Goal: Information Seeking & Learning: Learn about a topic

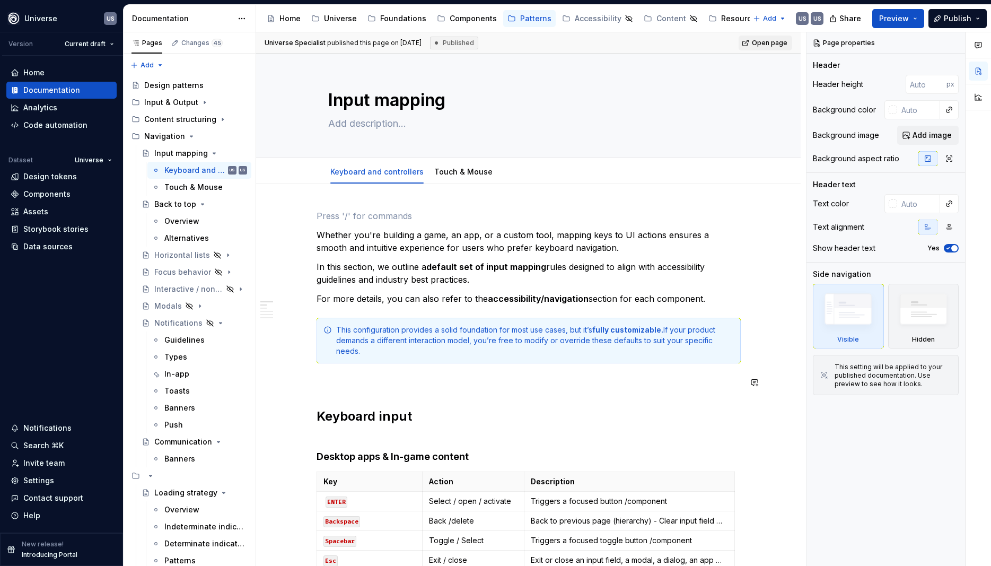
click at [471, 22] on div "Components" at bounding box center [473, 18] width 47 height 11
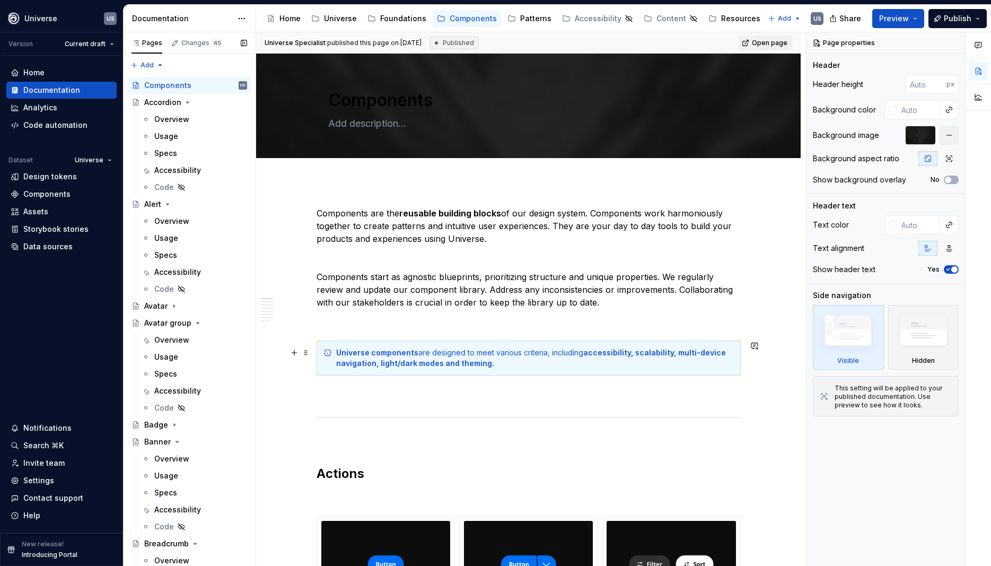
click at [504, 365] on div "Universe components are designed to meet various criteria, including accessibil…" at bounding box center [535, 357] width 398 height 21
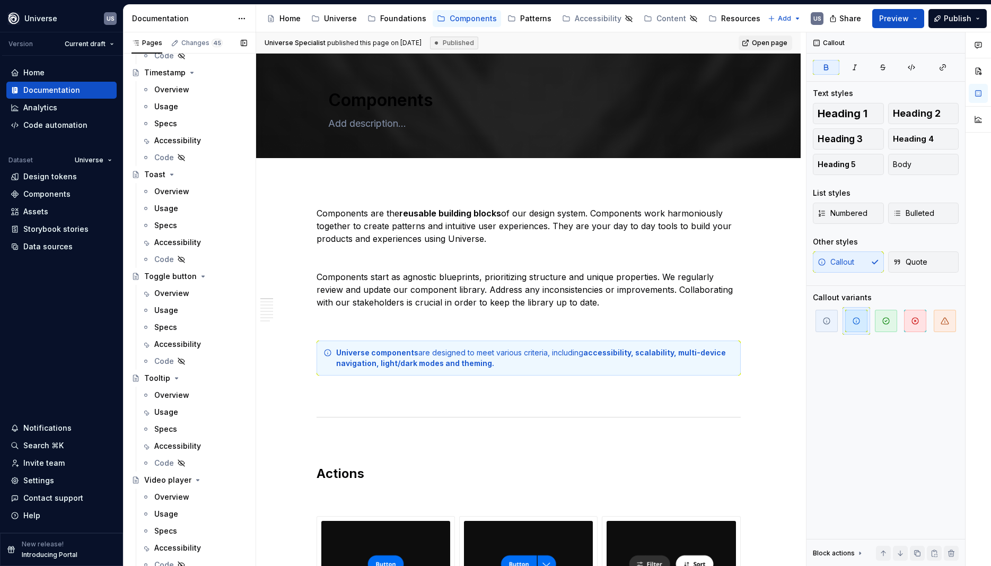
scroll to position [5245, 0]
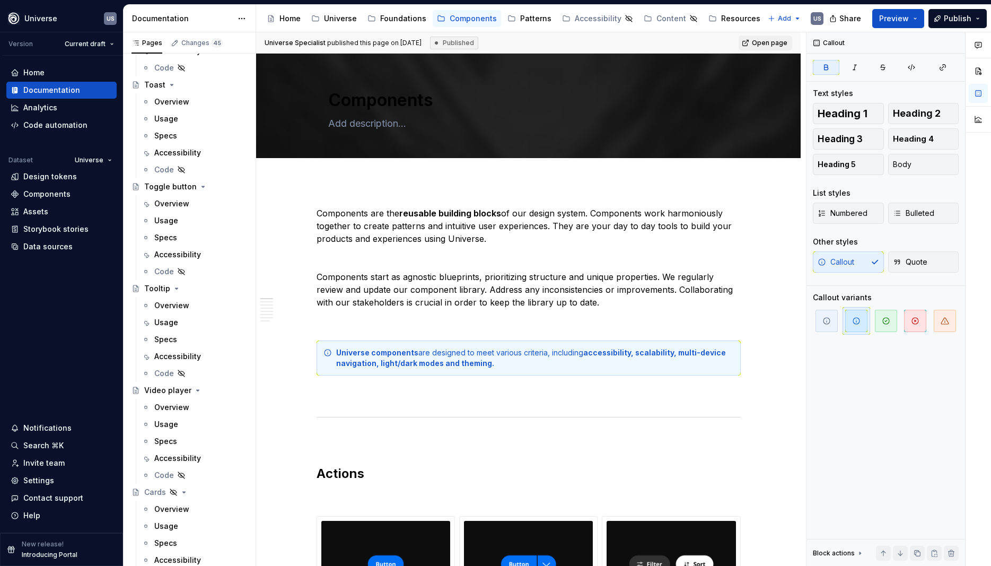
click at [187, 356] on div "Accessibility" at bounding box center [177, 356] width 47 height 11
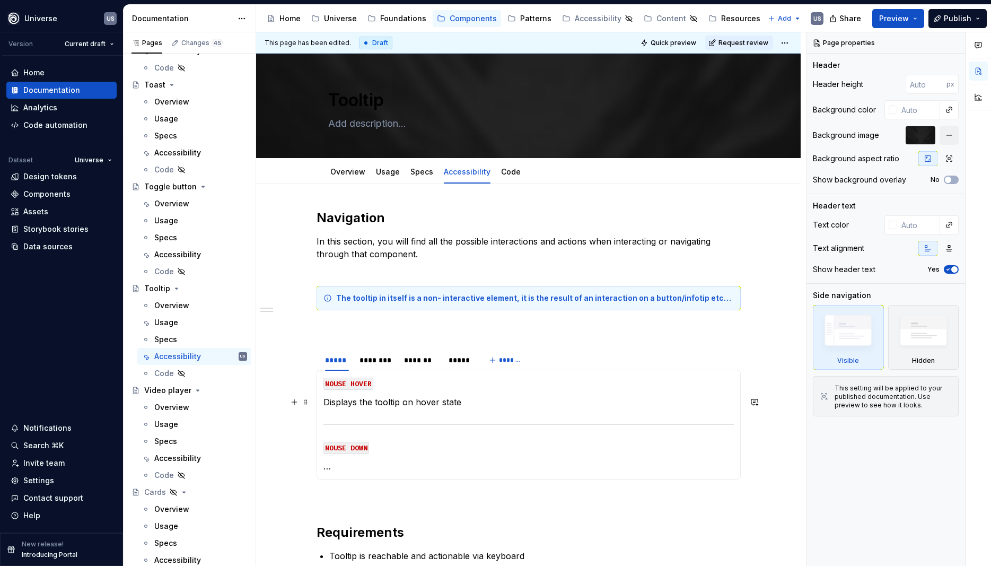
click at [365, 402] on p "Displays the tooltip on hover state" at bounding box center [529, 402] width 410 height 13
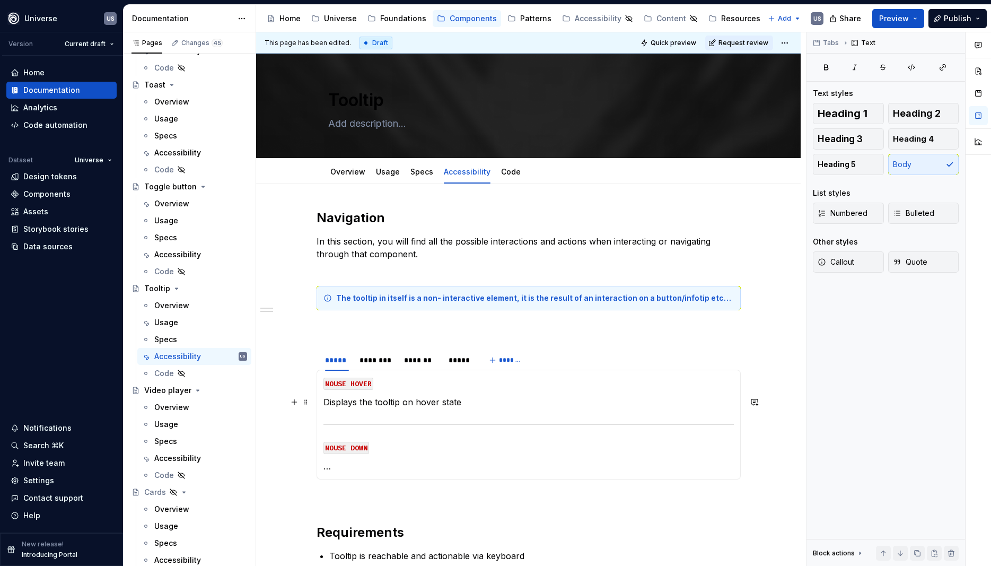
type textarea "*"
click at [432, 407] on p "Displays the tooltip on hover state" at bounding box center [529, 402] width 410 height 13
drag, startPoint x: 440, startPoint y: 400, endPoint x: 518, endPoint y: 411, distance: 78.2
click at [518, 411] on section-item-column "MOUSE HOVER Displays the tooltip on hover state MOUSE DOWN …" at bounding box center [529, 425] width 410 height 96
click at [405, 405] on p "Displays the tooltip on hover state" at bounding box center [529, 402] width 410 height 13
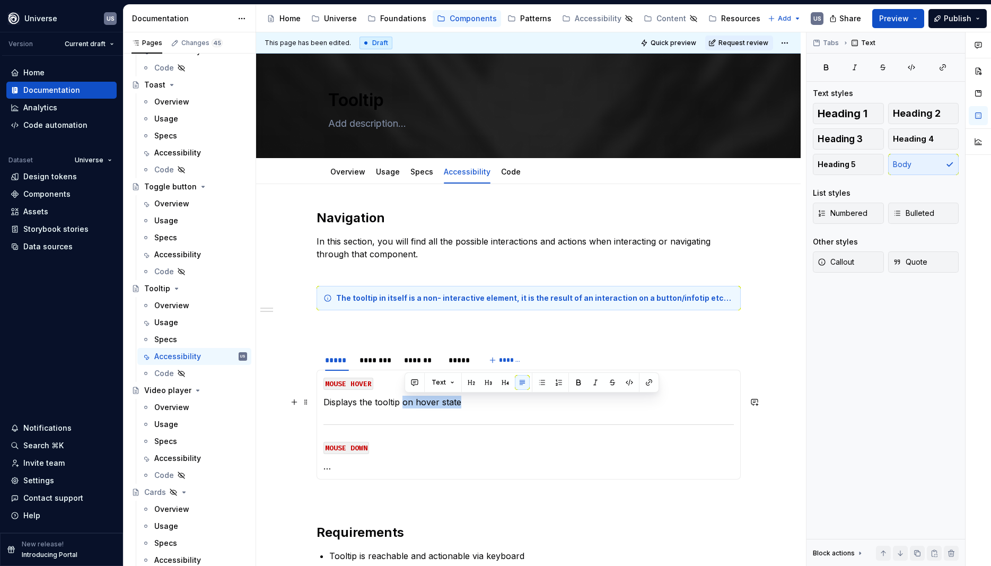
drag, startPoint x: 406, startPoint y: 401, endPoint x: 500, endPoint y: 405, distance: 94.5
click at [500, 405] on p "Displays the tooltip on hover state" at bounding box center [529, 402] width 410 height 13
click at [355, 469] on p "…" at bounding box center [529, 466] width 410 height 13
click at [388, 364] on div "********" at bounding box center [377, 360] width 34 height 11
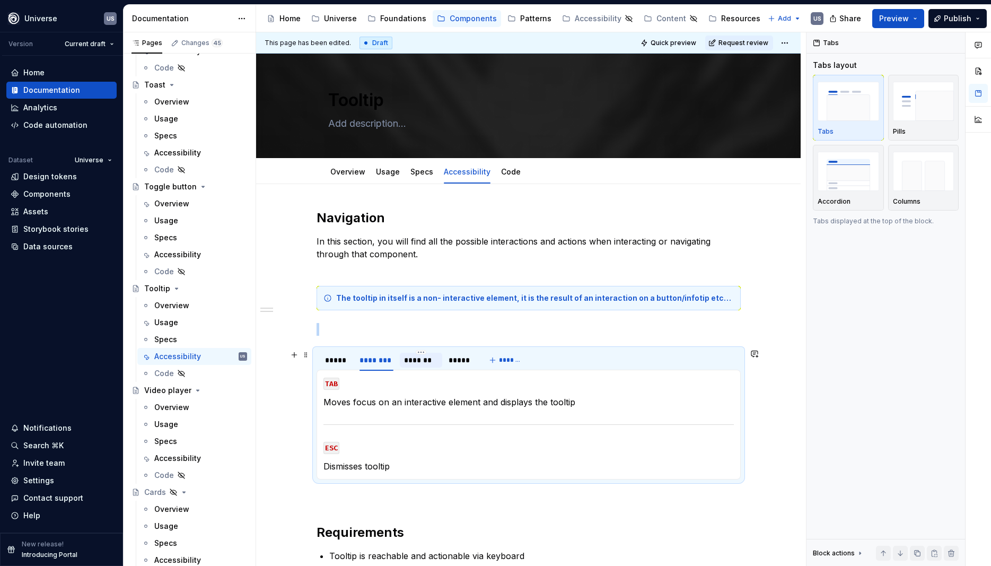
click at [425, 365] on div "*******" at bounding box center [421, 360] width 34 height 11
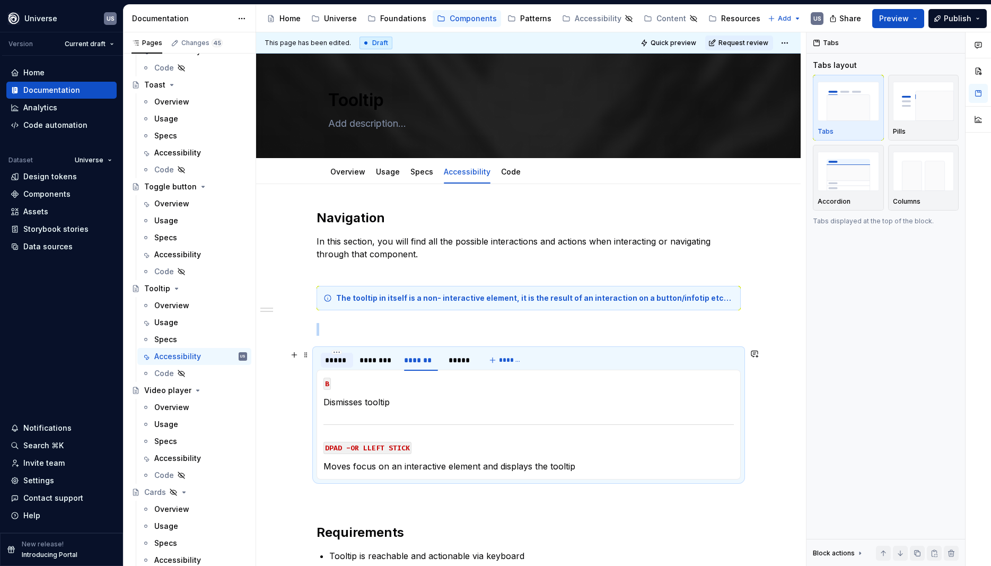
click at [341, 362] on div "*****" at bounding box center [337, 360] width 24 height 11
click at [386, 450] on p "MOUSE DOWN" at bounding box center [529, 447] width 410 height 13
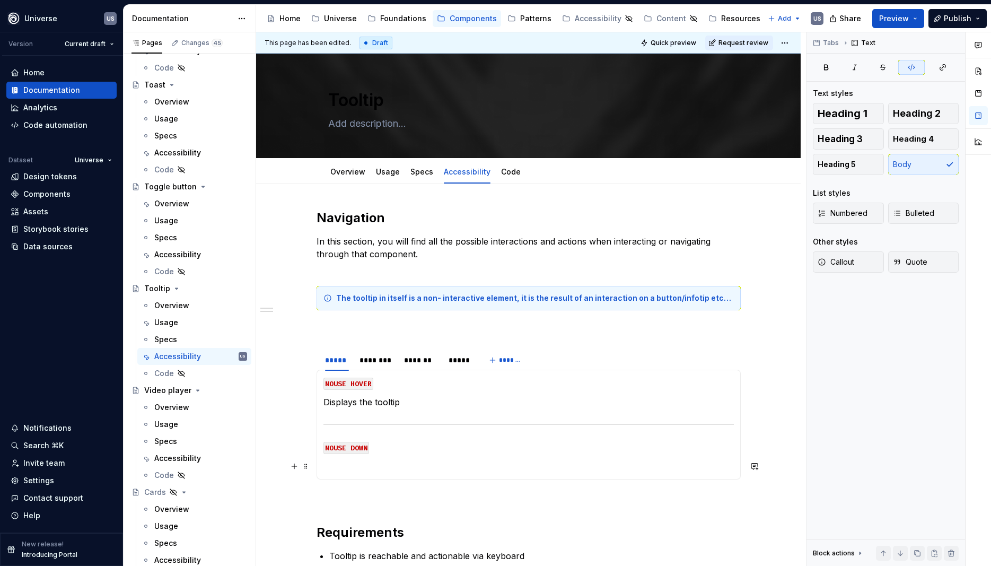
click at [357, 464] on p at bounding box center [529, 466] width 410 height 13
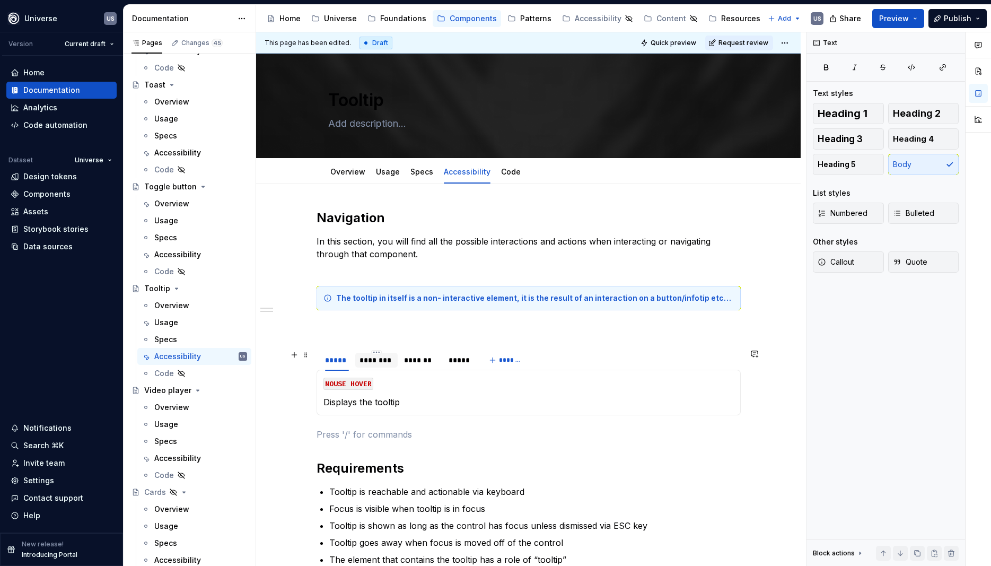
click at [386, 364] on div "********" at bounding box center [377, 360] width 34 height 11
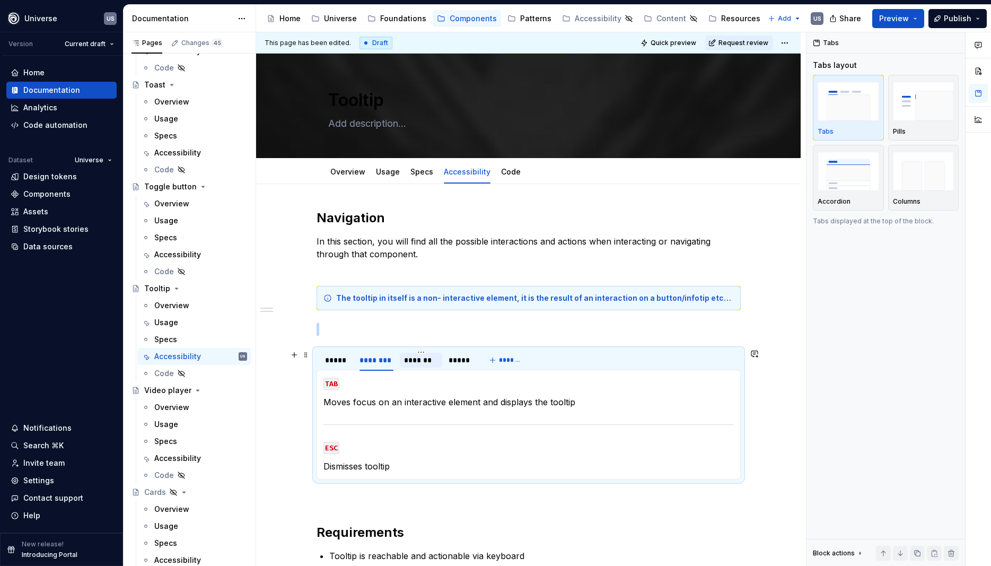
click at [430, 364] on div "*******" at bounding box center [421, 360] width 34 height 11
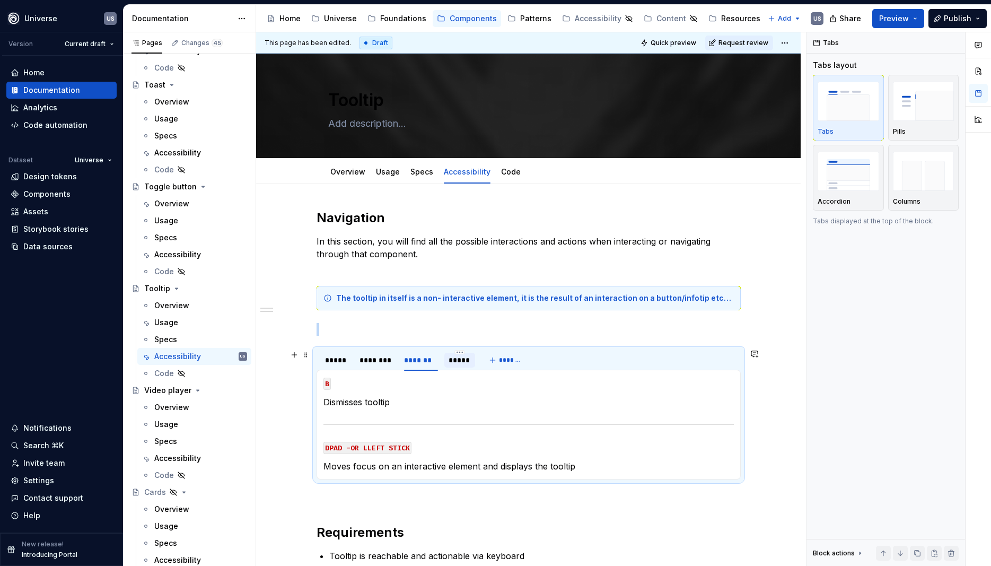
click at [463, 366] on div "*****" at bounding box center [459, 360] width 30 height 15
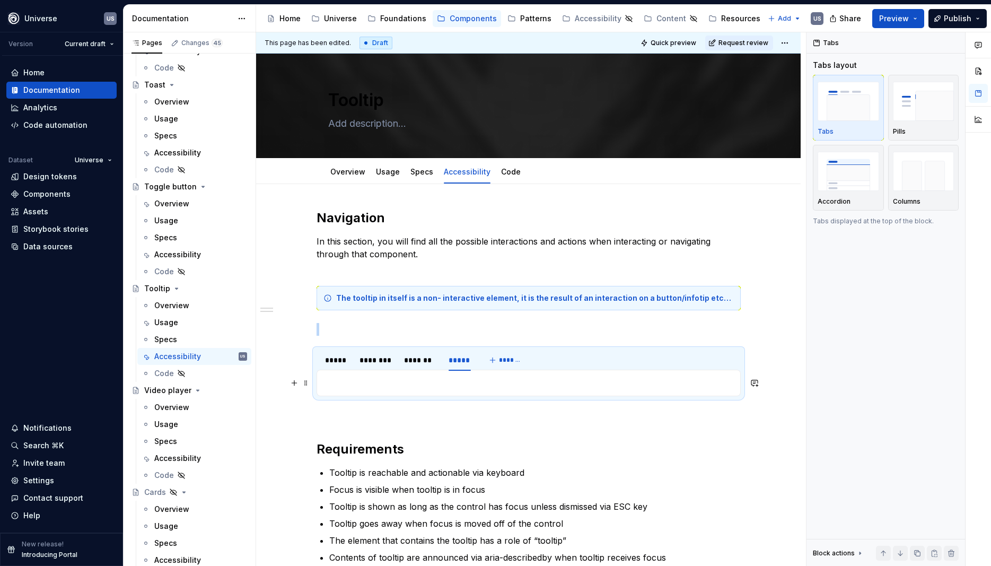
click at [418, 382] on p at bounding box center [529, 383] width 410 height 13
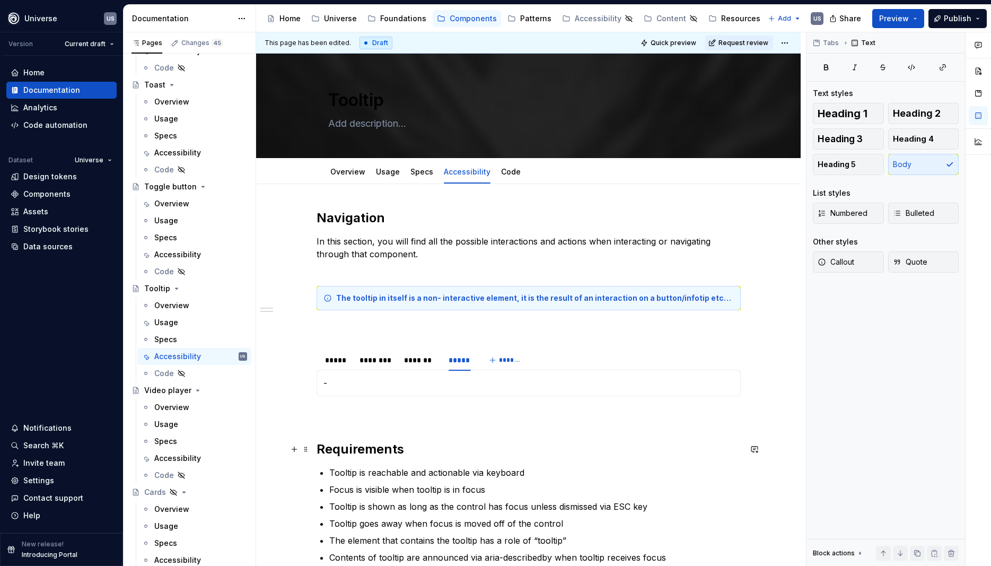
click at [439, 446] on h2 "Requirements" at bounding box center [529, 449] width 424 height 17
click at [385, 429] on div "Navigation In this section, you will find all the possible interactions and act…" at bounding box center [529, 399] width 424 height 380
click at [340, 362] on div "*****" at bounding box center [337, 360] width 24 height 11
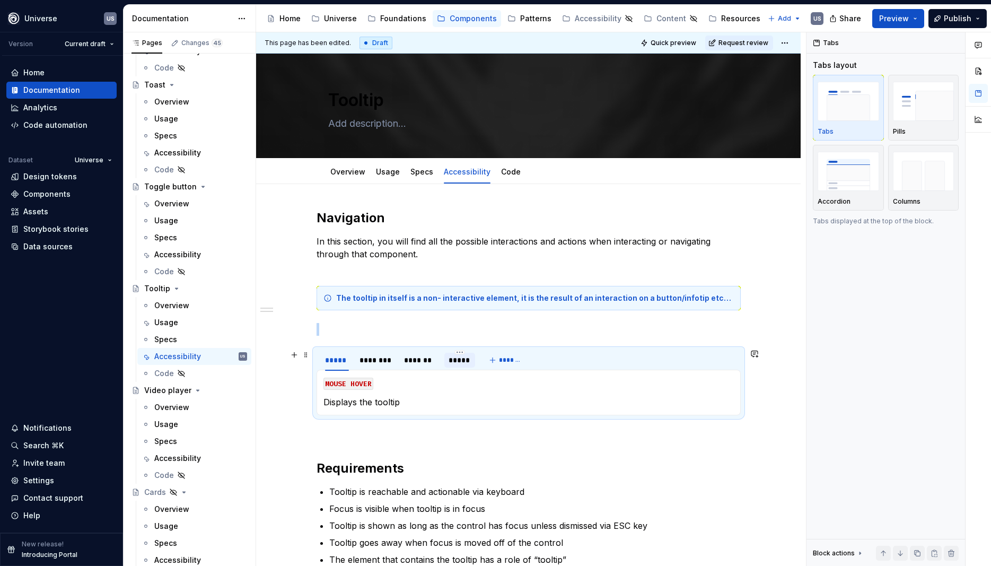
click at [457, 361] on div "*****" at bounding box center [460, 360] width 22 height 11
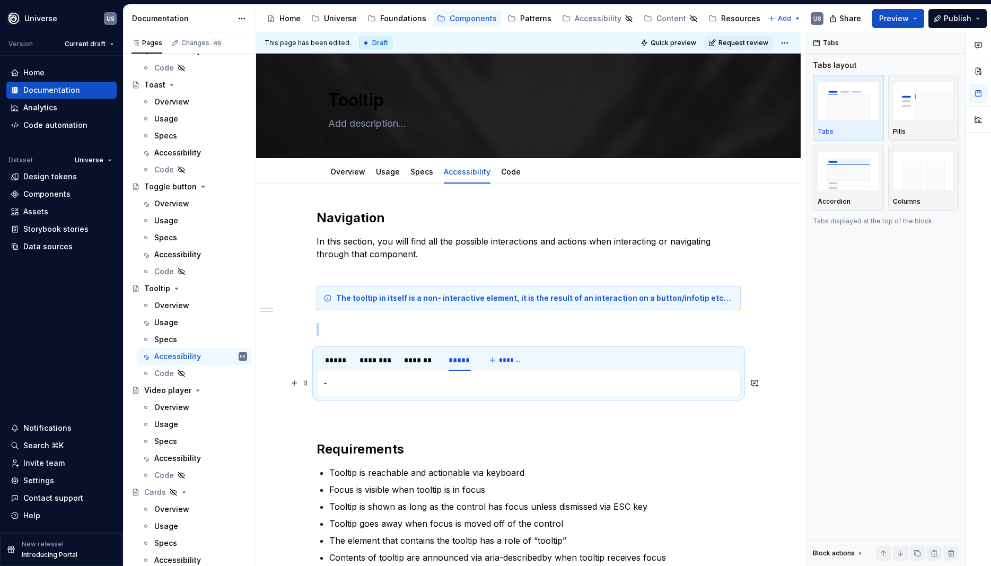
click at [373, 388] on p "-" at bounding box center [529, 383] width 410 height 13
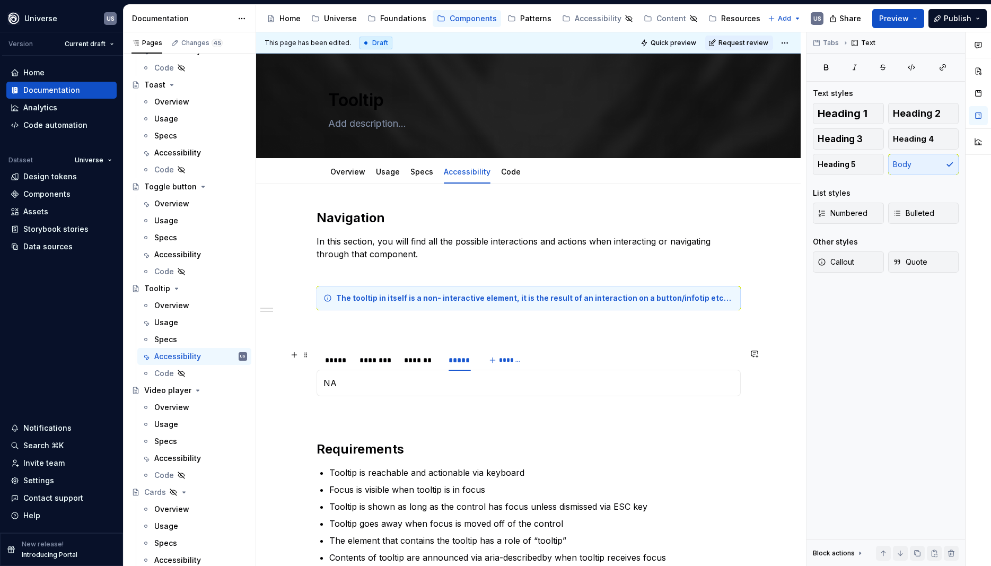
drag, startPoint x: 343, startPoint y: 364, endPoint x: 342, endPoint y: 346, distance: 17.5
click at [343, 363] on div "*****" at bounding box center [337, 360] width 24 height 11
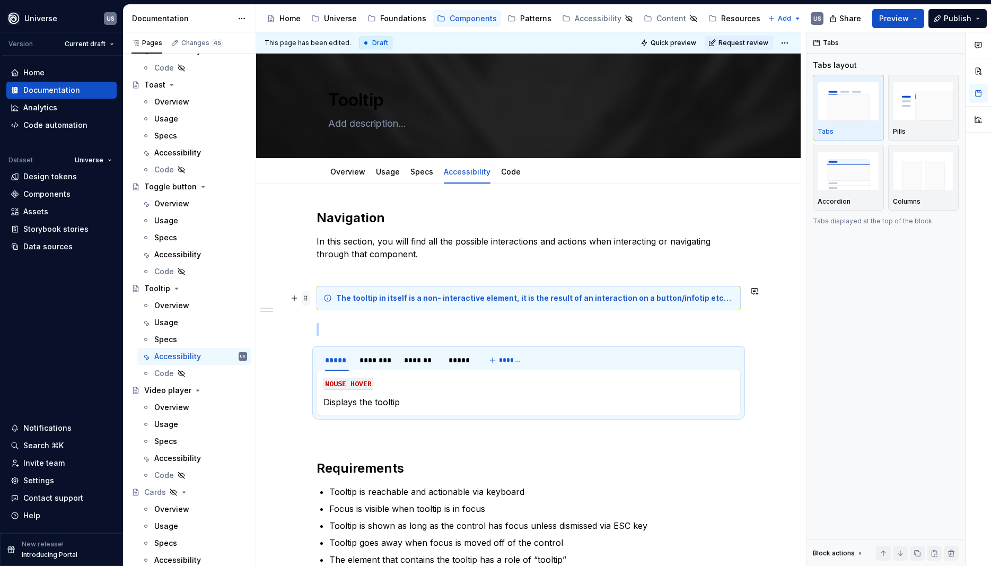
click at [308, 298] on span at bounding box center [306, 298] width 8 height 15
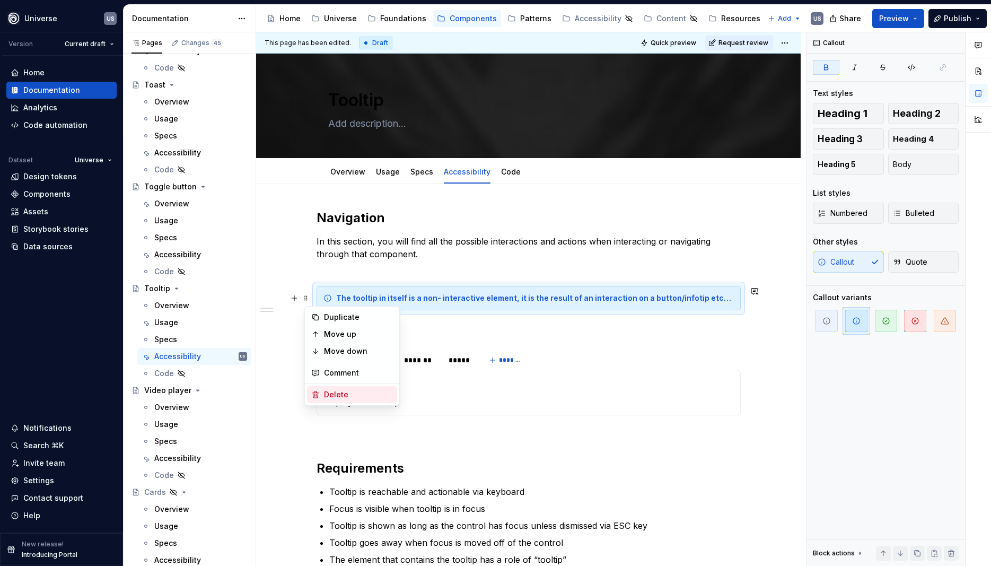
click at [340, 390] on div "Delete" at bounding box center [358, 394] width 69 height 11
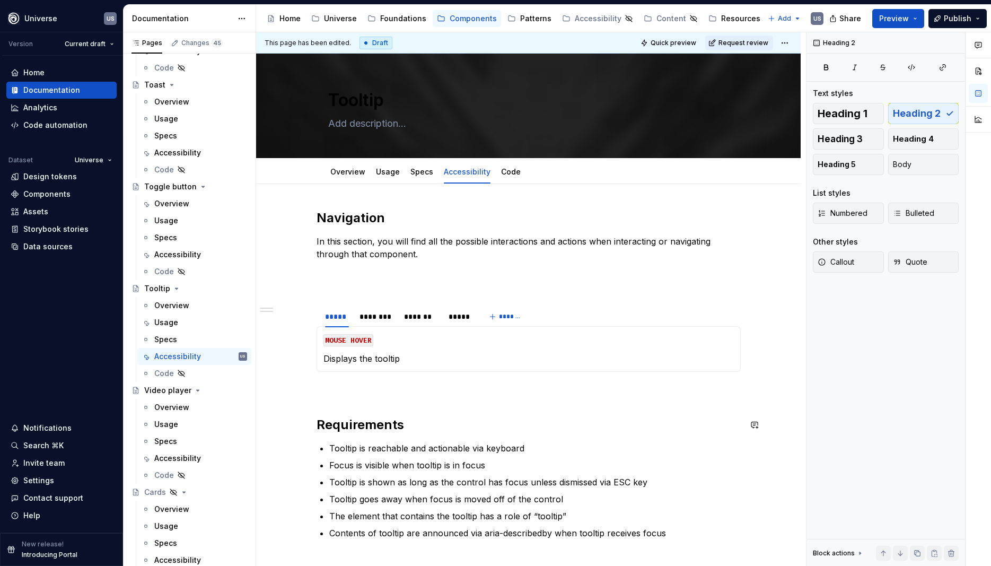
click at [527, 433] on div "Navigation In this section, you will find all the possible interactions and act…" at bounding box center [529, 386] width 424 height 355
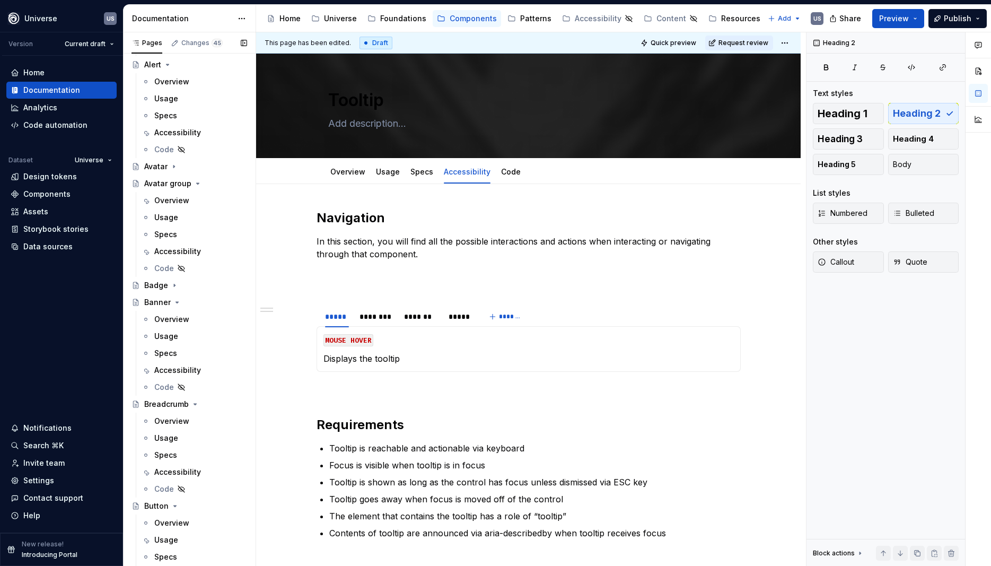
scroll to position [90, 0]
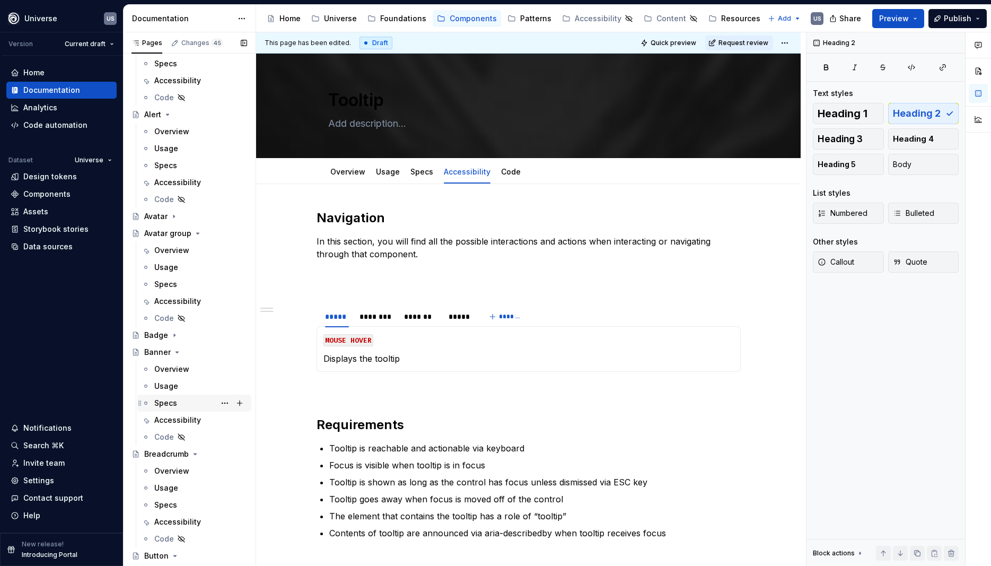
click at [181, 410] on div "Specs" at bounding box center [200, 403] width 93 height 15
click at [185, 421] on div "Accessibility" at bounding box center [177, 420] width 47 height 11
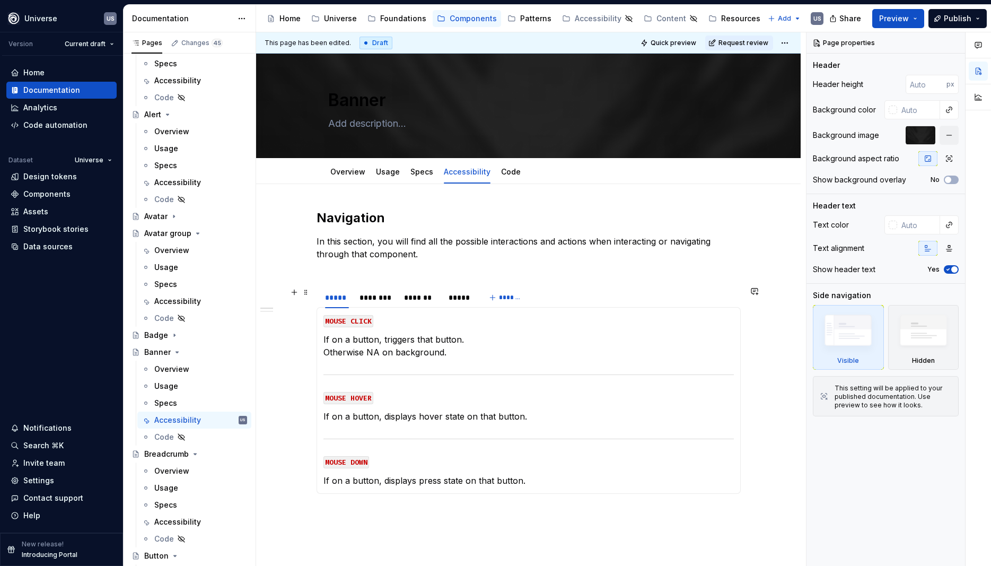
click at [388, 301] on div "********" at bounding box center [377, 297] width 34 height 11
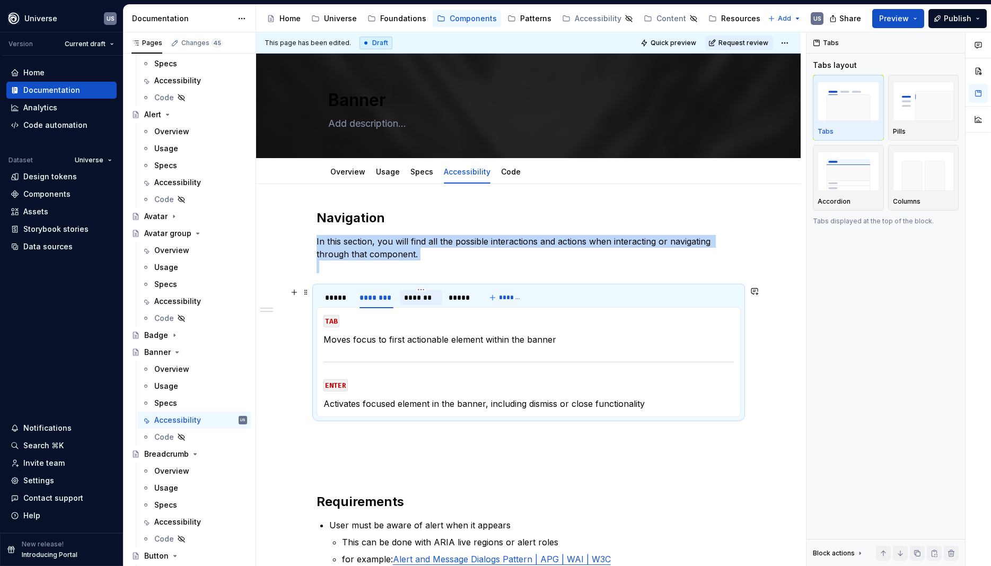
click at [433, 305] on div "*******" at bounding box center [421, 297] width 42 height 17
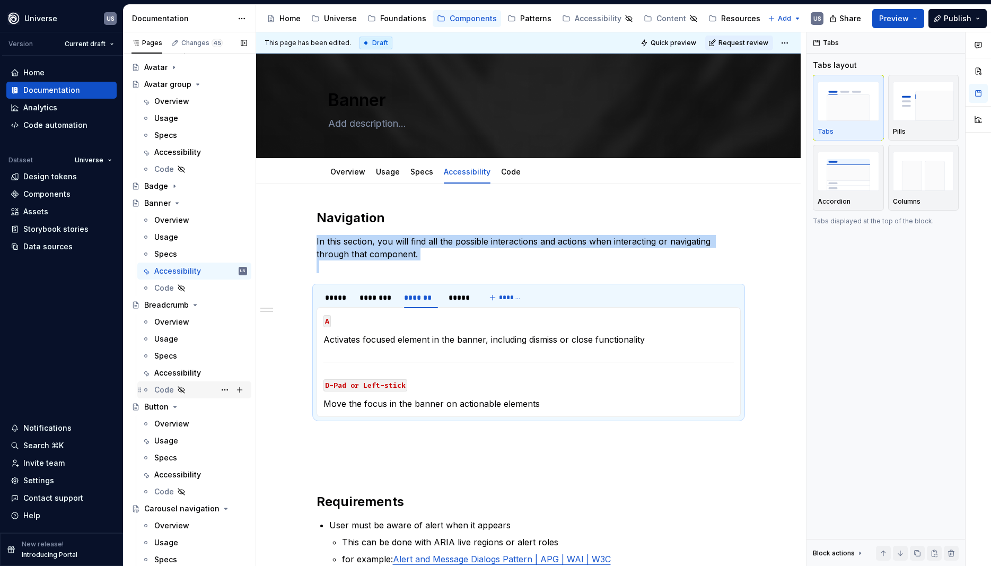
scroll to position [286, 0]
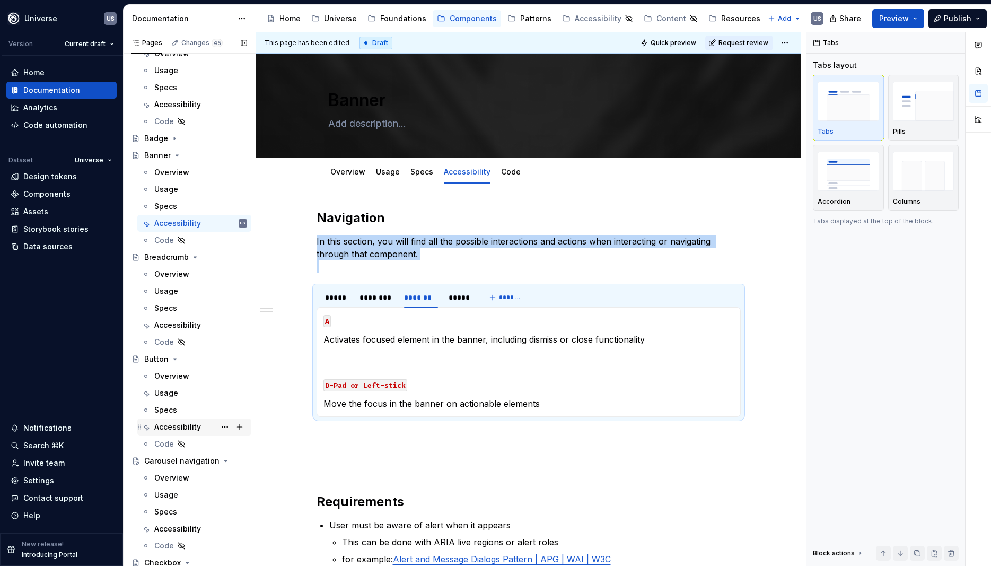
click at [191, 431] on div "Accessibility" at bounding box center [177, 427] width 47 height 11
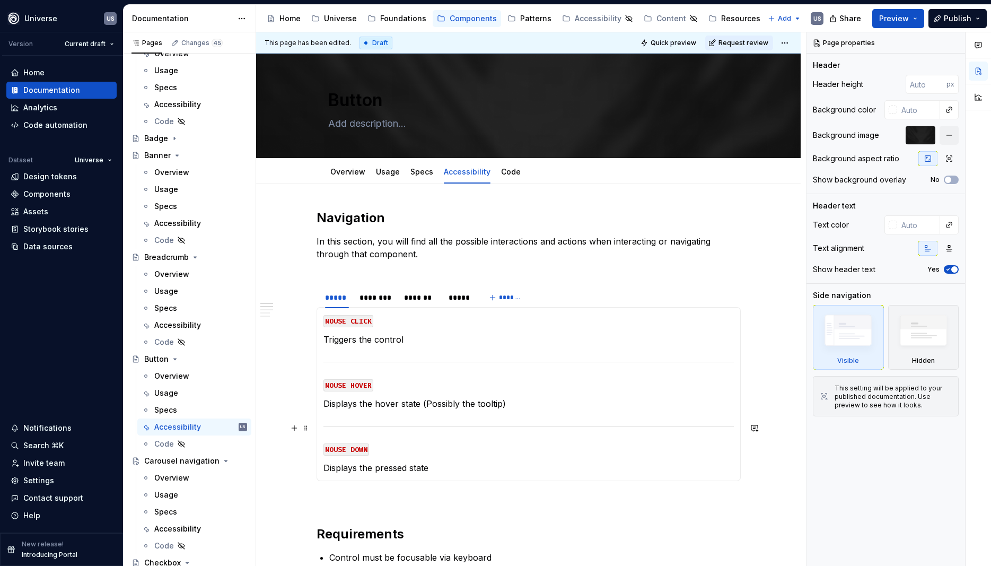
click at [459, 413] on section-item-column "MOUSE CLICK Triggers the control MOUSE HOVER Displays the hover state (Possibly…" at bounding box center [529, 394] width 410 height 160
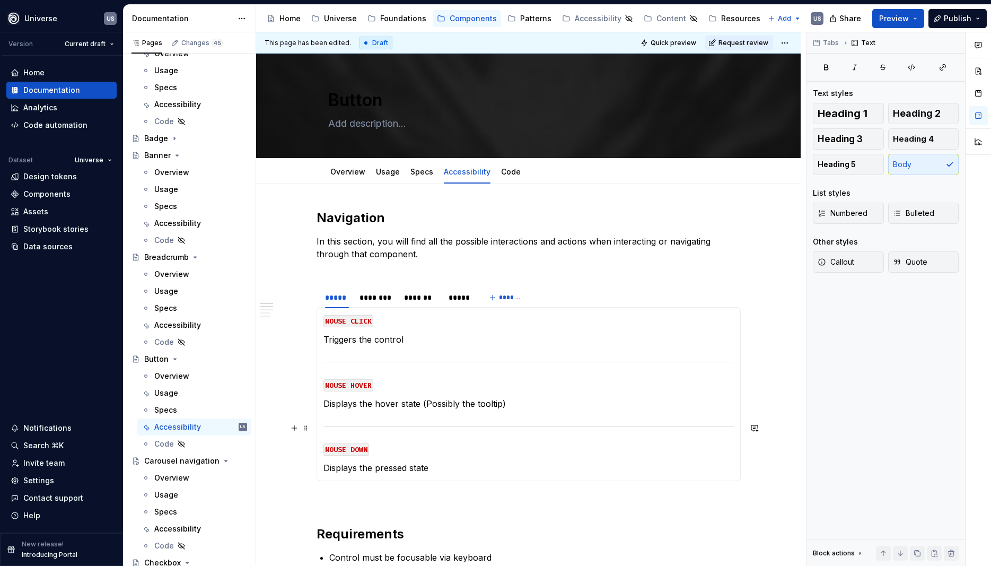
type textarea "*"
drag, startPoint x: 424, startPoint y: 403, endPoint x: 581, endPoint y: 419, distance: 158.3
click at [581, 419] on section-item-column "MOUSE CLICK Triggers the control MOUSE HOVER Displays the hover state (Possibly…" at bounding box center [529, 394] width 410 height 160
click at [447, 475] on div "MOUSE CLICK Triggers the control MOUSE HOVER Displays the hover state of the bu…" at bounding box center [529, 394] width 424 height 174
click at [462, 396] on section-item-column "MOUSE CLICK Triggers the control MOUSE HOVER Displays the hover state of the bu…" at bounding box center [529, 394] width 410 height 160
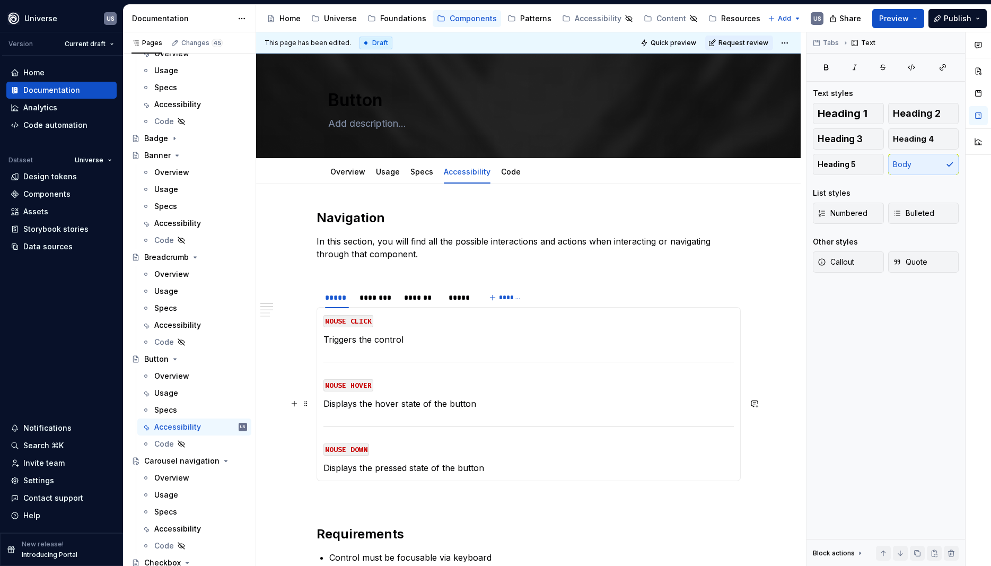
scroll to position [239, 0]
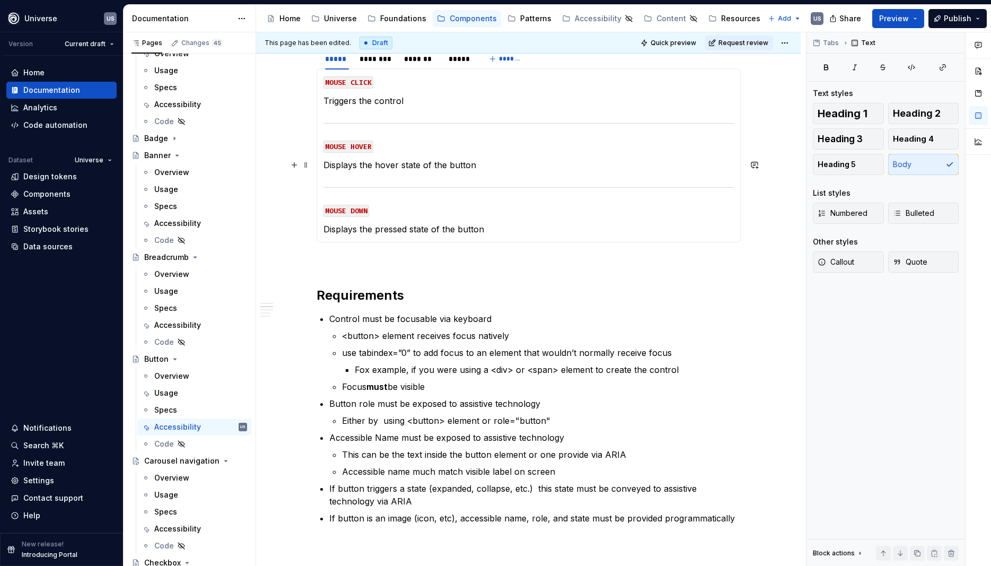
click at [520, 169] on p "Displays the hover state of the button" at bounding box center [529, 165] width 410 height 13
click at [546, 295] on h2 "Requirements" at bounding box center [529, 295] width 424 height 17
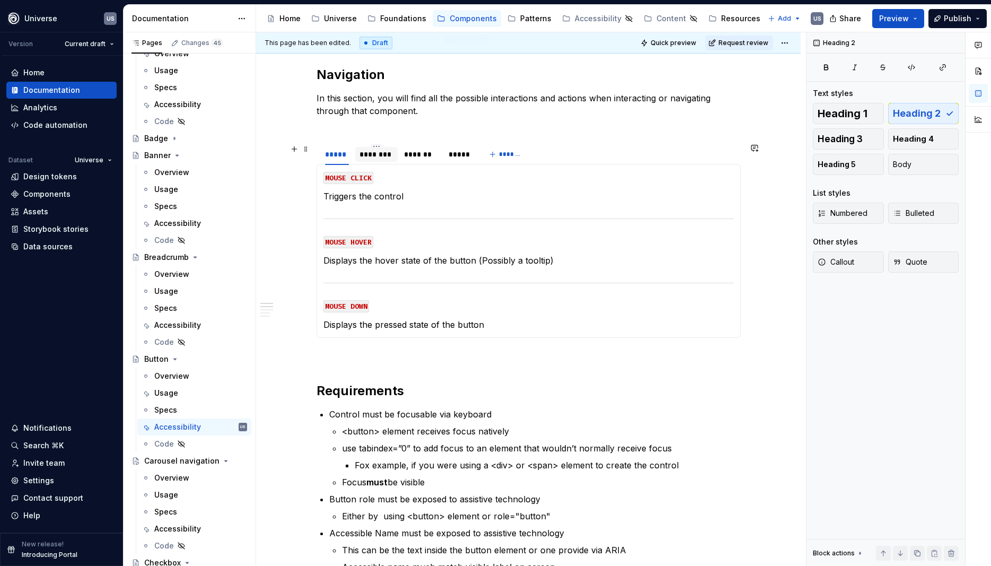
click at [377, 156] on div "********" at bounding box center [377, 154] width 34 height 11
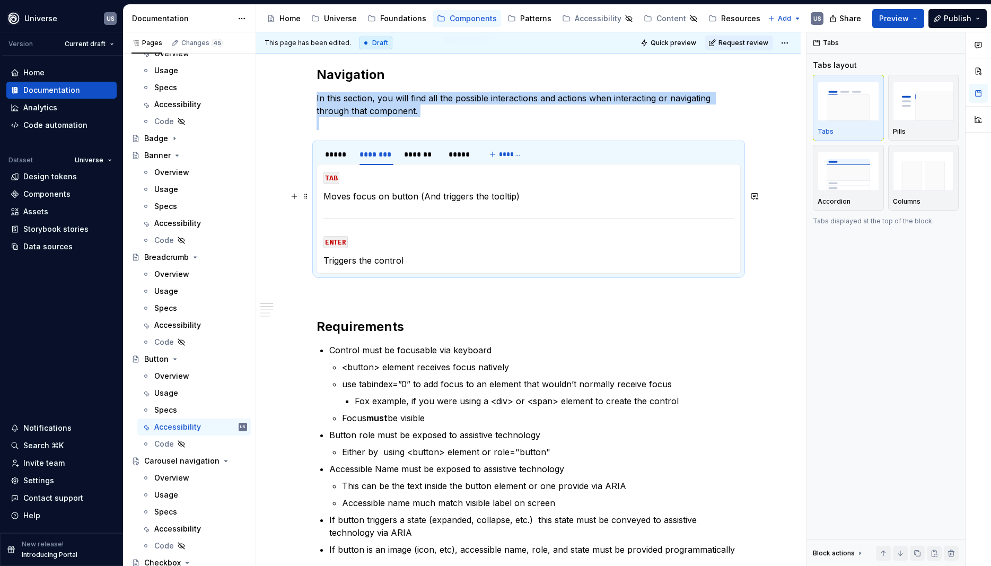
click at [432, 197] on p "Moves focus on button (And triggers the tooltip)" at bounding box center [529, 196] width 410 height 13
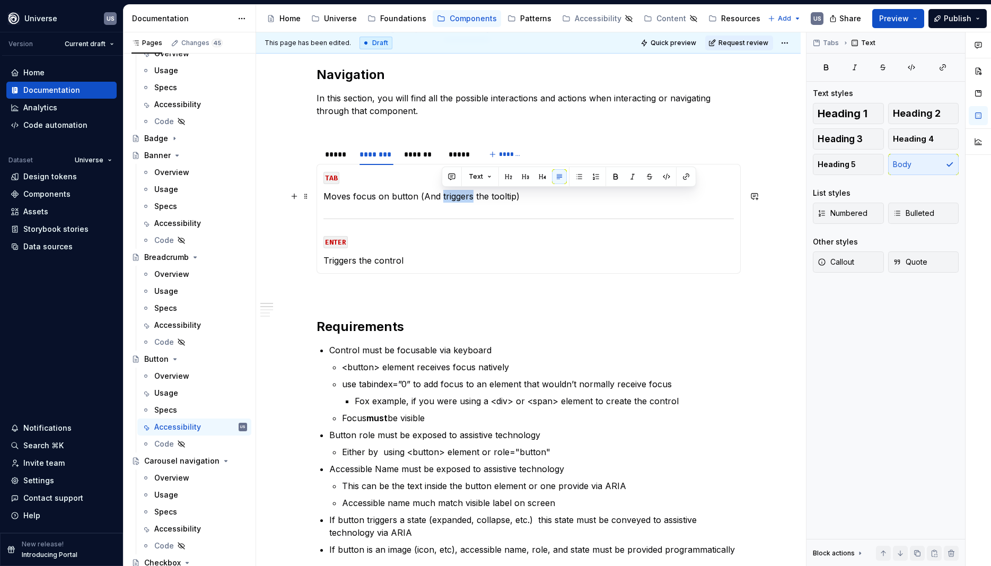
drag, startPoint x: 442, startPoint y: 198, endPoint x: 472, endPoint y: 200, distance: 29.8
click at [472, 200] on p "Moves focus on button (And triggers the tooltip)" at bounding box center [529, 196] width 410 height 13
click at [442, 197] on p "Moves focus on button (And triggers the tooltip)" at bounding box center [529, 196] width 410 height 13
click at [425, 156] on div "*******" at bounding box center [421, 154] width 34 height 11
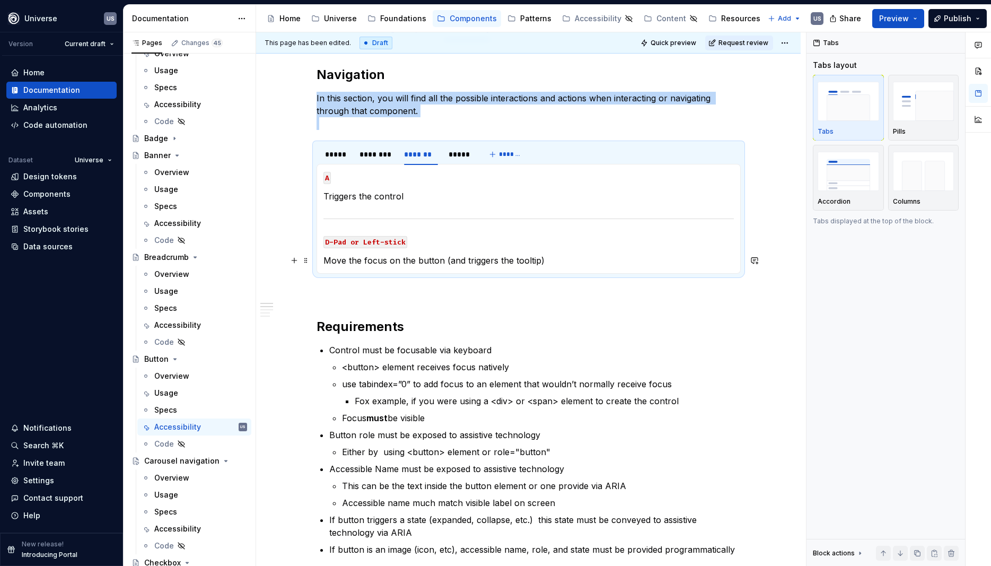
click at [466, 259] on p "Move the focus on the button (and triggers the tooltip)" at bounding box center [529, 260] width 410 height 13
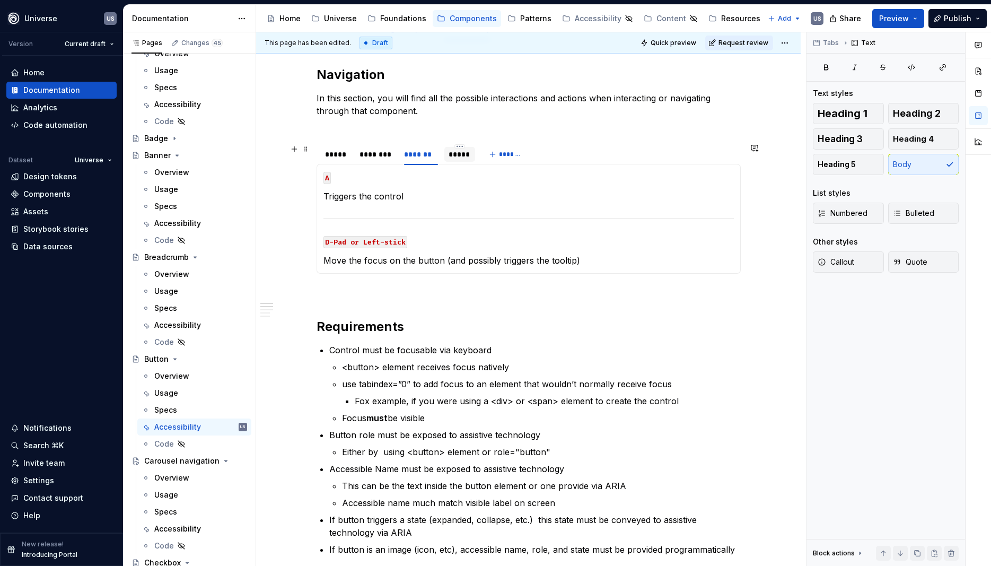
click at [463, 157] on div "*****" at bounding box center [460, 154] width 22 height 11
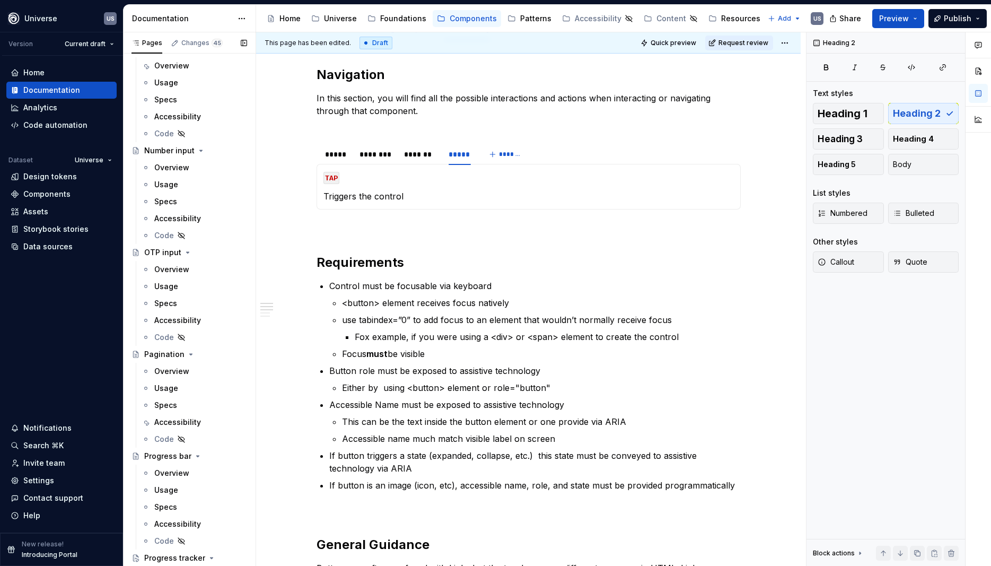
scroll to position [2675, 0]
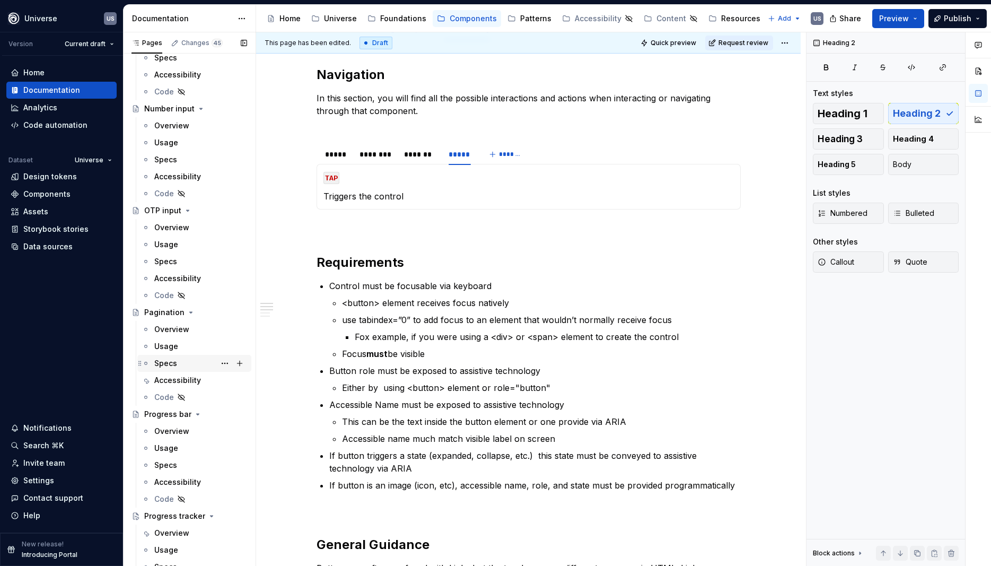
click at [190, 369] on div "Specs" at bounding box center [200, 363] width 93 height 15
click at [190, 380] on div "Accessibility" at bounding box center [177, 380] width 47 height 11
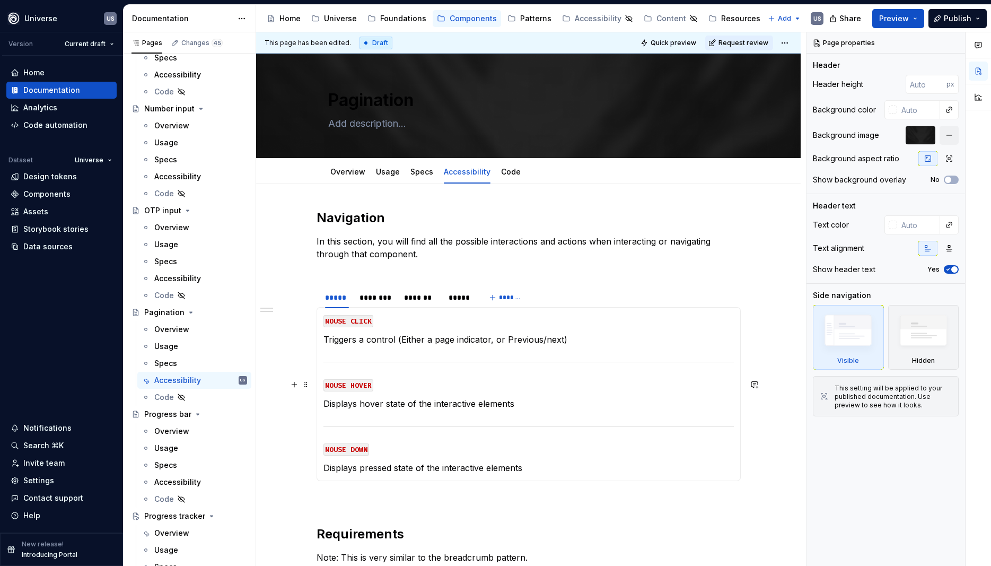
scroll to position [48, 0]
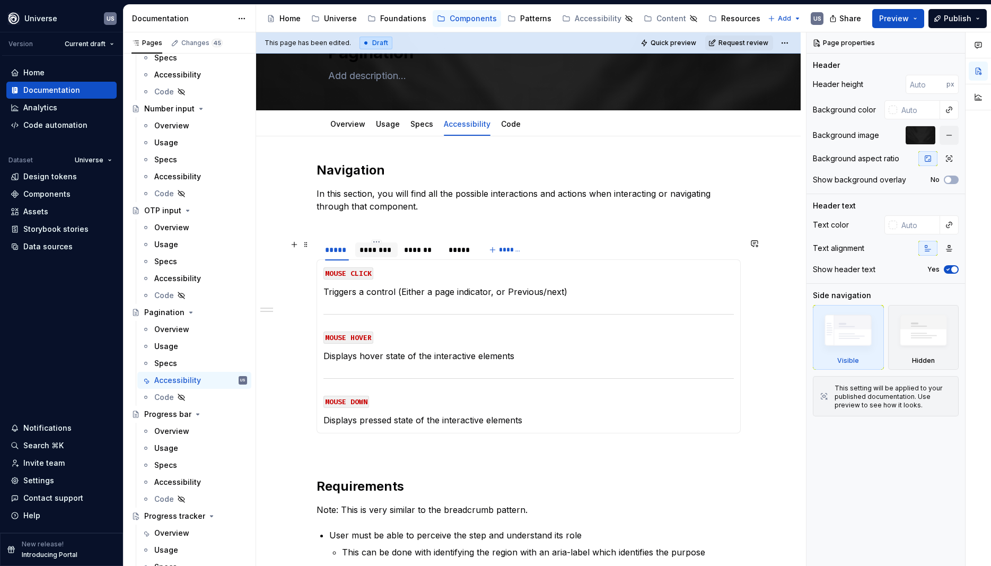
click at [374, 256] on div "********" at bounding box center [376, 249] width 42 height 15
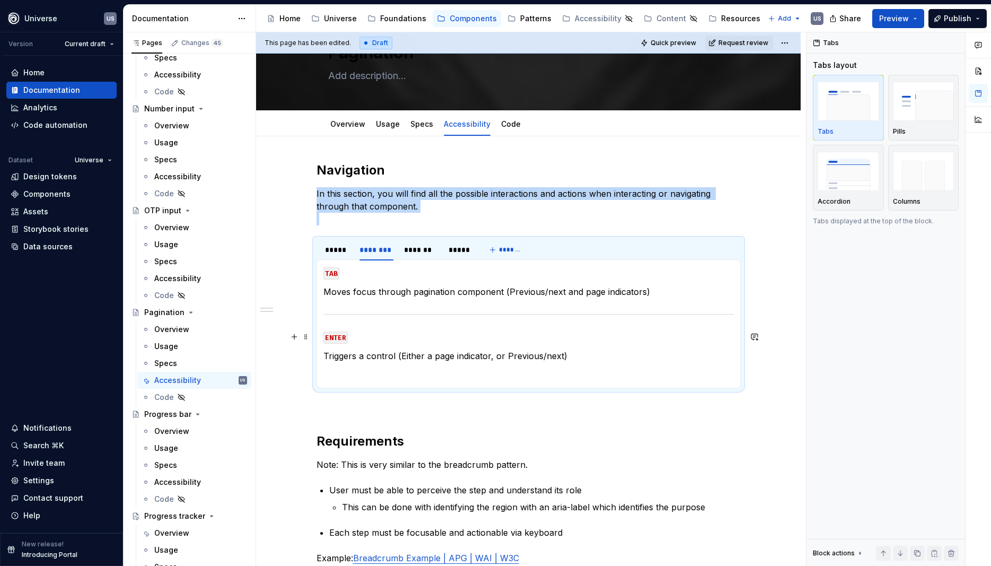
scroll to position [0, 0]
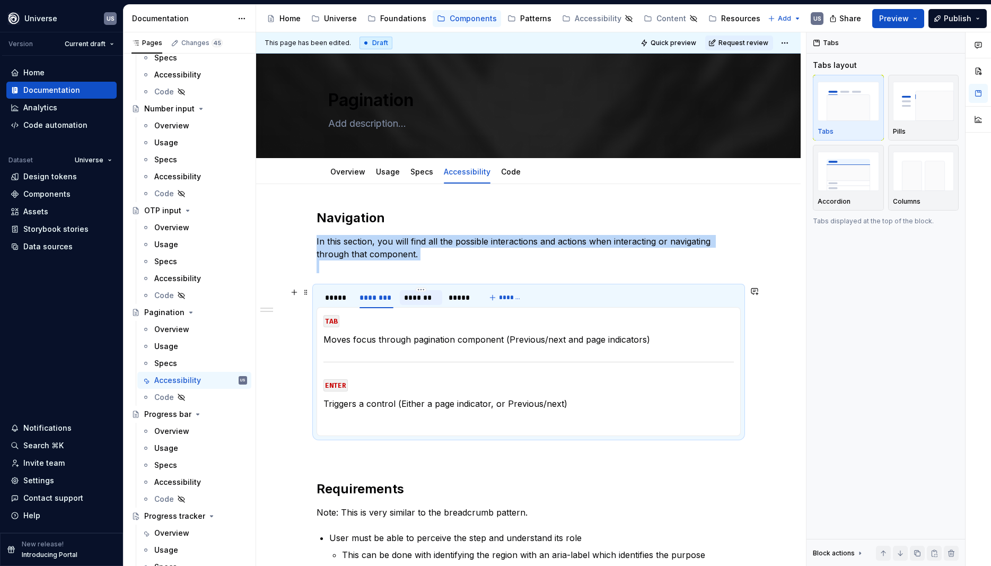
click at [424, 300] on div "*******" at bounding box center [421, 297] width 34 height 11
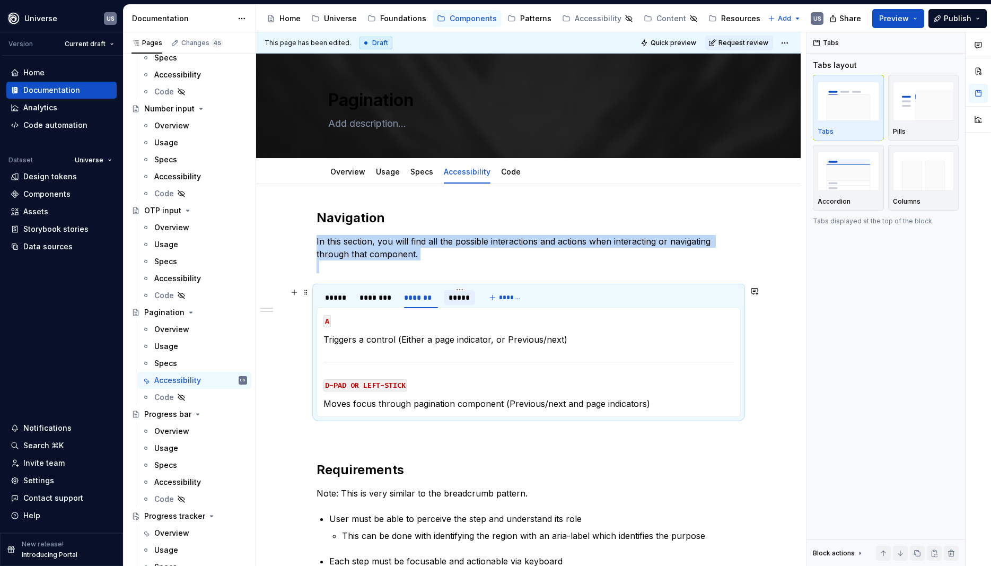
click at [469, 301] on div "*****" at bounding box center [460, 297] width 22 height 11
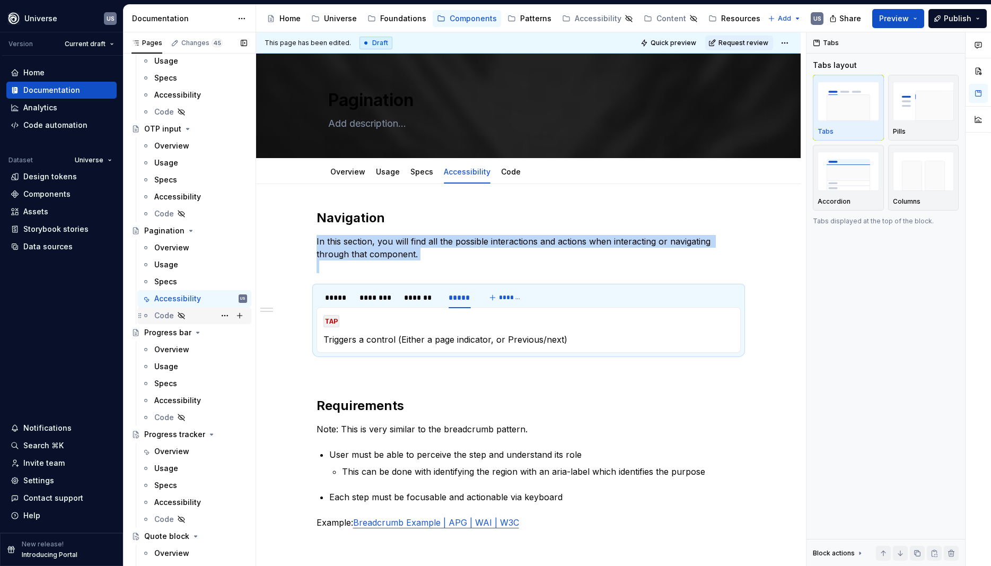
scroll to position [2771, 0]
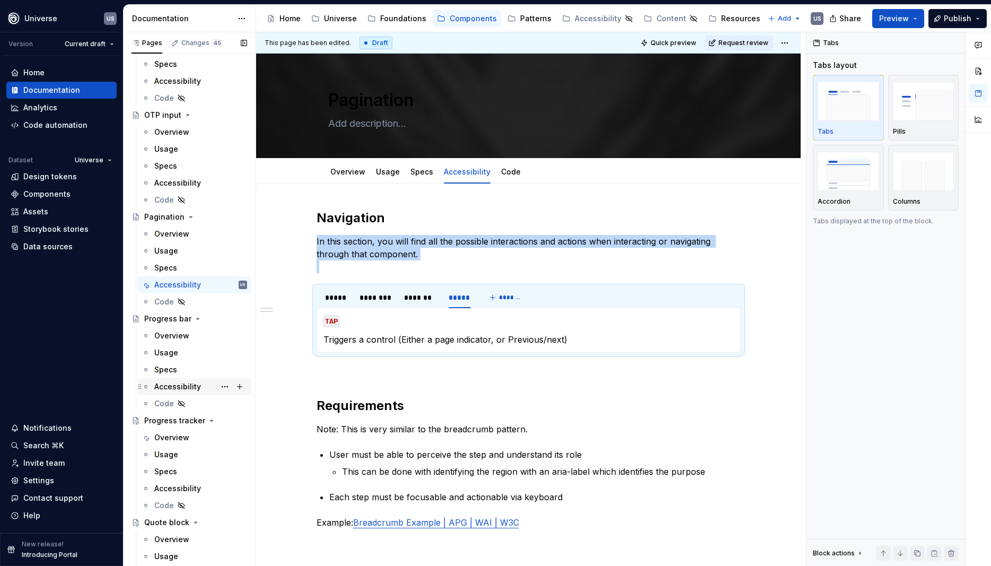
click at [177, 385] on div "Accessibility" at bounding box center [177, 386] width 47 height 11
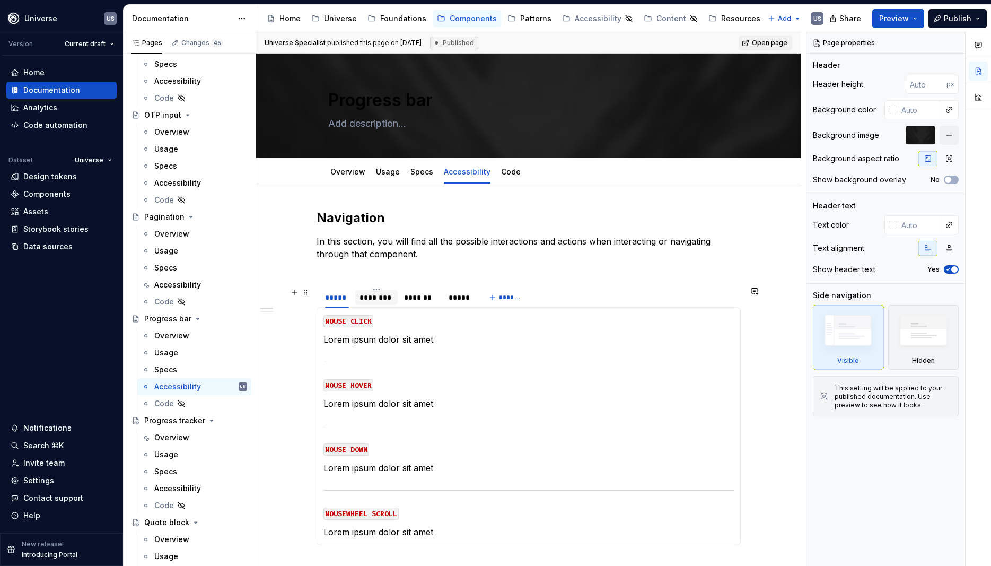
click at [389, 302] on div "********" at bounding box center [377, 297] width 34 height 11
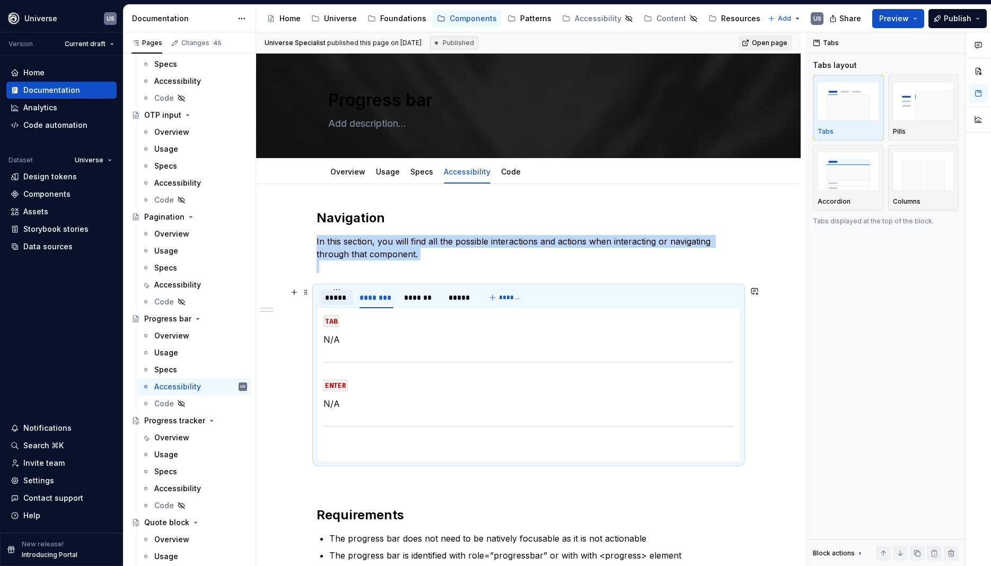
click at [335, 302] on div "*****" at bounding box center [337, 297] width 24 height 11
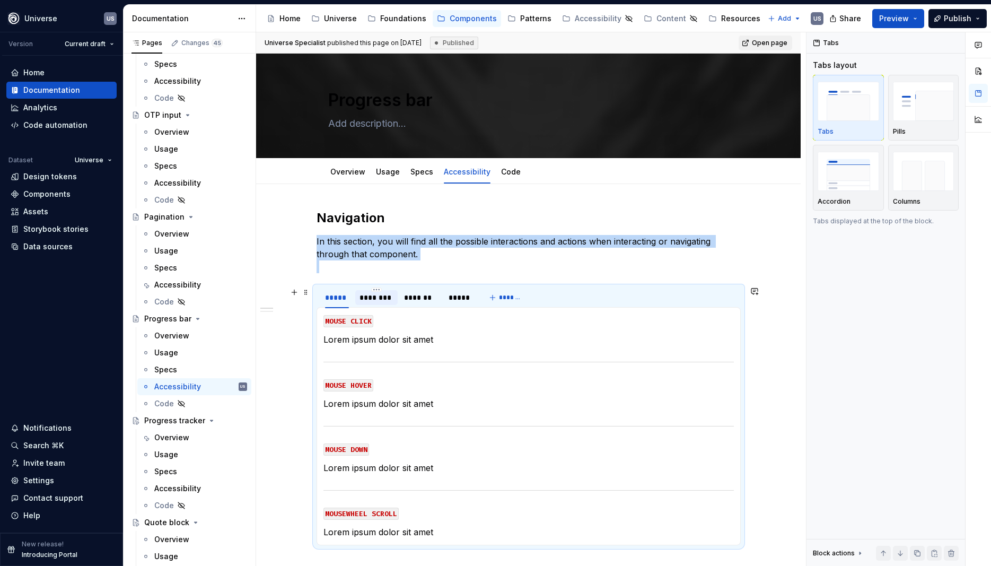
click at [384, 301] on div "********" at bounding box center [377, 297] width 34 height 11
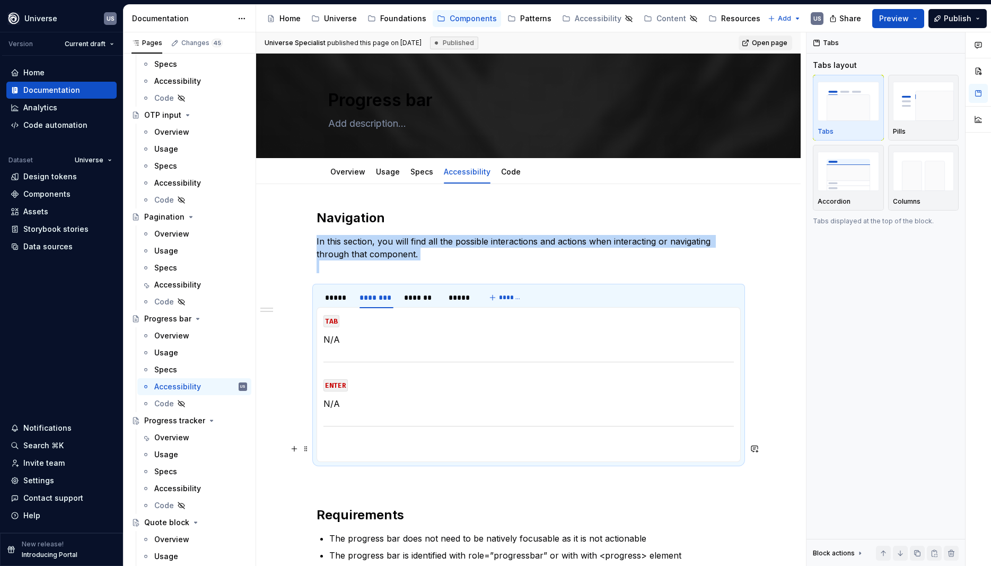
click at [359, 447] on p at bounding box center [529, 448] width 410 height 13
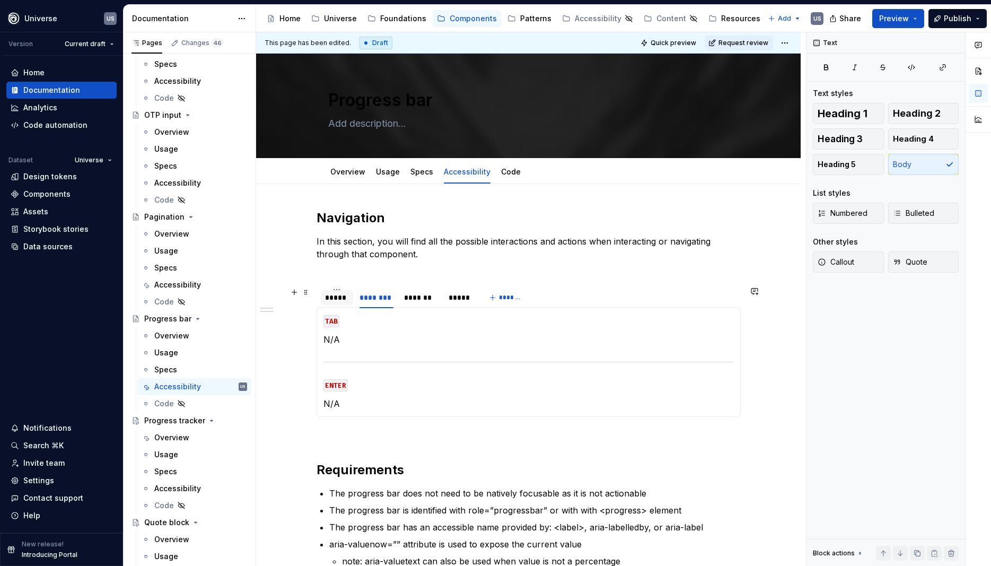
click at [343, 301] on div "*****" at bounding box center [337, 297] width 24 height 11
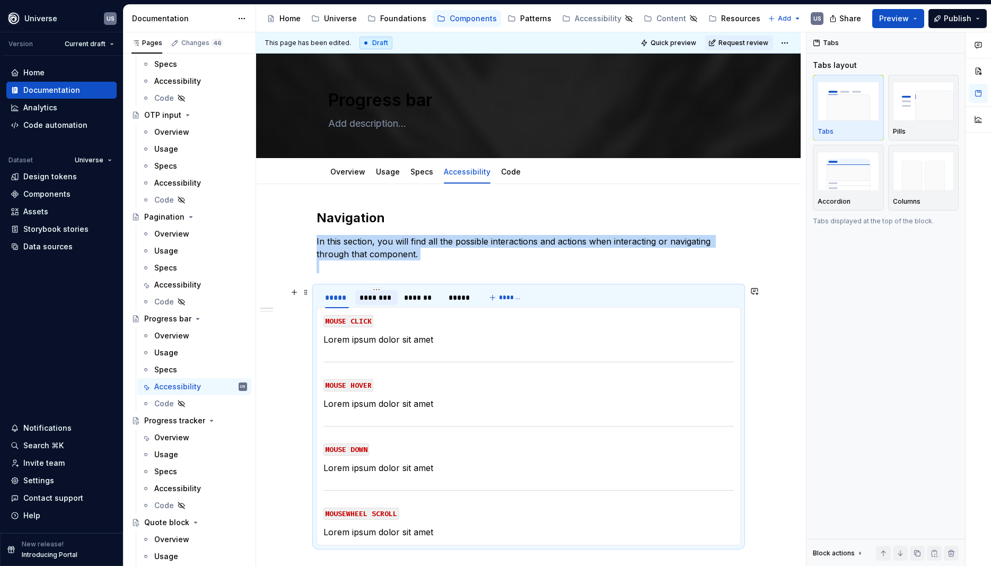
click at [385, 305] on div "********" at bounding box center [376, 297] width 42 height 17
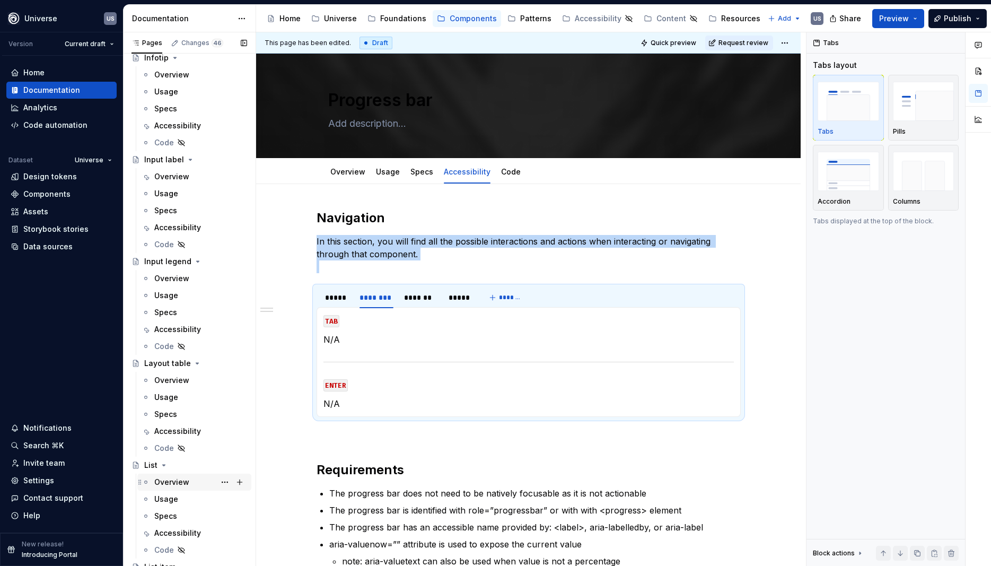
scroll to position [1864, 0]
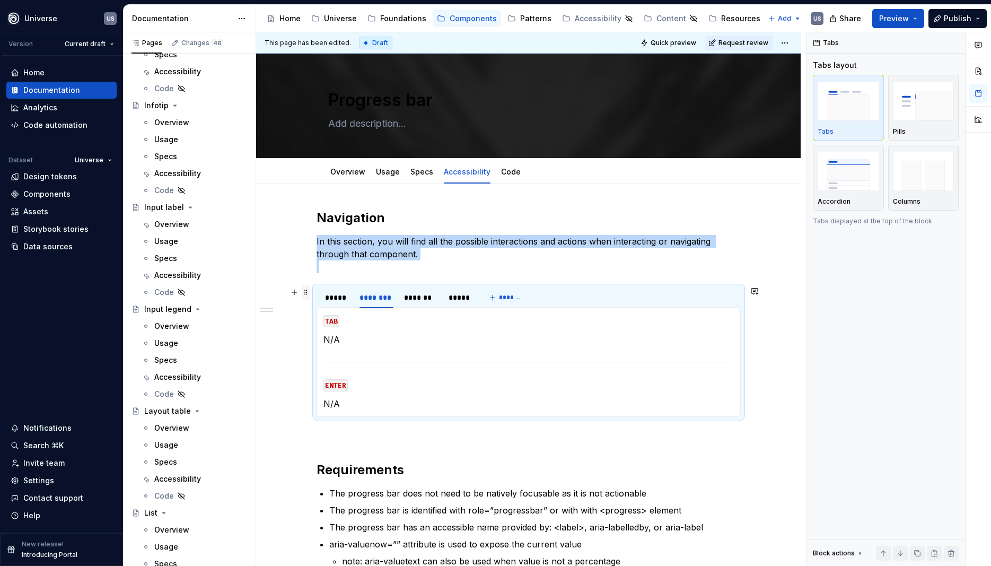
click at [309, 292] on span at bounding box center [306, 292] width 8 height 15
click at [363, 272] on p "In this section, you will find all the possible interactions and actions when i…" at bounding box center [529, 254] width 424 height 38
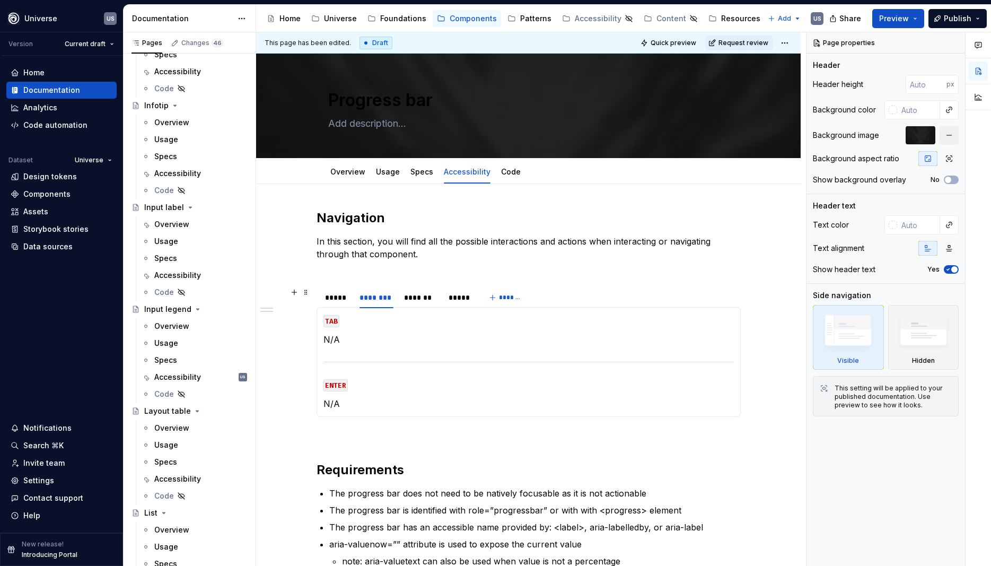
type textarea "*"
click at [343, 278] on div "Navigation In this section, you will find all the possible interactions and act…" at bounding box center [529, 416] width 424 height 415
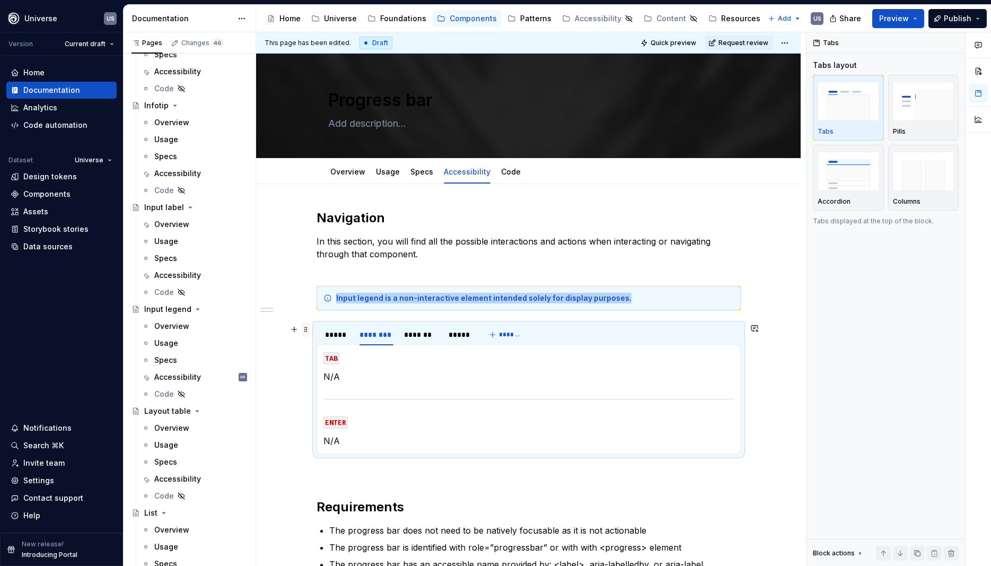
click at [310, 329] on span at bounding box center [306, 329] width 8 height 15
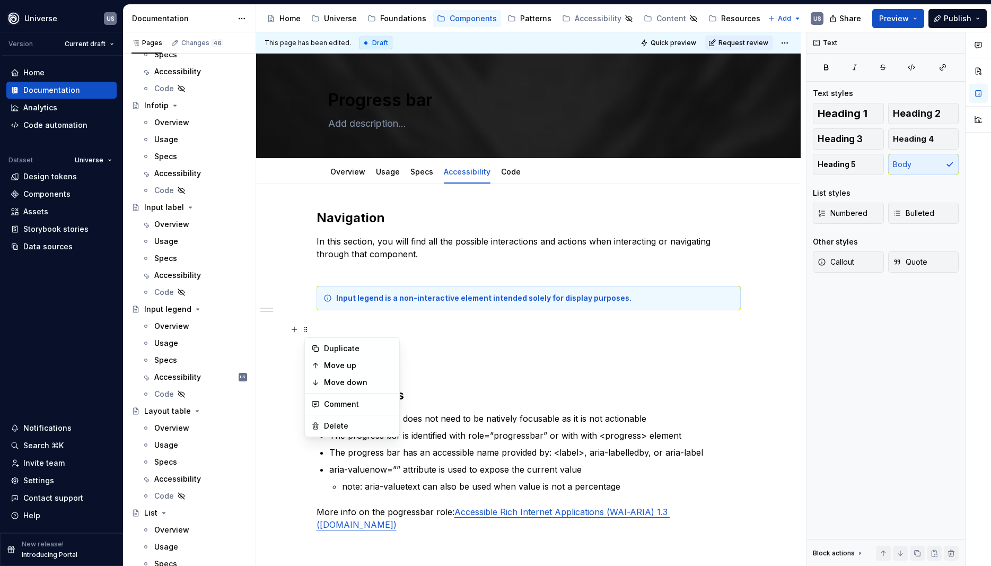
click at [508, 360] on p at bounding box center [529, 361] width 424 height 13
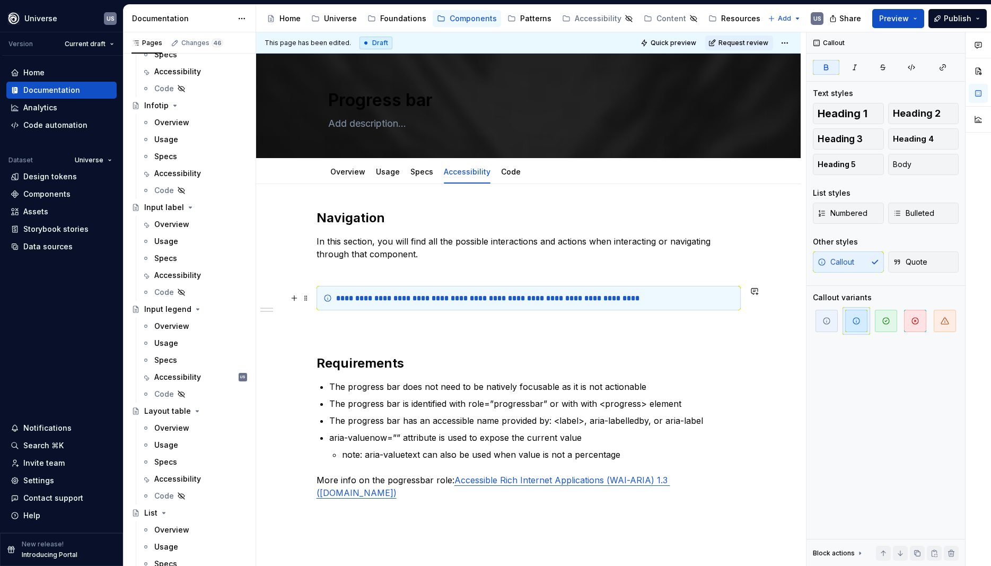
click at [385, 294] on strong "**********" at bounding box center [487, 297] width 303 height 7
drag, startPoint x: 382, startPoint y: 299, endPoint x: 353, endPoint y: 293, distance: 29.7
click at [342, 295] on strong "**********" at bounding box center [487, 297] width 303 height 7
click at [342, 299] on strong "**********" at bounding box center [493, 297] width 314 height 7
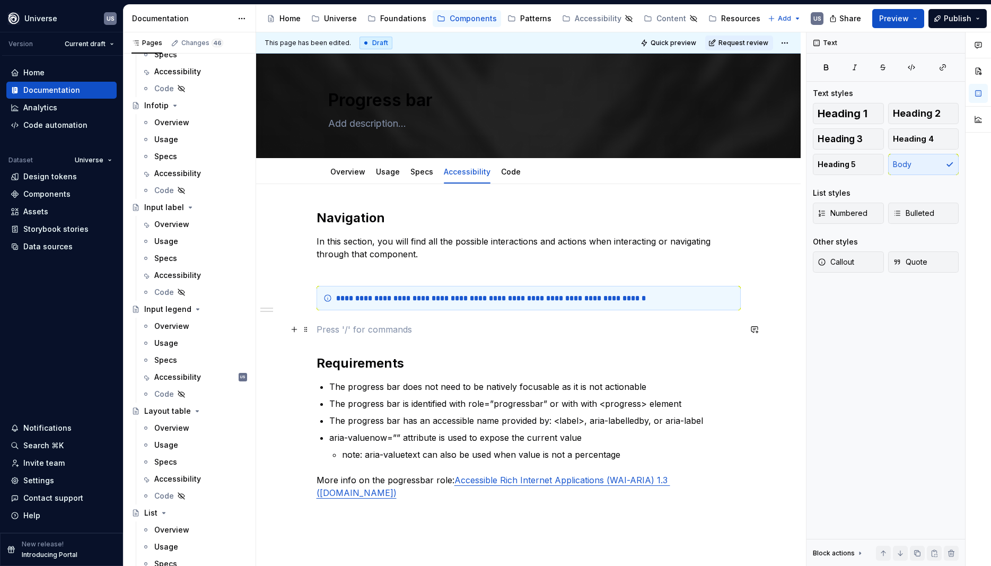
click at [651, 326] on p at bounding box center [529, 329] width 424 height 13
click at [473, 329] on p at bounding box center [529, 329] width 424 height 13
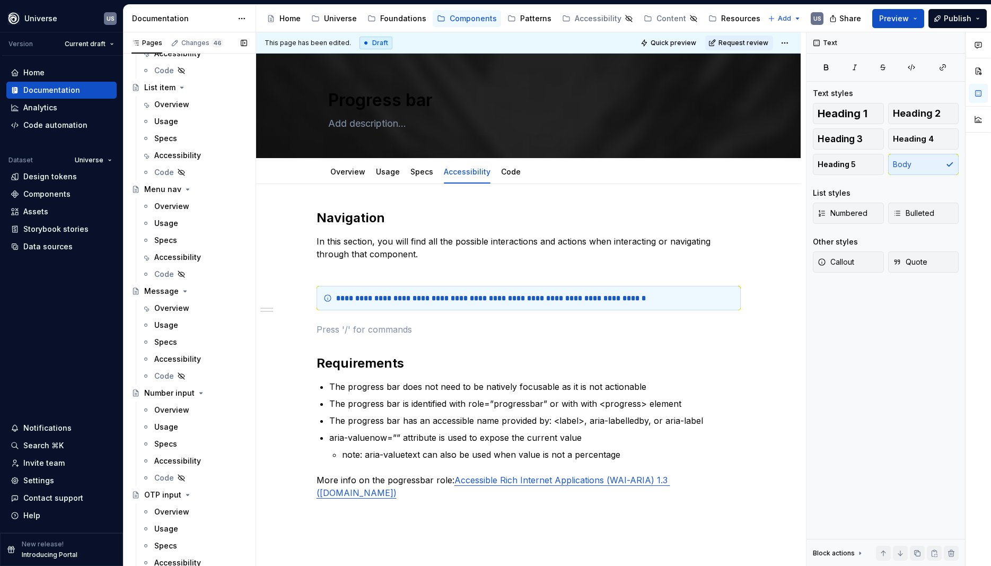
scroll to position [2534, 0]
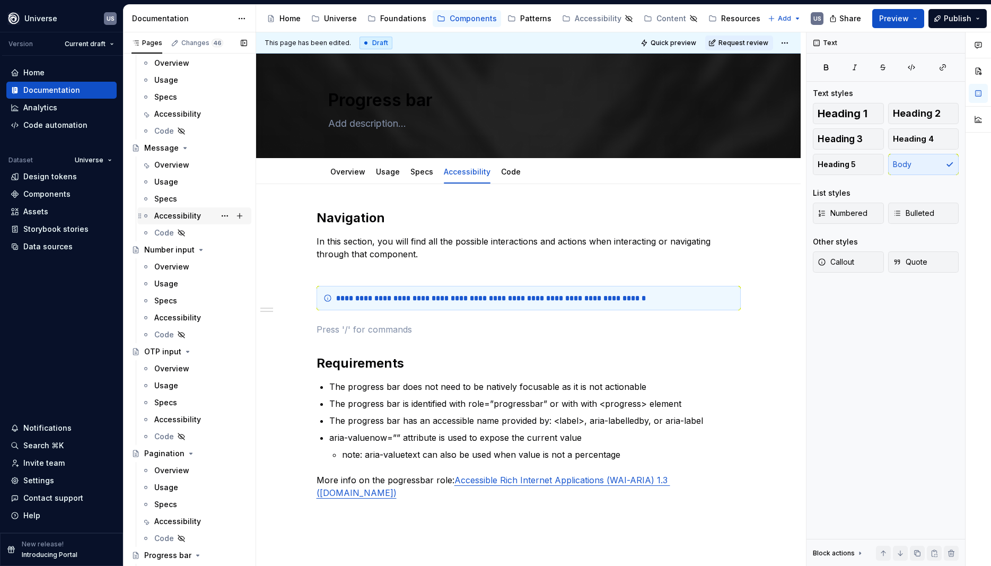
click at [182, 214] on div "Accessibility" at bounding box center [177, 216] width 47 height 11
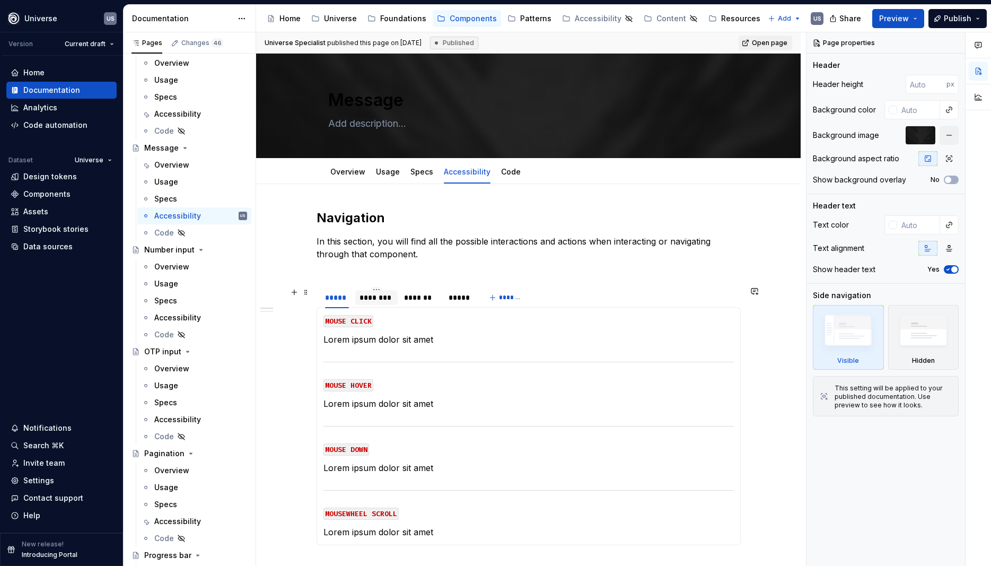
click at [378, 295] on div "********" at bounding box center [377, 297] width 34 height 11
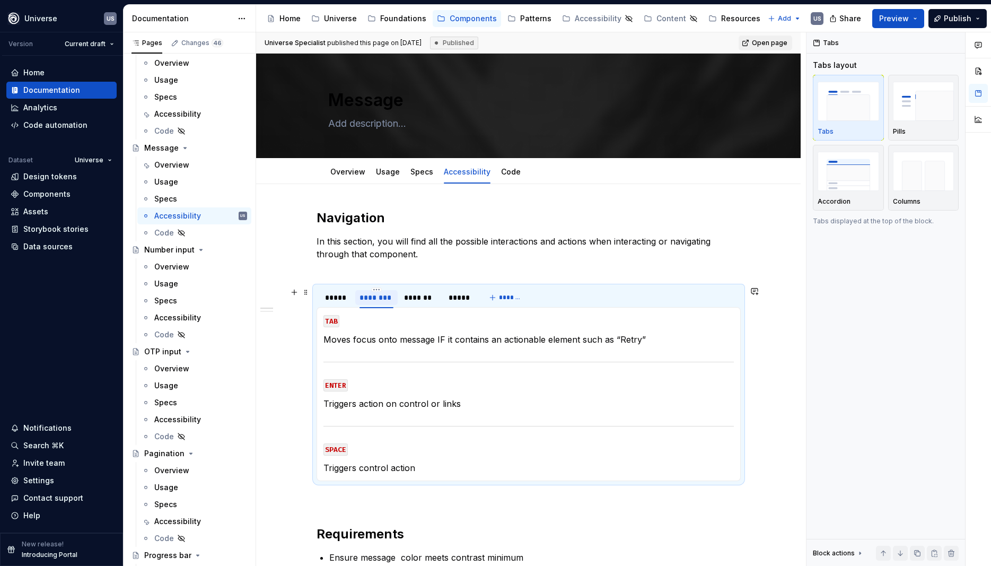
type textarea "*"
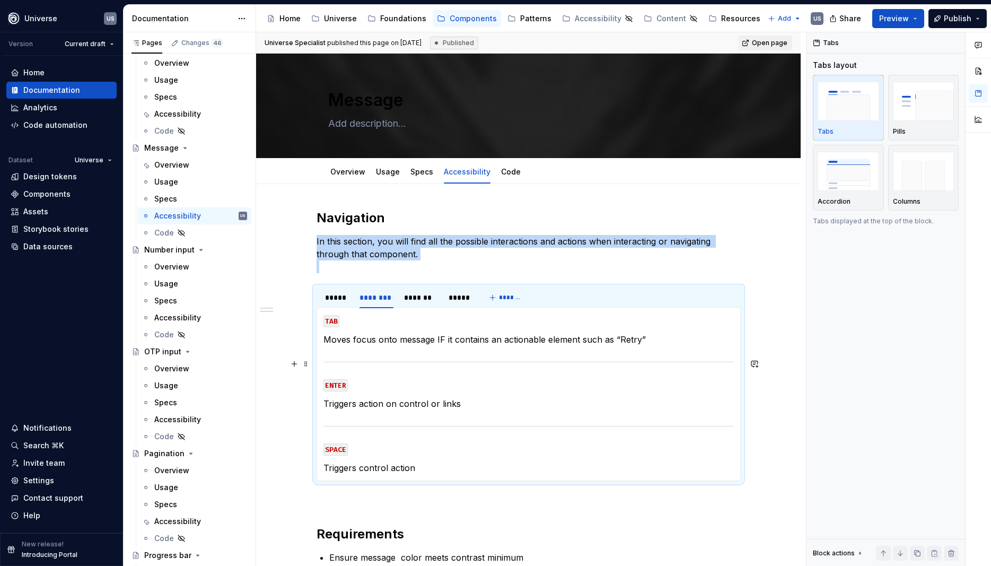
click at [405, 352] on section-item-column "TAB Moves focus onto message IF it contains an actionable element such as “Retr…" at bounding box center [529, 394] width 410 height 160
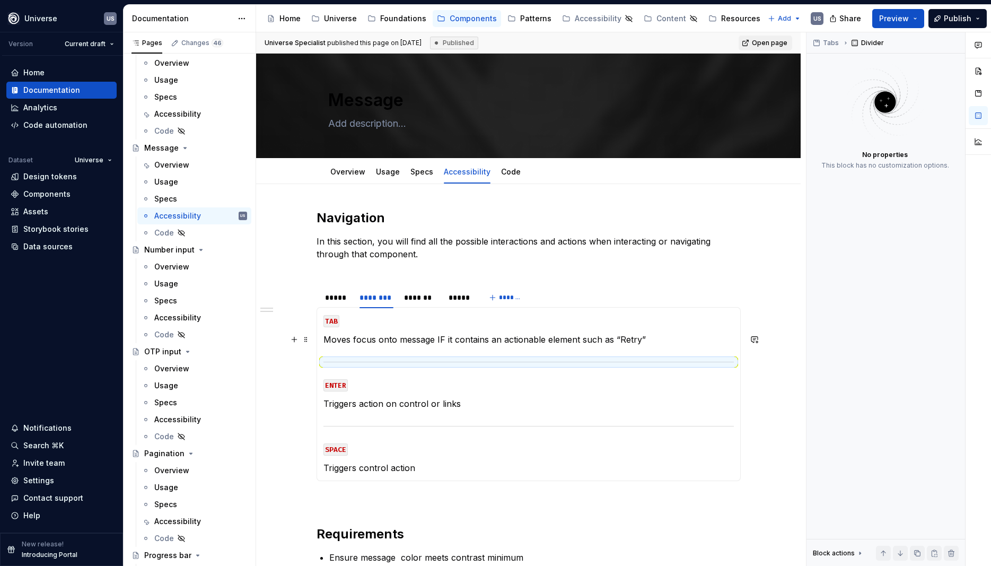
click at [331, 334] on p "Moves focus onto message IF it contains an actionable element such as “Retry”" at bounding box center [529, 339] width 410 height 13
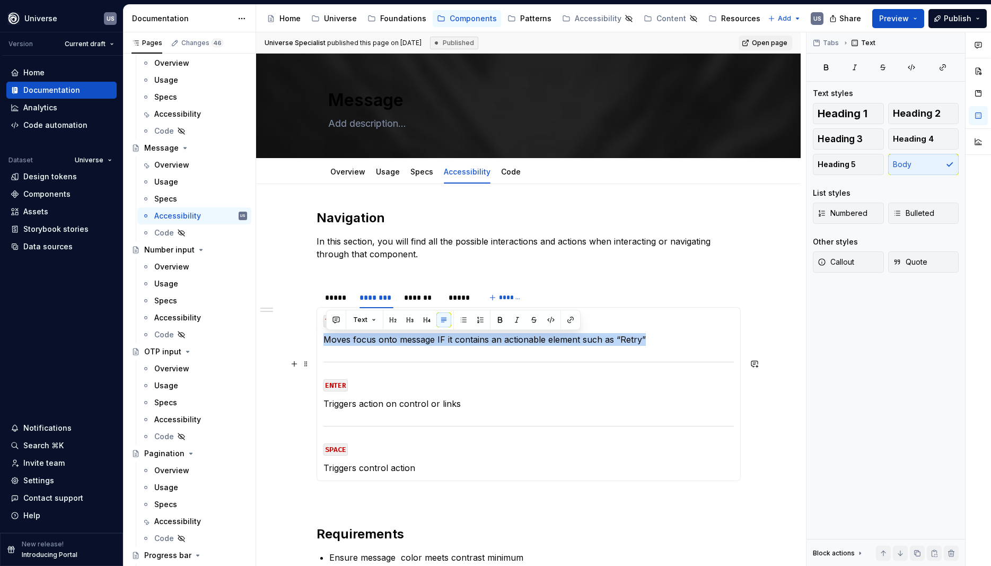
drag, startPoint x: 327, startPoint y: 339, endPoint x: 675, endPoint y: 354, distance: 348.2
click at [675, 354] on section-item-column "TAB Moves focus onto message IF it contains an actionable element such as “Retr…" at bounding box center [529, 394] width 410 height 160
copy p "Moves focus onto message IF it contains an actionable element such as “Retry”"
click at [413, 296] on div "*******" at bounding box center [421, 297] width 34 height 11
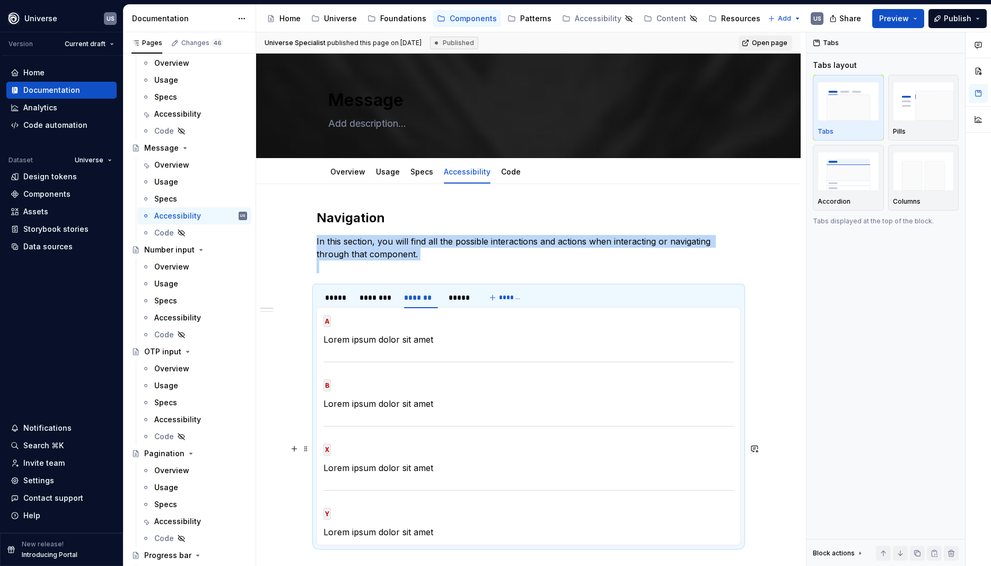
click at [329, 449] on code "X" at bounding box center [327, 449] width 7 height 12
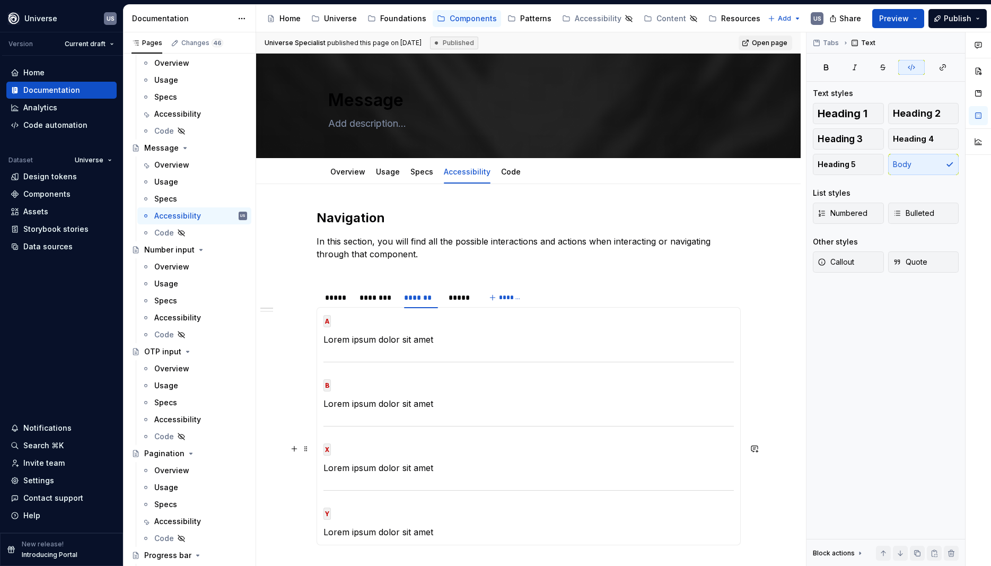
click at [331, 450] on code "X" at bounding box center [327, 449] width 7 height 12
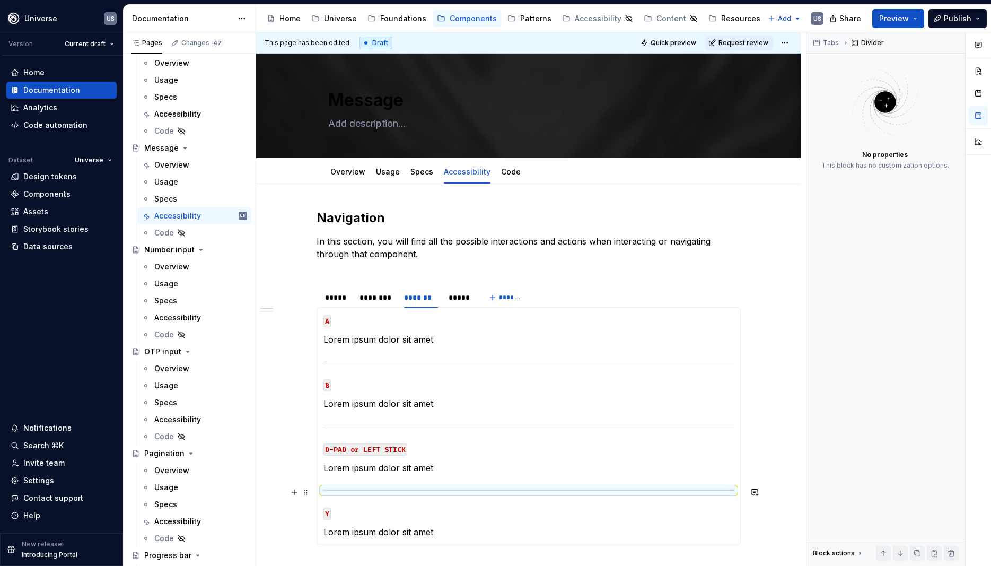
click at [424, 482] on section-item-column "A Lorem ipsum dolor sit amet B Lorem ipsum dolor sit amet D-PAD or LEFT STICK L…" at bounding box center [529, 426] width 410 height 224
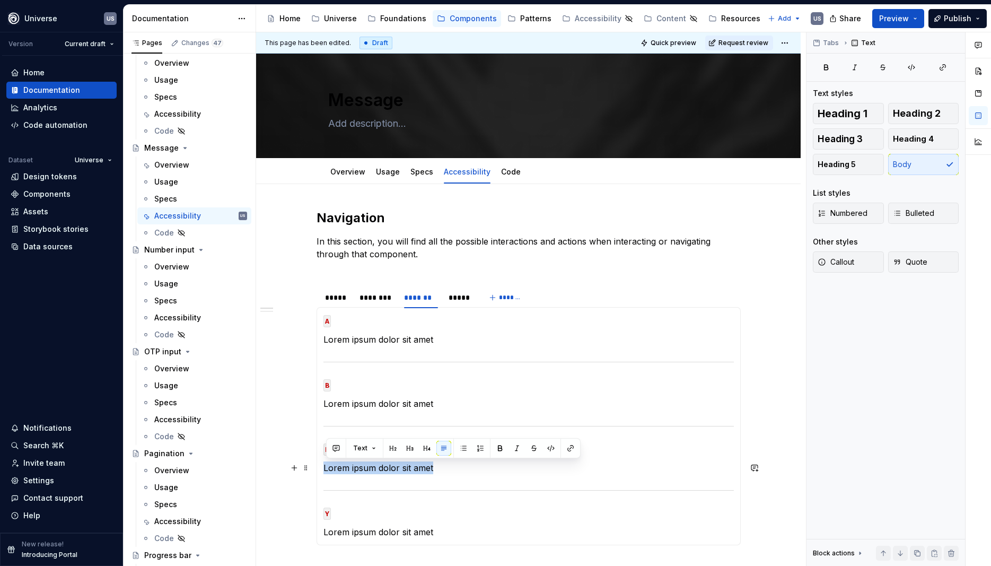
drag, startPoint x: 446, startPoint y: 471, endPoint x: 325, endPoint y: 469, distance: 120.9
click at [325, 469] on div "MOUSE CLICK Lorem ipsum dolor sit amet MOUSE HOVER Lorem ipsum dolor sit amet M…" at bounding box center [529, 426] width 424 height 238
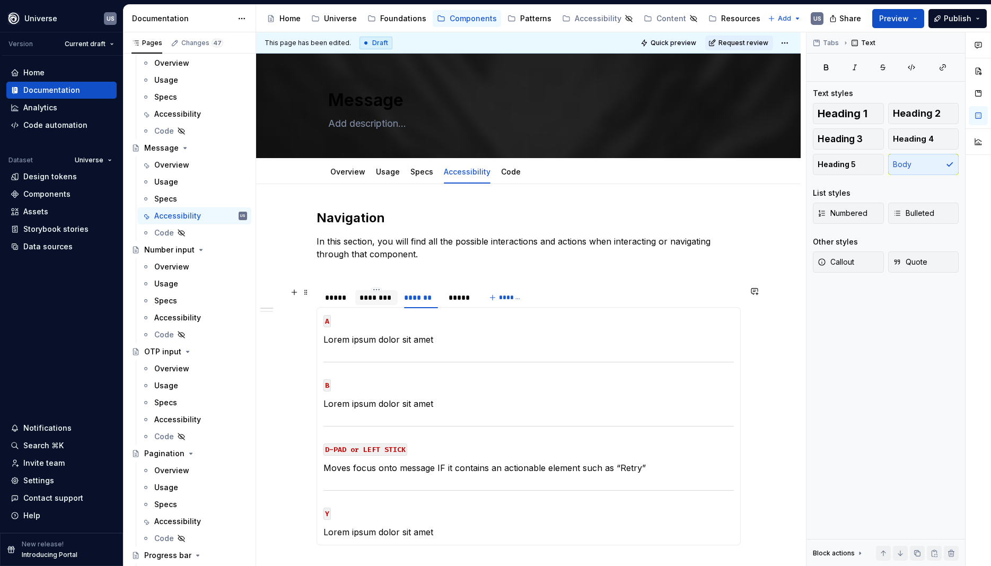
click at [388, 303] on div "********" at bounding box center [376, 297] width 42 height 15
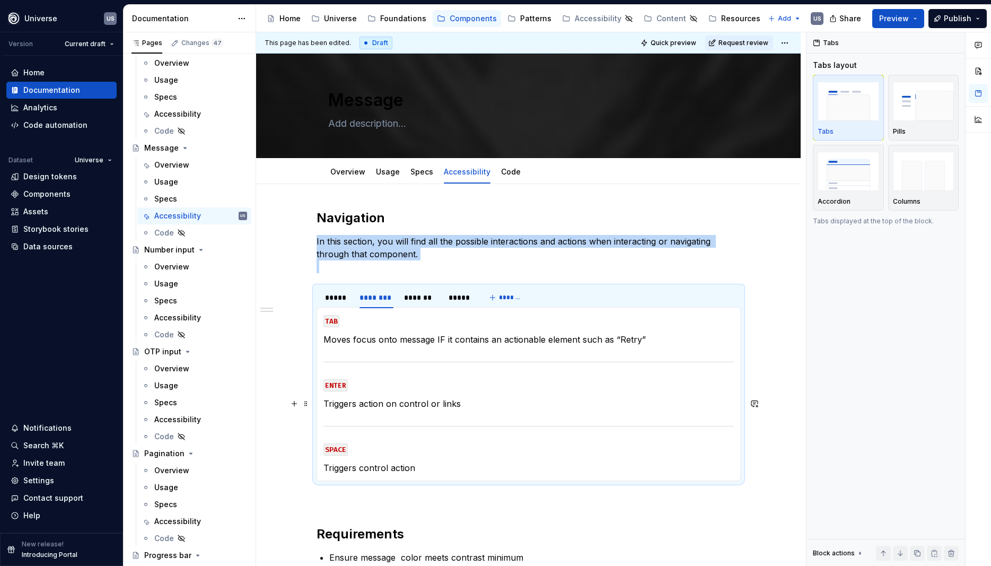
click at [390, 406] on p "Triggers action on control or links" at bounding box center [529, 403] width 410 height 13
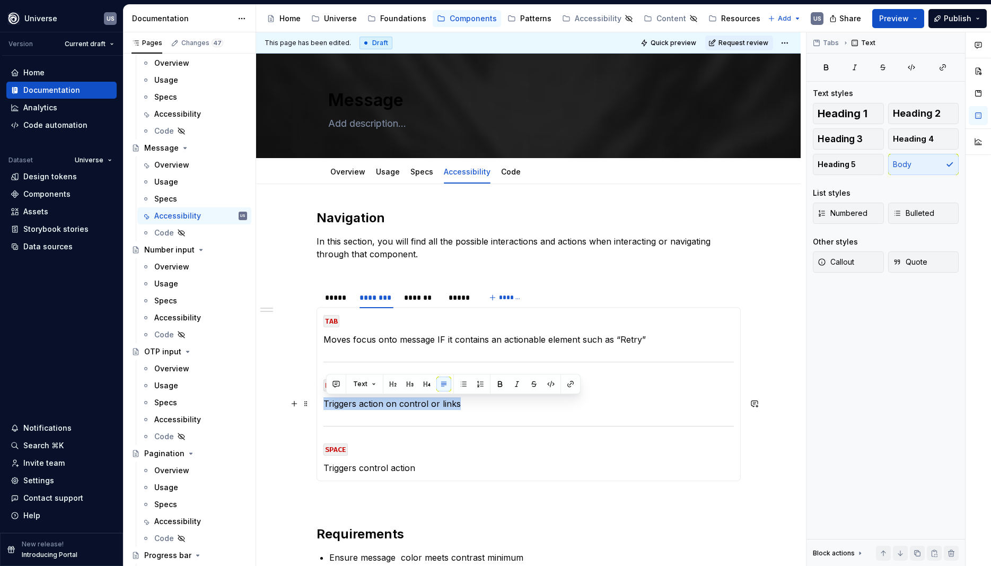
drag, startPoint x: 479, startPoint y: 406, endPoint x: 328, endPoint y: 405, distance: 151.7
click at [328, 405] on p "Triggers action on control or links" at bounding box center [529, 403] width 410 height 13
copy p "Triggers action on control or links"
click at [429, 301] on div "*******" at bounding box center [421, 297] width 34 height 11
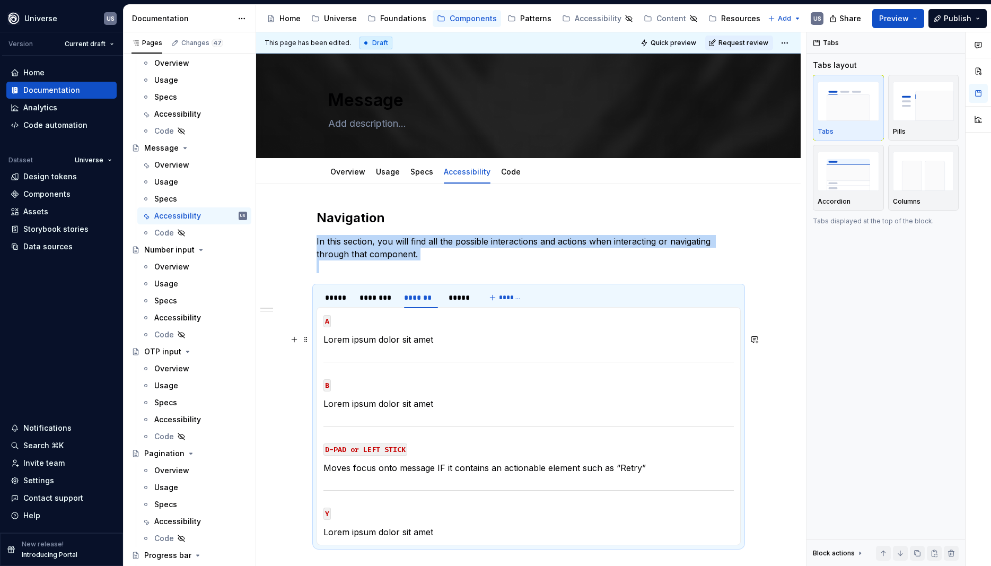
click at [400, 346] on section-item-column "A Lorem ipsum dolor sit amet B Lorem ipsum dolor sit amet D-PAD or LEFT STICK M…" at bounding box center [529, 426] width 410 height 224
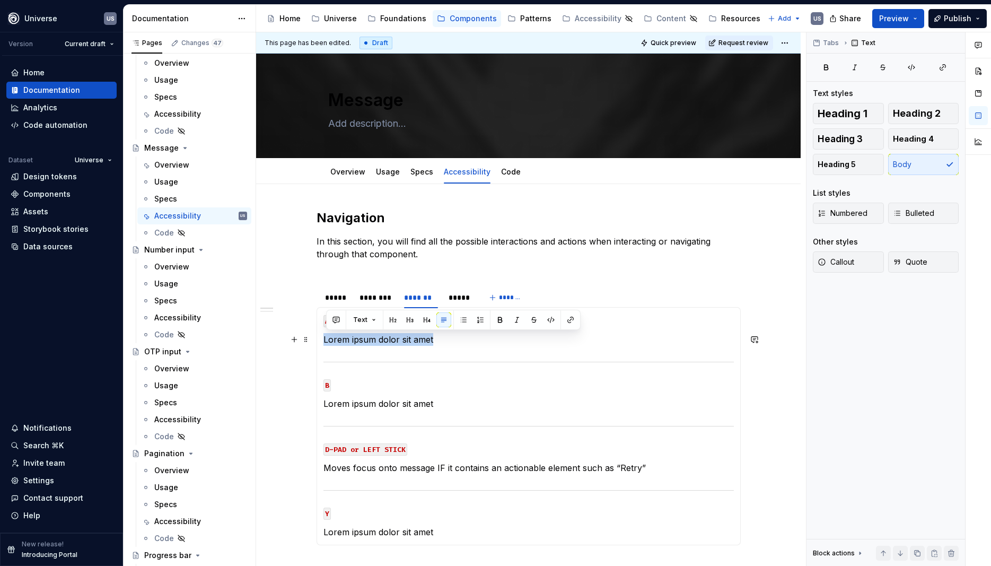
drag, startPoint x: 444, startPoint y: 344, endPoint x: 327, endPoint y: 342, distance: 117.2
click at [327, 342] on p "Lorem ipsum dolor sit amet" at bounding box center [529, 339] width 410 height 13
click at [380, 295] on div "********" at bounding box center [377, 297] width 34 height 11
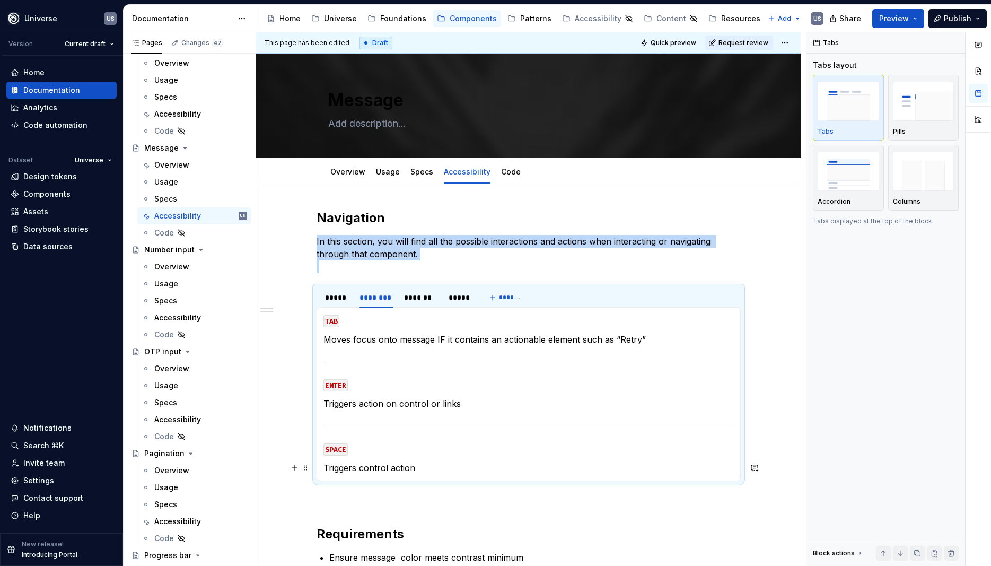
click at [430, 469] on p "Triggers control action" at bounding box center [529, 467] width 410 height 13
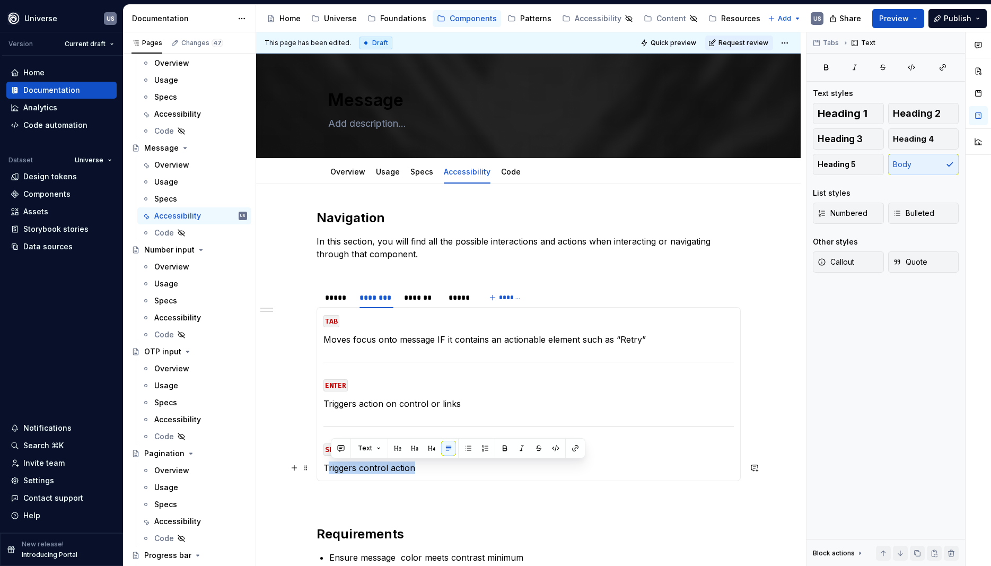
drag, startPoint x: 427, startPoint y: 467, endPoint x: 330, endPoint y: 470, distance: 96.6
click at [330, 470] on p "Triggers control action" at bounding box center [529, 467] width 410 height 13
click at [323, 462] on div "MOUSE CLICK Lorem ipsum dolor sit amet MOUSE HOVER Lorem ipsum dolor sit amet M…" at bounding box center [529, 394] width 424 height 174
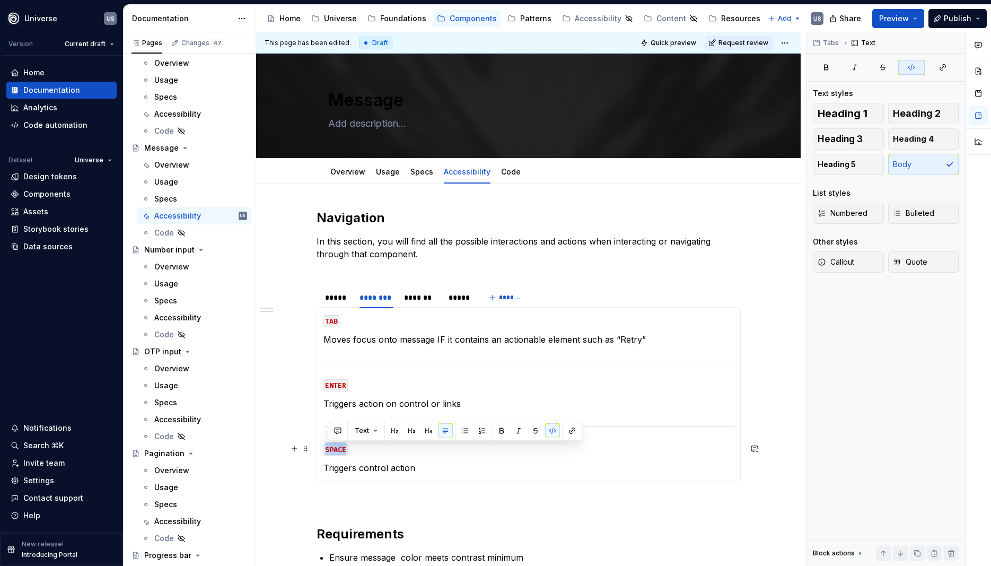
drag, startPoint x: 329, startPoint y: 447, endPoint x: 348, endPoint y: 446, distance: 18.6
click at [348, 446] on code "SPACE" at bounding box center [336, 449] width 24 height 12
click at [429, 459] on section-item-column "TAB Moves focus onto message IF it contains an actionable element such as “Retr…" at bounding box center [529, 394] width 410 height 160
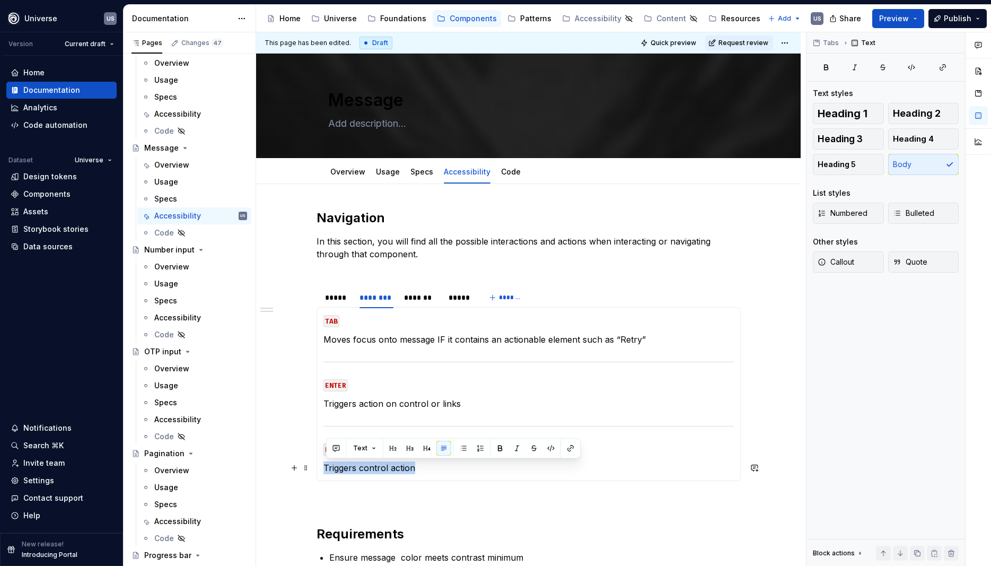
drag, startPoint x: 420, startPoint y: 472, endPoint x: 326, endPoint y: 471, distance: 93.9
click at [326, 471] on div "MOUSE CLICK Lorem ipsum dolor sit amet MOUSE HOVER Lorem ipsum dolor sit amet M…" at bounding box center [529, 394] width 424 height 174
click at [390, 468] on p "Closes or dismisses the message" at bounding box center [529, 467] width 410 height 13
drag, startPoint x: 473, startPoint y: 472, endPoint x: 328, endPoint y: 470, distance: 144.8
click at [328, 470] on p "Closes or dismisses the message" at bounding box center [529, 467] width 410 height 13
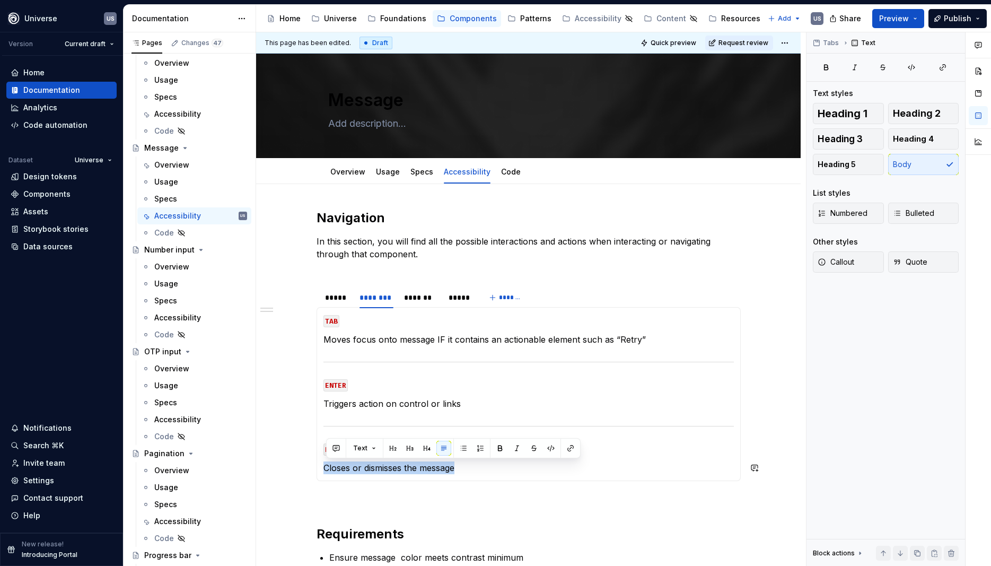
copy p "Closes or dismisses the message"
click at [431, 300] on div "*******" at bounding box center [421, 297] width 34 height 11
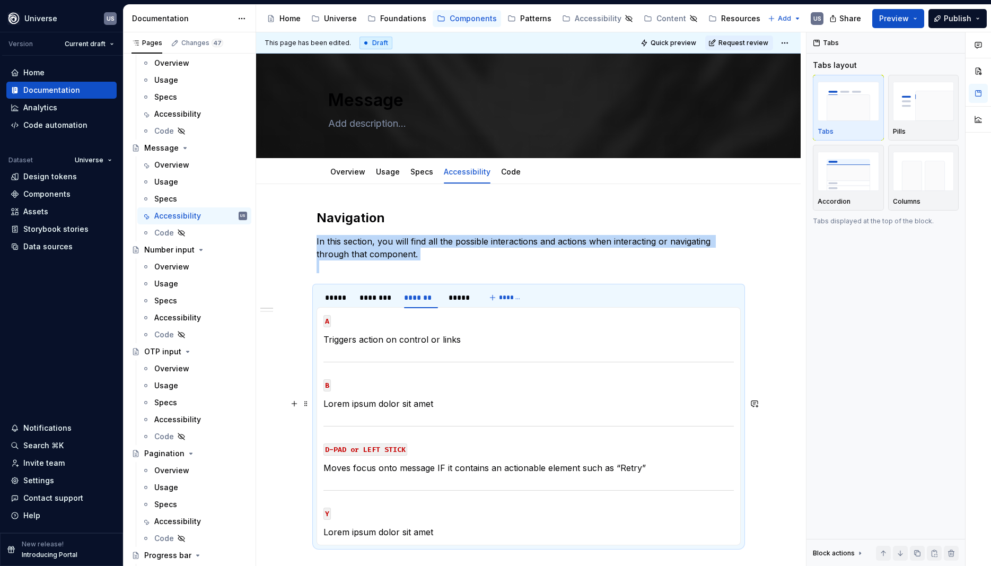
click at [410, 409] on p "Lorem ipsum dolor sit amet" at bounding box center [529, 403] width 410 height 13
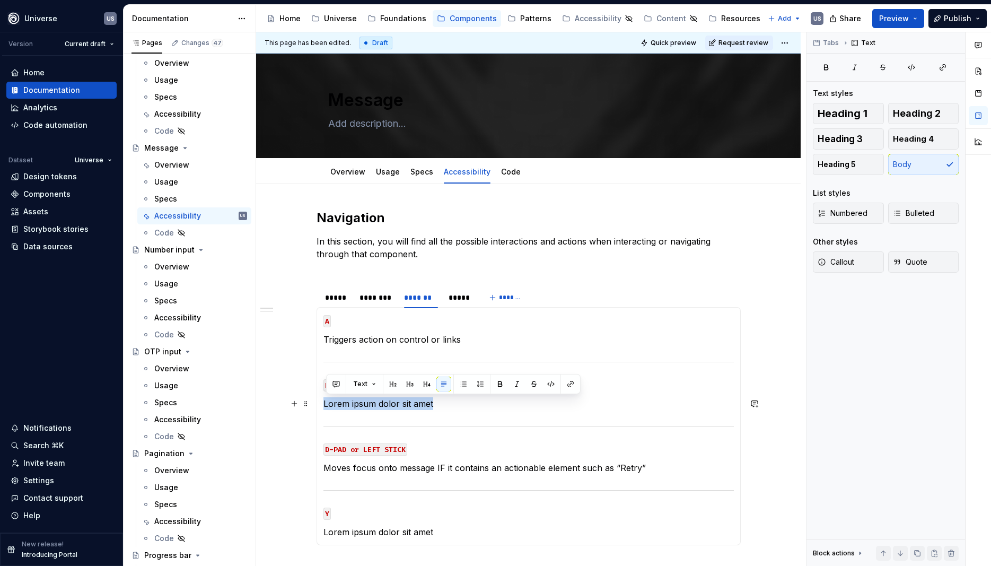
drag, startPoint x: 441, startPoint y: 404, endPoint x: 326, endPoint y: 401, distance: 115.1
click at [326, 401] on p "Lorem ipsum dolor sit amet" at bounding box center [529, 403] width 410 height 13
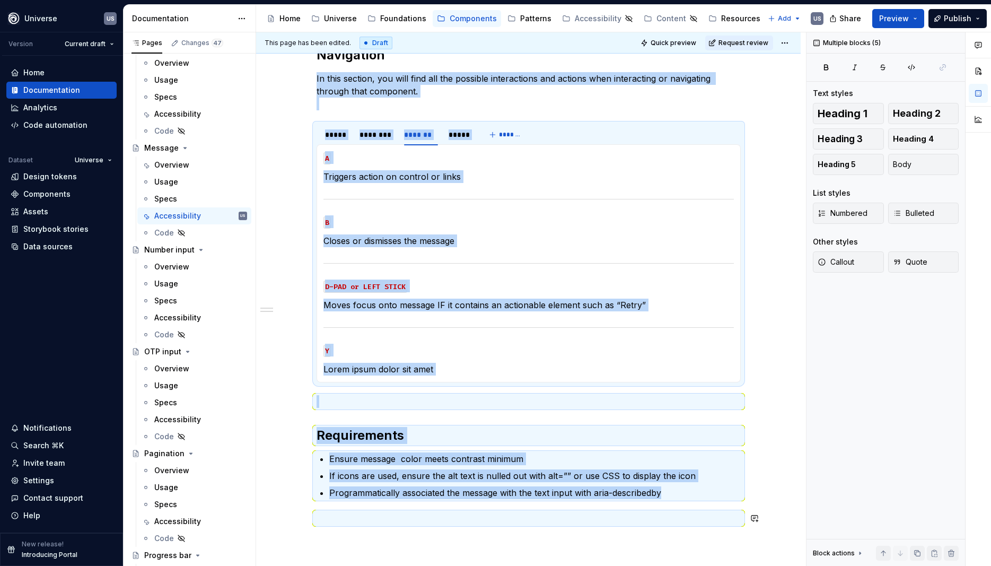
drag, startPoint x: 446, startPoint y: 532, endPoint x: 407, endPoint y: 446, distance: 95.4
click at [366, 518] on div "Navigation In this section, you will find all the possible interactions and act…" at bounding box center [528, 364] width 545 height 686
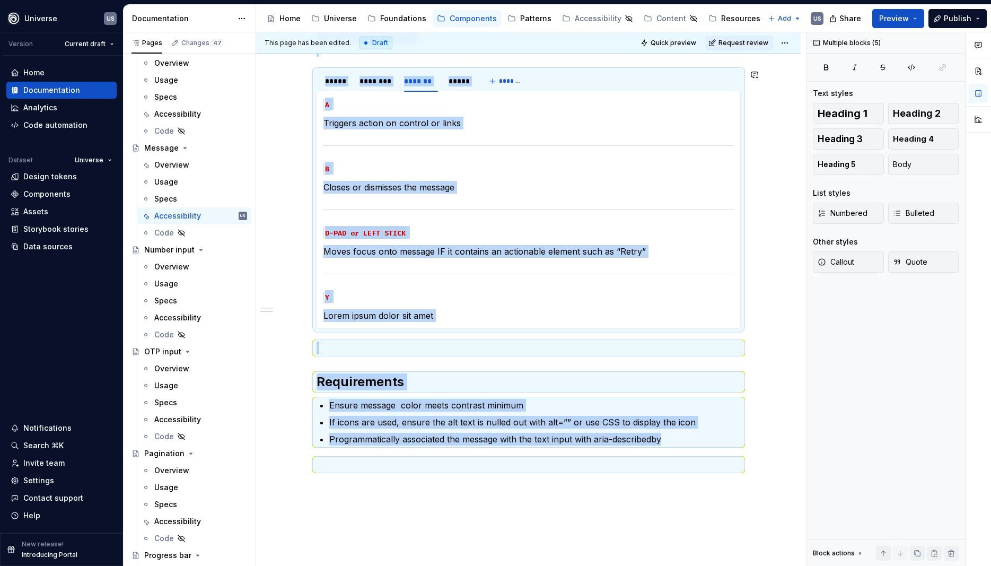
click at [429, 322] on div "MOUSE CLICK Lorem ipsum dolor sit amet MOUSE HOVER Lorem ipsum dolor sit amet M…" at bounding box center [529, 210] width 424 height 238
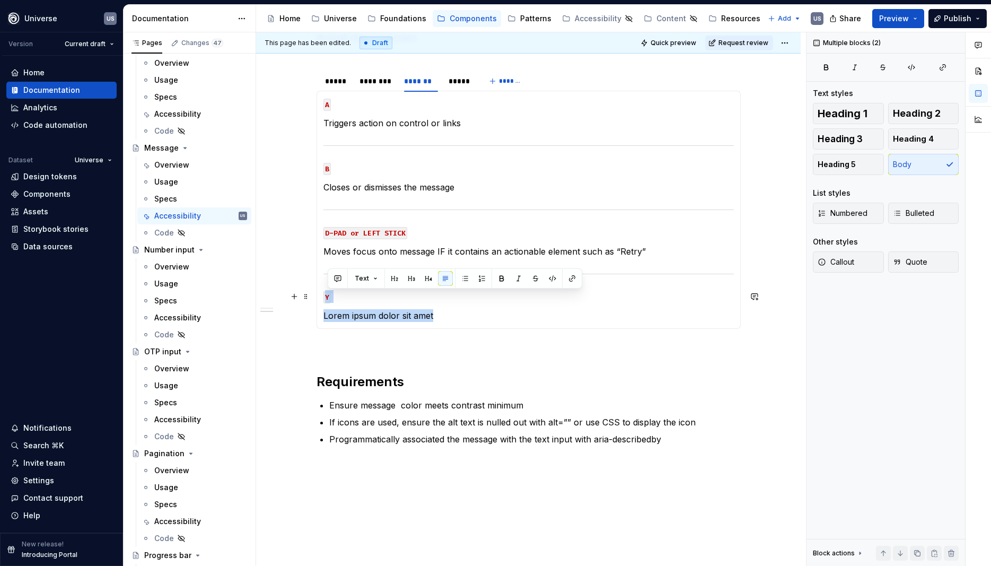
drag, startPoint x: 444, startPoint y: 318, endPoint x: 320, endPoint y: 294, distance: 126.4
click at [320, 294] on div "MOUSE CLICK Lorem ipsum dolor sit amet MOUSE HOVER Lorem ipsum dolor sit amet M…" at bounding box center [529, 210] width 424 height 238
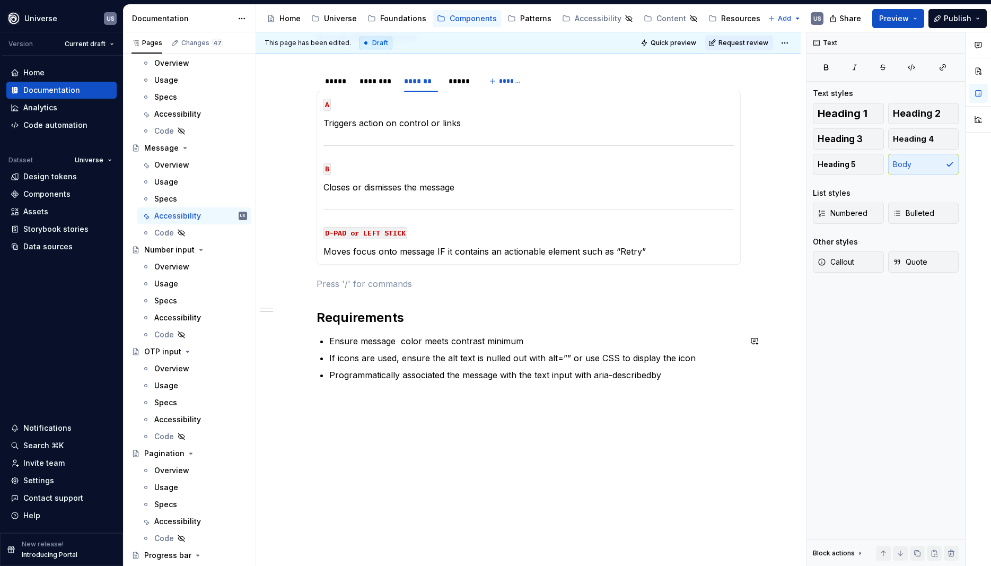
scroll to position [121, 0]
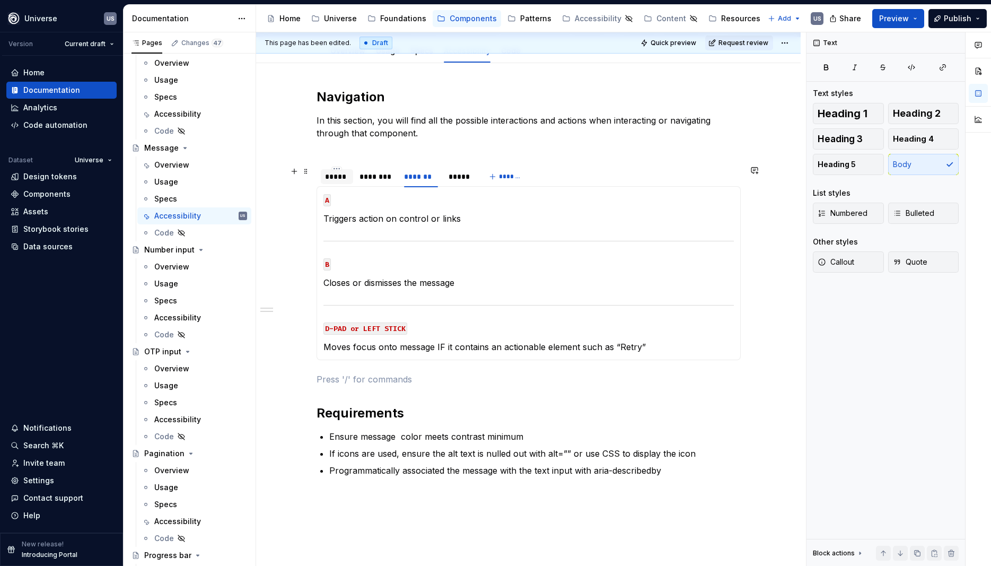
click at [345, 177] on div "*****" at bounding box center [337, 176] width 24 height 11
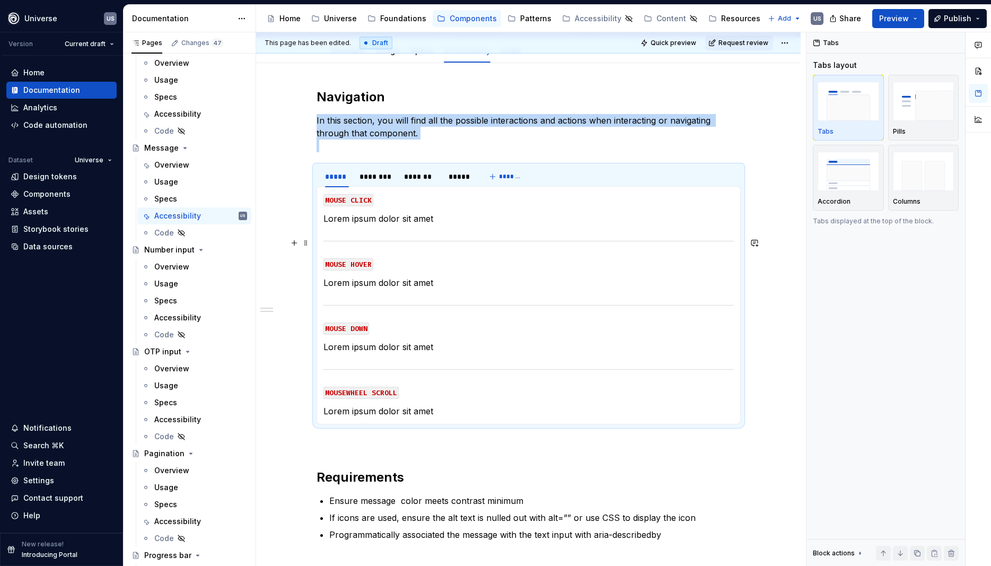
click at [374, 225] on section-item-column "MOUSE CLICK Lorem ipsum dolor sit amet MOUSE HOVER Lorem ipsum dolor sit amet M…" at bounding box center [529, 305] width 410 height 224
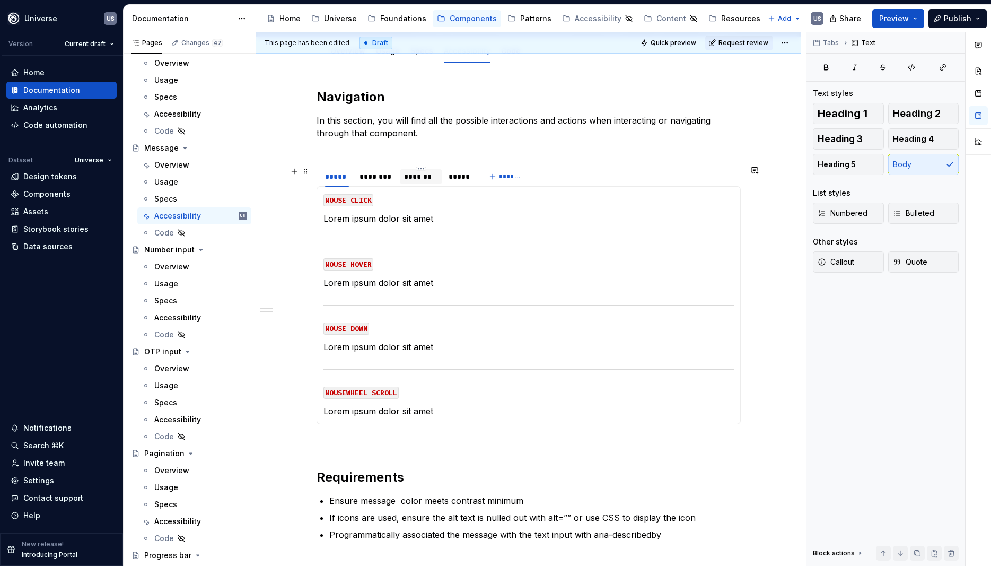
click at [420, 179] on div "*******" at bounding box center [421, 176] width 34 height 11
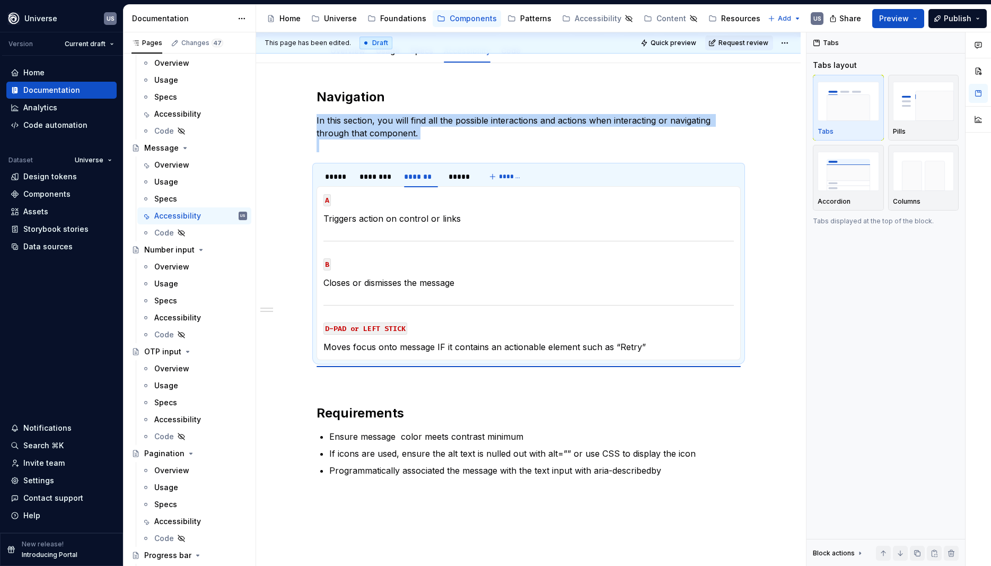
click at [451, 221] on p "Triggers action on control or links" at bounding box center [529, 218] width 410 height 13
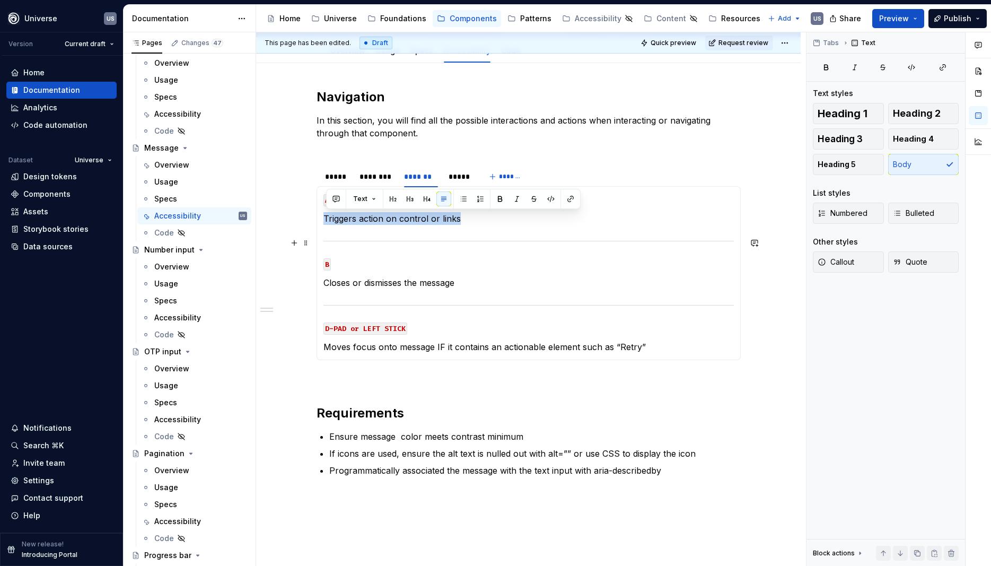
drag, startPoint x: 326, startPoint y: 217, endPoint x: 466, endPoint y: 228, distance: 140.5
click at [466, 228] on div "MOUSE CLICK Lorem ipsum dolor sit amet MOUSE HOVER Lorem ipsum dolor sit amet M…" at bounding box center [529, 273] width 424 height 174
copy p "Triggers action on control or links"
click at [346, 180] on div "*****" at bounding box center [337, 176] width 24 height 11
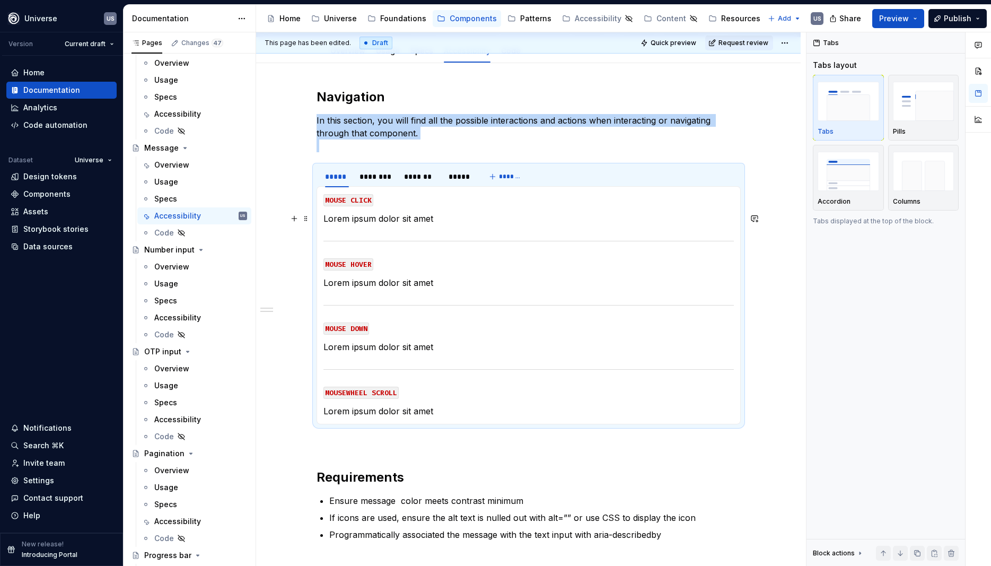
click at [365, 223] on p "Lorem ipsum dolor sit amet" at bounding box center [529, 218] width 410 height 13
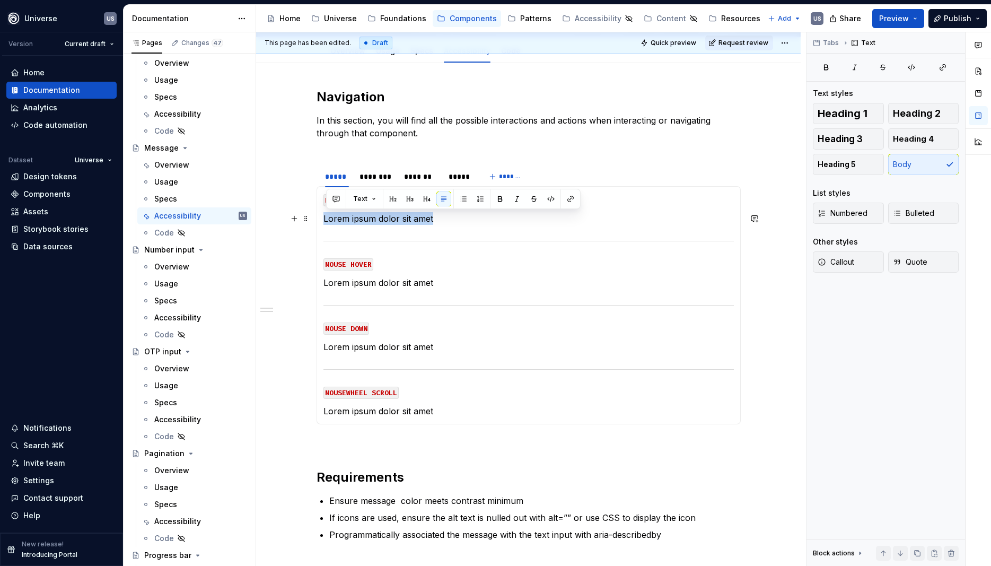
drag, startPoint x: 450, startPoint y: 224, endPoint x: 325, endPoint y: 216, distance: 125.4
click at [325, 216] on div "MOUSE CLICK Lorem ipsum dolor sit amet MOUSE HOVER Lorem ipsum dolor sit amet M…" at bounding box center [529, 305] width 424 height 238
click at [425, 282] on p "Lorem ipsum dolor sit amet" at bounding box center [529, 282] width 410 height 13
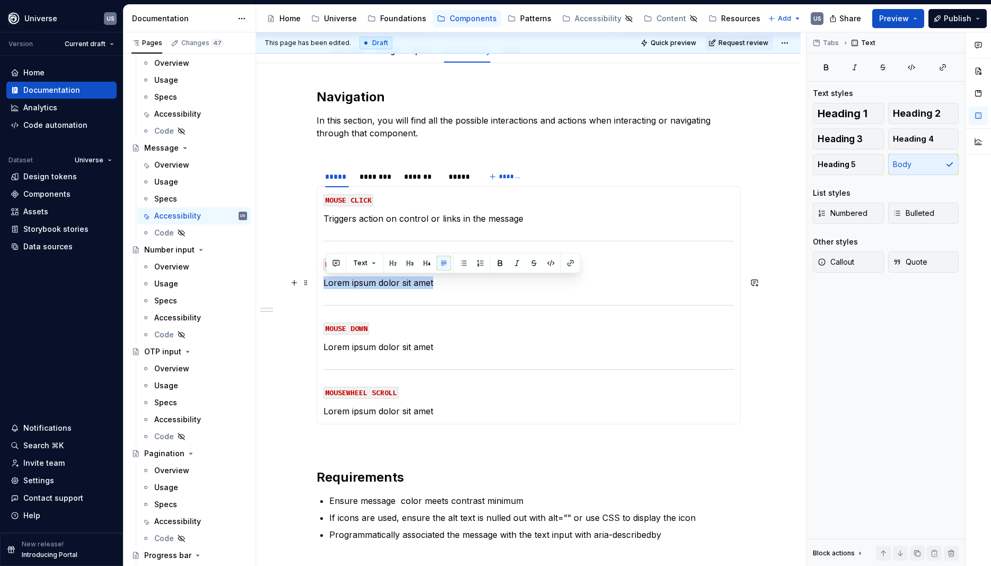
drag, startPoint x: 448, startPoint y: 284, endPoint x: 328, endPoint y: 284, distance: 120.4
click at [328, 284] on p "Lorem ipsum dolor sit amet" at bounding box center [529, 282] width 410 height 13
click at [458, 291] on section-item-column "MOUSE CLICK Triggers action on control or links in the message MOUSE HOVER Disp…" at bounding box center [529, 305] width 410 height 224
drag, startPoint x: 521, startPoint y: 286, endPoint x: 324, endPoint y: 279, distance: 197.4
click at [324, 279] on div "MOUSE CLICK Triggers action on control or links in the message MOUSE HOVER Disp…" at bounding box center [529, 305] width 424 height 238
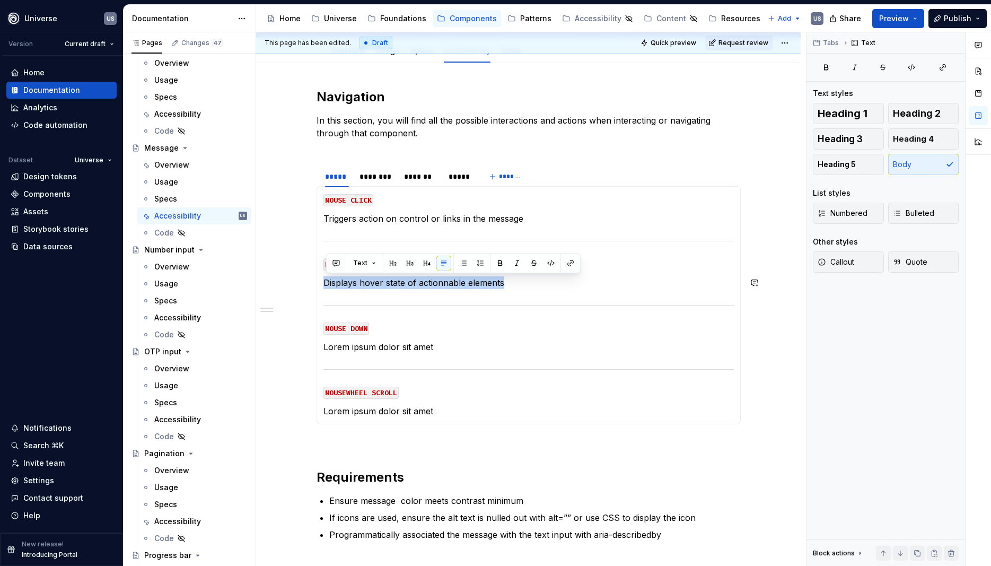
copy p "Displays hover state of actionnable elements"
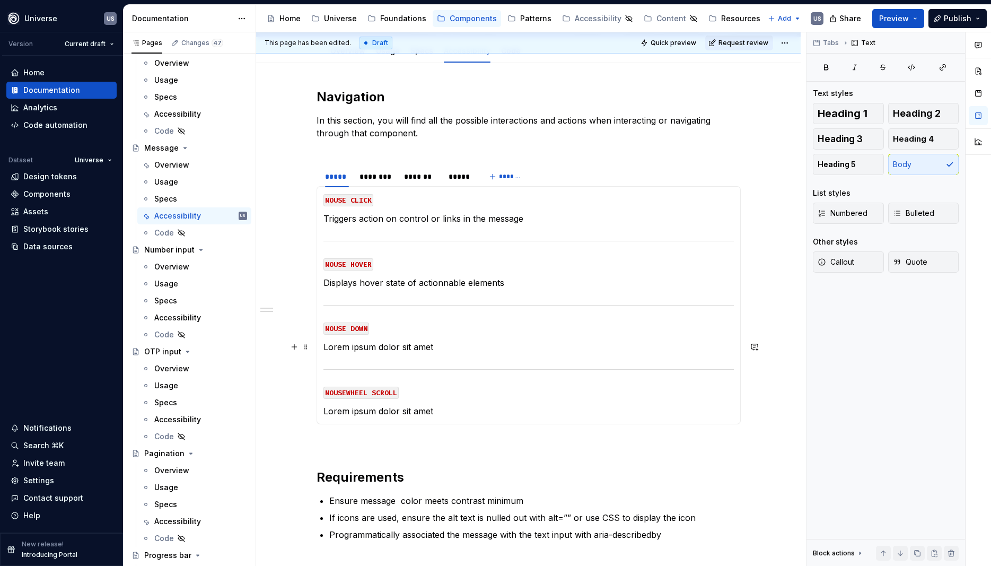
click at [444, 348] on p "Lorem ipsum dolor sit amet" at bounding box center [529, 346] width 410 height 13
drag, startPoint x: 444, startPoint y: 348, endPoint x: 326, endPoint y: 349, distance: 118.8
click at [326, 349] on div "MOUSE CLICK Triggers action on control or links in the message MOUSE HOVER Disp…" at bounding box center [529, 305] width 424 height 238
drag, startPoint x: 364, startPoint y: 343, endPoint x: 385, endPoint y: 347, distance: 21.6
click at [385, 347] on p "Displays hover state of actionnable elements" at bounding box center [529, 346] width 410 height 13
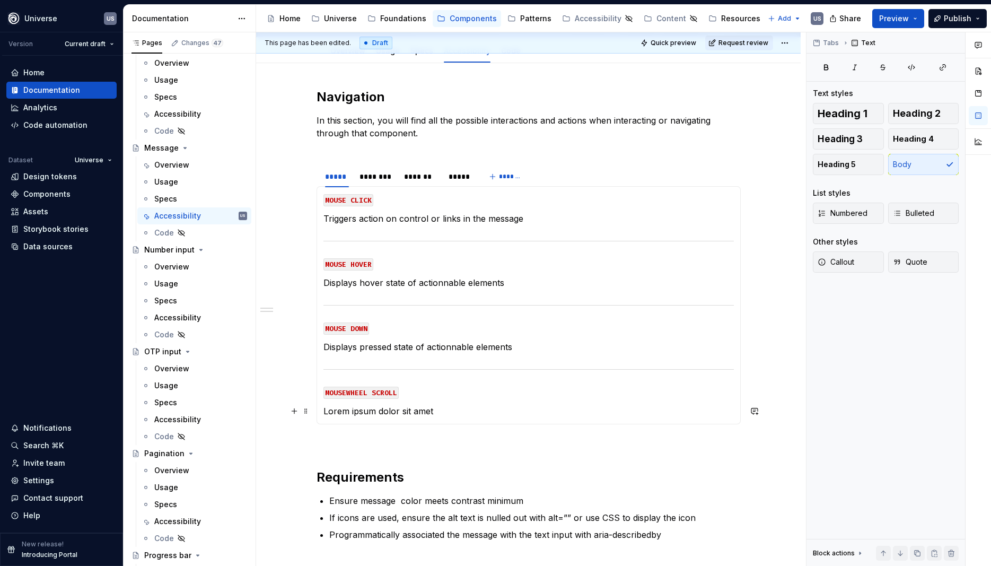
click at [434, 408] on p "Lorem ipsum dolor sit amet" at bounding box center [529, 411] width 410 height 13
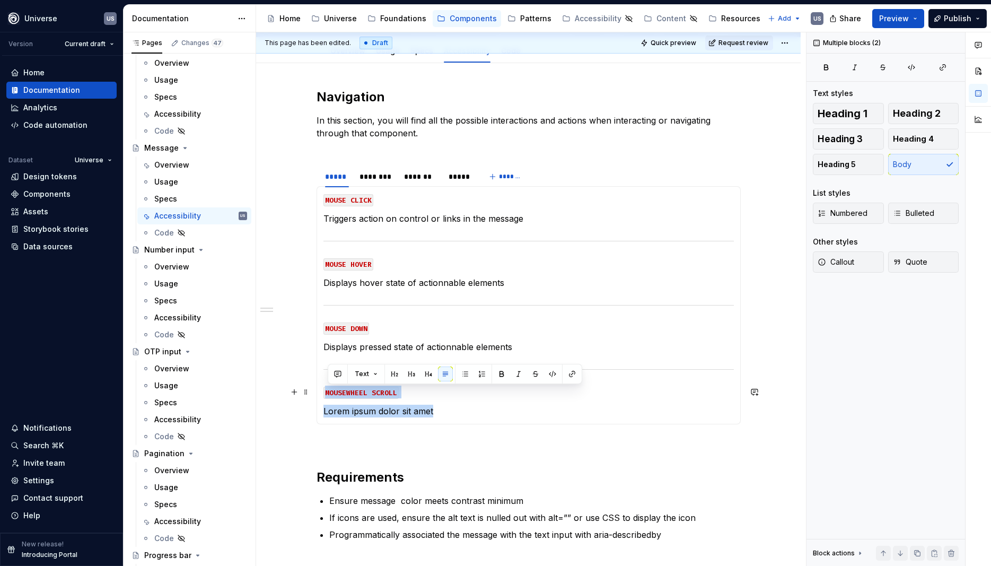
drag, startPoint x: 450, startPoint y: 410, endPoint x: 331, endPoint y: 388, distance: 121.5
click at [326, 390] on div "MOUSE CLICK Triggers action on control or links in the message MOUSE HOVER Disp…" at bounding box center [529, 305] width 424 height 238
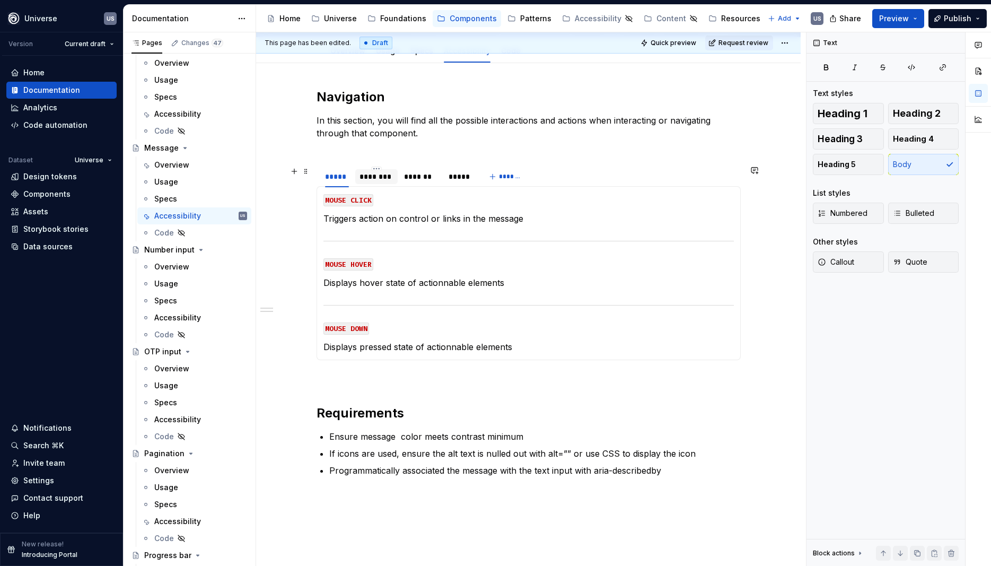
click at [369, 178] on div "********" at bounding box center [377, 176] width 34 height 11
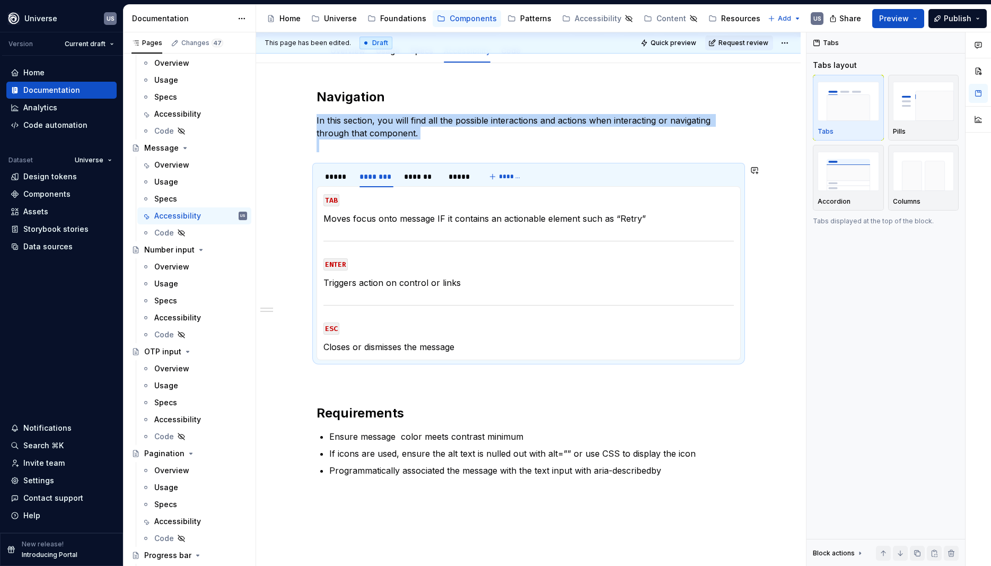
click at [447, 345] on p "Closes or dismisses the message" at bounding box center [529, 346] width 410 height 13
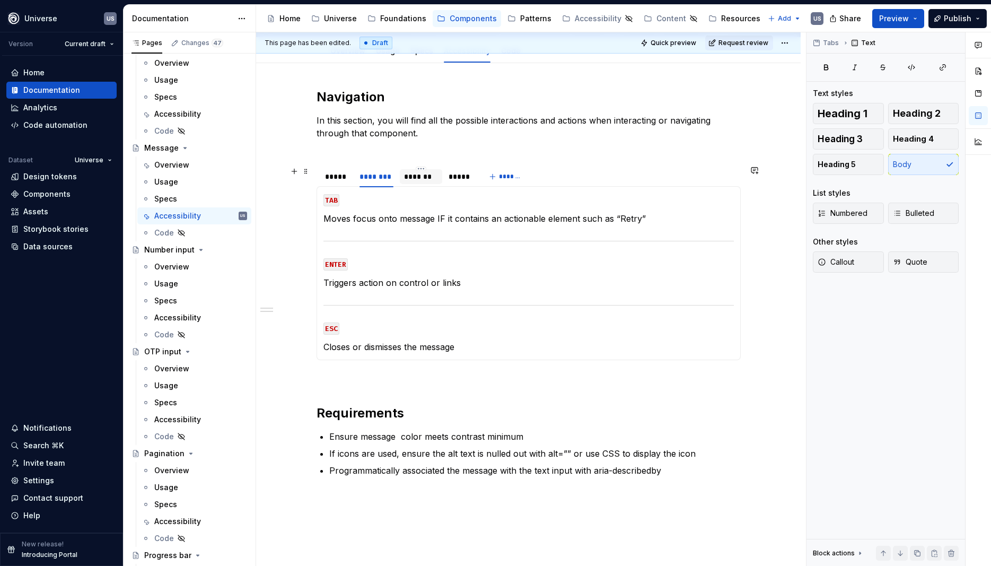
click at [425, 178] on div "*******" at bounding box center [421, 176] width 34 height 11
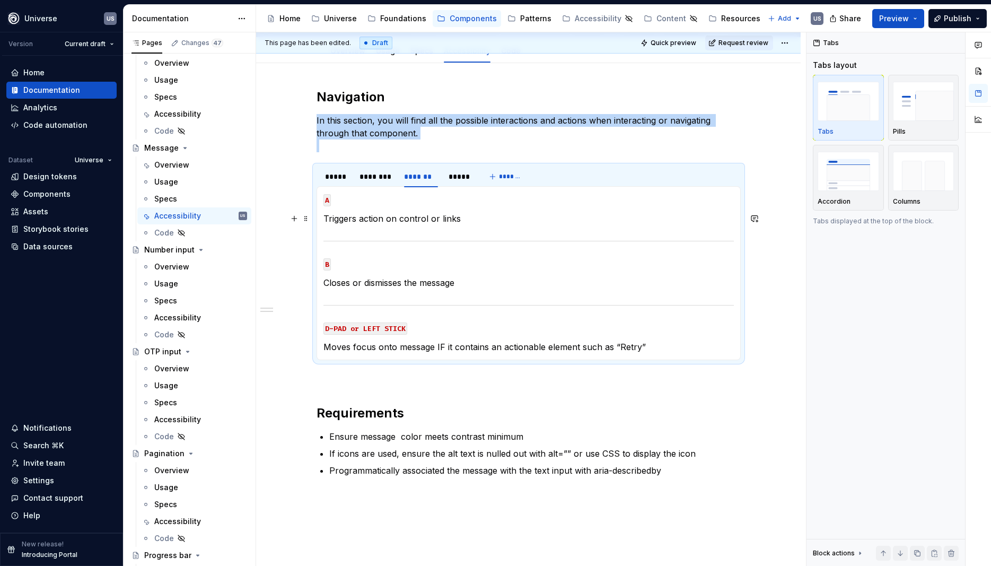
click at [470, 220] on p "Triggers action on control or links" at bounding box center [529, 218] width 410 height 13
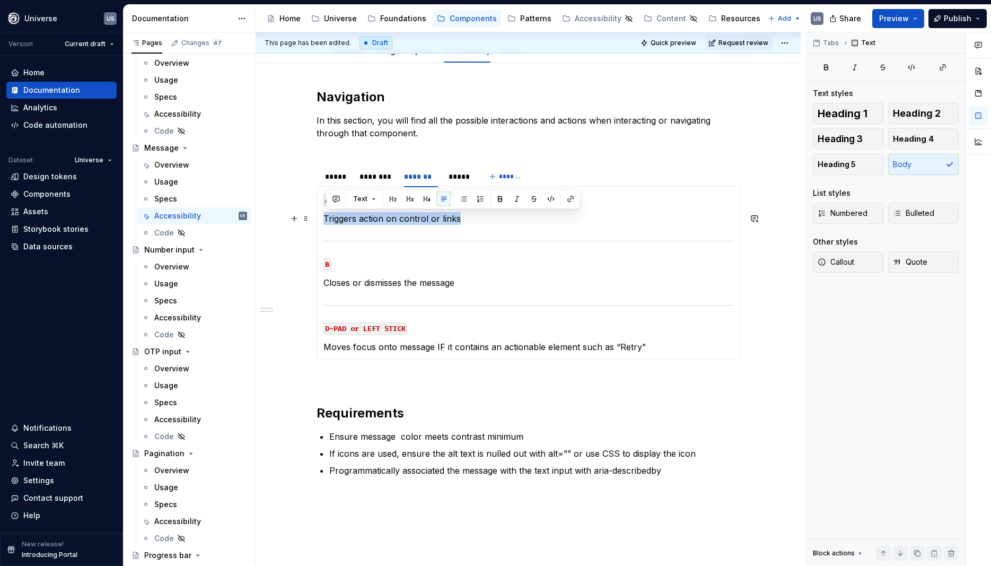
drag, startPoint x: 470, startPoint y: 220, endPoint x: 327, endPoint y: 216, distance: 142.7
click at [327, 216] on p "Triggers action on control or links" at bounding box center [529, 218] width 410 height 13
copy p "Triggers action on control or links"
click at [474, 222] on p "Triggers action on control or links" at bounding box center [529, 218] width 410 height 13
click at [464, 179] on div "*****" at bounding box center [460, 176] width 22 height 11
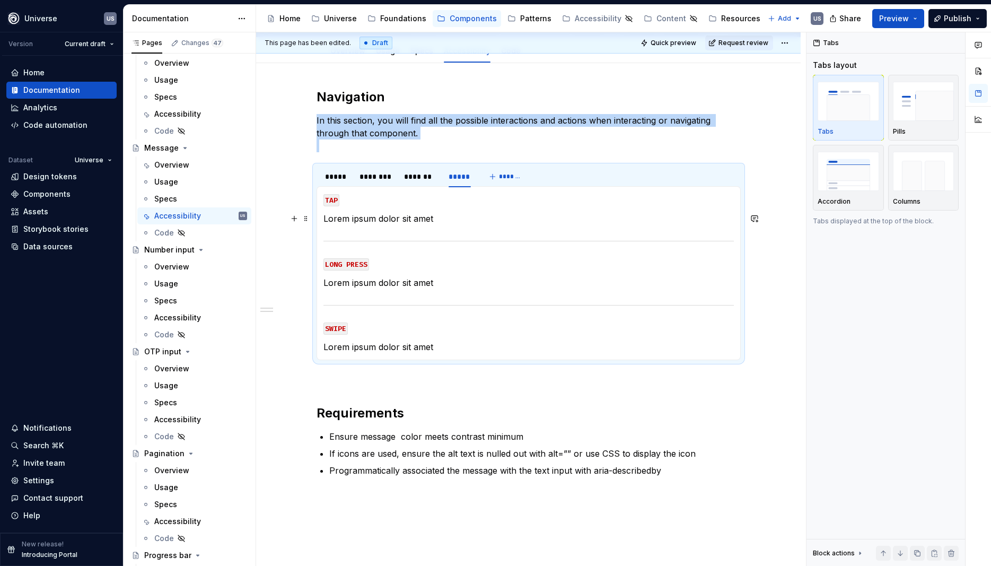
click at [433, 216] on p "Lorem ipsum dolor sit amet" at bounding box center [529, 218] width 410 height 13
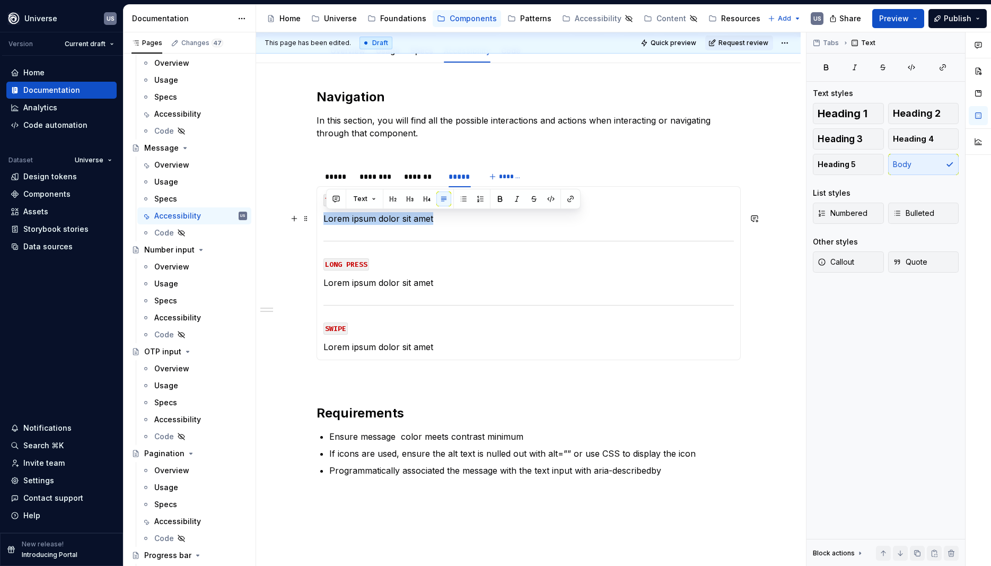
drag, startPoint x: 398, startPoint y: 220, endPoint x: 327, endPoint y: 221, distance: 70.5
click at [327, 221] on p "Lorem ipsum dolor sit amet" at bounding box center [529, 218] width 410 height 13
click at [422, 285] on p "Lorem ipsum dolor sit amet" at bounding box center [529, 282] width 410 height 13
click at [444, 346] on p "Lorem ipsum dolor sit amet" at bounding box center [529, 346] width 410 height 13
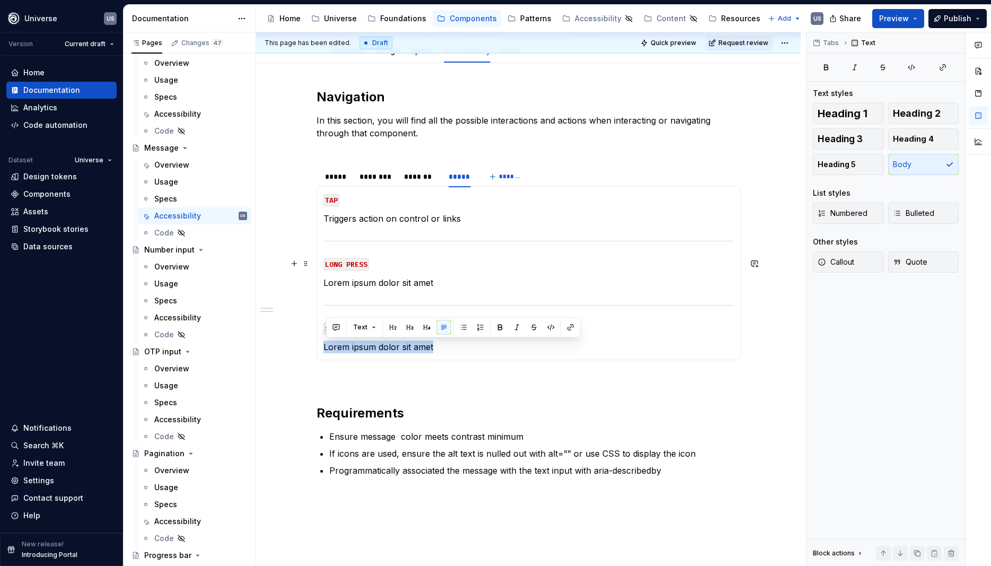
drag, startPoint x: 444, startPoint y: 346, endPoint x: 333, endPoint y: 265, distance: 138.2
click at [333, 265] on section-item-column "TAP Triggers action on control or links LONG PRESS Lorem ipsum dolor sit amet S…" at bounding box center [529, 273] width 410 height 160
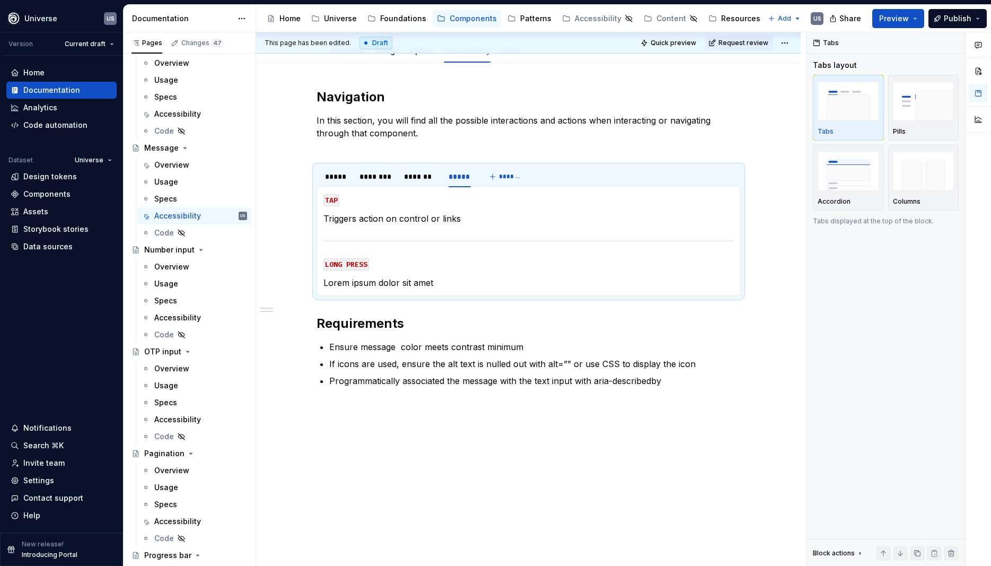
scroll to position [6, 0]
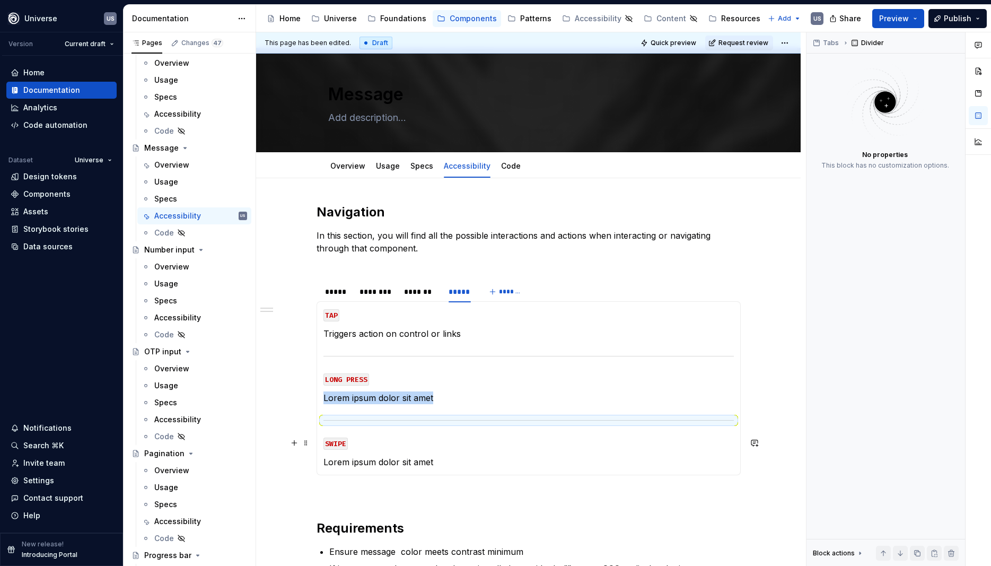
click at [417, 429] on section-item-column "TAP Triggers action on control or links LONG PRESS Lorem ipsum dolor sit amet S…" at bounding box center [529, 388] width 410 height 160
click at [443, 459] on p "Lorem ipsum dolor sit amet" at bounding box center [529, 462] width 410 height 13
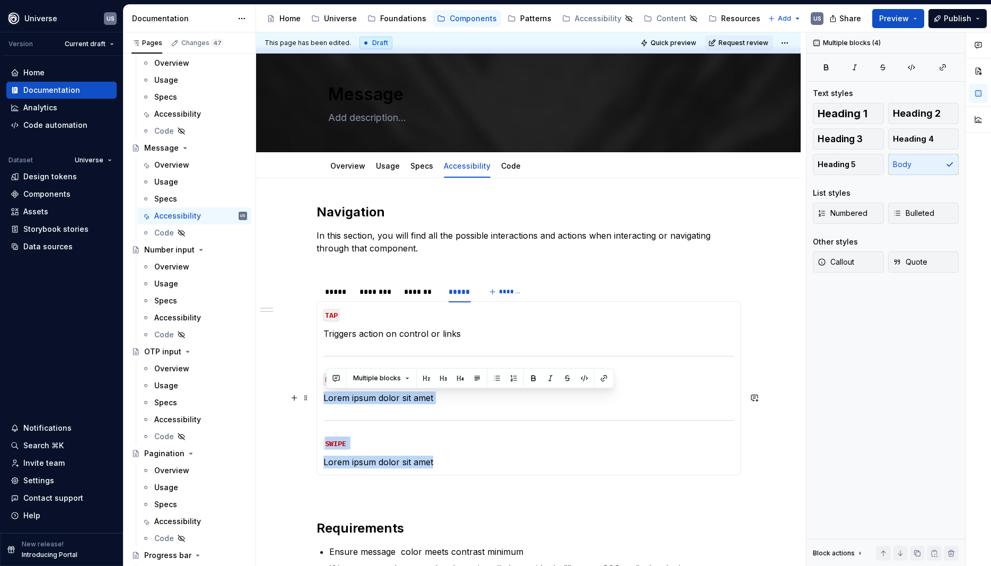
drag, startPoint x: 449, startPoint y: 461, endPoint x: 326, endPoint y: 395, distance: 139.0
click at [326, 395] on section-item-column "TAP Triggers action on control or links LONG PRESS Lorem ipsum dolor sit amet S…" at bounding box center [529, 388] width 410 height 160
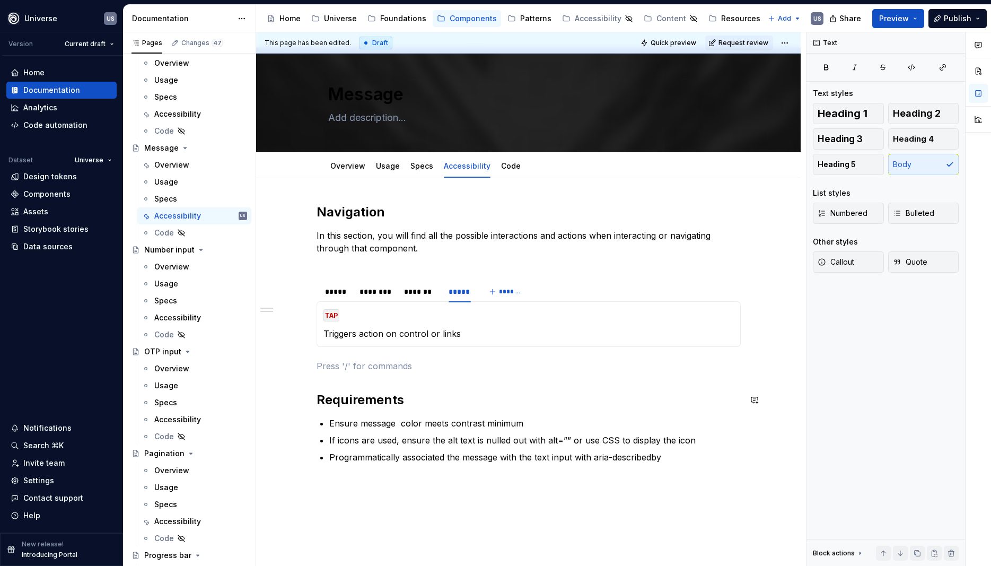
click at [425, 382] on div "Navigation In this section, you will find all the possible interactions and act…" at bounding box center [529, 346] width 424 height 285
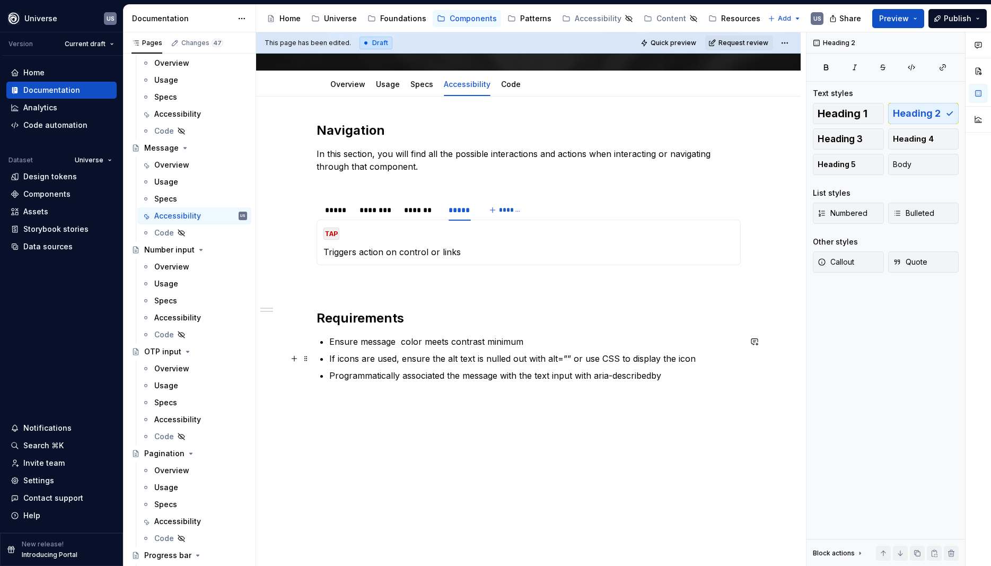
scroll to position [101, 0]
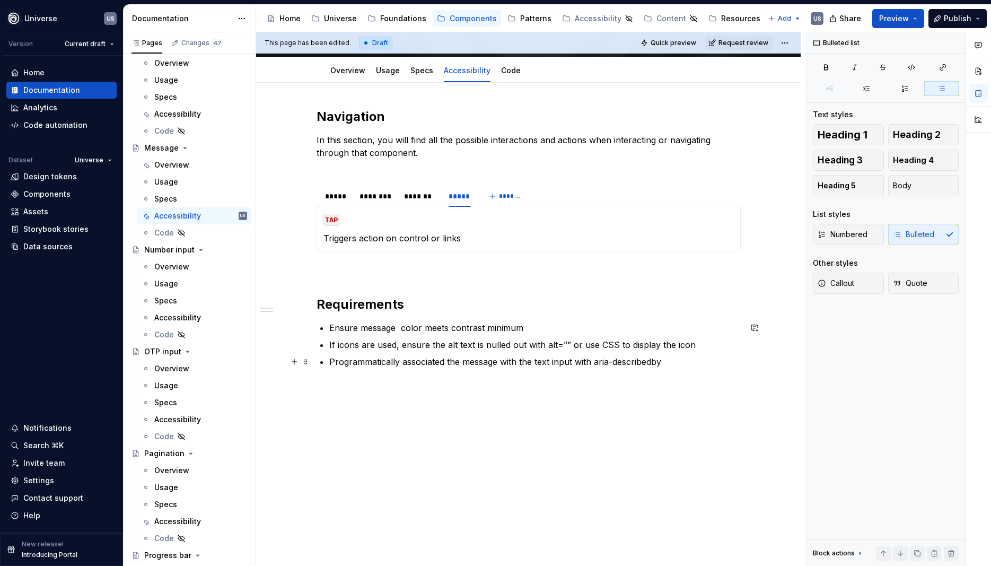
click at [657, 359] on p "Programmatically associated the message with the text input with aria-described…" at bounding box center [535, 361] width 412 height 13
click at [580, 410] on div "Navigation In this section, you will find all the possible interactions and act…" at bounding box center [528, 329] width 545 height 493
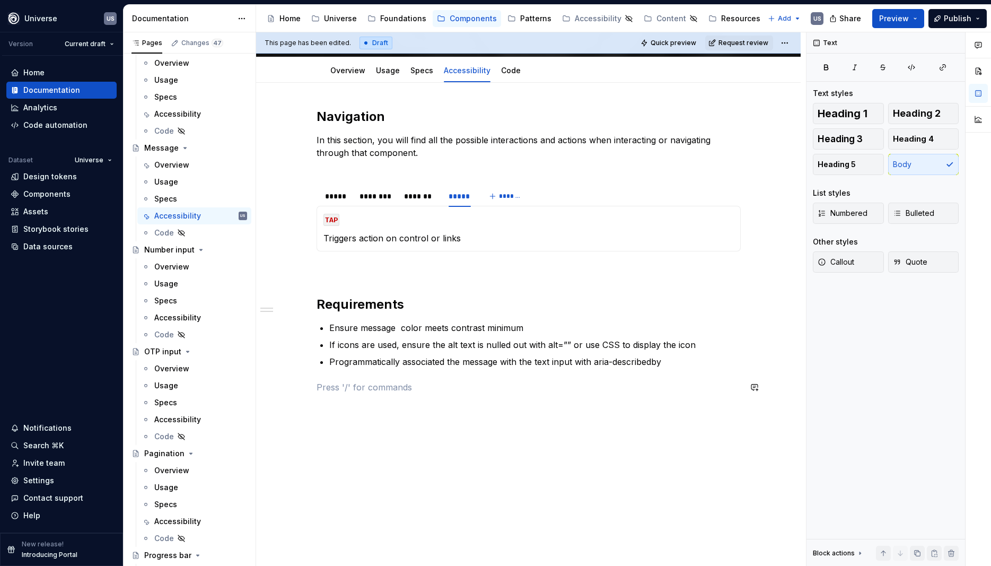
scroll to position [0, 0]
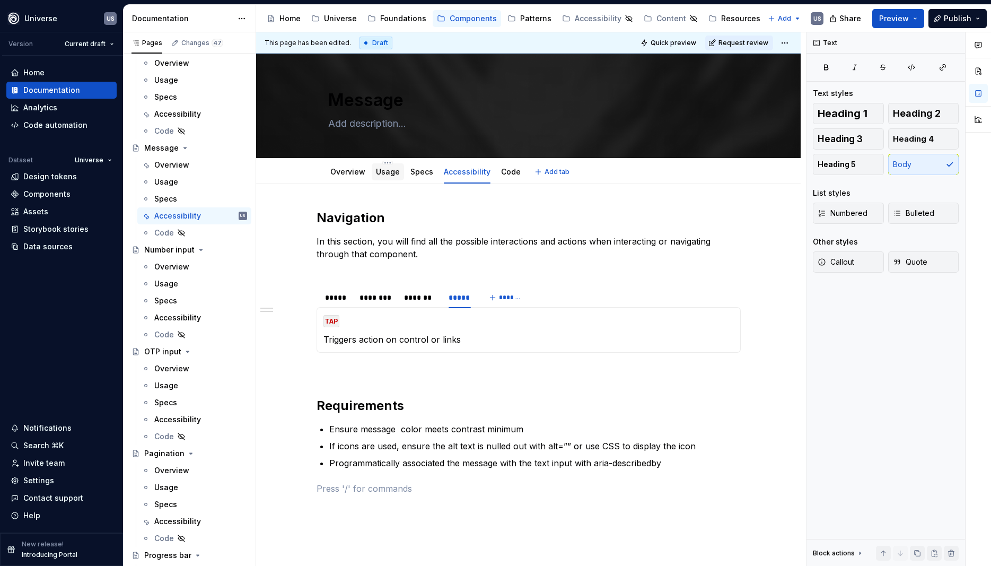
click at [394, 173] on link "Usage" at bounding box center [388, 171] width 24 height 9
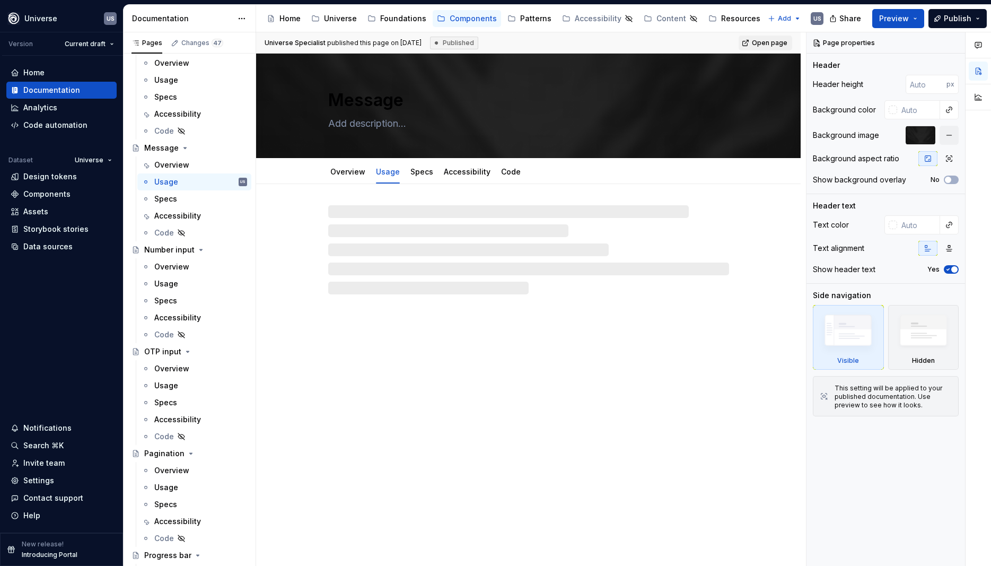
click at [422, 175] on link "Specs" at bounding box center [421, 171] width 23 height 9
click at [465, 179] on div "Accessibility" at bounding box center [467, 171] width 55 height 17
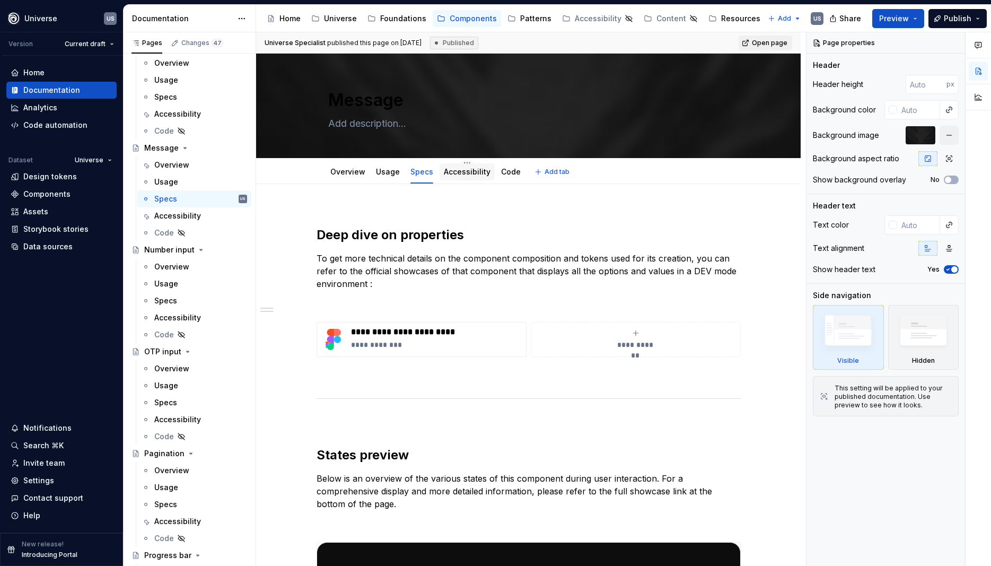
click at [462, 175] on link "Accessibility" at bounding box center [467, 171] width 47 height 9
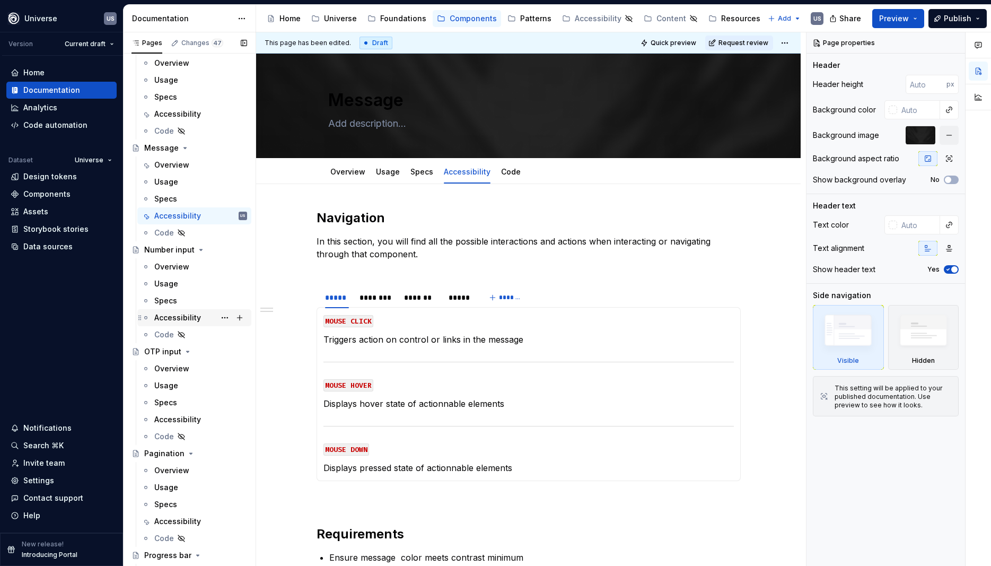
click at [186, 318] on div "Accessibility" at bounding box center [177, 317] width 47 height 11
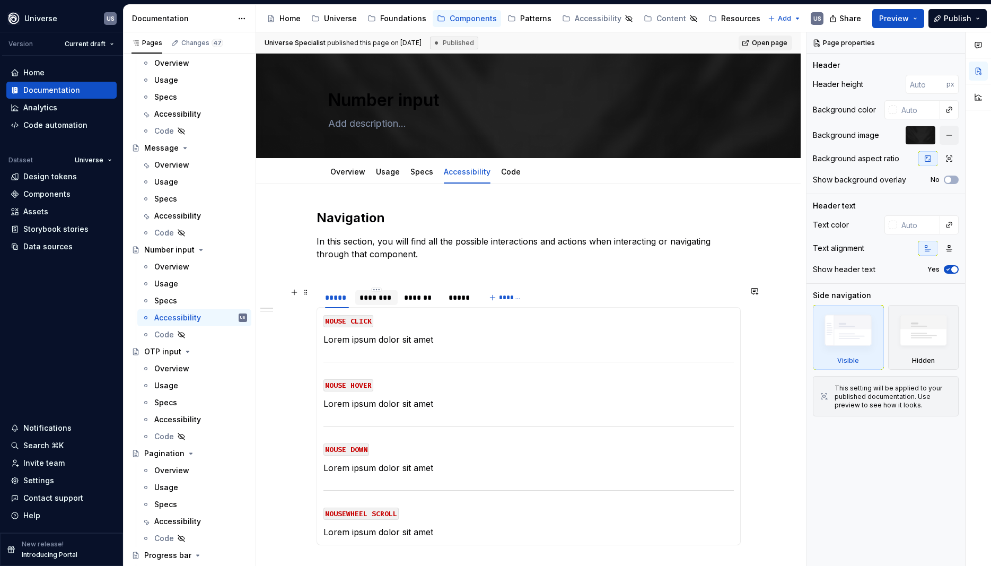
click at [391, 302] on div "********" at bounding box center [377, 297] width 34 height 11
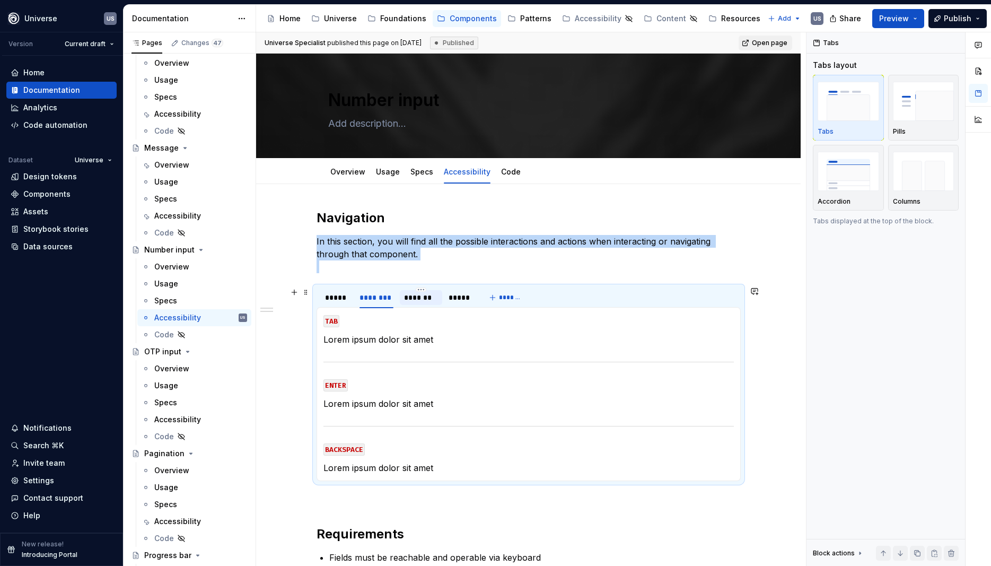
click at [417, 304] on div "*******" at bounding box center [421, 297] width 42 height 15
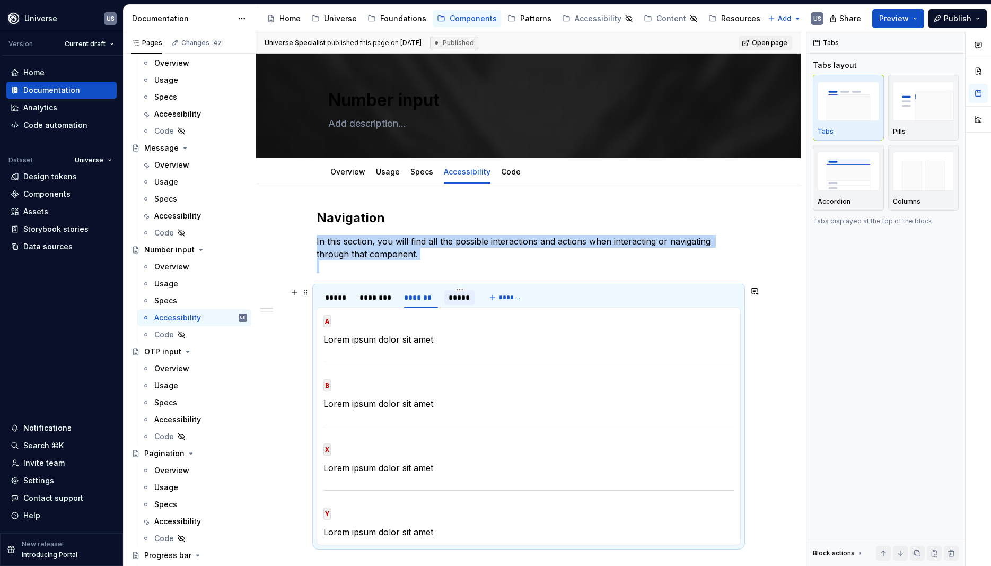
click at [452, 298] on div "*****" at bounding box center [460, 297] width 22 height 11
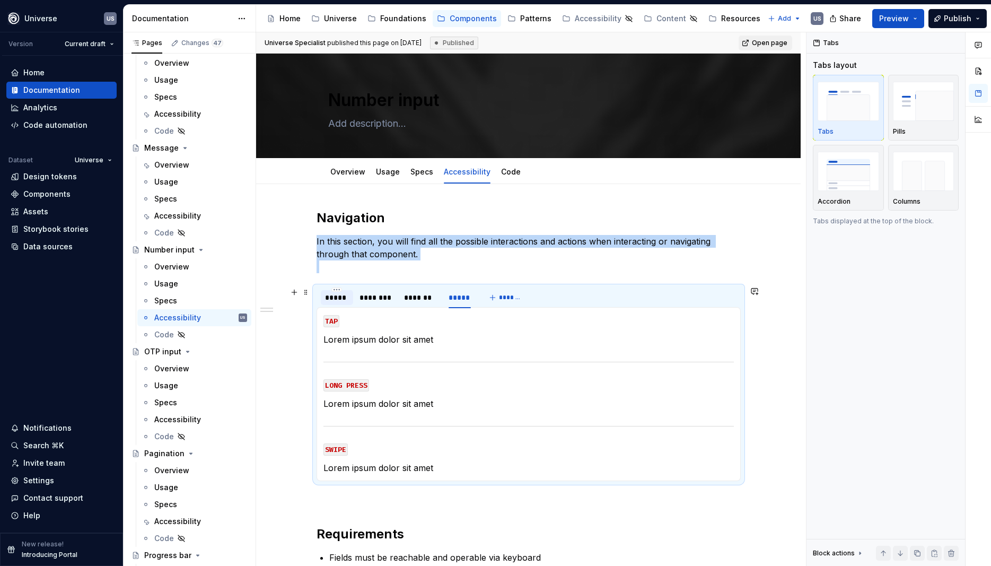
click at [337, 299] on div "*****" at bounding box center [337, 297] width 24 height 11
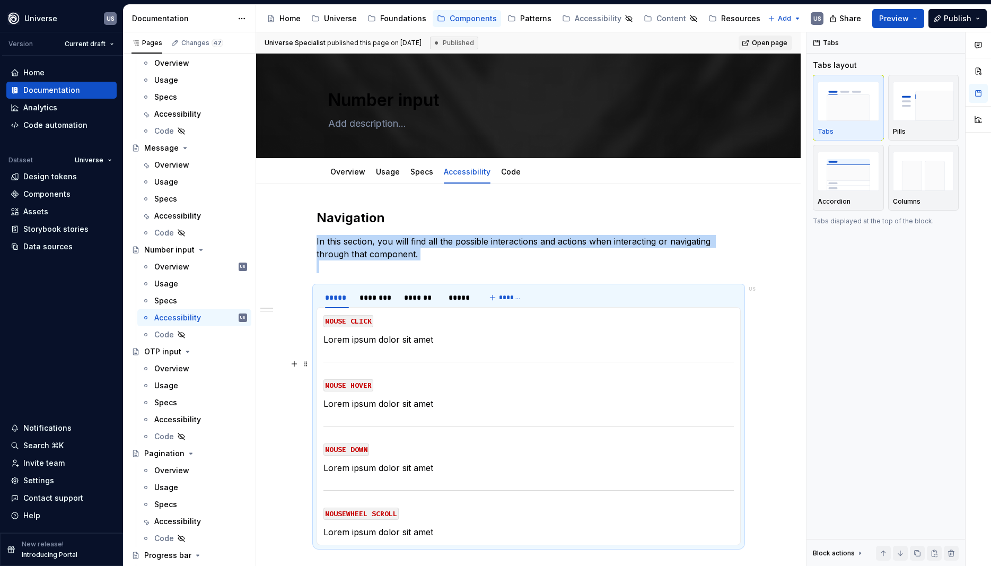
type textarea "*"
click at [412, 338] on p "Lorem ipsum dolor sit amet" at bounding box center [529, 339] width 410 height 13
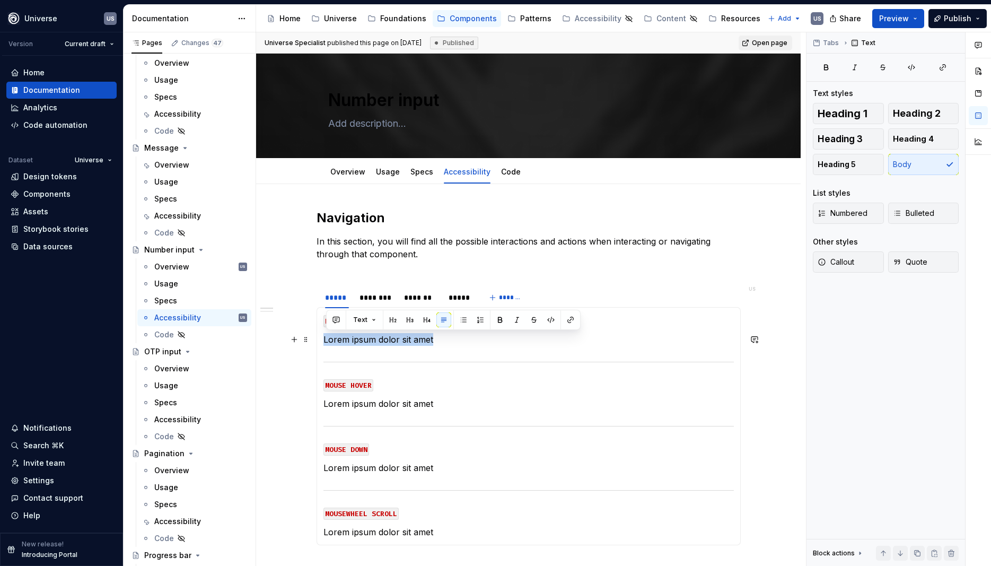
drag, startPoint x: 441, startPoint y: 344, endPoint x: 327, endPoint y: 342, distance: 113.5
click at [322, 335] on div "MOUSE CLICK Lorem ipsum dolor sit amet MOUSE HOVER Lorem ipsum dolor sit amet M…" at bounding box center [529, 426] width 424 height 238
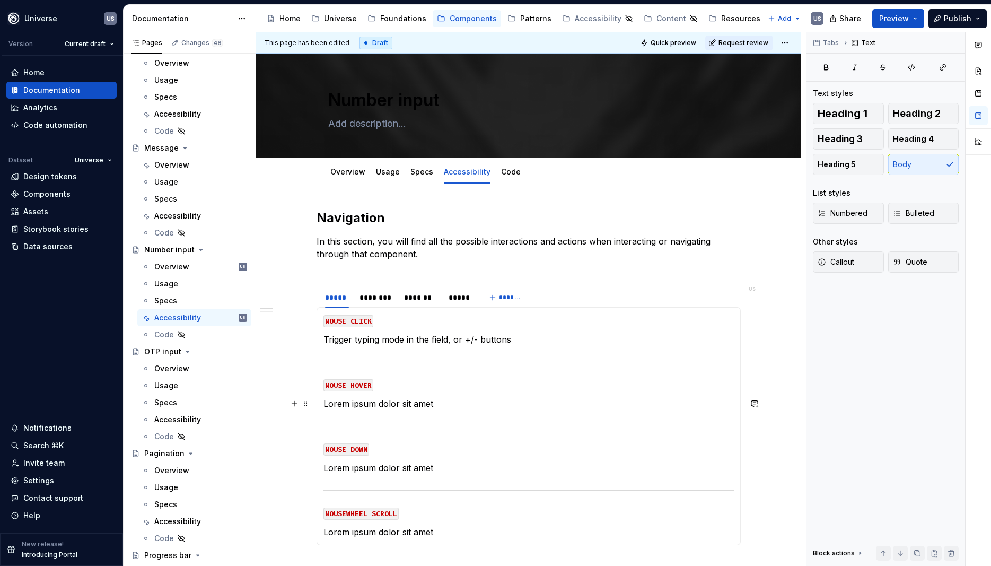
click at [441, 399] on p "Lorem ipsum dolor sit amet" at bounding box center [529, 403] width 410 height 13
drag, startPoint x: 438, startPoint y: 403, endPoint x: 318, endPoint y: 406, distance: 120.4
click at [318, 406] on section "***** ******** ******* ***** ******* MOUSE CLICK Trigger typing mode in the fie…" at bounding box center [529, 415] width 424 height 259
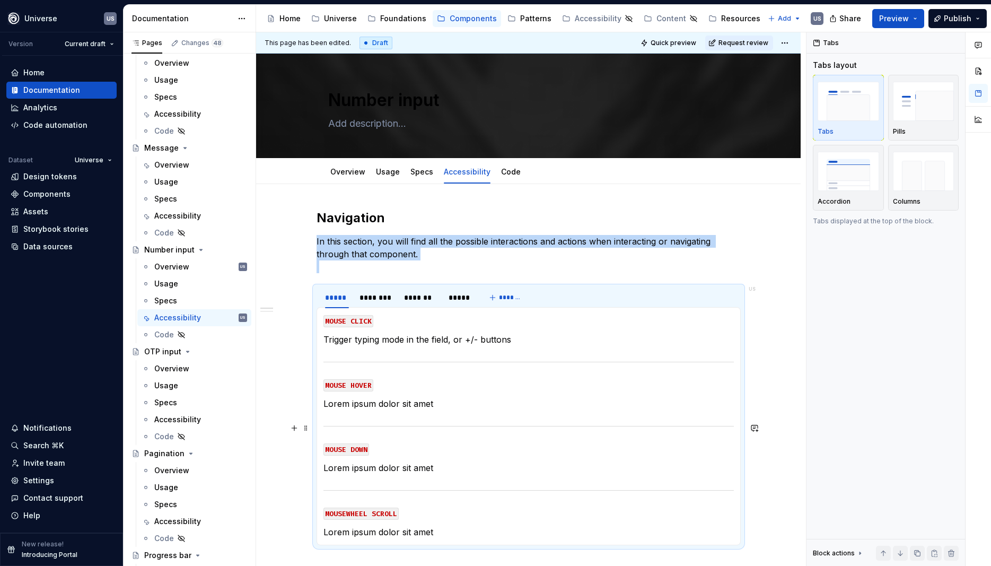
click at [368, 415] on section-item-column "MOUSE CLICK Trigger typing mode in the field, or +/- buttons MOUSE HOVER Lorem …" at bounding box center [529, 426] width 410 height 224
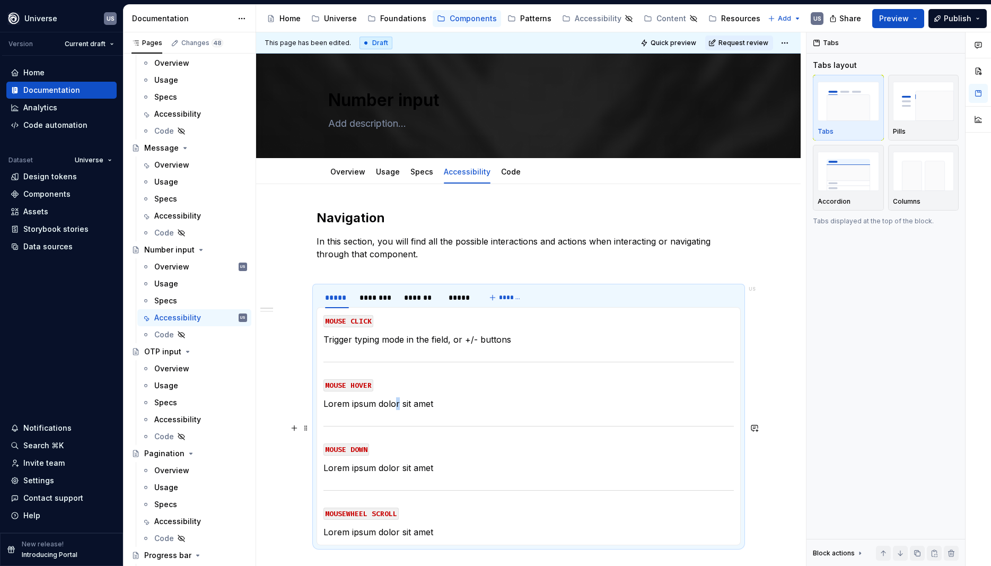
click at [399, 395] on section-item-column "MOUSE CLICK Trigger typing mode in the field, or +/- buttons MOUSE HOVER Lorem …" at bounding box center [529, 426] width 410 height 224
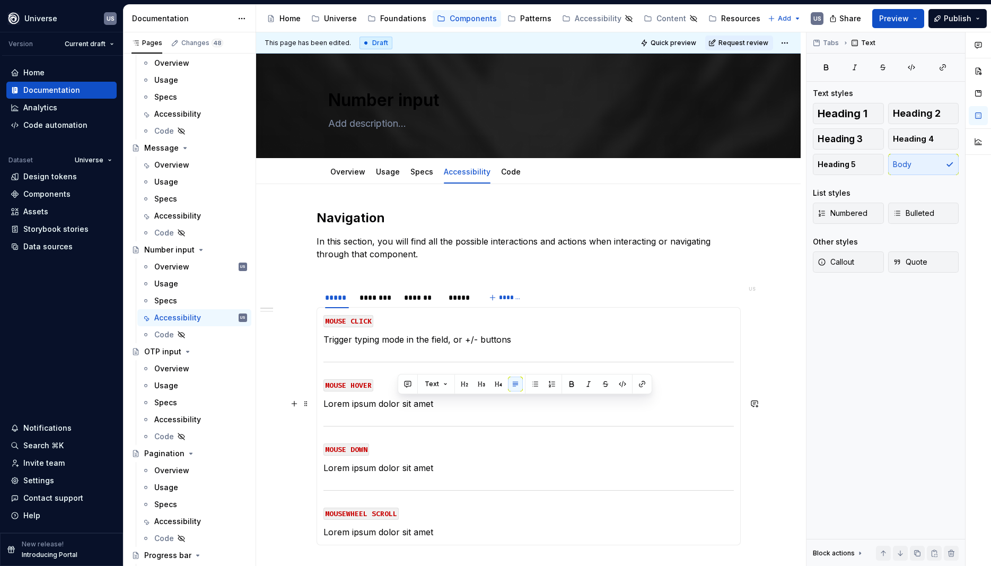
click at [441, 407] on p "Lorem ipsum dolor sit amet" at bounding box center [529, 403] width 410 height 13
drag, startPoint x: 440, startPoint y: 405, endPoint x: 342, endPoint y: 409, distance: 97.7
click at [342, 409] on p "Lorem ipsum dolor sit amet" at bounding box center [529, 403] width 410 height 13
click at [511, 403] on p "Displays hover state of the field or the actionable buttons" at bounding box center [529, 403] width 410 height 13
drag, startPoint x: 566, startPoint y: 401, endPoint x: 326, endPoint y: 407, distance: 240.9
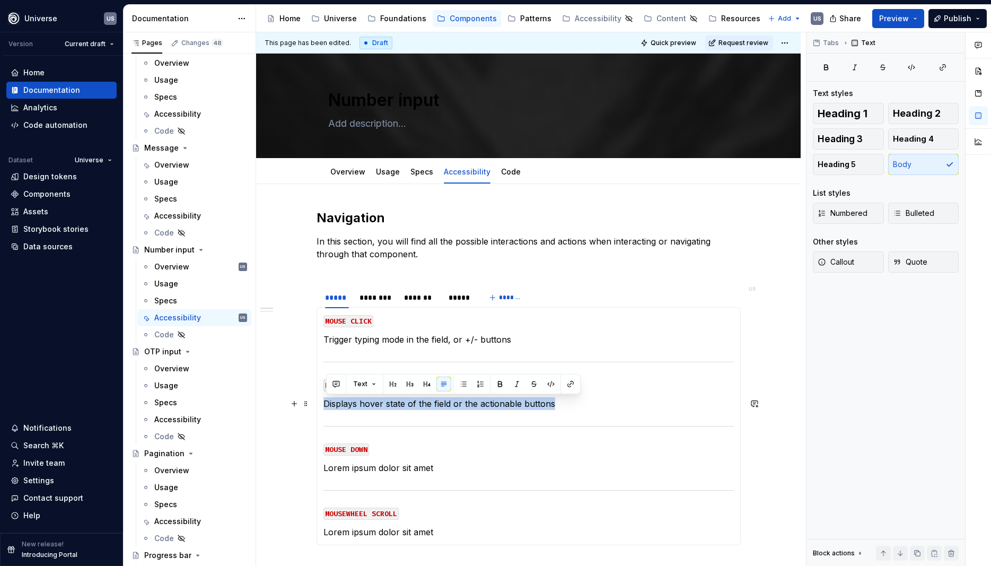
click at [326, 407] on div "MOUSE CLICK Trigger typing mode in the field, or +/- buttons MOUSE HOVER Displa…" at bounding box center [529, 426] width 424 height 238
copy p "Displays hover state of the field or the actionable buttons"
click at [442, 453] on p "MOUSE DOWN" at bounding box center [529, 448] width 410 height 13
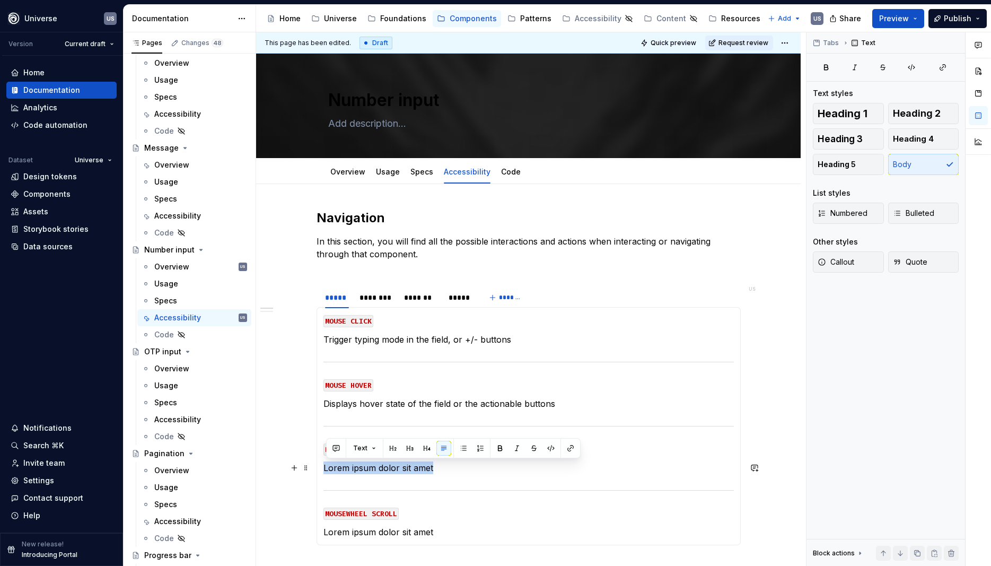
drag, startPoint x: 442, startPoint y: 471, endPoint x: 327, endPoint y: 467, distance: 114.6
click at [327, 467] on p "Lorem ipsum dolor sit amet" at bounding box center [529, 467] width 410 height 13
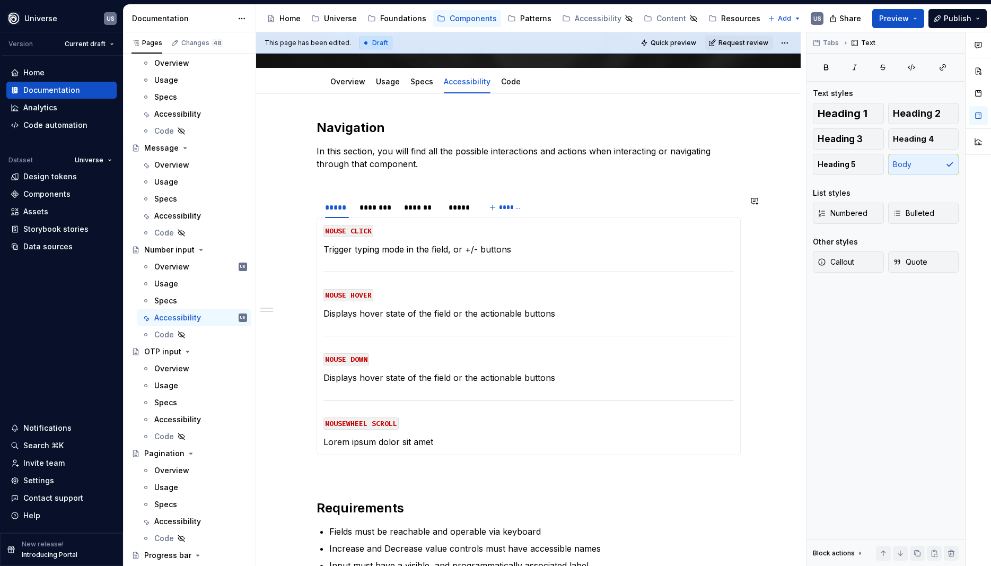
scroll to position [95, 0]
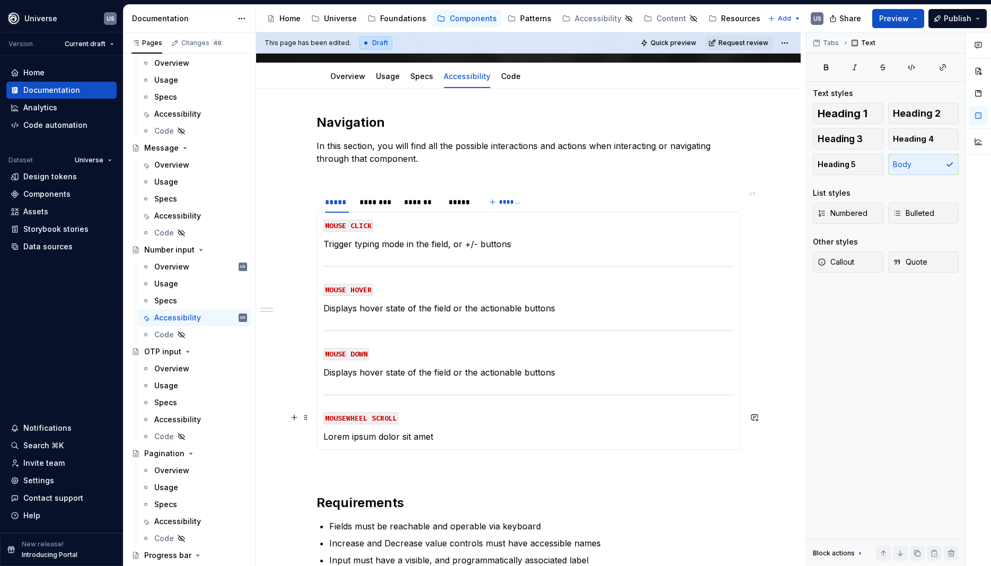
click at [397, 416] on code "MOUSEWHEEL SCROLL" at bounding box center [361, 418] width 75 height 12
drag, startPoint x: 398, startPoint y: 417, endPoint x: 319, endPoint y: 414, distance: 79.1
click at [319, 414] on div "MOUSE CLICK Trigger typing mode in the field, or +/- buttons MOUSE HOVER Displa…" at bounding box center [529, 331] width 424 height 238
click at [374, 205] on div "********" at bounding box center [377, 202] width 34 height 11
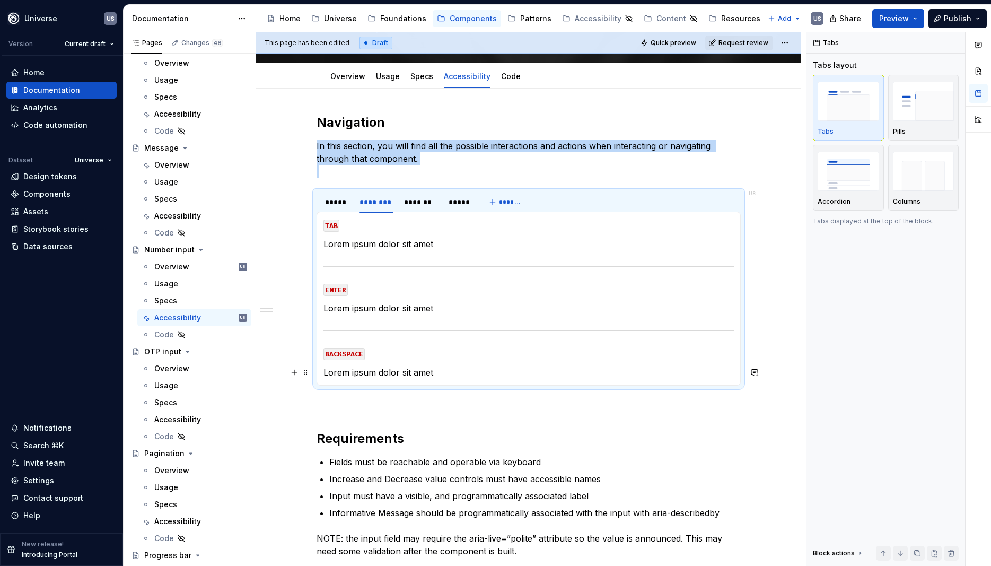
click at [372, 370] on p "Lorem ipsum dolor sit amet" at bounding box center [529, 372] width 410 height 13
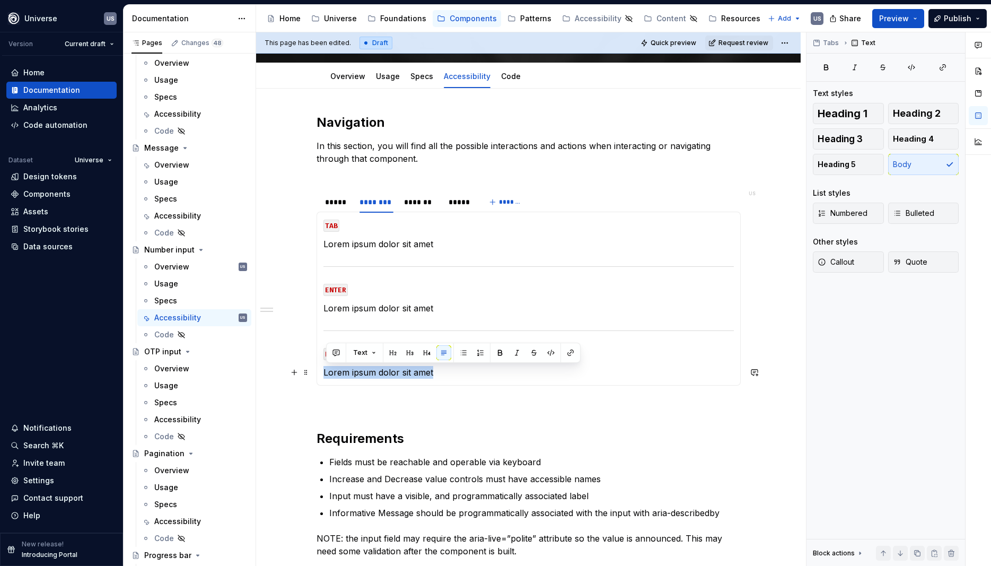
drag, startPoint x: 443, startPoint y: 373, endPoint x: 333, endPoint y: 379, distance: 110.5
click at [318, 377] on section "***** ******** ******* ***** ******* MOUSE CLICK Trigger typing mode in the fie…" at bounding box center [529, 287] width 424 height 195
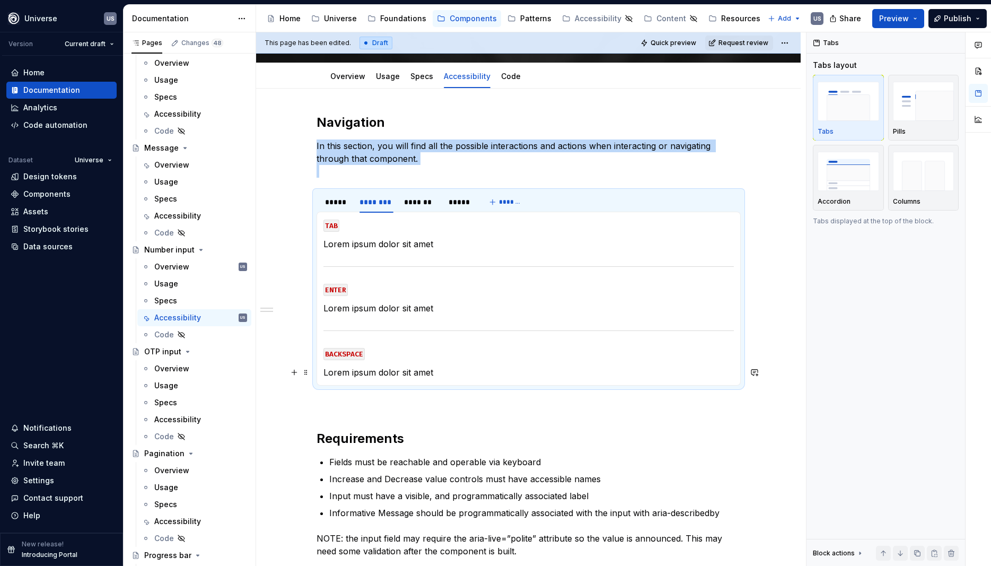
click at [347, 374] on p "Lorem ipsum dolor sit amet" at bounding box center [529, 372] width 410 height 13
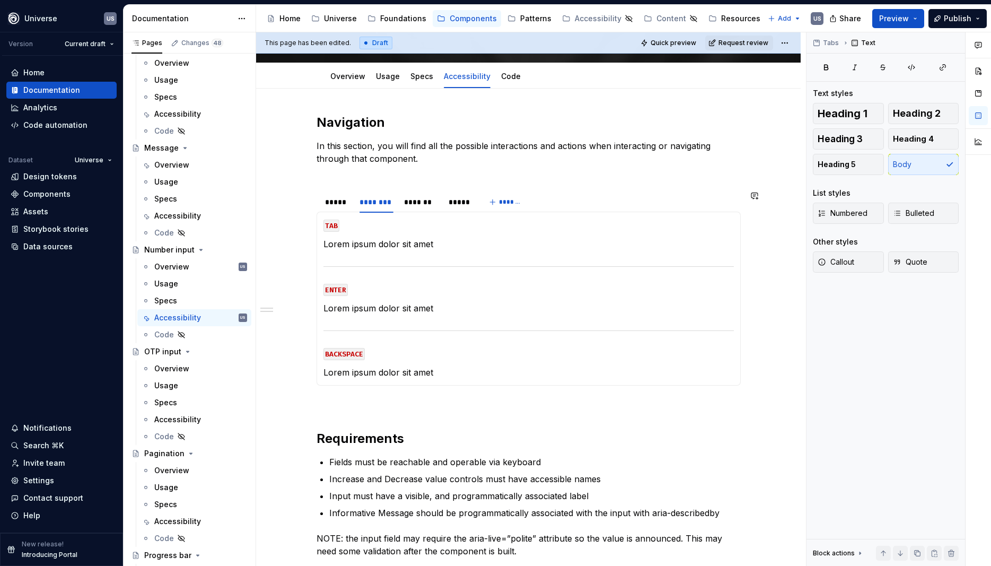
click at [432, 379] on div "MOUSE CLICK Trigger typing mode in the field, or +/- buttons MOUSE HOVER Displa…" at bounding box center [529, 299] width 424 height 174
drag, startPoint x: 449, startPoint y: 372, endPoint x: 335, endPoint y: 375, distance: 113.6
click at [328, 378] on p "Lorem ipsum dolor sit amet" at bounding box center [529, 372] width 410 height 13
drag, startPoint x: 412, startPoint y: 244, endPoint x: 441, endPoint y: 237, distance: 30.2
click at [412, 244] on p "Lorem ipsum dolor sit amet" at bounding box center [529, 244] width 410 height 13
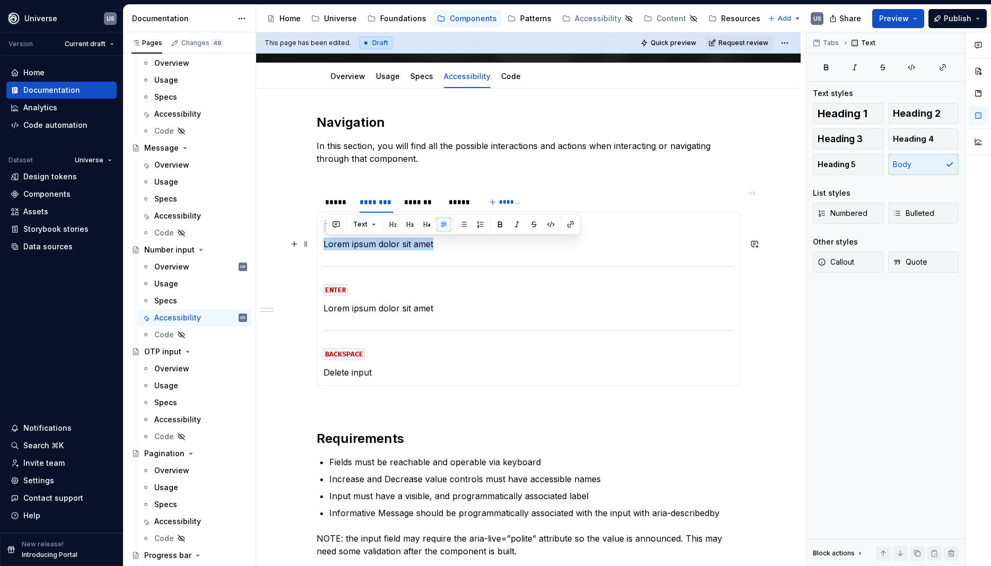
drag, startPoint x: 446, startPoint y: 244, endPoint x: 329, endPoint y: 247, distance: 116.2
click at [326, 246] on p "Lorem ipsum dolor sit amet" at bounding box center [529, 244] width 410 height 13
click at [385, 241] on p "Move focus to input field" at bounding box center [529, 244] width 410 height 13
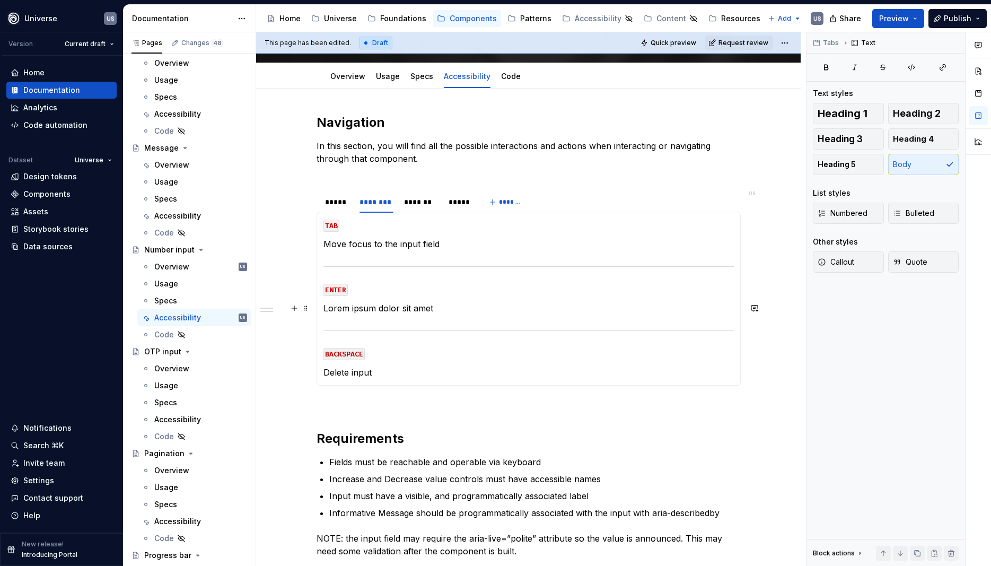
click at [388, 304] on p "Lorem ipsum dolor sit amet" at bounding box center [529, 308] width 410 height 13
click at [461, 308] on p "Lorem ipsum dolor sit amet" at bounding box center [529, 308] width 410 height 13
drag, startPoint x: 454, startPoint y: 310, endPoint x: 327, endPoint y: 308, distance: 127.3
click at [327, 308] on p "Lorem ipsum dolor sit amet" at bounding box center [529, 308] width 410 height 13
click at [467, 247] on p "Move focus to the input field" at bounding box center [529, 244] width 410 height 13
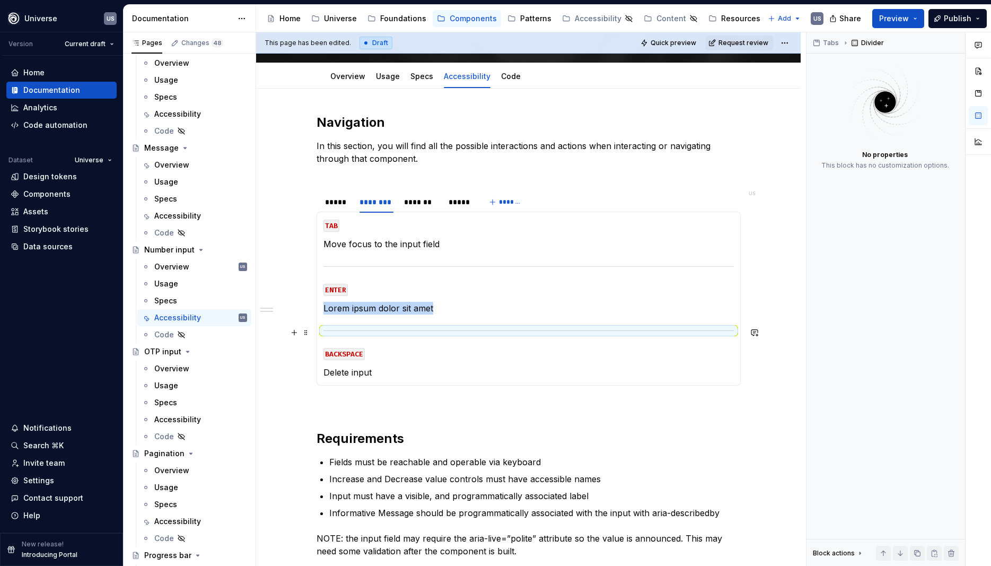
click at [464, 321] on section-item-column "TAB Move focus to the input field ENTER Lorem ipsum dolor sit amet BACKSPACE De…" at bounding box center [529, 299] width 410 height 160
click at [450, 303] on p "Lorem ipsum dolor sit amet" at bounding box center [529, 308] width 410 height 13
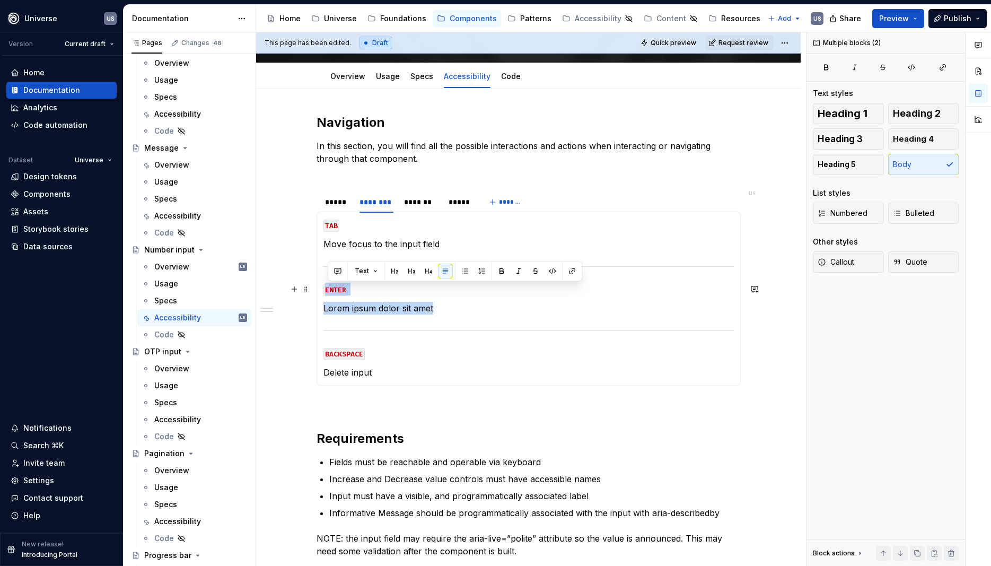
drag, startPoint x: 441, startPoint y: 308, endPoint x: 326, endPoint y: 281, distance: 118.3
click at [326, 281] on div "MOUSE CLICK Trigger typing mode in the field, or +/- buttons MOUSE HOVER Displa…" at bounding box center [529, 299] width 424 height 174
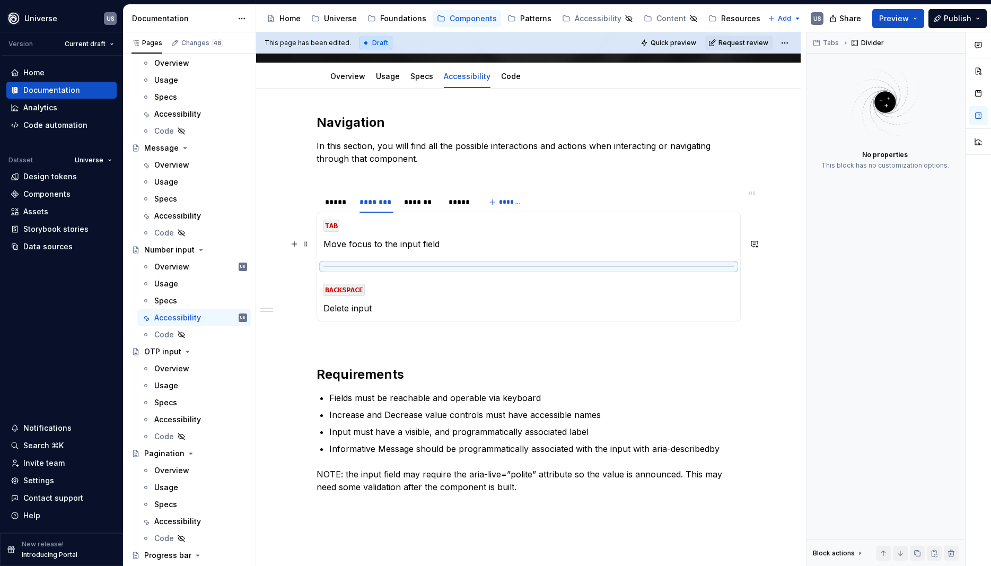
click at [381, 263] on div at bounding box center [529, 266] width 410 height 7
click at [417, 238] on p "Move focus to the input field" at bounding box center [529, 244] width 410 height 13
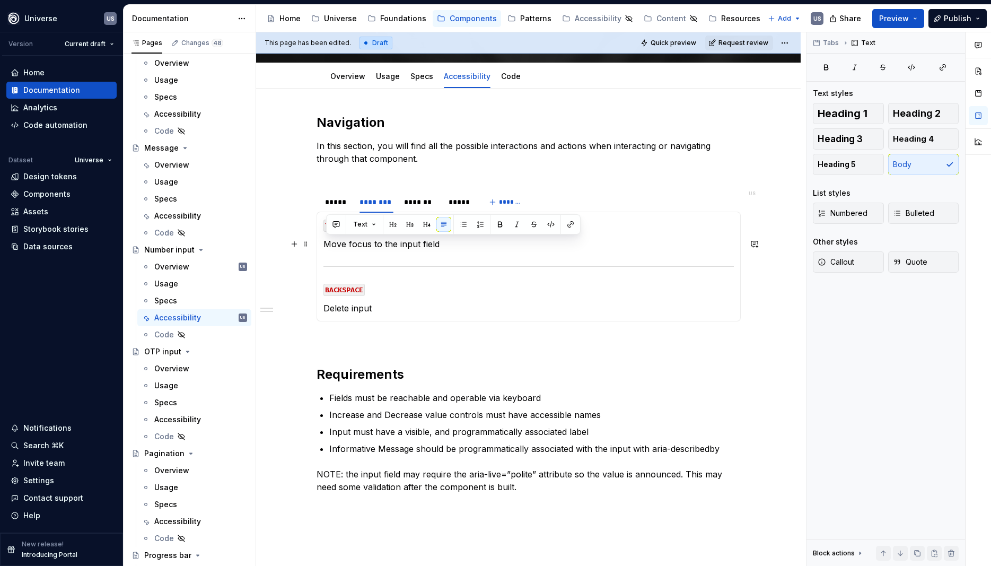
drag, startPoint x: 450, startPoint y: 242, endPoint x: 328, endPoint y: 243, distance: 122.5
click at [328, 243] on p "Move focus to the input field" at bounding box center [529, 244] width 410 height 13
copy p "Move focus to the input field"
click at [416, 202] on div "*******" at bounding box center [421, 202] width 34 height 11
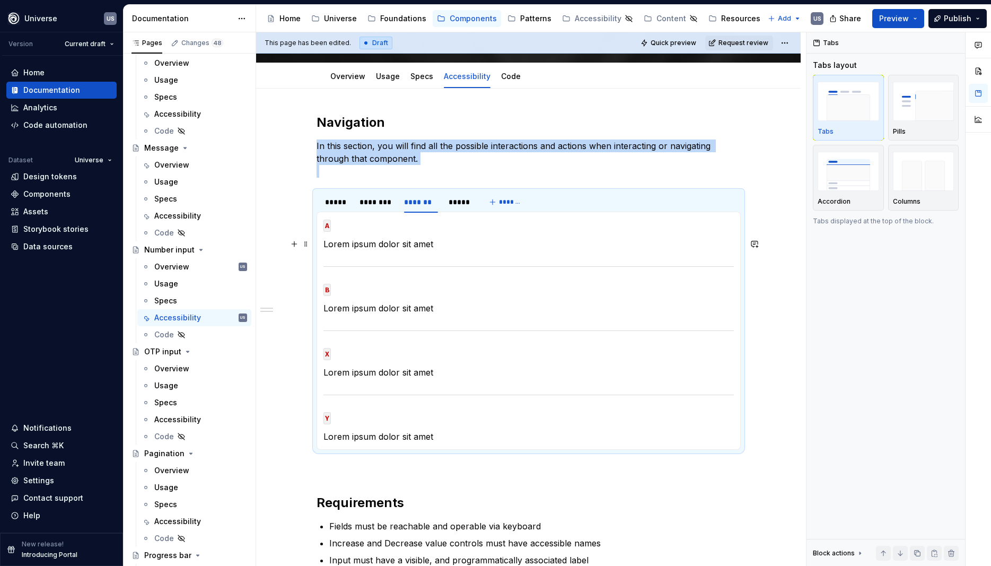
click at [403, 244] on p "Lorem ipsum dolor sit amet" at bounding box center [529, 244] width 410 height 13
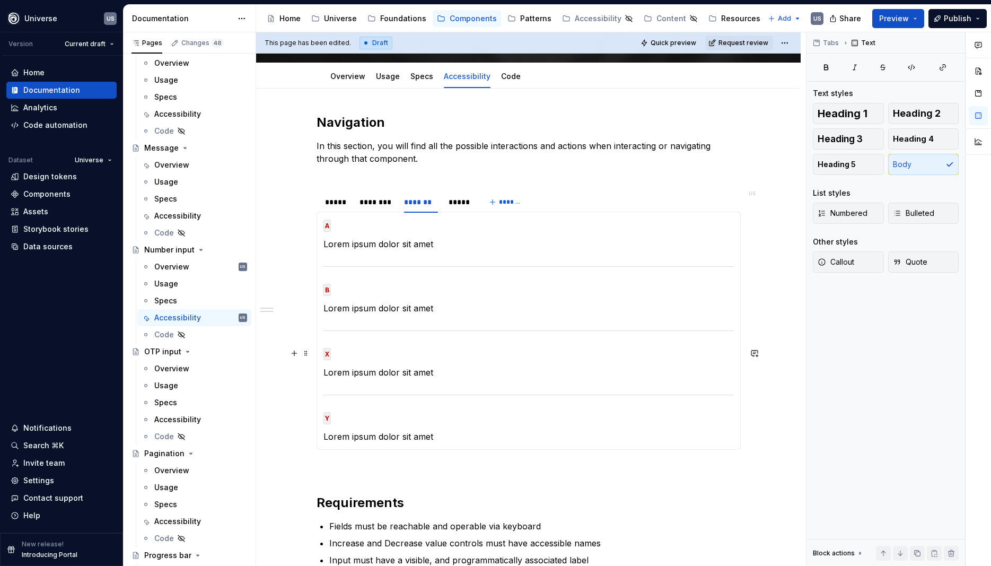
click at [328, 355] on code "X" at bounding box center [327, 354] width 7 height 12
click at [331, 356] on code "X" at bounding box center [327, 354] width 7 height 12
click at [405, 371] on p "Lorem ipsum dolor sit amet" at bounding box center [529, 372] width 410 height 13
drag, startPoint x: 453, startPoint y: 370, endPoint x: 323, endPoint y: 373, distance: 130.5
click at [323, 373] on div "MOUSE CLICK Trigger typing mode in the field, or +/- buttons MOUSE HOVER Displa…" at bounding box center [529, 331] width 424 height 238
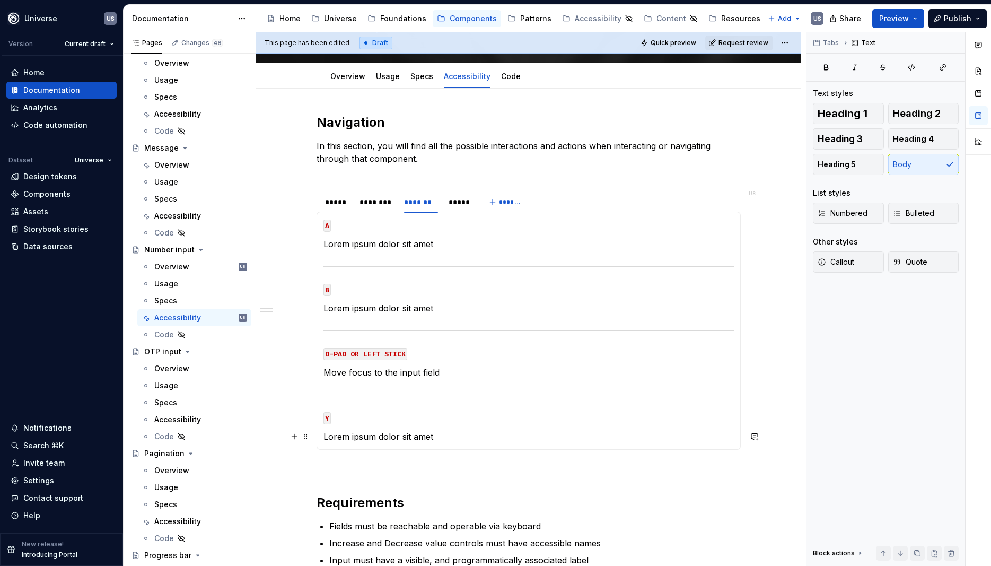
click at [404, 440] on p "Lorem ipsum dolor sit amet" at bounding box center [529, 436] width 410 height 13
click at [380, 243] on p "Lorem ipsum dolor sit amet" at bounding box center [529, 244] width 410 height 13
click at [440, 239] on p "Lorem ipsum dolor sit amet" at bounding box center [529, 244] width 410 height 13
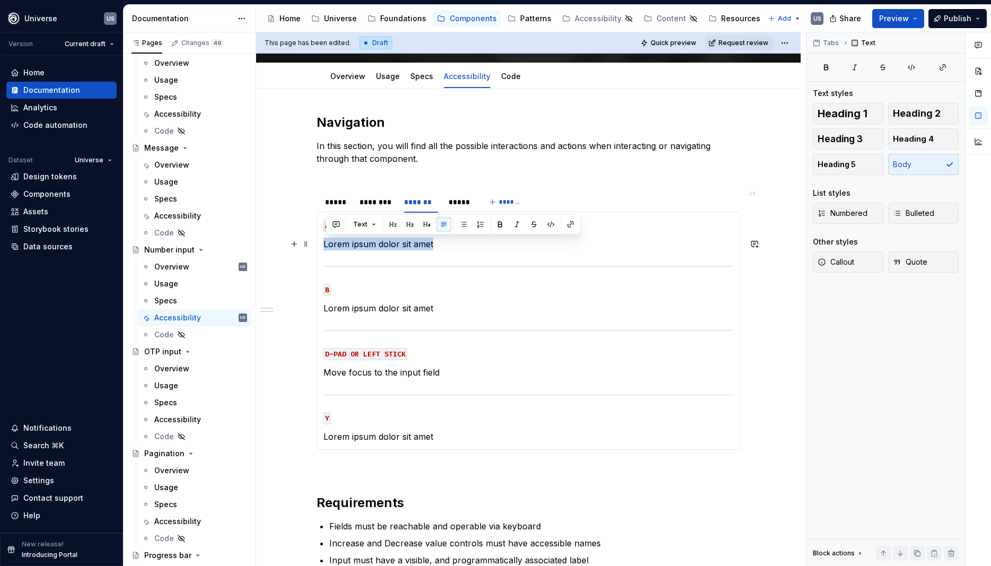
drag, startPoint x: 441, startPoint y: 244, endPoint x: 326, endPoint y: 243, distance: 115.1
click at [326, 243] on div "MOUSE CLICK Trigger typing mode in the field, or +/- buttons MOUSE HOVER Displa…" at bounding box center [529, 331] width 424 height 238
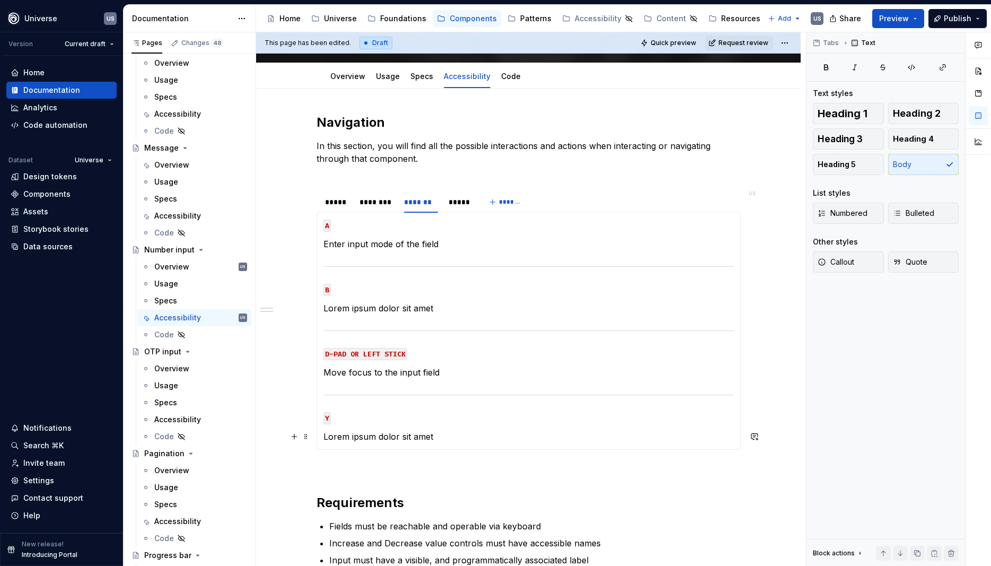
click at [443, 435] on p "Lorem ipsum dolor sit amet" at bounding box center [529, 436] width 410 height 13
click at [390, 244] on p "Enter input mode of the field" at bounding box center [529, 244] width 410 height 13
click at [470, 243] on p "Enter input mode of the field" at bounding box center [529, 244] width 410 height 13
click at [437, 304] on p "Lorem ipsum dolor sit amet" at bounding box center [529, 308] width 410 height 13
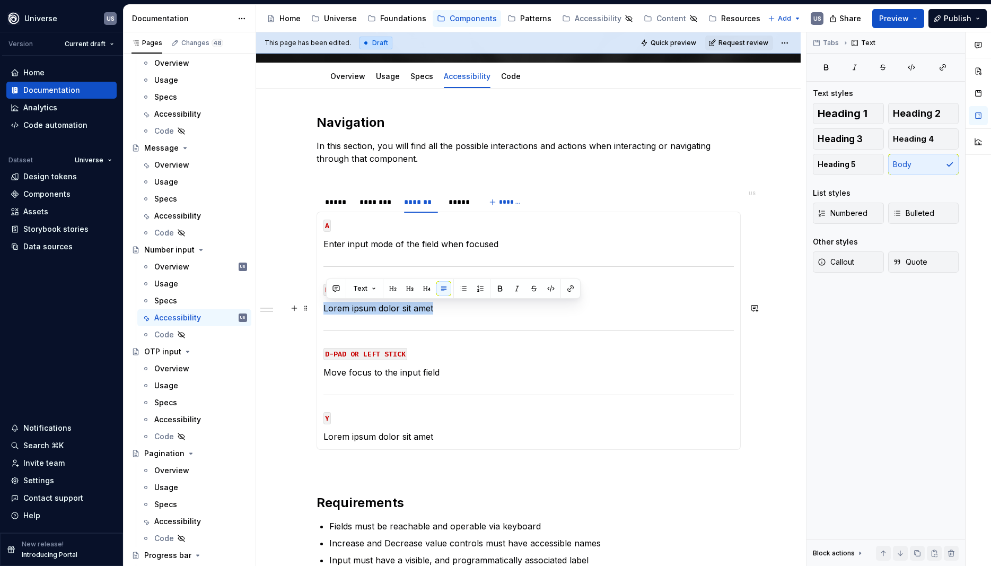
drag, startPoint x: 444, startPoint y: 308, endPoint x: 327, endPoint y: 308, distance: 117.2
click at [327, 308] on p "Lorem ipsum dolor sit amet" at bounding box center [529, 308] width 410 height 13
click at [392, 378] on p "Move focus to the input field" at bounding box center [529, 372] width 410 height 13
click at [450, 373] on p "Move focus to the input field" at bounding box center [529, 372] width 410 height 13
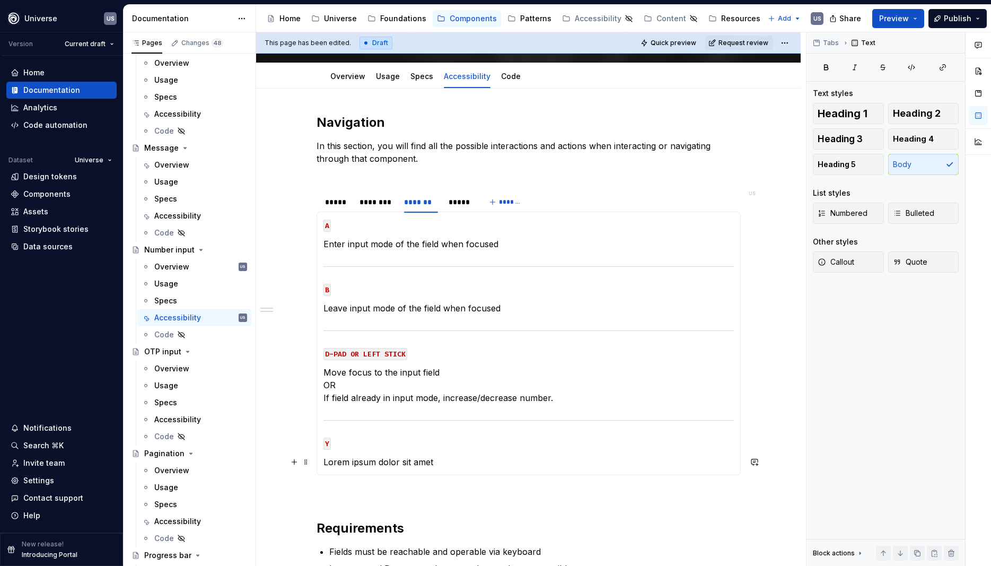
click at [452, 470] on div "MOUSE CLICK Trigger typing mode in the field, or +/- buttons MOUSE HOVER Displa…" at bounding box center [529, 344] width 424 height 264
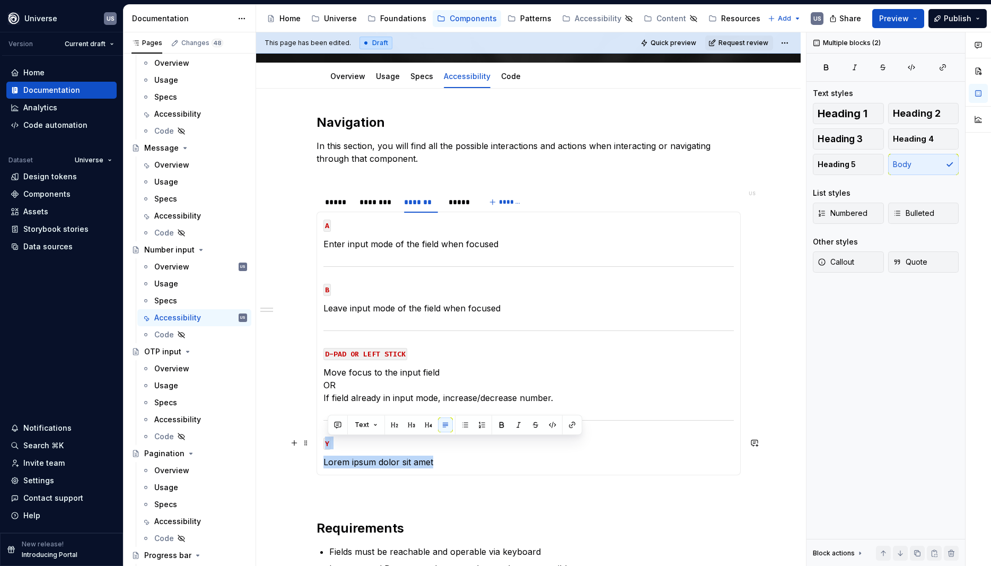
drag, startPoint x: 442, startPoint y: 460, endPoint x: 324, endPoint y: 442, distance: 120.1
click at [324, 442] on div "MOUSE CLICK Trigger typing mode in the field, or +/- buttons MOUSE HOVER Displa…" at bounding box center [529, 344] width 424 height 264
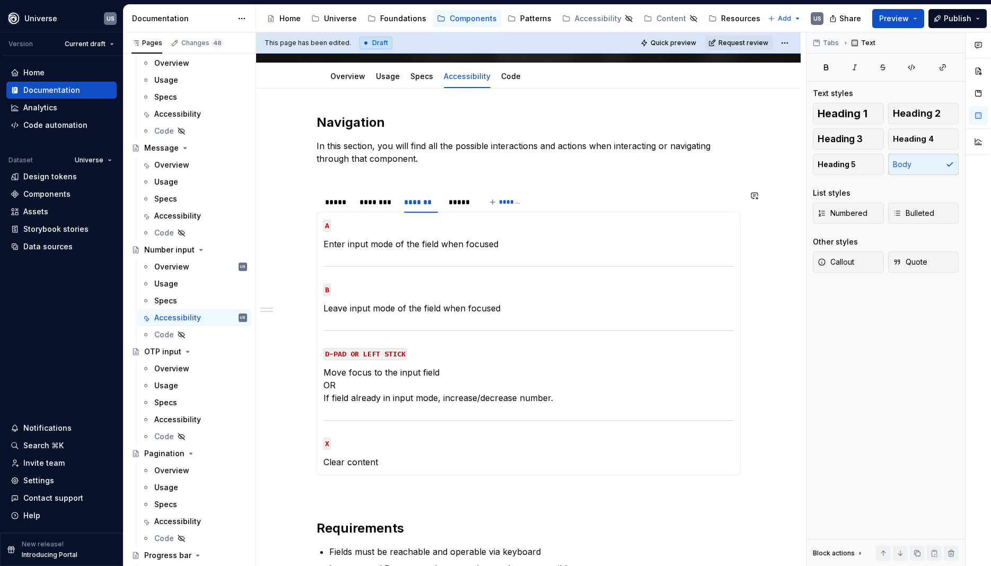
click at [475, 487] on div "Navigation In this section, you will find all the possible interactions and act…" at bounding box center [529, 390] width 424 height 552
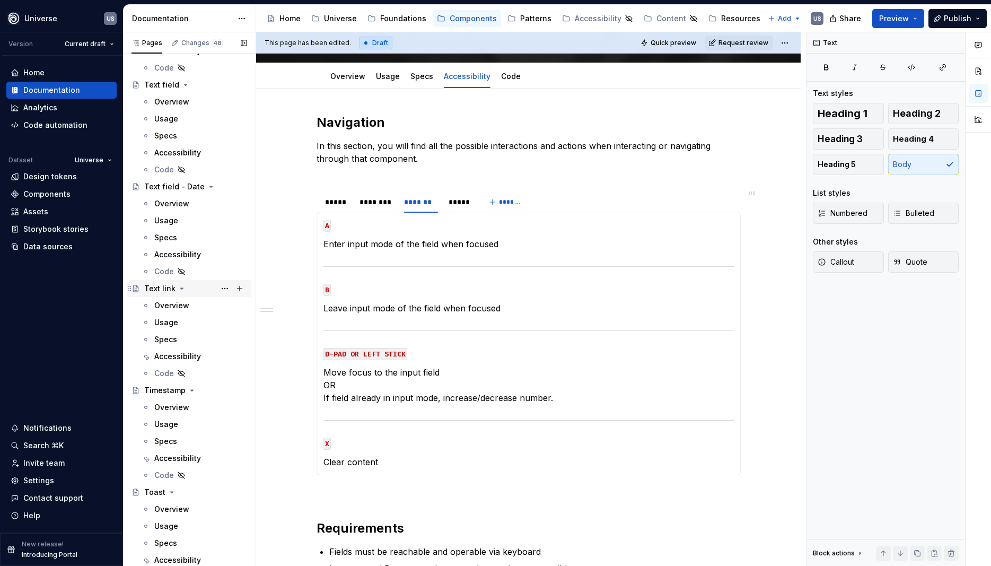
scroll to position [4821, 0]
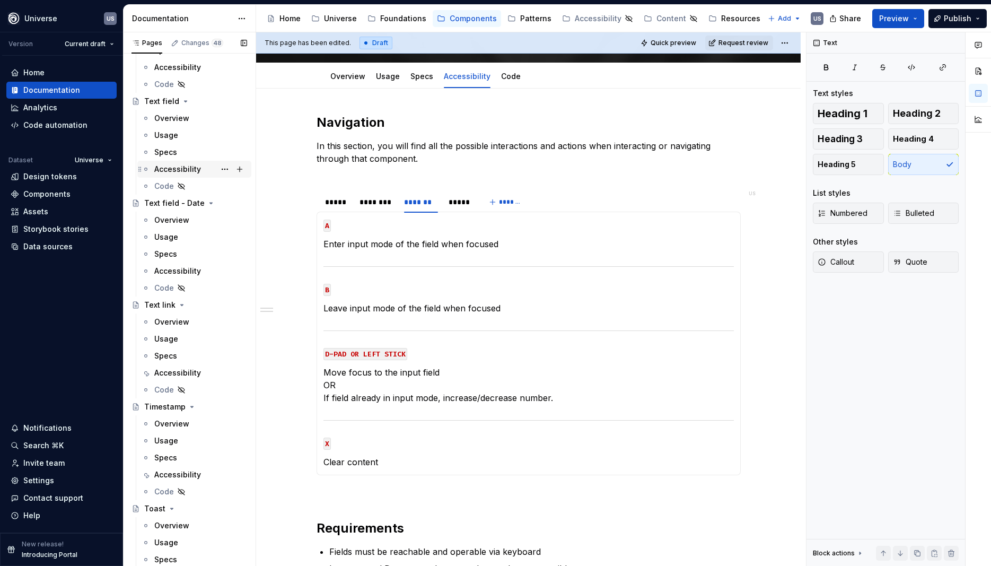
click at [170, 171] on div "Accessibility" at bounding box center [177, 169] width 47 height 11
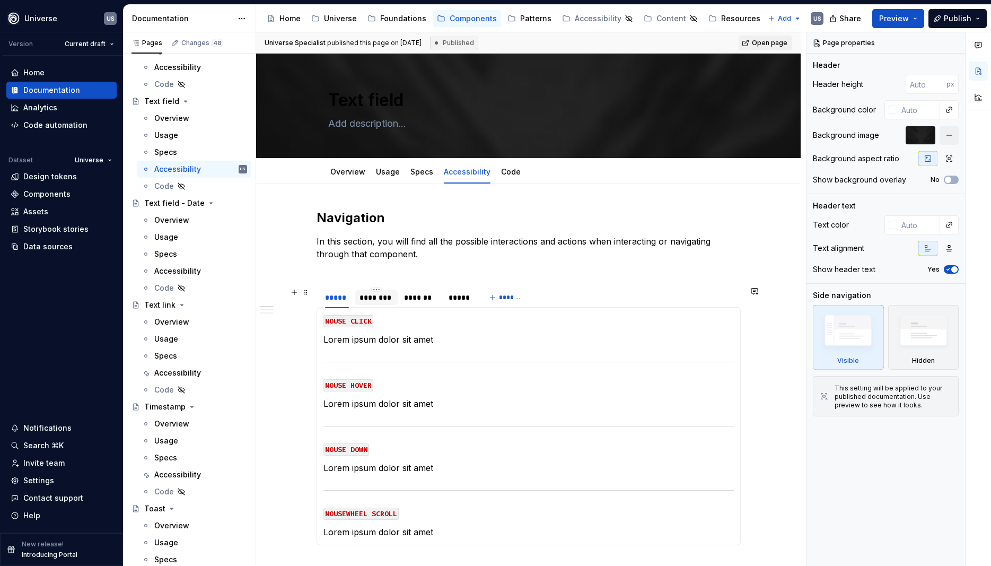
click at [362, 299] on div "********" at bounding box center [377, 297] width 34 height 11
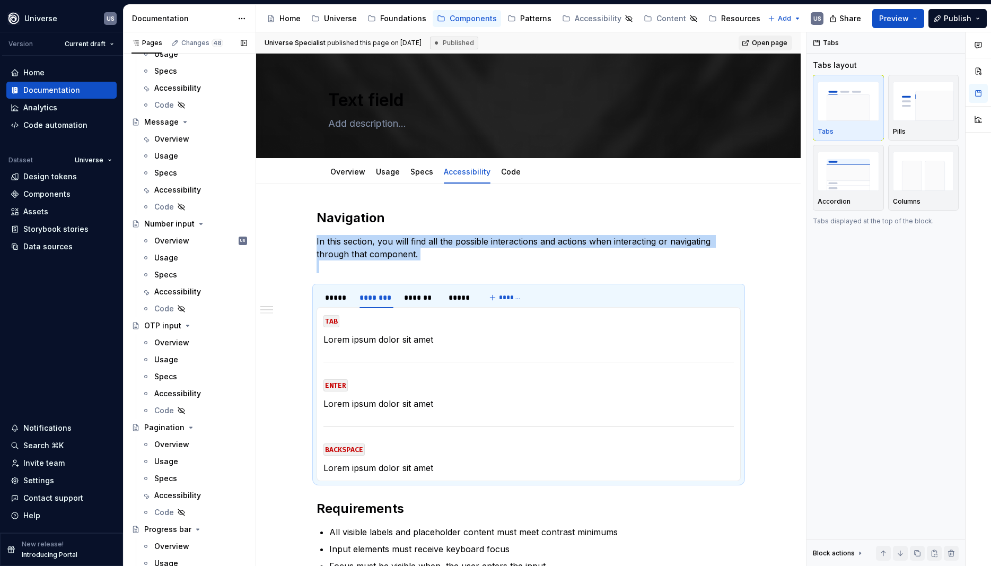
scroll to position [2530, 0]
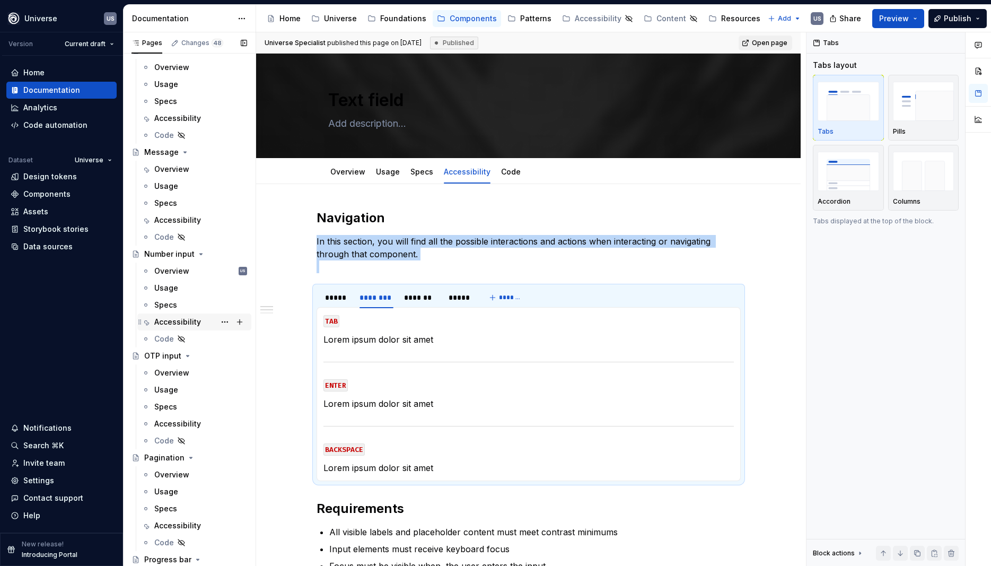
click at [187, 323] on div "Accessibility" at bounding box center [177, 322] width 47 height 11
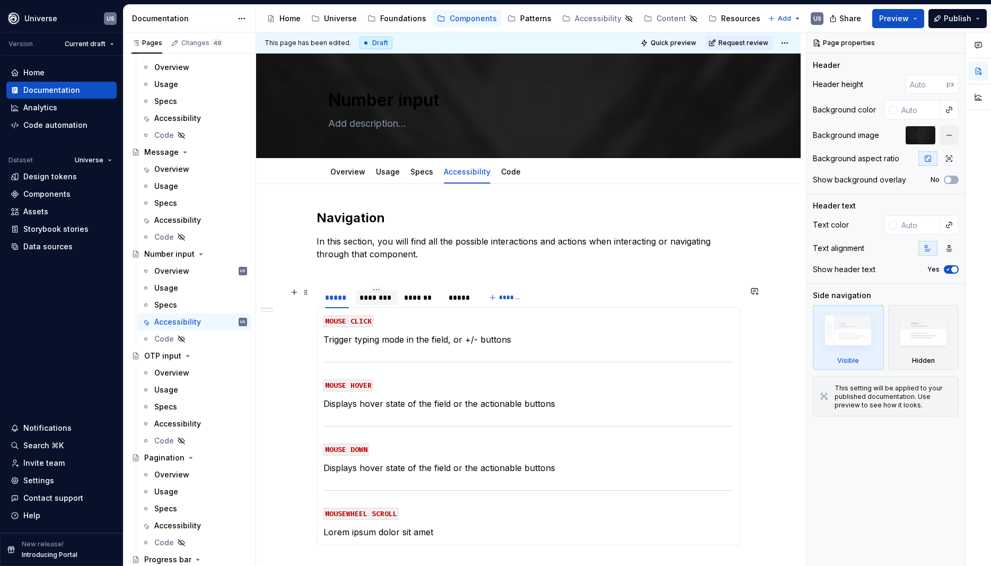
click at [387, 299] on div "********" at bounding box center [377, 297] width 34 height 11
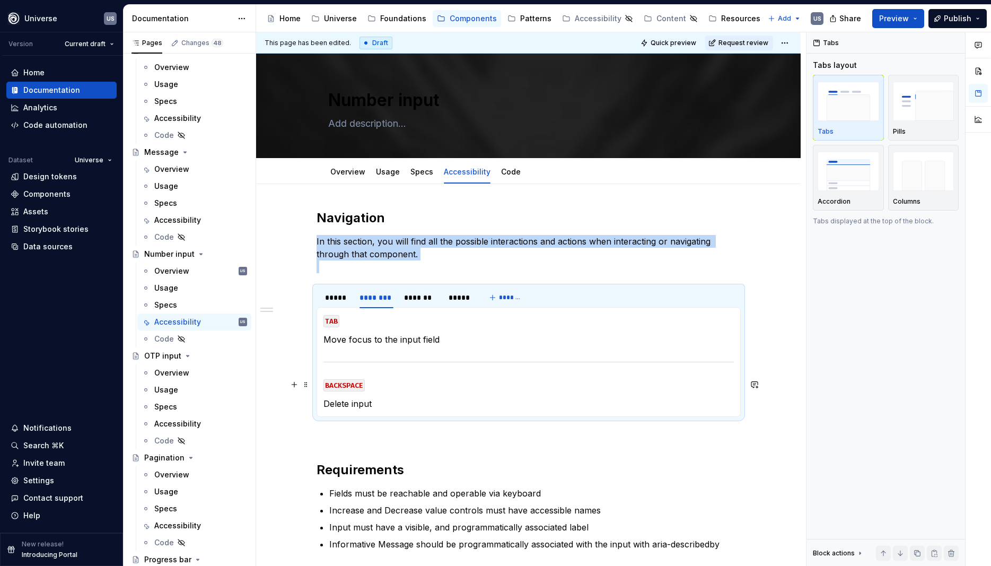
type textarea "*"
click at [417, 400] on p "Delete input" at bounding box center [529, 403] width 410 height 13
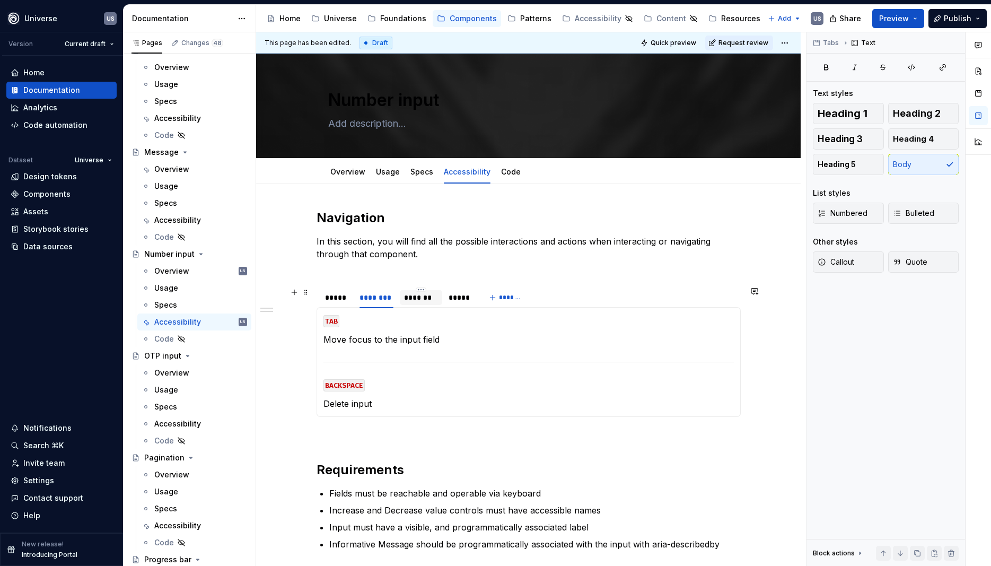
click at [415, 300] on div "*******" at bounding box center [421, 297] width 34 height 11
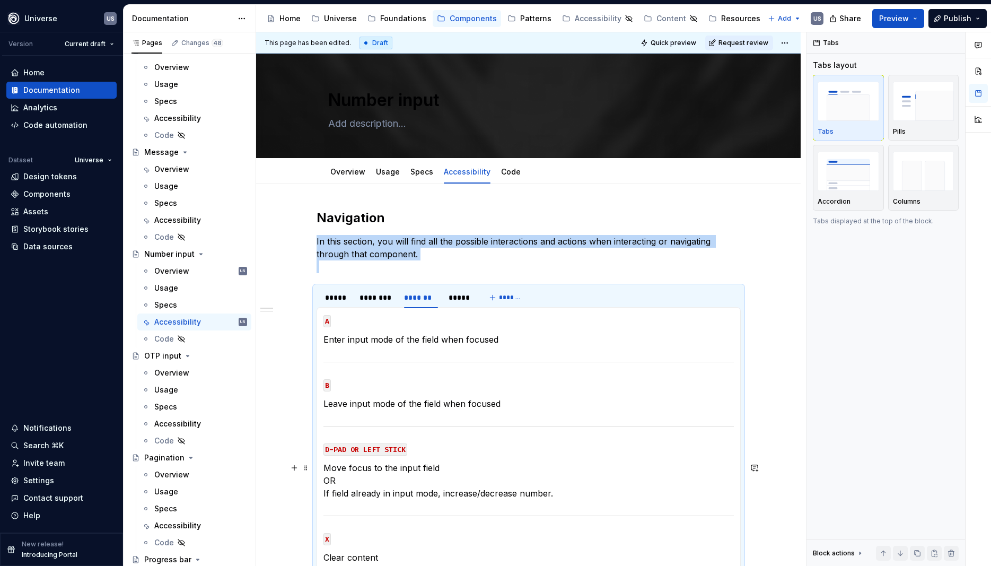
scroll to position [95, 0]
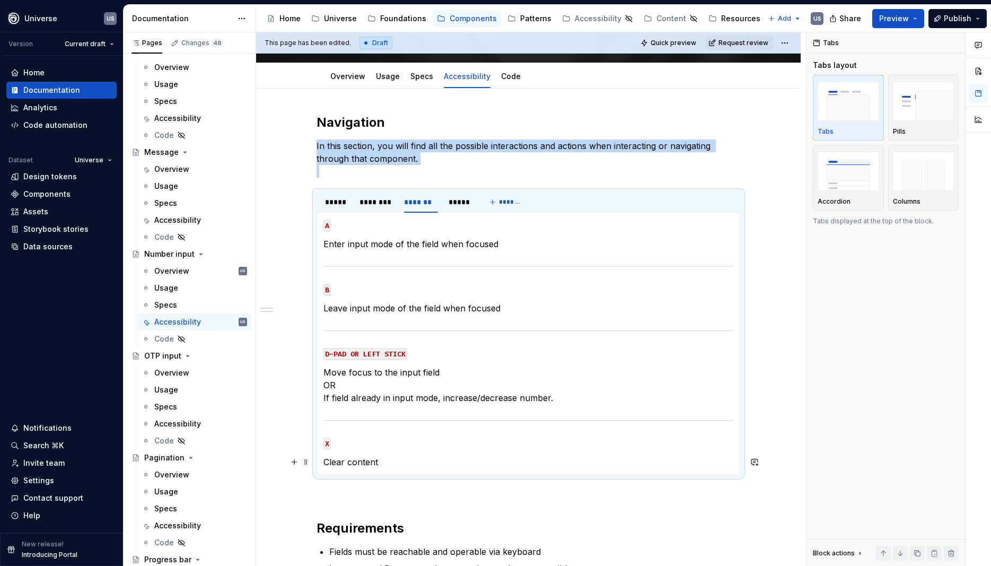
click at [389, 457] on p "Clear content" at bounding box center [529, 462] width 410 height 13
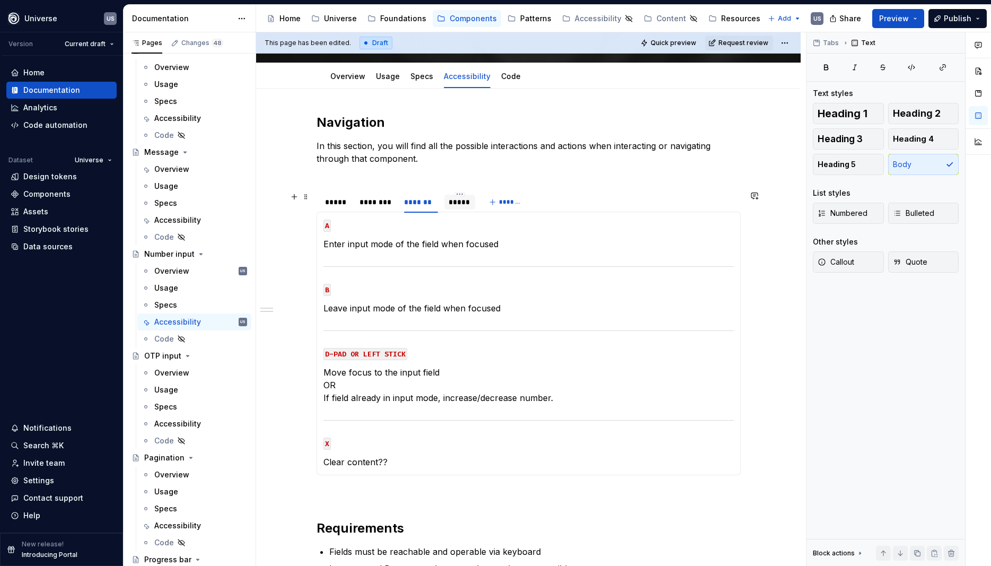
click at [464, 204] on div "*****" at bounding box center [460, 202] width 22 height 11
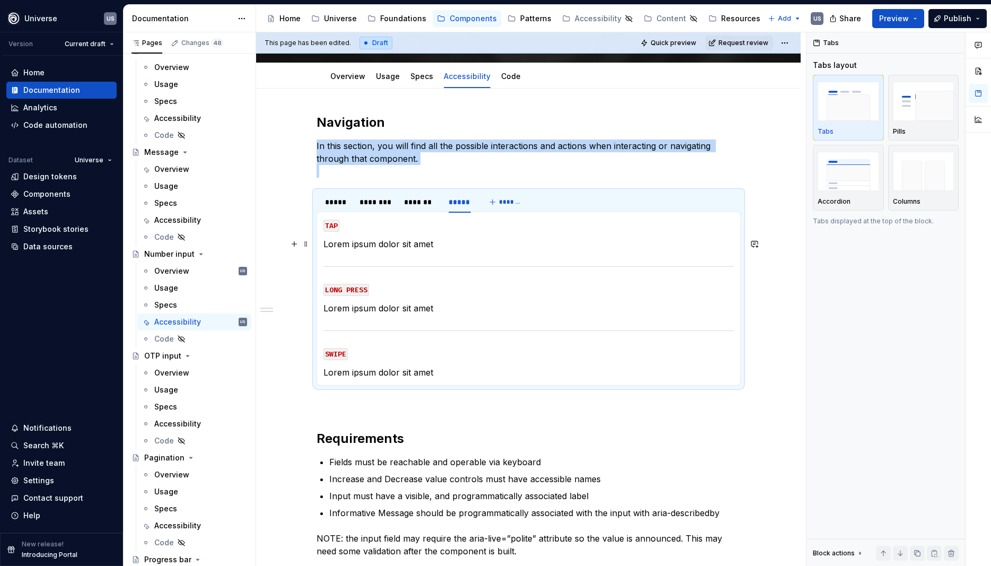
click at [444, 246] on p "Lorem ipsum dolor sit amet" at bounding box center [529, 244] width 410 height 13
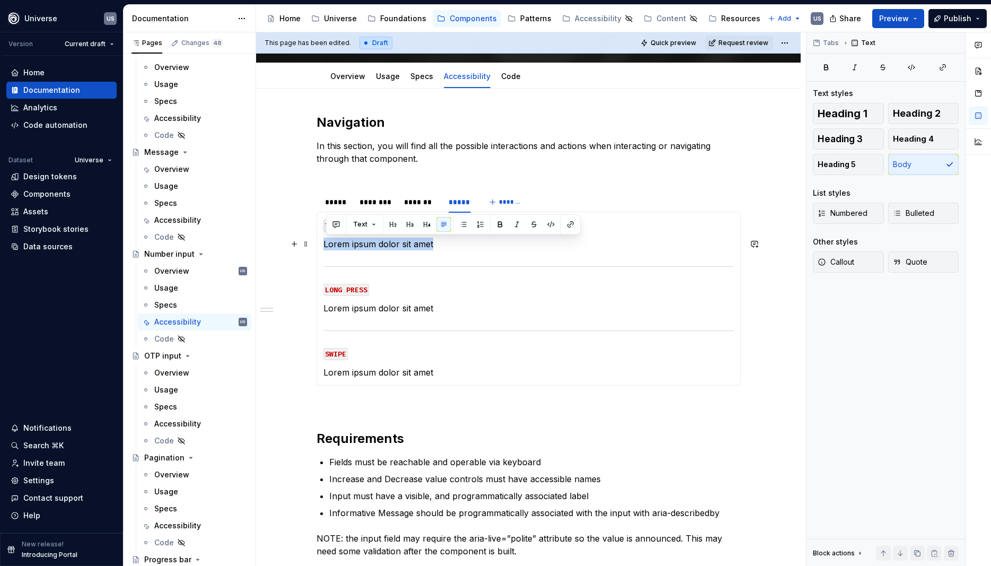
drag, startPoint x: 444, startPoint y: 246, endPoint x: 368, endPoint y: 250, distance: 76.5
click at [368, 250] on p "Lorem ipsum dolor sit amet" at bounding box center [529, 244] width 410 height 13
click at [356, 310] on p "Lorem ipsum dolor sit amet" at bounding box center [529, 308] width 410 height 13
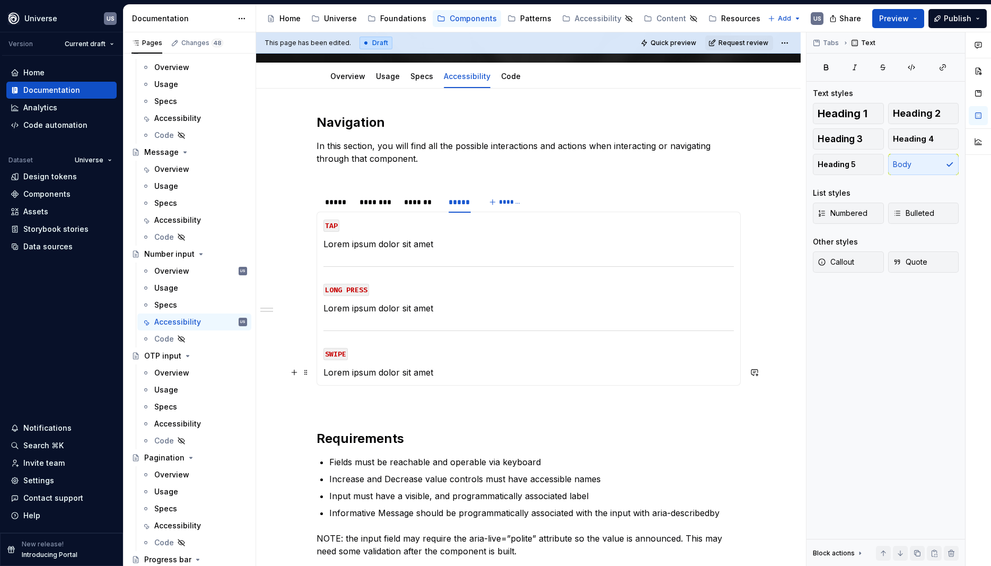
click at [448, 372] on p "Lorem ipsum dolor sit amet" at bounding box center [529, 372] width 410 height 13
drag, startPoint x: 448, startPoint y: 372, endPoint x: 332, endPoint y: 297, distance: 137.7
click at [332, 297] on section-item-column "TAP Lorem ipsum dolor sit amet LONG PRESS Lorem ipsum dolor sit amet SWIPE Lore…" at bounding box center [529, 299] width 410 height 160
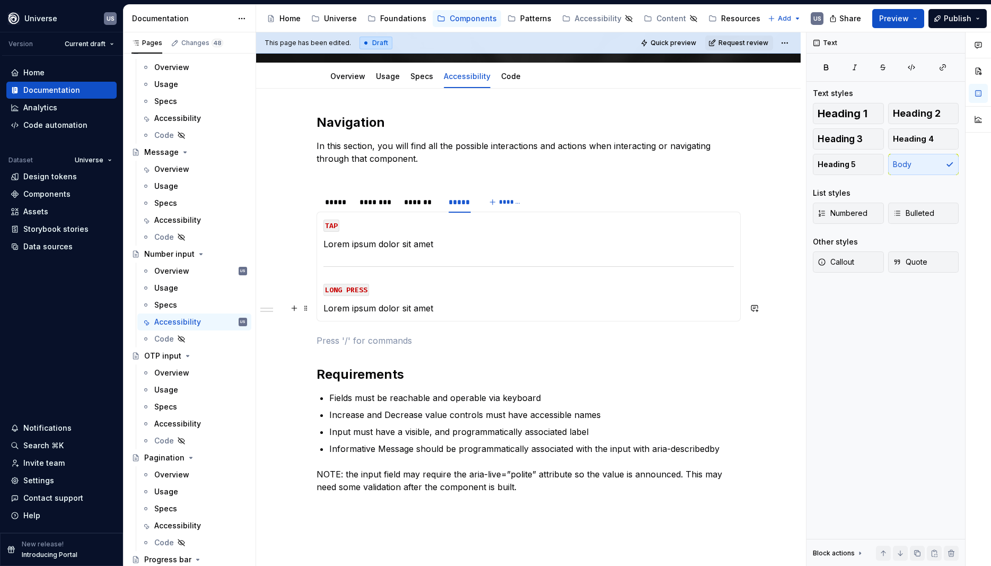
click at [448, 313] on p "Lorem ipsum dolor sit amet" at bounding box center [529, 308] width 410 height 13
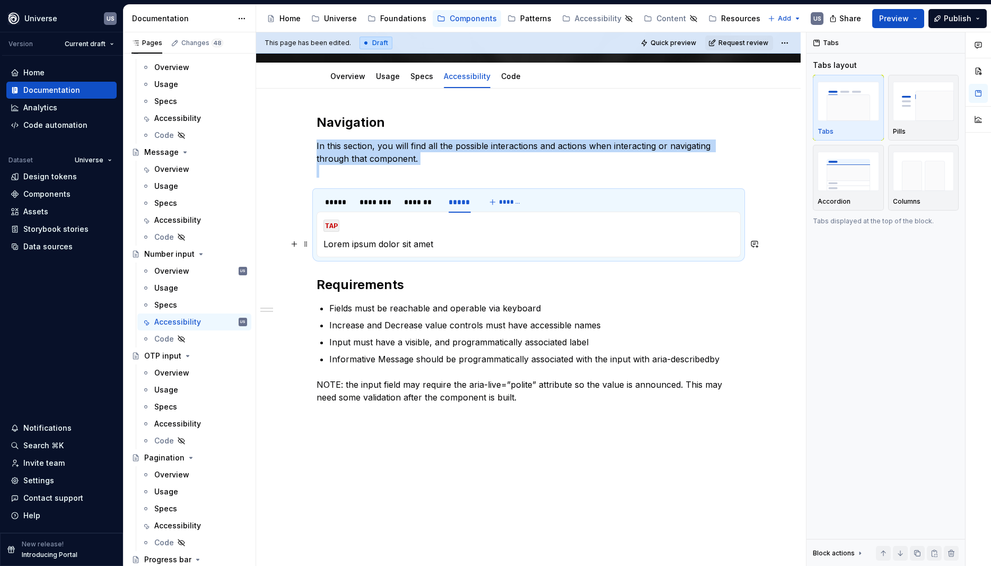
click at [450, 241] on p "Lorem ipsum dolor sit amet" at bounding box center [529, 244] width 410 height 13
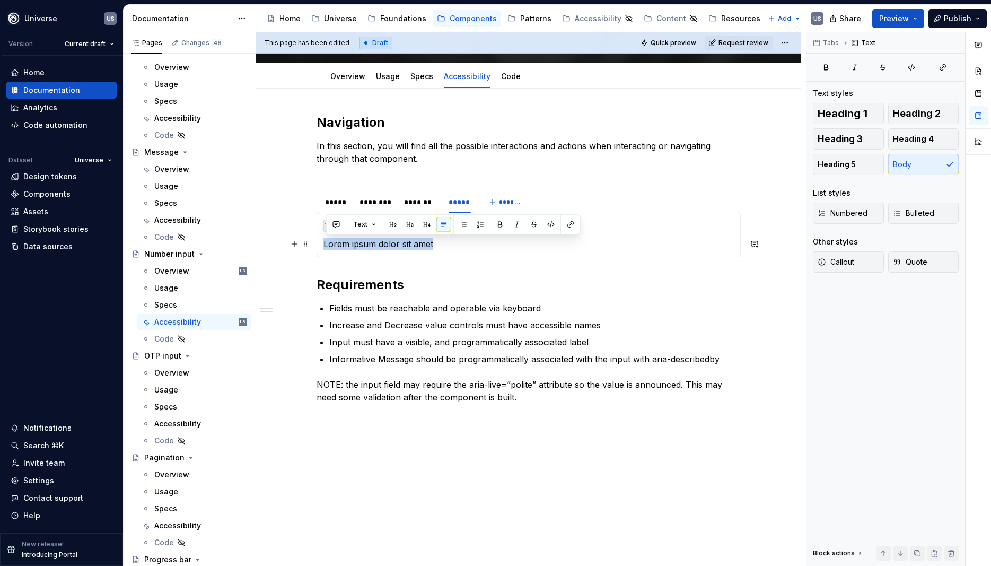
drag, startPoint x: 439, startPoint y: 246, endPoint x: 334, endPoint y: 251, distance: 104.6
click at [322, 246] on div "MOUSE CLICK Trigger typing mode in the field, or +/- buttons MOUSE HOVER Displa…" at bounding box center [529, 235] width 424 height 46
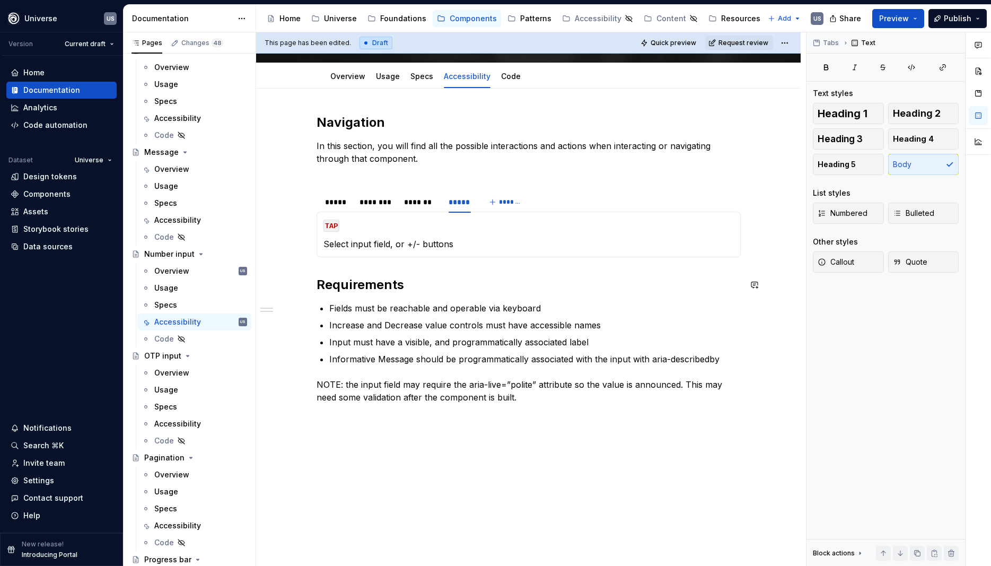
click at [438, 273] on div "Navigation In this section, you will find all the possible interactions and act…" at bounding box center [529, 268] width 424 height 309
click at [347, 202] on div "*****" at bounding box center [337, 202] width 24 height 11
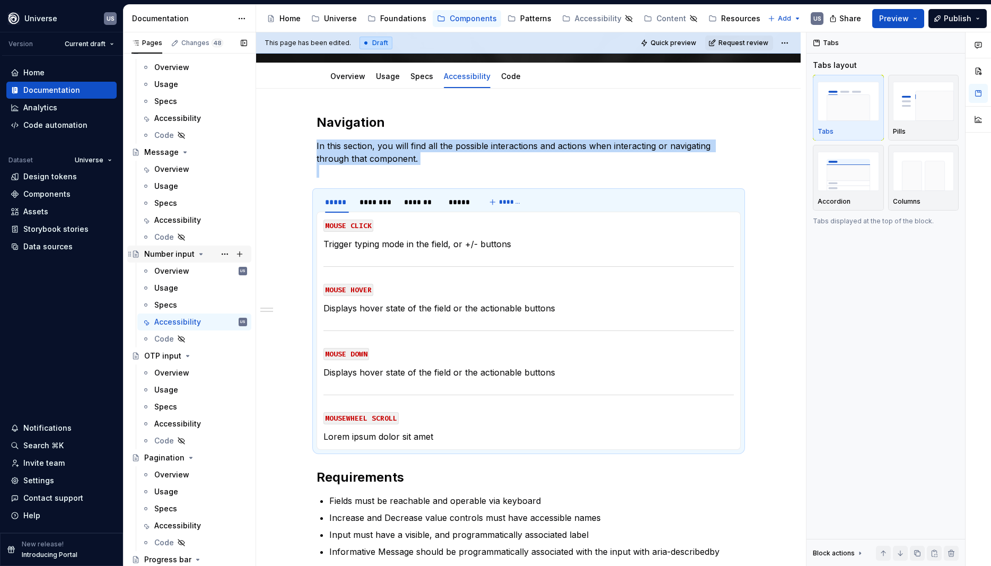
click at [198, 252] on icon "Page tree" at bounding box center [201, 254] width 8 height 8
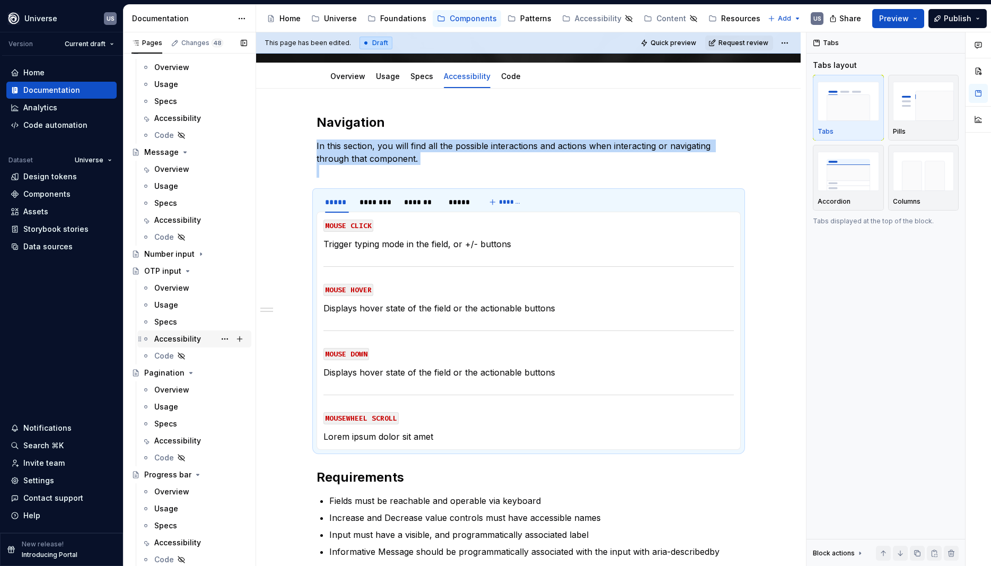
click at [184, 338] on div "Accessibility" at bounding box center [177, 339] width 47 height 11
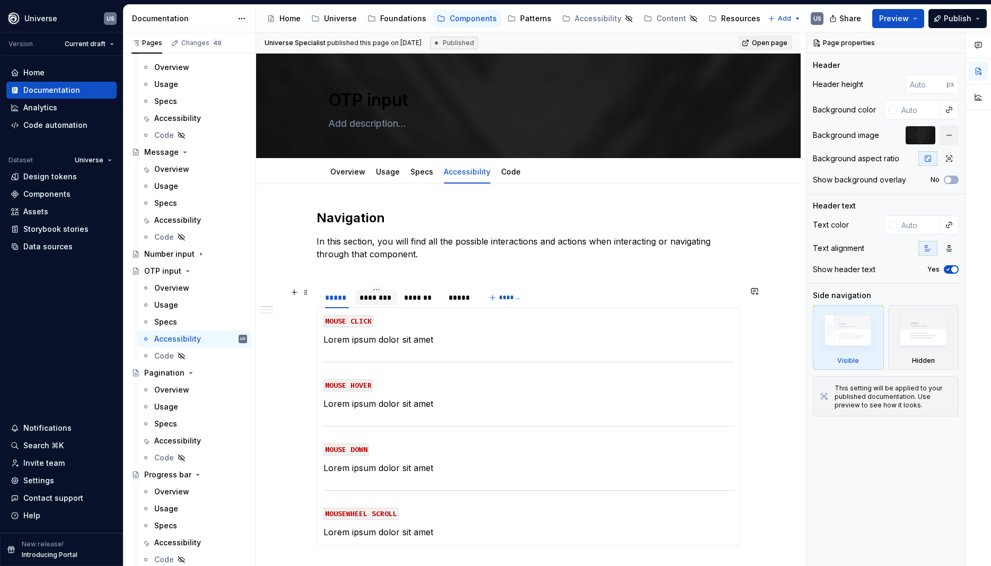
click at [381, 299] on div "********" at bounding box center [377, 297] width 34 height 11
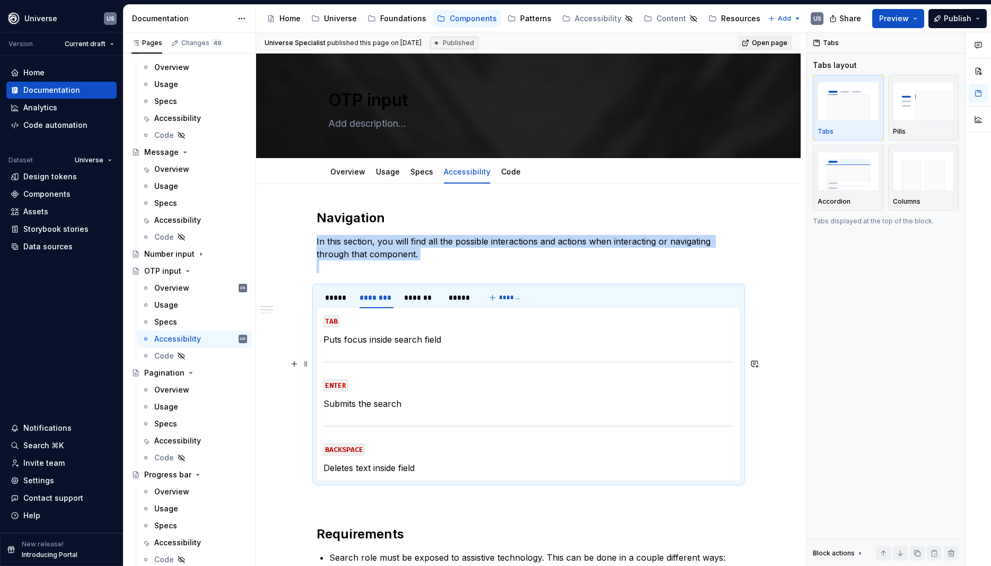
click at [398, 355] on section-item-column "TAB Puts focus inside search field ENTER Submits the search BACKSPACE Deletes t…" at bounding box center [529, 394] width 410 height 160
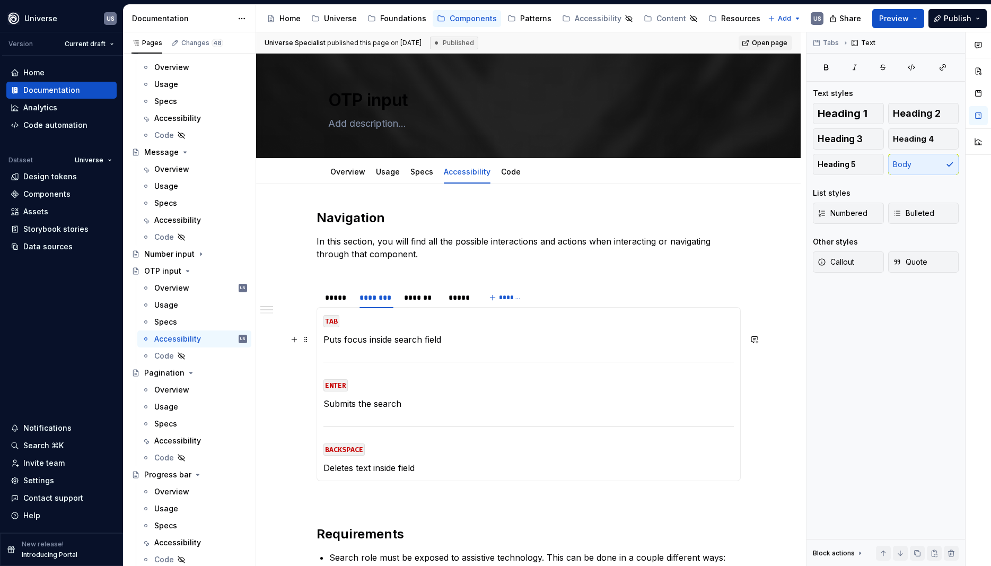
click at [423, 342] on p "Puts focus inside search field" at bounding box center [529, 339] width 410 height 13
drag, startPoint x: 454, startPoint y: 340, endPoint x: 325, endPoint y: 340, distance: 129.4
click at [325, 340] on div "MOUSE CLICK Lorem ipsum dolor sit amet MOUSE HOVER Lorem ipsum dolor sit amet M…" at bounding box center [529, 394] width 424 height 174
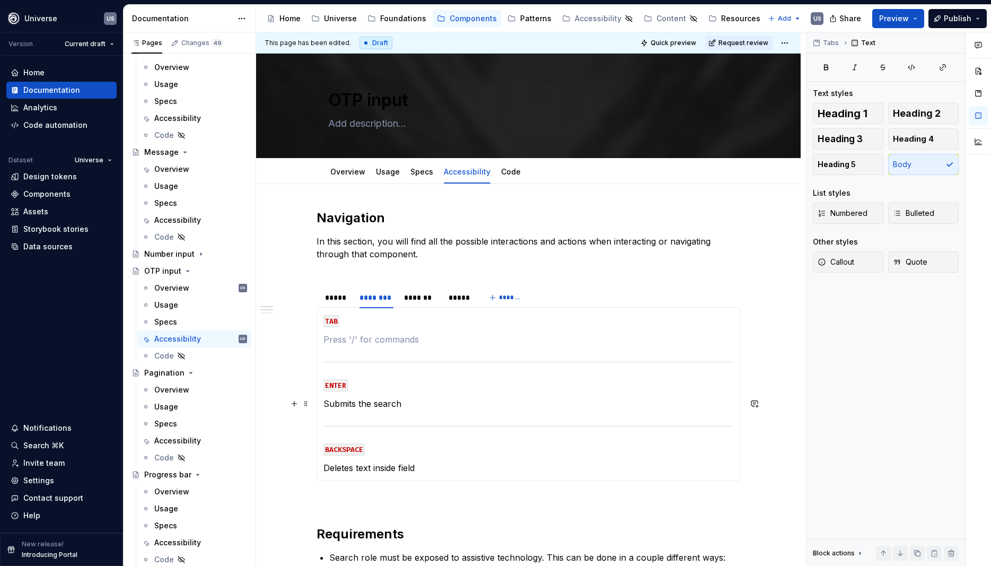
drag, startPoint x: 395, startPoint y: 403, endPoint x: 386, endPoint y: 406, distance: 9.4
click at [392, 403] on p "Submits the search" at bounding box center [529, 403] width 410 height 13
drag, startPoint x: 410, startPoint y: 402, endPoint x: 326, endPoint y: 402, distance: 84.3
click at [326, 402] on div "MOUSE CLICK Lorem ipsum dolor sit amet MOUSE HOVER Lorem ipsum dolor sit amet M…" at bounding box center [529, 394] width 424 height 174
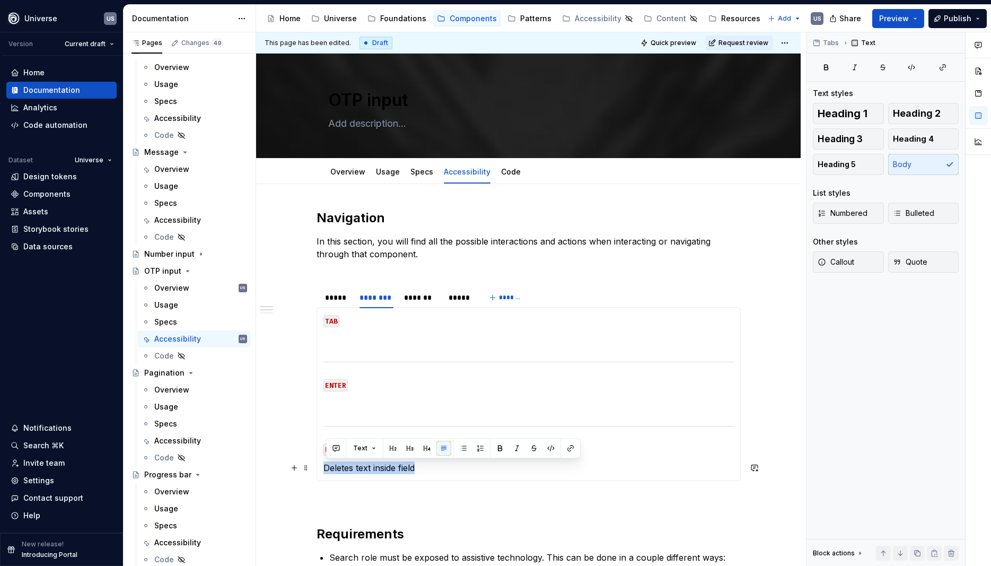
drag, startPoint x: 435, startPoint y: 467, endPoint x: 326, endPoint y: 467, distance: 109.8
click at [326, 467] on div "MOUSE CLICK Lorem ipsum dolor sit amet MOUSE HOVER Lorem ipsum dolor sit amet M…" at bounding box center [529, 394] width 424 height 174
click at [345, 303] on div "*****" at bounding box center [337, 297] width 32 height 15
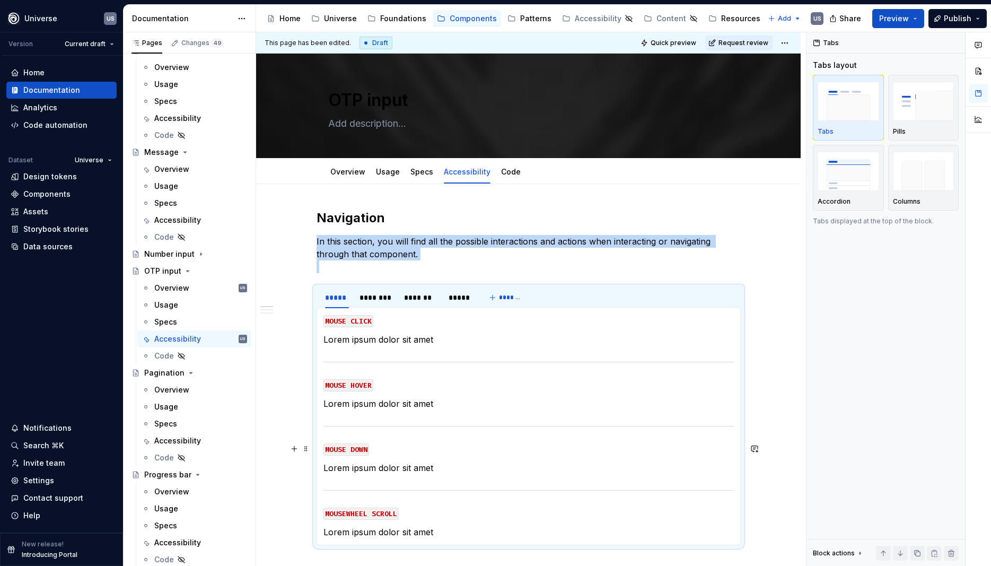
scroll to position [48, 0]
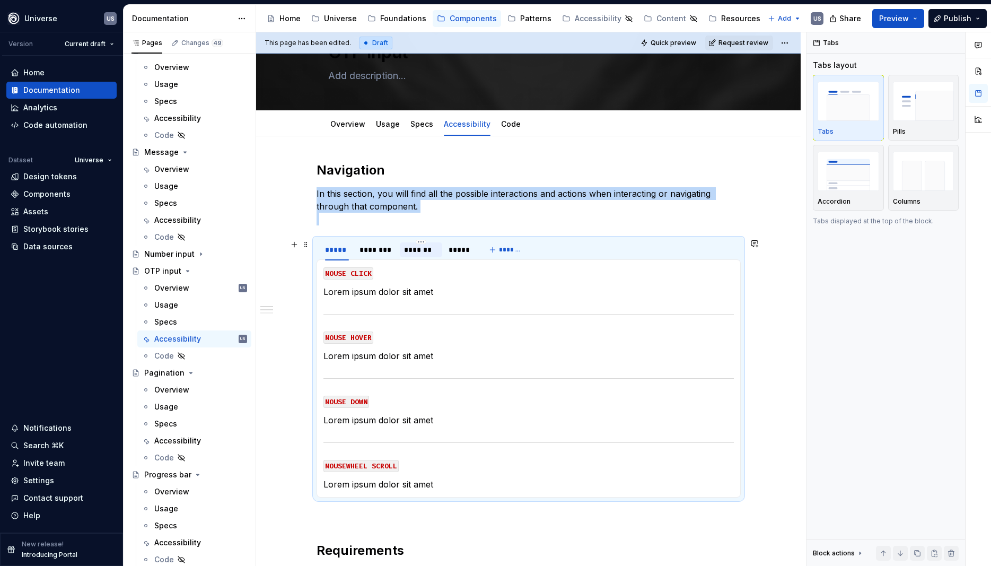
click at [428, 254] on div "*******" at bounding box center [421, 249] width 34 height 11
click at [464, 252] on div "*****" at bounding box center [460, 249] width 22 height 11
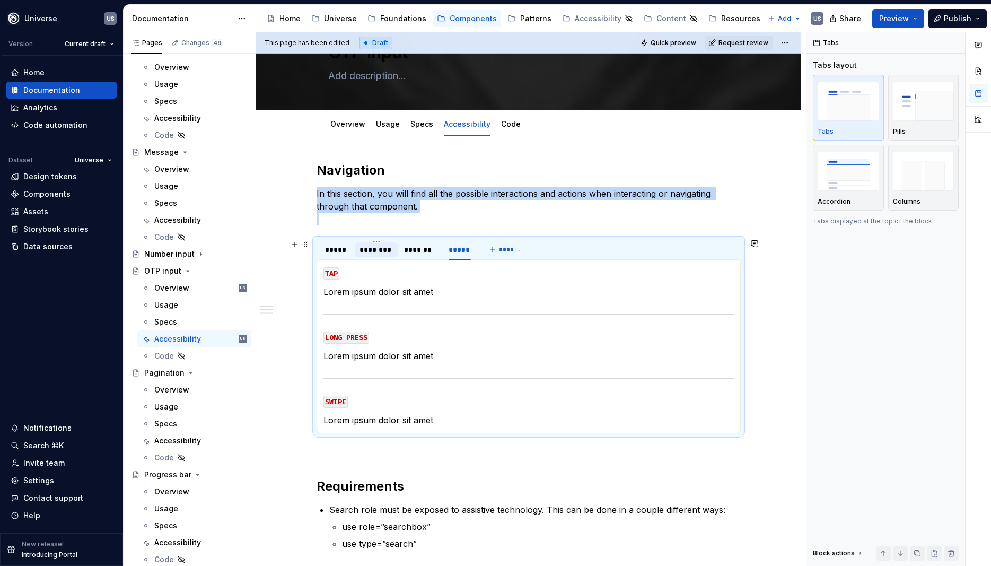
click at [379, 254] on div "********" at bounding box center [377, 249] width 34 height 11
click at [350, 257] on div "*****" at bounding box center [337, 249] width 32 height 15
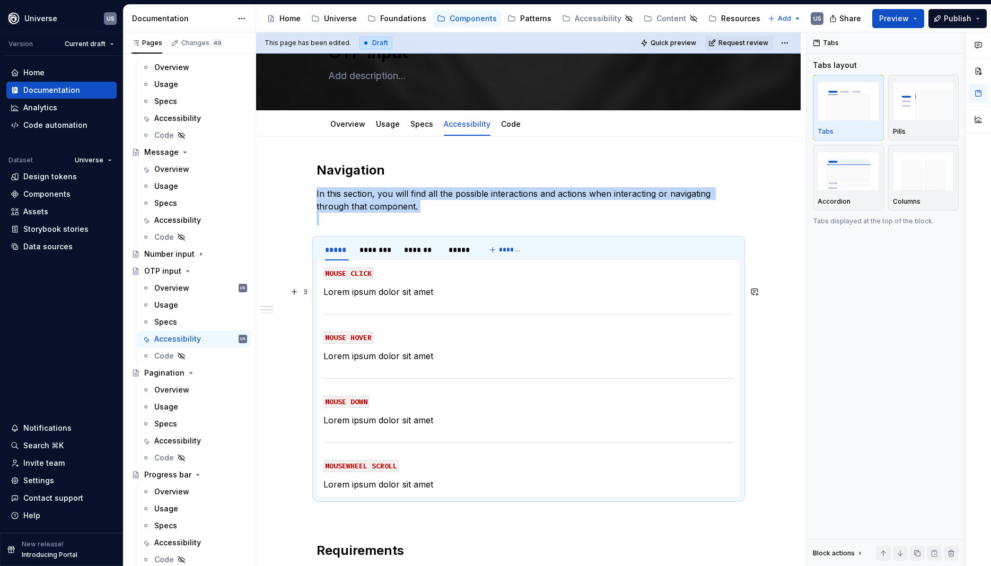
click at [447, 298] on p "Lorem ipsum dolor sit amet" at bounding box center [529, 291] width 410 height 13
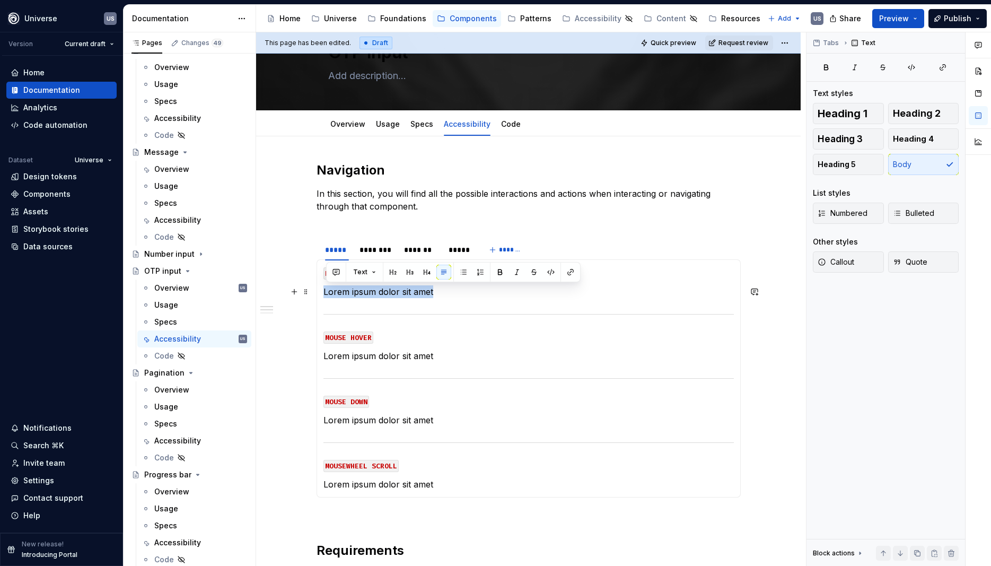
drag, startPoint x: 443, startPoint y: 289, endPoint x: 322, endPoint y: 295, distance: 121.1
click at [322, 295] on div "MOUSE CLICK Lorem ipsum dolor sit amet MOUSE HOVER Lorem ipsum dolor sit amet M…" at bounding box center [529, 378] width 424 height 238
copy p "Lorem ipsum dolor sit amet"
click at [378, 250] on div "********" at bounding box center [377, 249] width 34 height 11
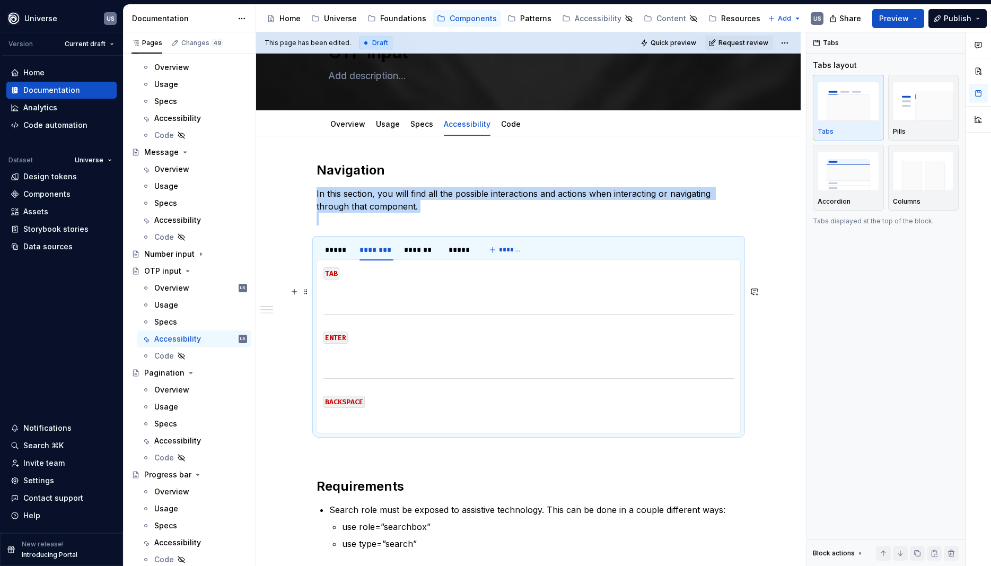
click at [393, 298] on section-item-column "TAB ENTER BACKSPACE" at bounding box center [529, 346] width 410 height 160
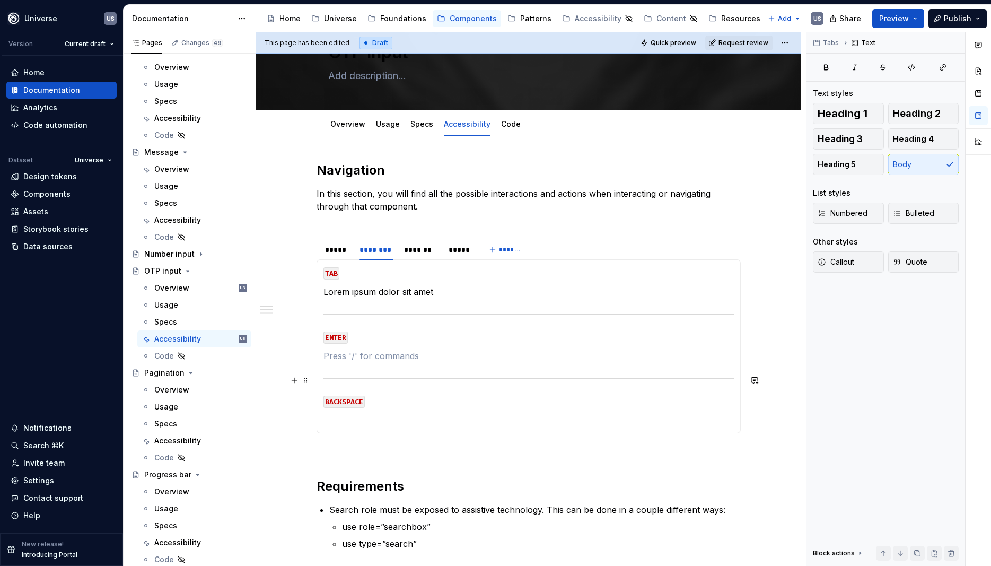
click at [374, 368] on section-item-column "TAB Lorem ipsum dolor sit amet ENTER BACKSPACE" at bounding box center [529, 346] width 410 height 160
click at [354, 433] on section "***** ******** ******* ***** ******* MOUSE CLICK Lorem ipsum dolor sit amet MOU…" at bounding box center [529, 335] width 424 height 195
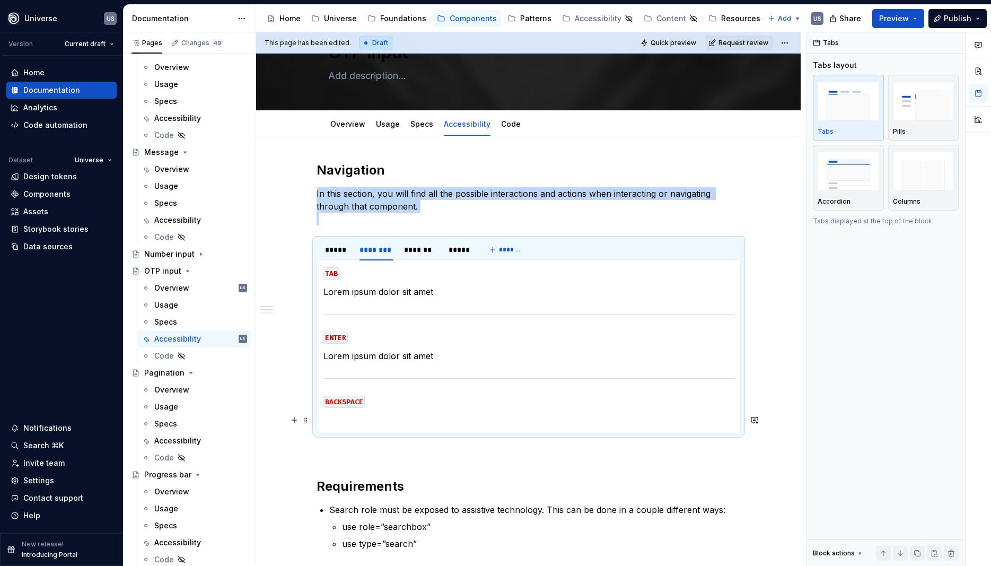
click at [357, 419] on p at bounding box center [529, 420] width 410 height 13
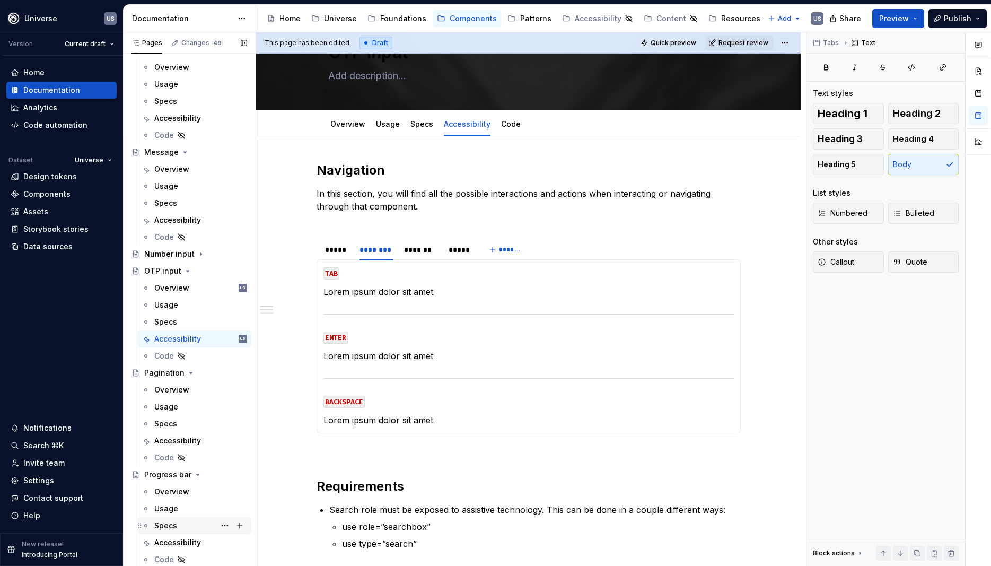
drag, startPoint x: 189, startPoint y: 372, endPoint x: 202, endPoint y: 441, distance: 69.6
click at [189, 372] on icon "Page tree" at bounding box center [191, 373] width 8 height 8
click at [197, 389] on icon "Page tree" at bounding box center [198, 389] width 3 height 1
click at [185, 154] on icon "Page tree" at bounding box center [185, 152] width 8 height 8
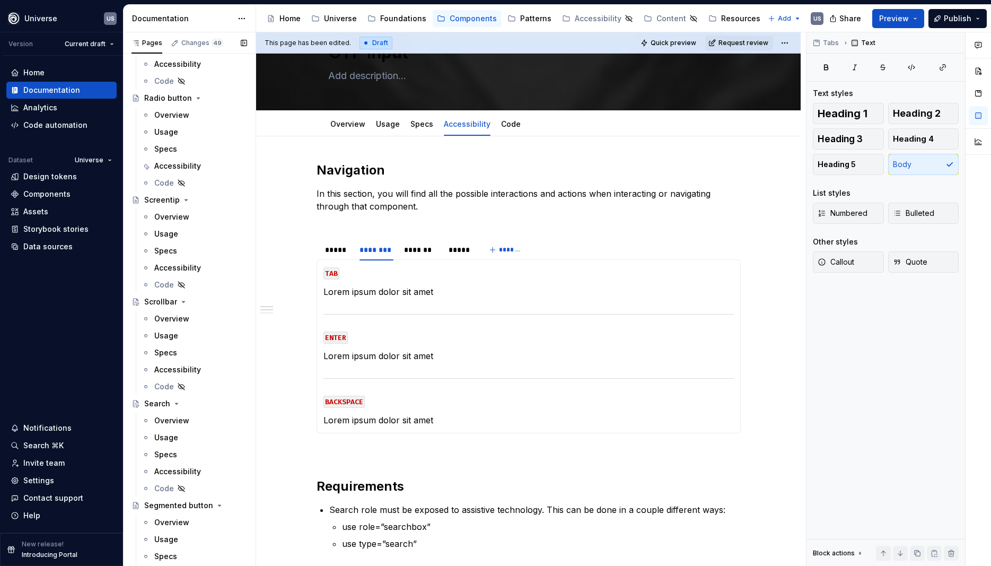
scroll to position [3007, 0]
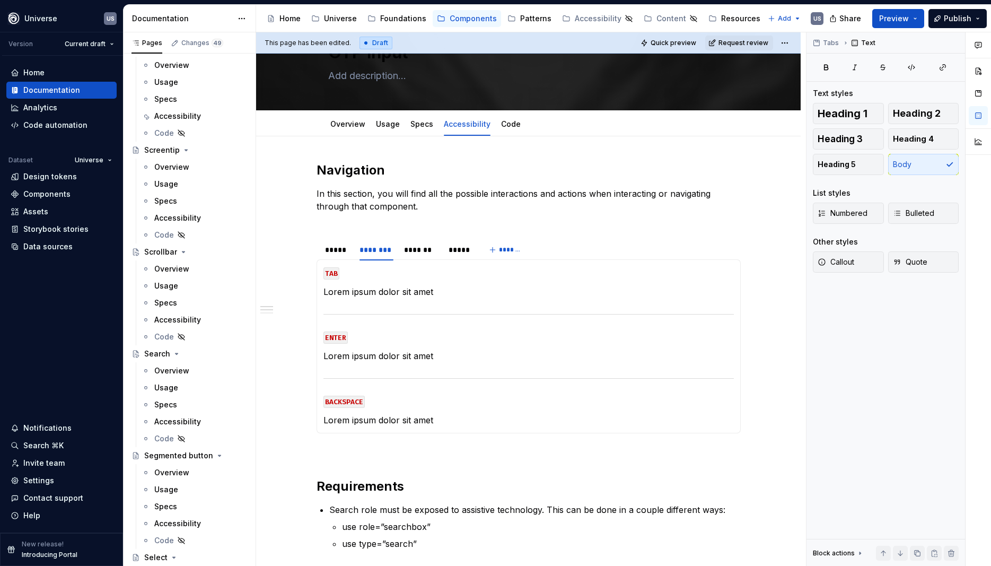
click at [193, 319] on div "Accessibility" at bounding box center [177, 320] width 47 height 11
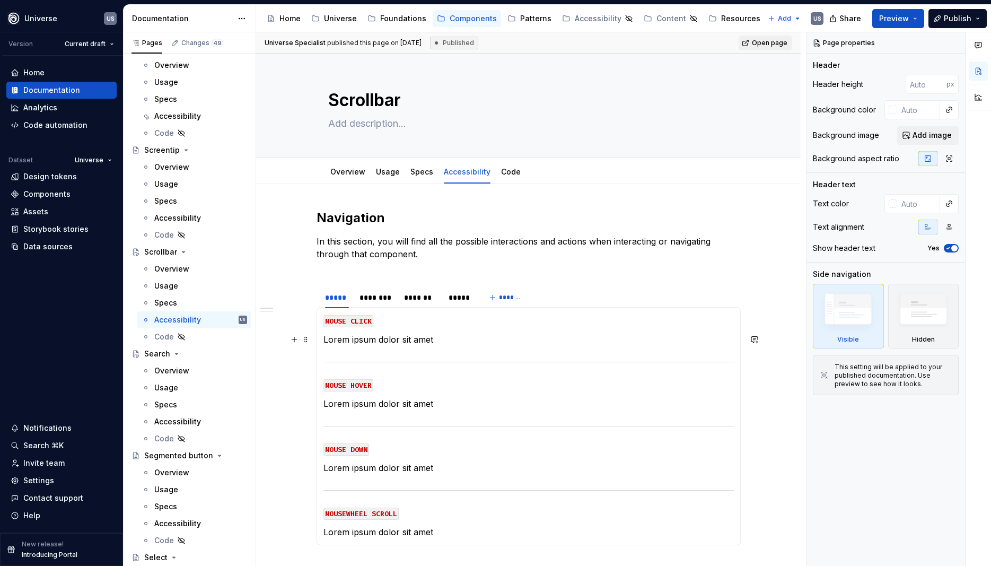
click at [384, 339] on p "Lorem ipsum dolor sit amet" at bounding box center [529, 339] width 410 height 13
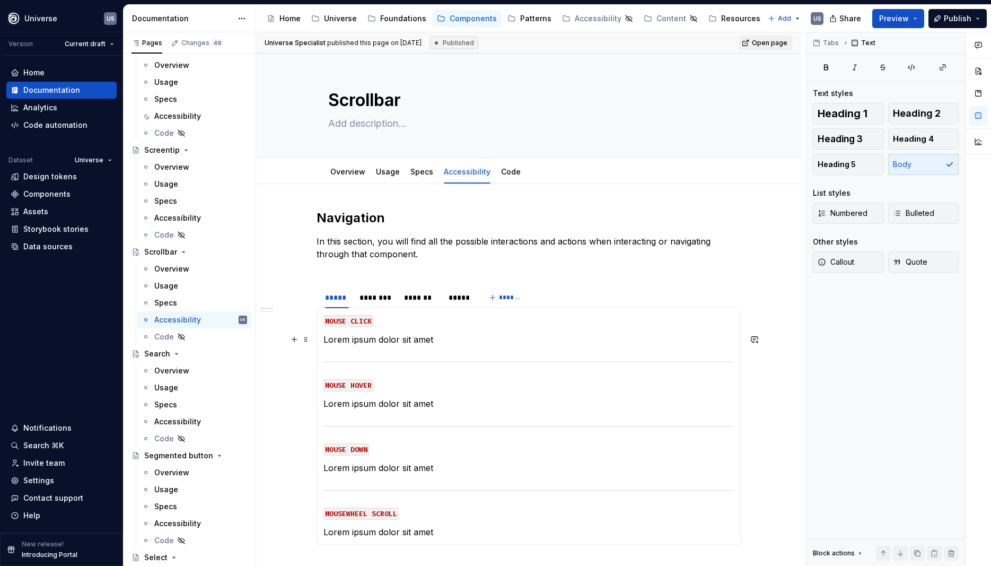
click at [380, 340] on p "Lorem ipsum dolor sit amet" at bounding box center [529, 339] width 410 height 13
click at [389, 300] on div "********" at bounding box center [377, 297] width 34 height 11
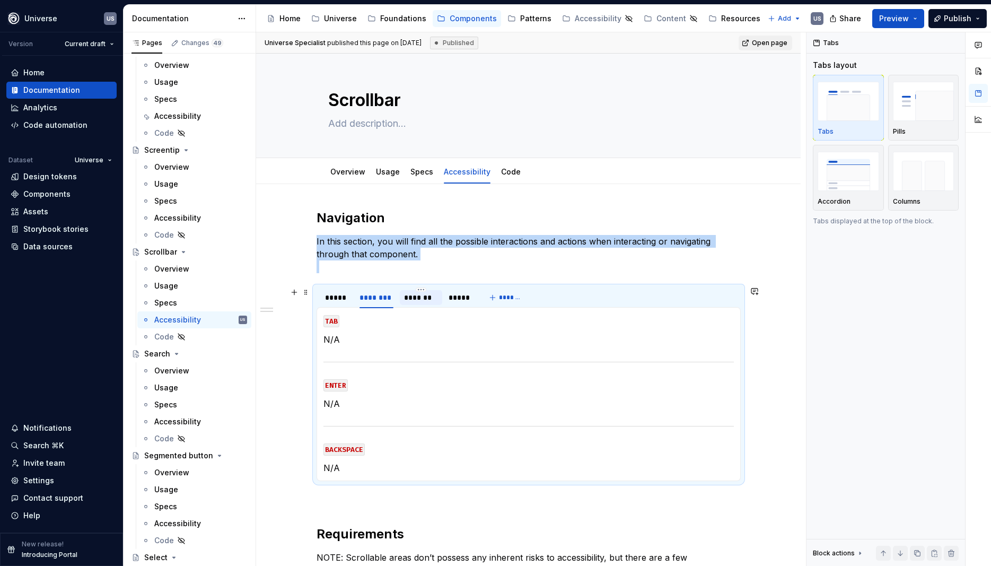
click at [425, 299] on div "*******" at bounding box center [421, 297] width 34 height 11
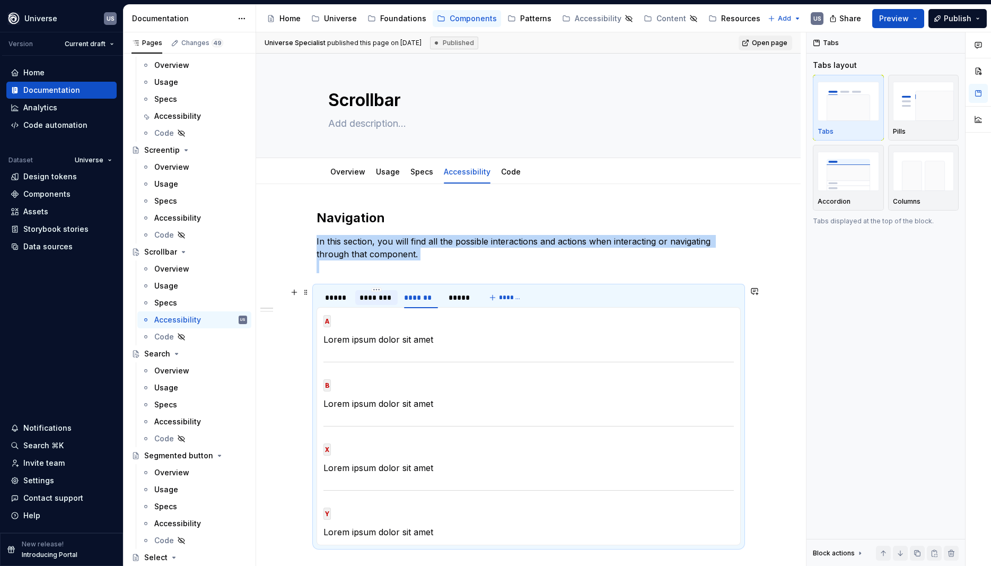
click at [391, 299] on div "********" at bounding box center [377, 297] width 34 height 11
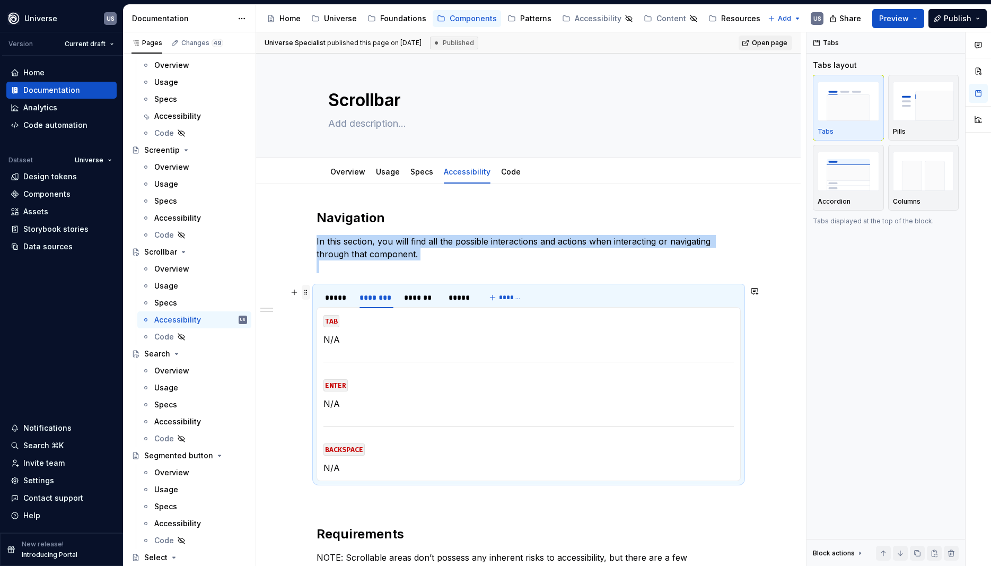
click at [310, 291] on span at bounding box center [306, 292] width 8 height 15
click at [328, 287] on div "*****" at bounding box center [337, 297] width 32 height 20
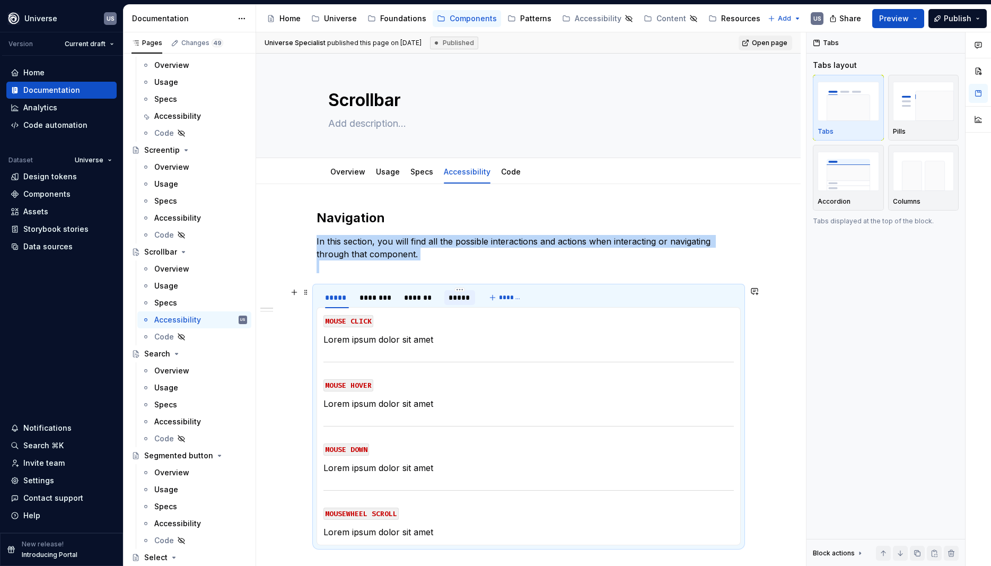
click at [473, 303] on div "*****" at bounding box center [459, 297] width 30 height 15
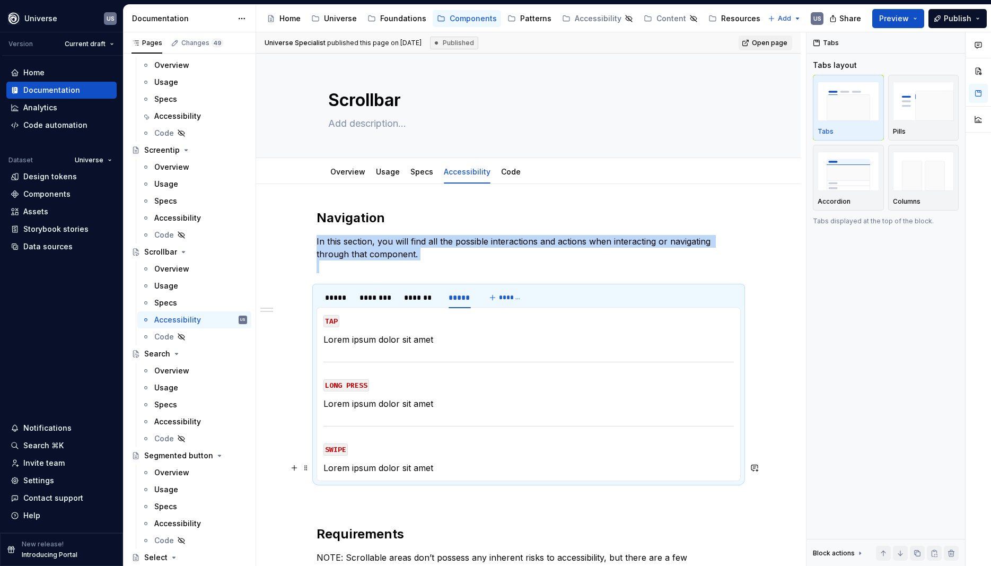
click at [434, 465] on p "Lorem ipsum dolor sit amet" at bounding box center [529, 467] width 410 height 13
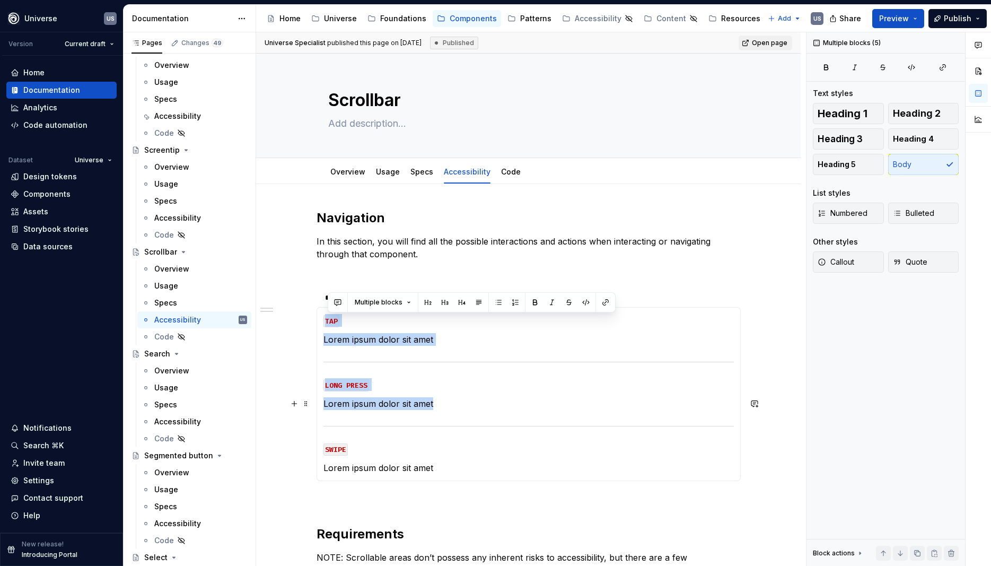
drag, startPoint x: 326, startPoint y: 321, endPoint x: 486, endPoint y: 405, distance: 180.3
click at [486, 405] on section-item-column "TAP Lorem ipsum dolor sit amet LONG PRESS Lorem ipsum dolor sit amet SWIPE Lore…" at bounding box center [529, 394] width 410 height 160
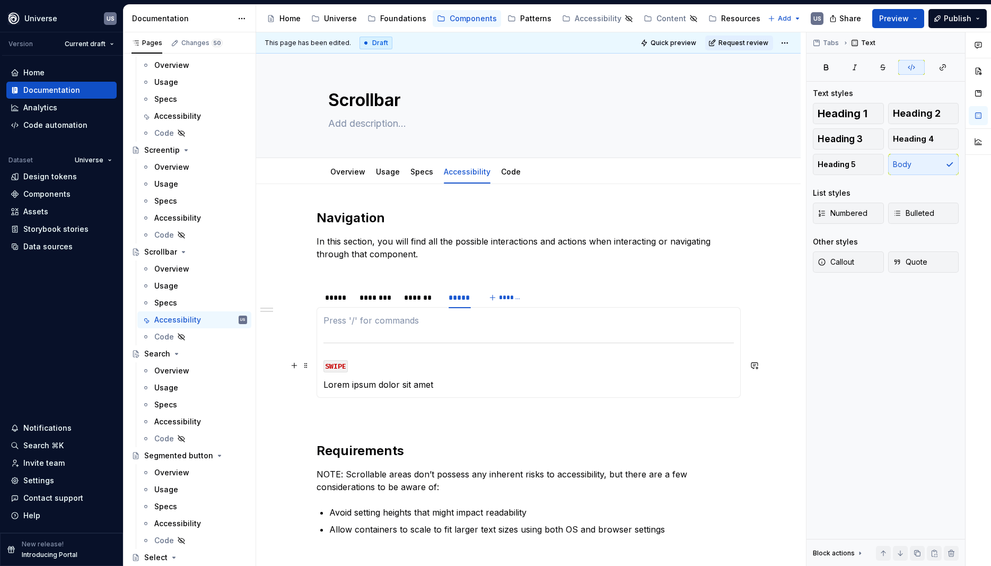
type textarea "*"
drag, startPoint x: 337, startPoint y: 323, endPoint x: 353, endPoint y: 341, distance: 23.7
click at [353, 341] on section-item-column "SWIPE Lorem ipsum dolor sit amet" at bounding box center [529, 352] width 410 height 77
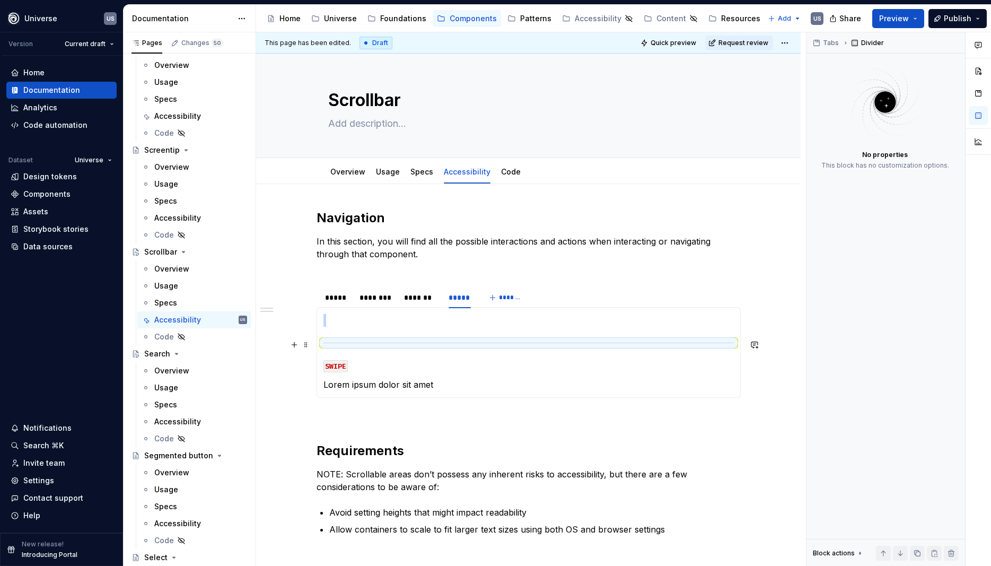
click at [356, 339] on div at bounding box center [529, 342] width 410 height 7
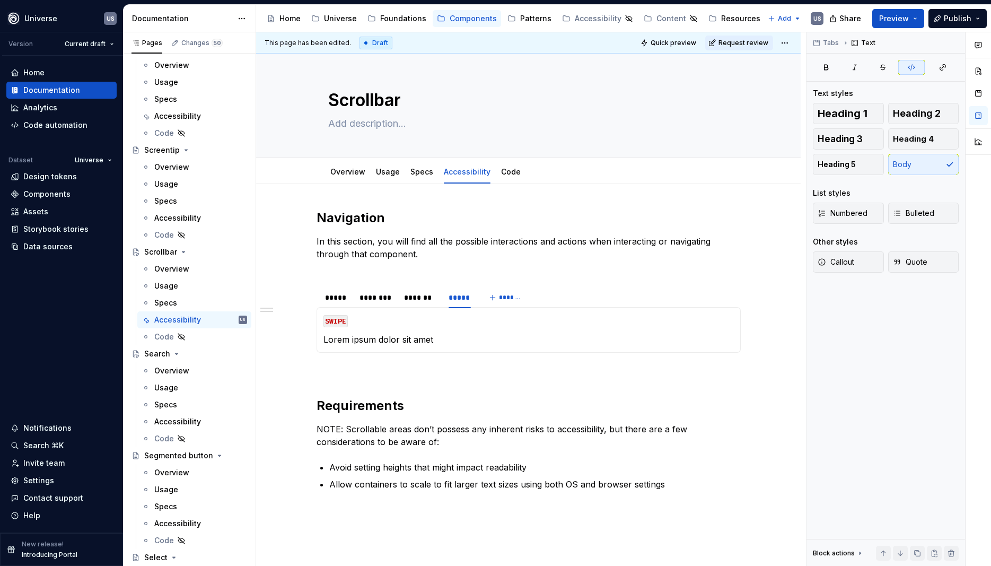
click at [355, 338] on p "Lorem ipsum dolor sit amet" at bounding box center [529, 339] width 410 height 13
drag, startPoint x: 440, startPoint y: 340, endPoint x: 324, endPoint y: 342, distance: 116.2
click at [324, 342] on div "MOUSE CLICK Lorem ipsum dolor sit amet MOUSE HOVER Lorem ipsum dolor sit amet M…" at bounding box center [529, 330] width 424 height 46
click at [410, 339] on p "Swipe up and down to scroll content" at bounding box center [529, 339] width 410 height 13
drag, startPoint x: 354, startPoint y: 340, endPoint x: 404, endPoint y: 337, distance: 50.0
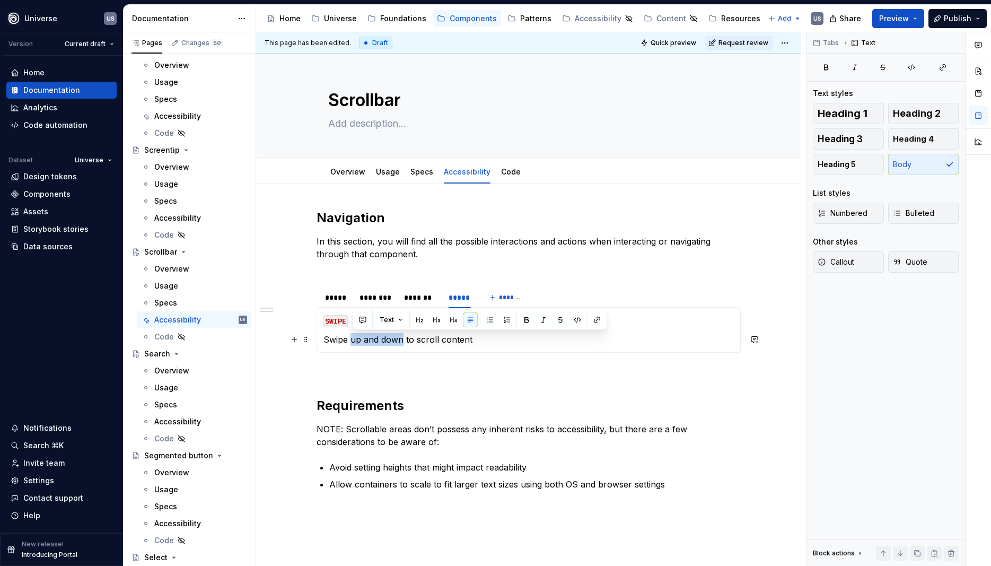
click at [404, 337] on p "Swipe up and down to scroll content" at bounding box center [529, 339] width 410 height 13
click at [424, 307] on div at bounding box center [421, 306] width 42 height 1
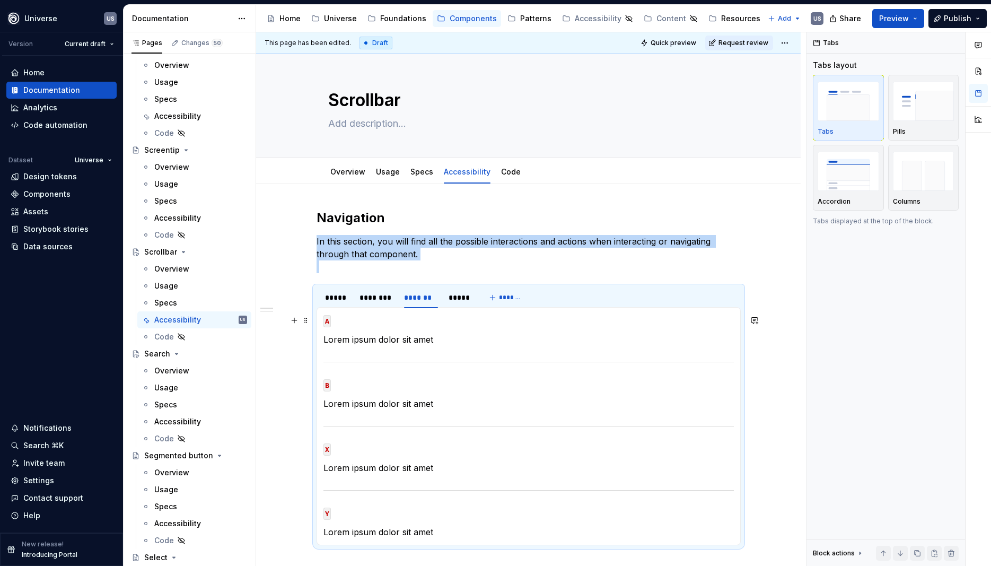
click at [329, 321] on code "A" at bounding box center [327, 321] width 7 height 12
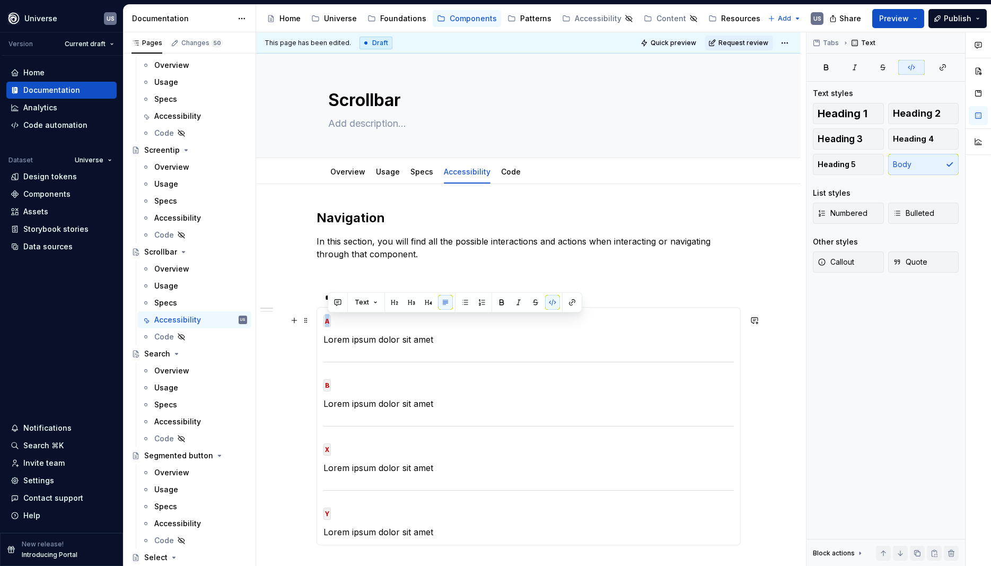
drag, startPoint x: 329, startPoint y: 321, endPoint x: 335, endPoint y: 322, distance: 5.9
click at [335, 322] on p "A" at bounding box center [529, 320] width 410 height 13
click at [389, 336] on p "Lorem ipsum dolor sit amet" at bounding box center [529, 339] width 410 height 13
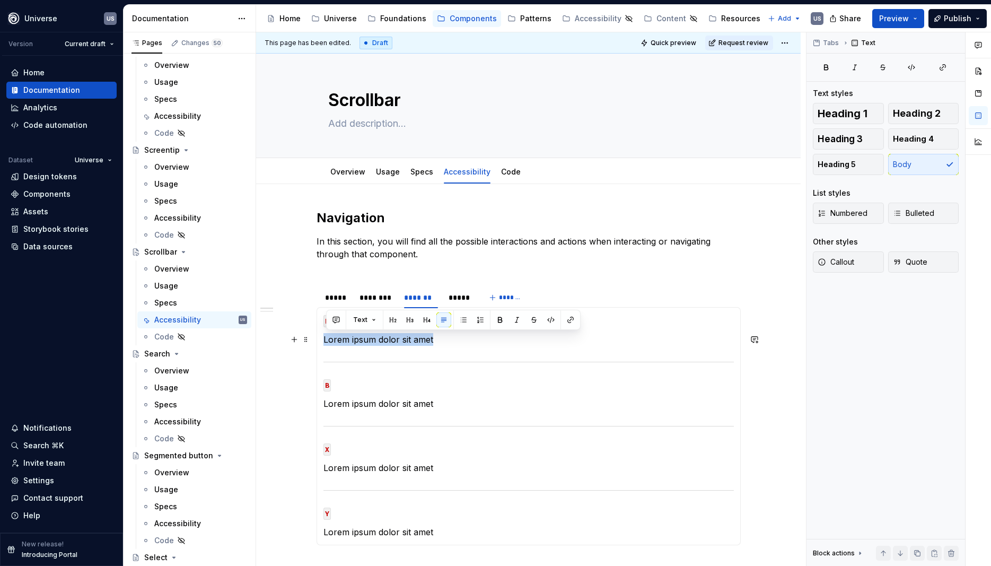
drag, startPoint x: 450, startPoint y: 338, endPoint x: 325, endPoint y: 345, distance: 125.4
click at [325, 345] on div "MOUSE CLICK Lorem ipsum dolor sit amet MOUSE HOVER Lorem ipsum dolor sit amet M…" at bounding box center [529, 426] width 424 height 238
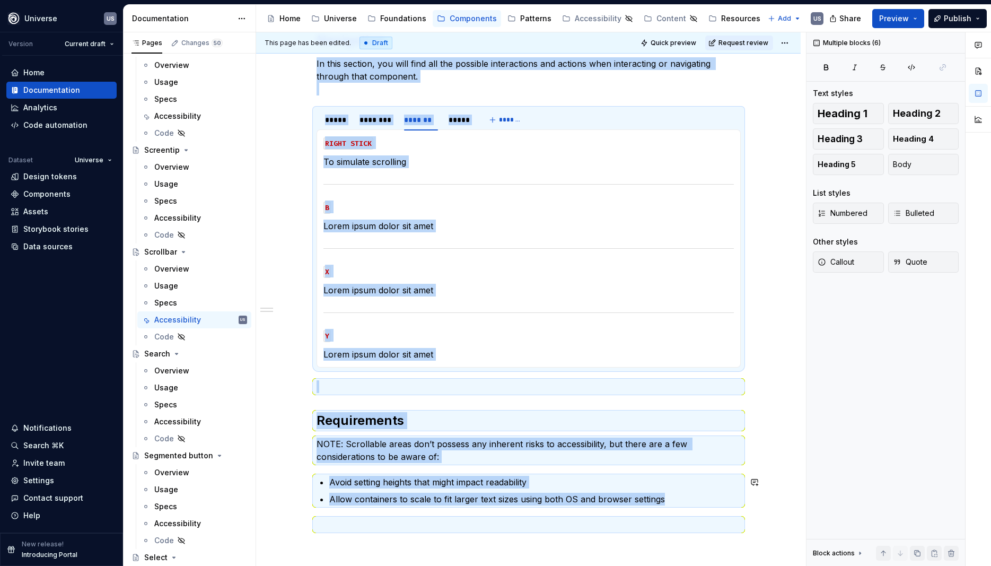
scroll to position [293, 0]
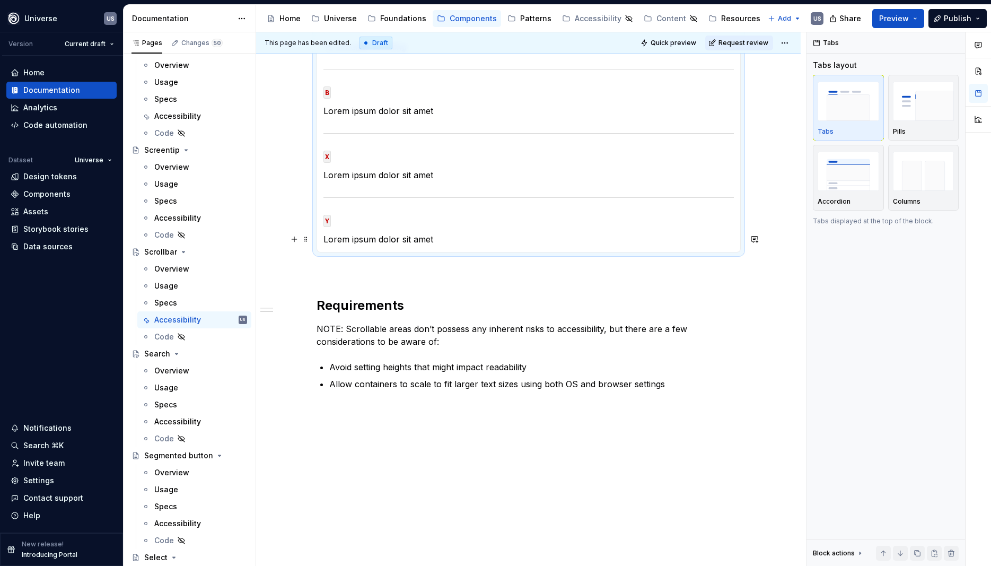
drag, startPoint x: 333, startPoint y: 358, endPoint x: 443, endPoint y: 234, distance: 165.6
click at [443, 234] on section-item-column "RIGHT STICK To simulate scrolling B Lorem ipsum dolor sit amet X Lorem ipsum do…" at bounding box center [529, 133] width 410 height 224
click at [442, 238] on p "Lorem ipsum dolor sit amet" at bounding box center [529, 239] width 410 height 13
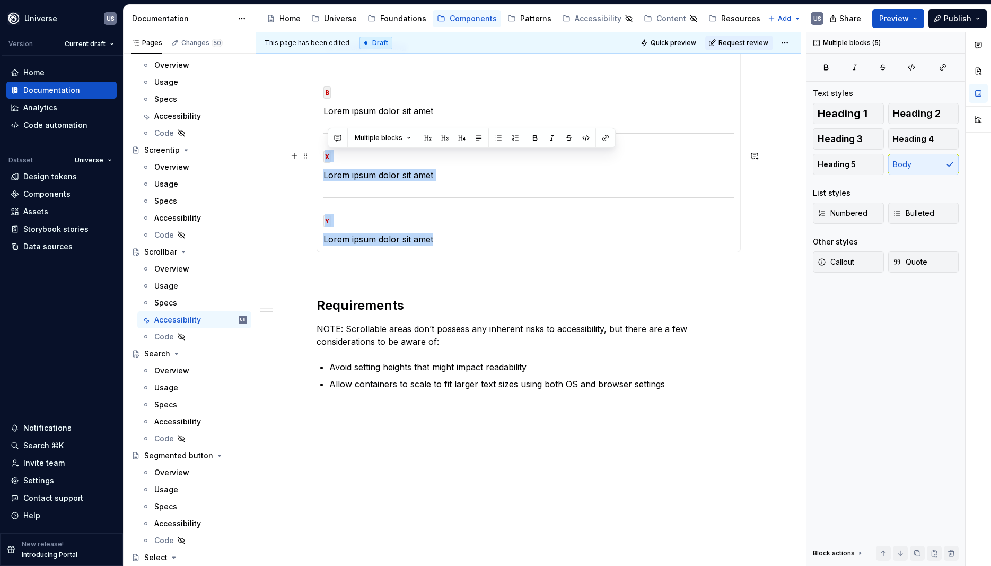
drag, startPoint x: 410, startPoint y: 238, endPoint x: 325, endPoint y: 152, distance: 120.8
click at [325, 152] on div "MOUSE CLICK Lorem ipsum dolor sit amet MOUSE HOVER Lorem ipsum dolor sit amet M…" at bounding box center [529, 133] width 424 height 238
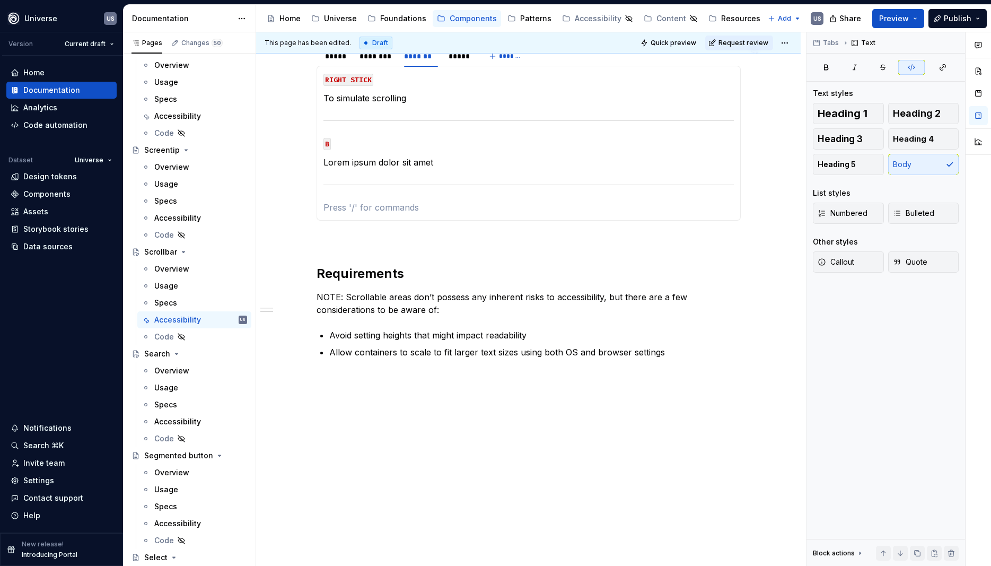
scroll to position [146, 0]
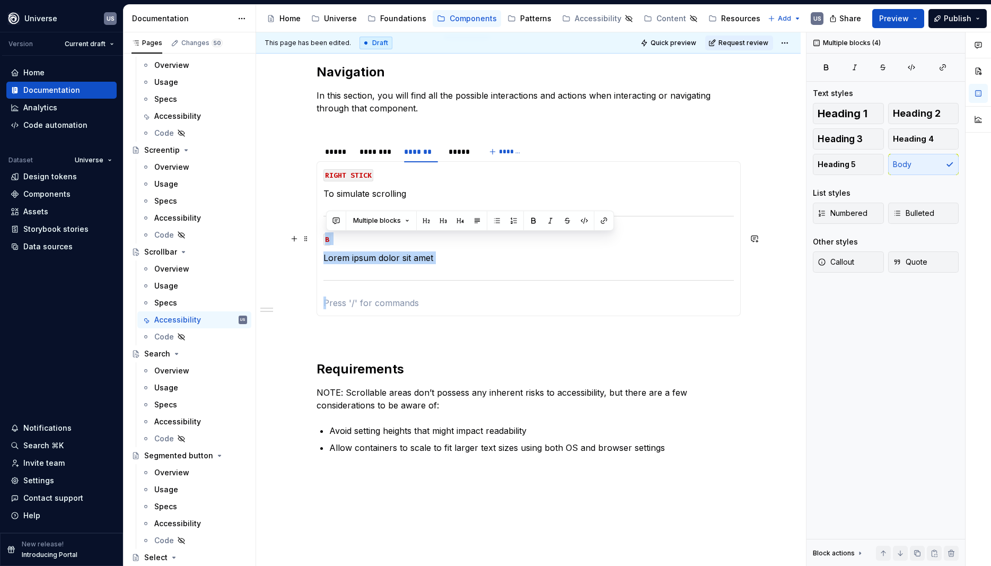
drag, startPoint x: 338, startPoint y: 304, endPoint x: 328, endPoint y: 236, distance: 69.2
click at [328, 236] on section-item-column "RIGHT STICK To simulate scrolling B Lorem ipsum dolor sit amet" at bounding box center [529, 238] width 410 height 141
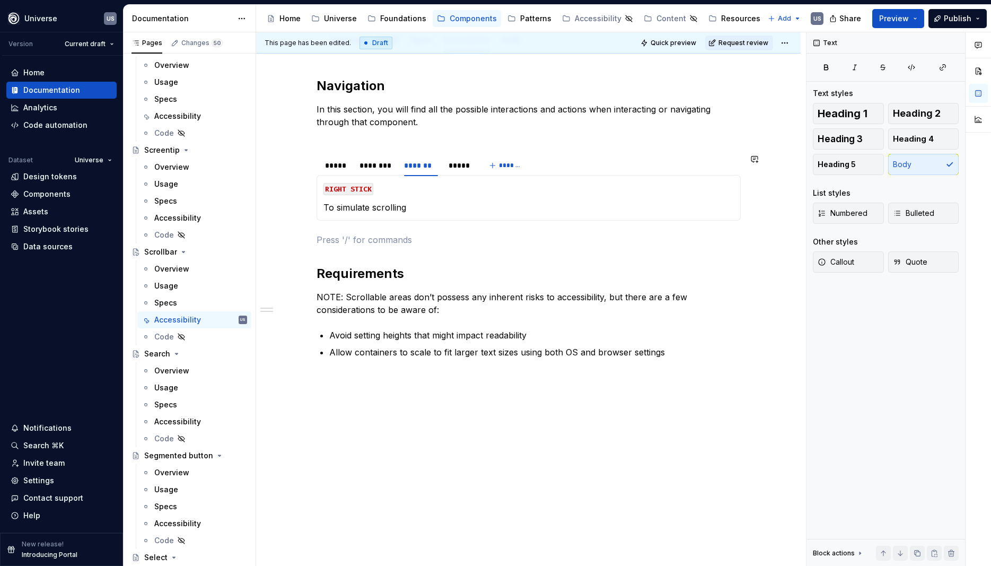
scroll to position [132, 0]
click at [375, 164] on div "********" at bounding box center [377, 165] width 34 height 11
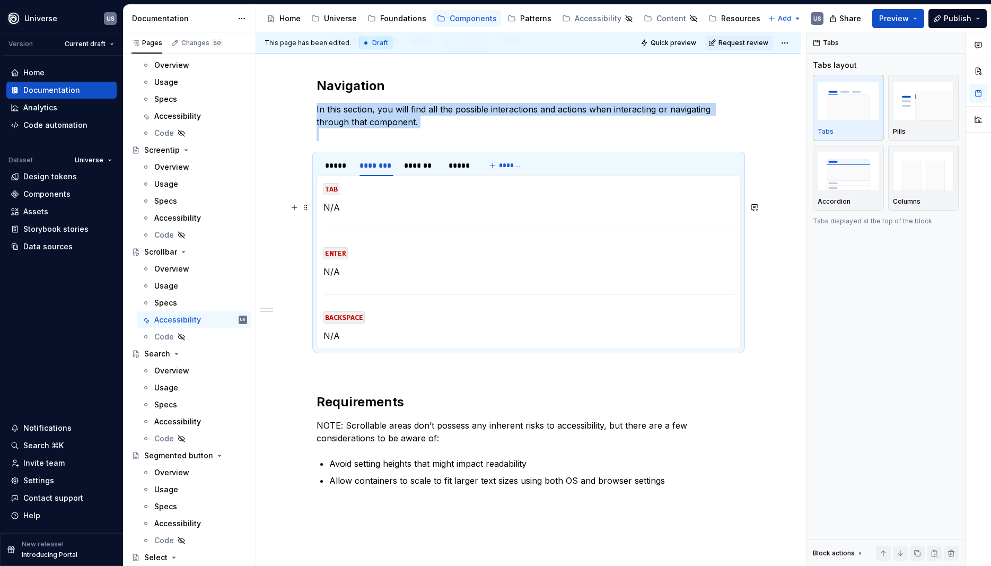
click at [354, 213] on p "N/A" at bounding box center [529, 207] width 410 height 13
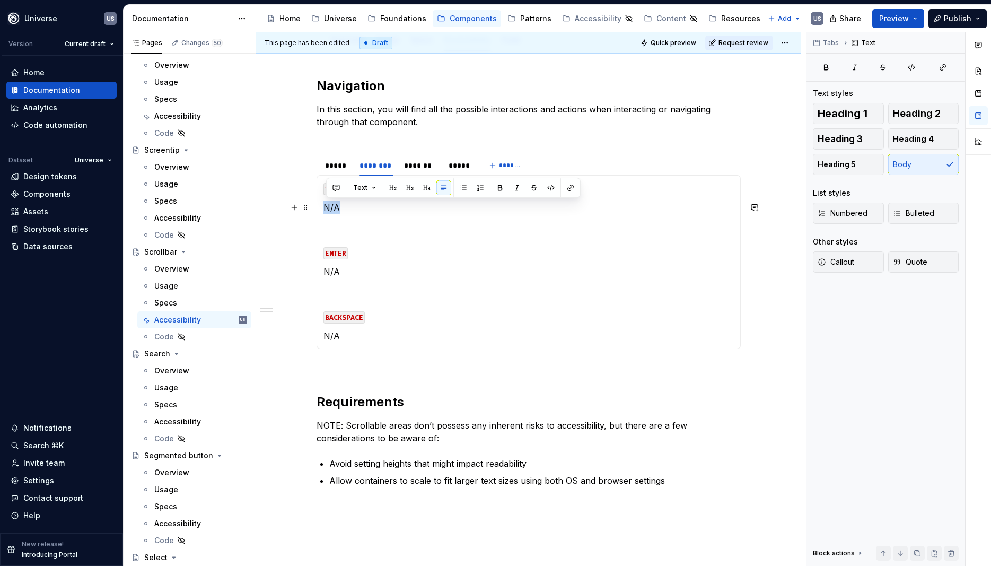
drag, startPoint x: 343, startPoint y: 207, endPoint x: 328, endPoint y: 206, distance: 14.4
click at [328, 206] on p "N/A" at bounding box center [529, 207] width 410 height 13
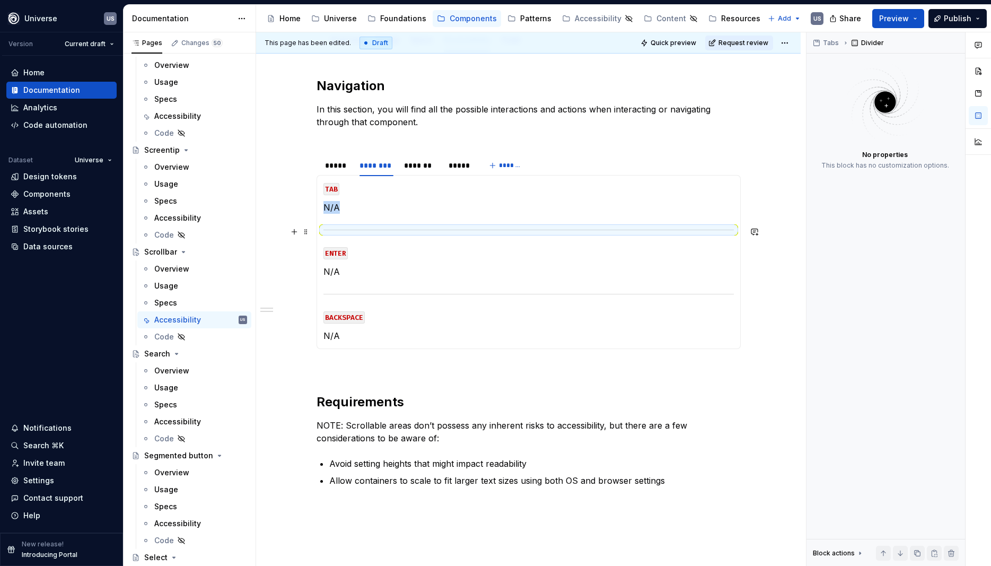
drag, startPoint x: 358, startPoint y: 222, endPoint x: 346, endPoint y: 197, distance: 28.2
click at [356, 222] on section-item-column "TAB N/A ENTER N/A BACKSPACE N/A" at bounding box center [529, 262] width 410 height 160
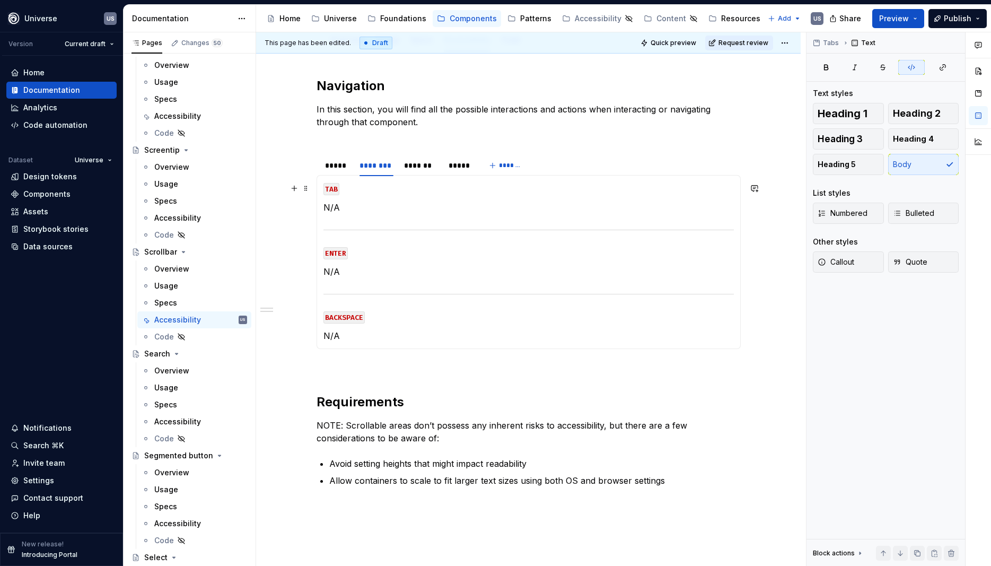
click at [339, 189] on code "TAB" at bounding box center [332, 189] width 16 height 12
click at [386, 192] on code "PAGE UP & PAGe DOWN" at bounding box center [366, 189] width 84 height 12
click at [364, 207] on p "N/A" at bounding box center [529, 207] width 410 height 13
click at [370, 273] on p "N/A" at bounding box center [529, 271] width 410 height 13
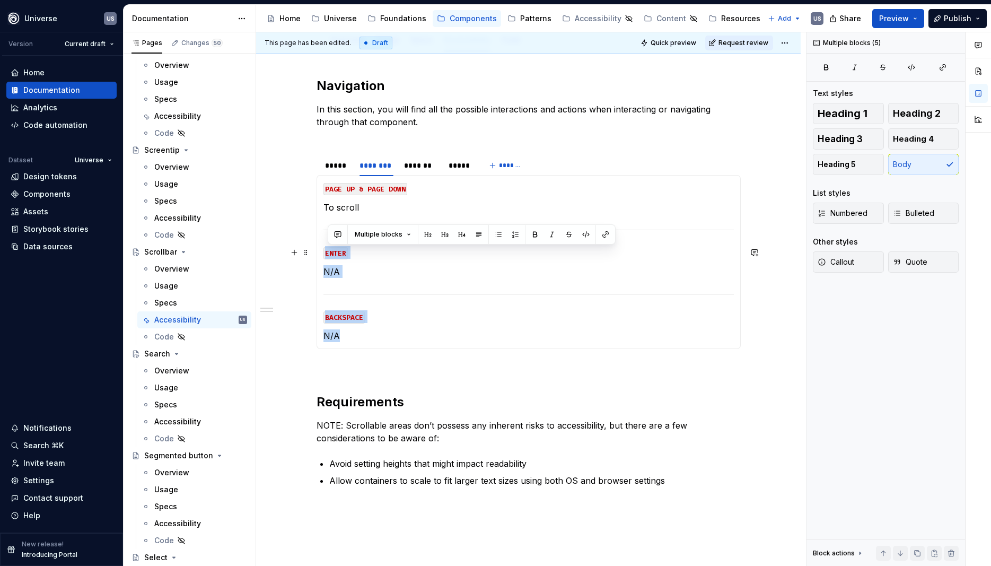
drag, startPoint x: 356, startPoint y: 337, endPoint x: 323, endPoint y: 251, distance: 92.2
click at [323, 251] on div "MOUSE CLICK Lorem ipsum dolor sit amet MOUSE HOVER Lorem ipsum dolor sit amet M…" at bounding box center [529, 262] width 424 height 174
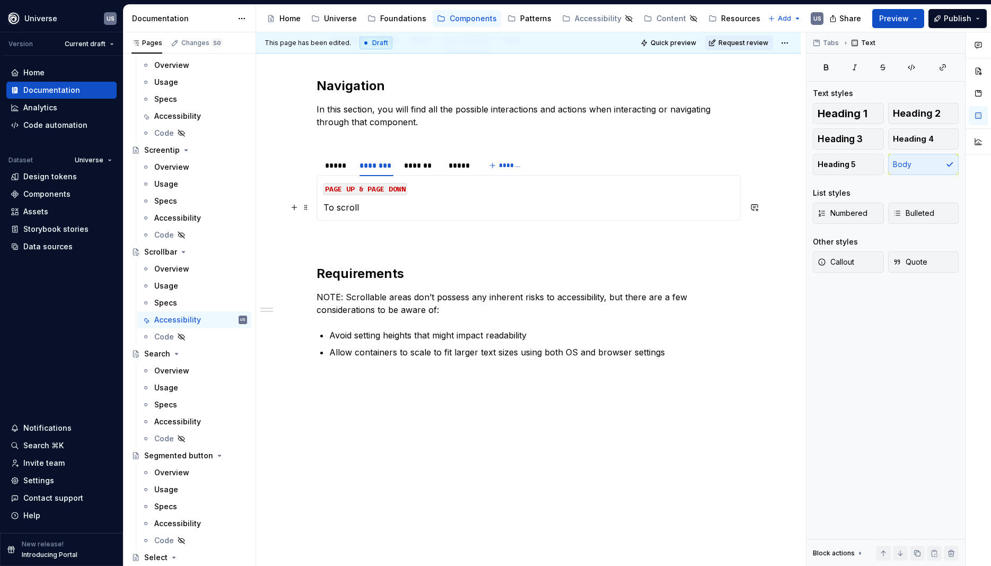
click at [363, 209] on p "To scroll" at bounding box center [529, 207] width 410 height 13
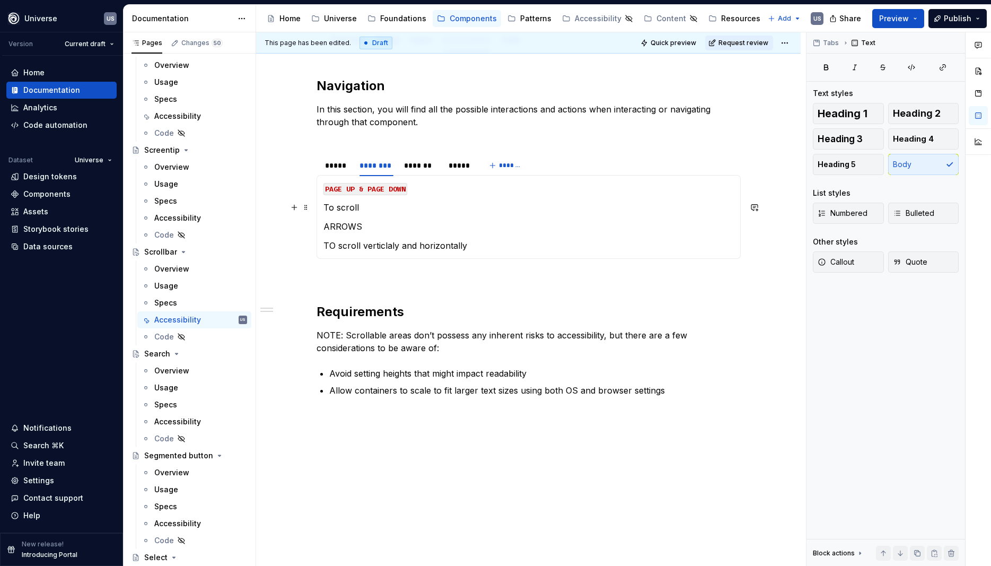
click at [387, 207] on p "To scroll" at bounding box center [529, 207] width 410 height 13
click at [378, 227] on p "ARROWS" at bounding box center [529, 226] width 410 height 13
click at [395, 205] on p "To scroll" at bounding box center [529, 207] width 410 height 13
drag, startPoint x: 383, startPoint y: 226, endPoint x: 320, endPoint y: 226, distance: 63.1
click at [320, 226] on div "MOUSE CLICK Lorem ipsum dolor sit amet MOUSE HOVER Lorem ipsum dolor sit amet M…" at bounding box center [529, 217] width 424 height 84
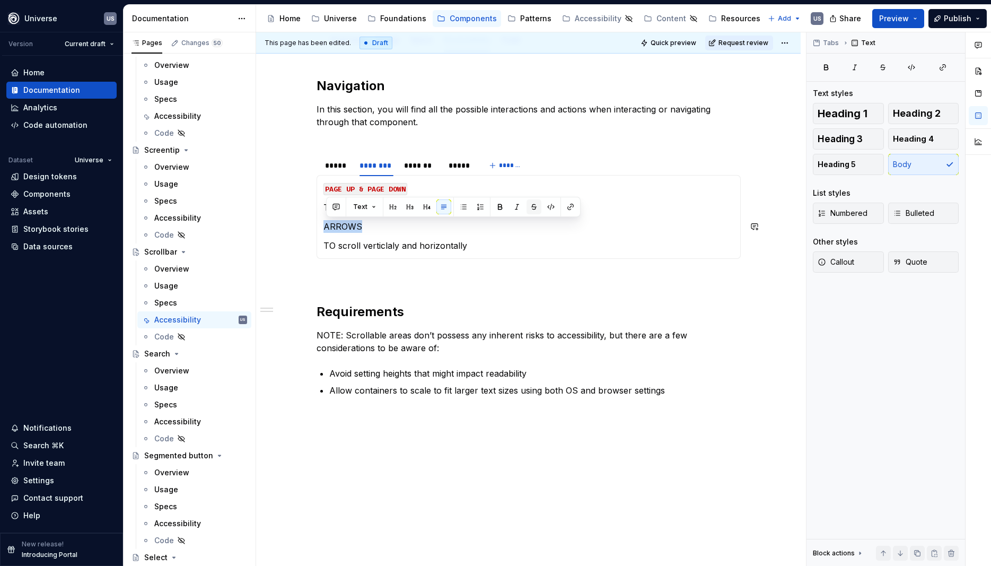
drag, startPoint x: 553, startPoint y: 205, endPoint x: 539, endPoint y: 208, distance: 14.8
click at [552, 205] on button "button" at bounding box center [551, 206] width 15 height 15
click at [438, 168] on div "*******" at bounding box center [421, 165] width 34 height 11
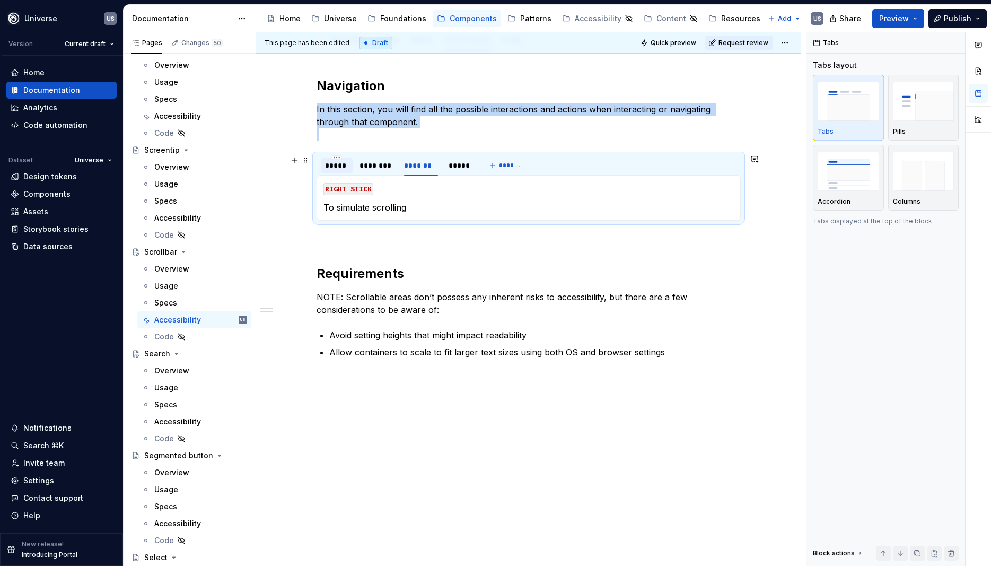
click at [328, 165] on div "*****" at bounding box center [337, 165] width 32 height 15
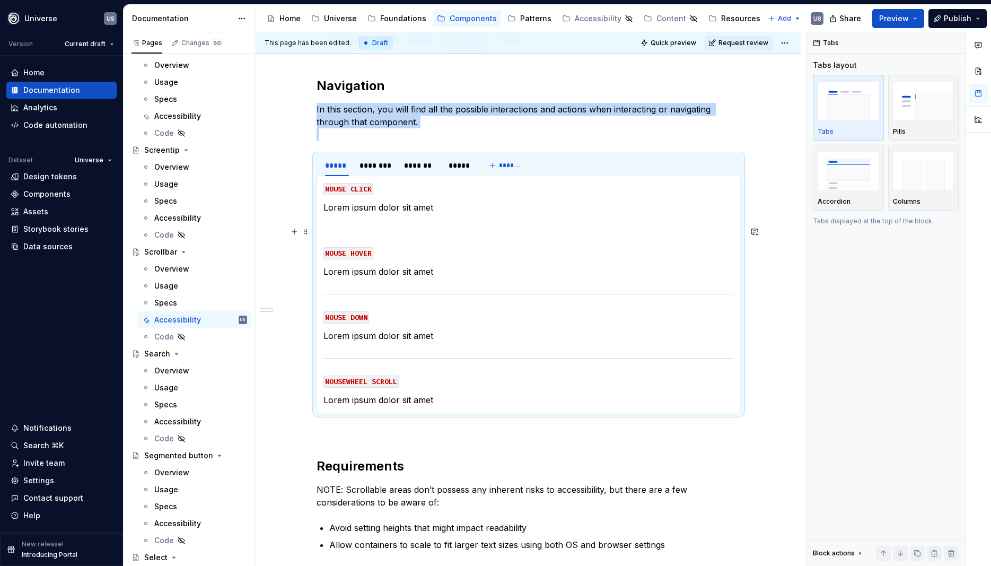
click at [371, 229] on div at bounding box center [529, 229] width 410 height 7
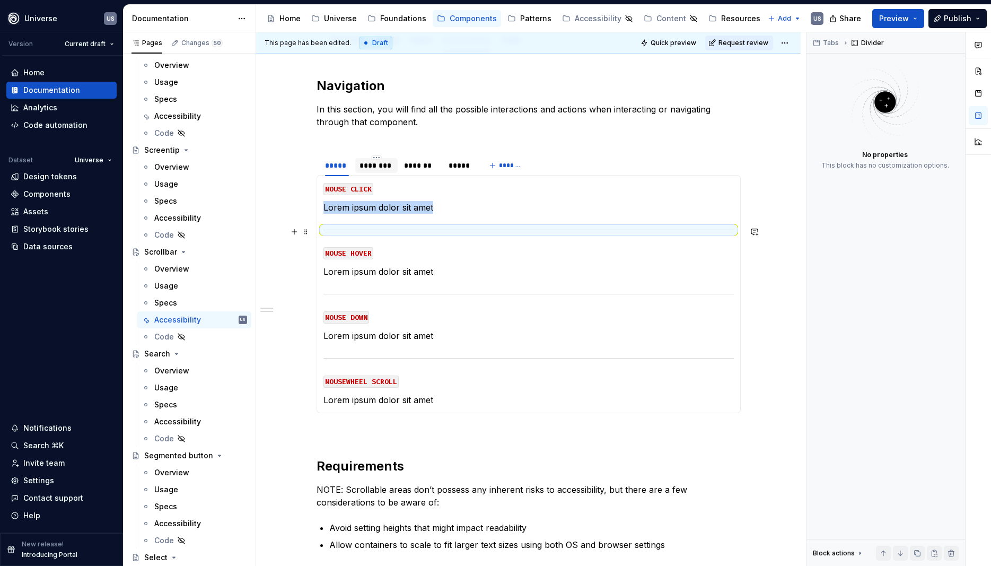
copy p "Lorem ipsum dolor sit amet"
click at [389, 169] on div "********" at bounding box center [377, 165] width 34 height 11
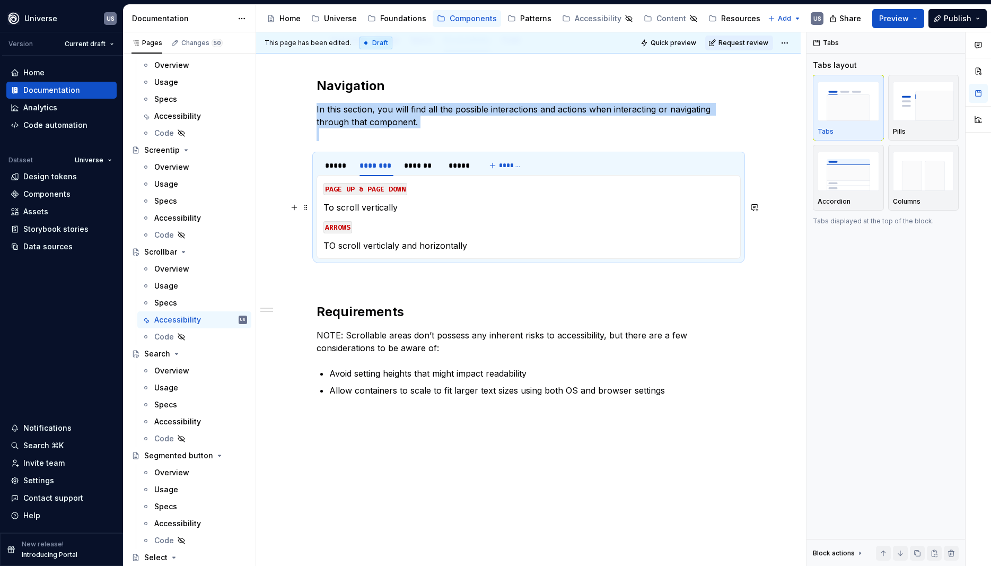
click at [410, 211] on p "To scroll vertically" at bounding box center [529, 207] width 410 height 13
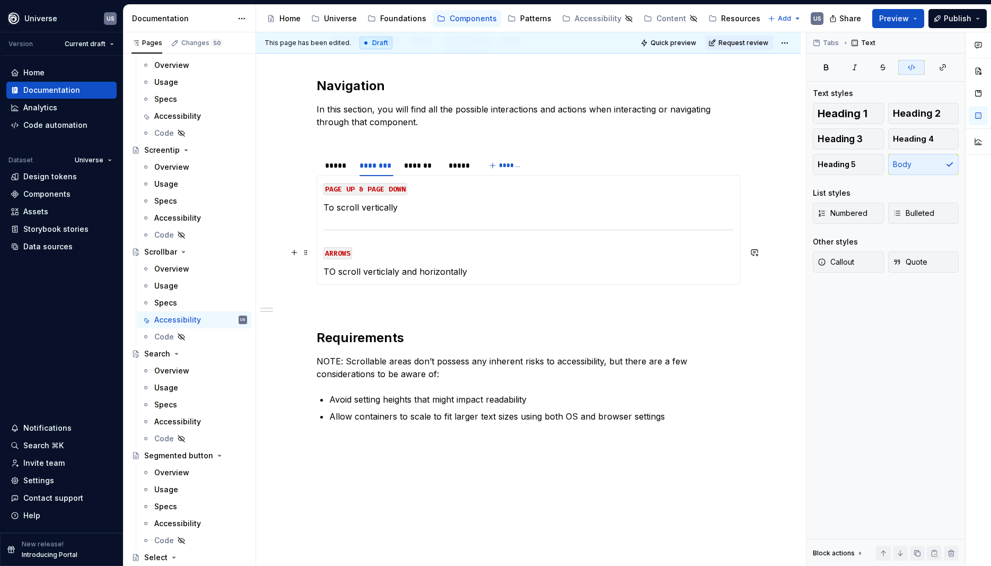
click at [387, 251] on p "ARROWS" at bounding box center [529, 252] width 410 height 13
click at [337, 275] on p "TO scroll verticlaly and horizontally" at bounding box center [529, 271] width 410 height 13
click at [387, 267] on p "To scroll verticlaly and horizontally" at bounding box center [529, 271] width 410 height 13
click at [488, 271] on p "To scroll vertically and horizontally" at bounding box center [529, 271] width 410 height 13
click at [372, 363] on p "NOTE: Scrollable areas don’t possess any inherent risks to accessibility, but t…" at bounding box center [529, 367] width 424 height 25
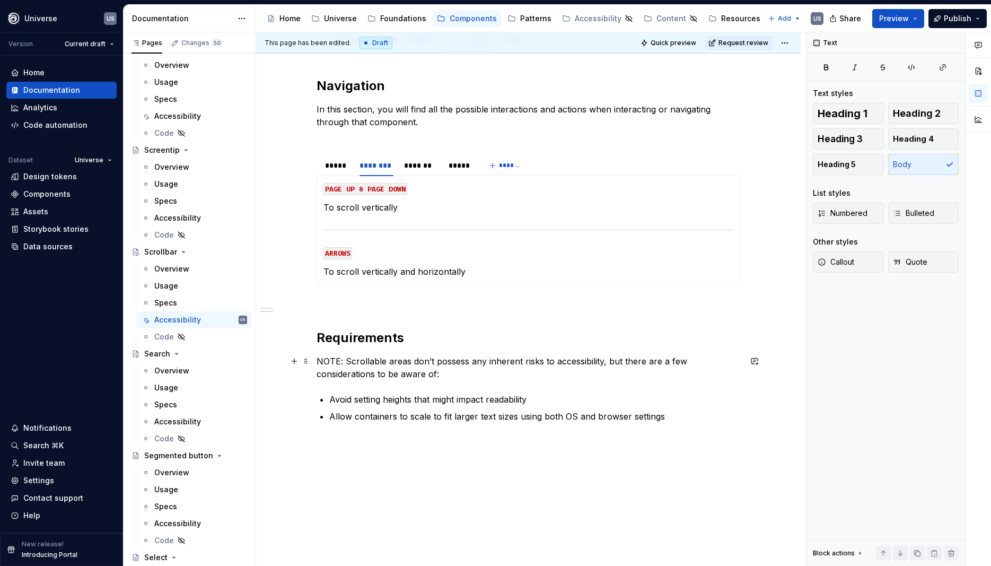
click at [370, 364] on p "NOTE: Scrollable areas don’t possess any inherent risks to accessibility, but t…" at bounding box center [529, 367] width 424 height 25
click at [410, 339] on h2 "Requirements" at bounding box center [529, 337] width 424 height 17
click at [424, 171] on div "*******" at bounding box center [421, 165] width 42 height 15
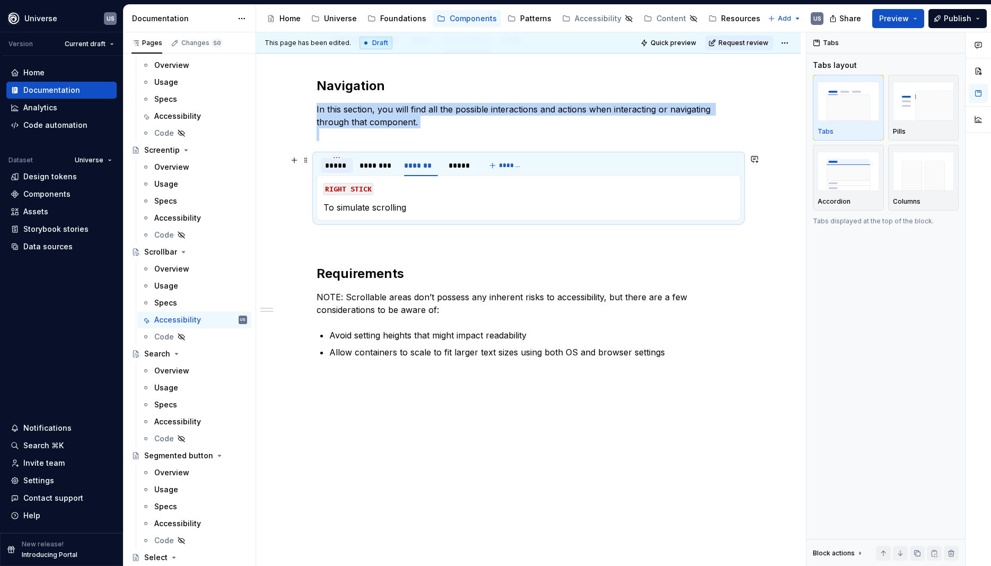
click at [344, 165] on div "*****" at bounding box center [337, 165] width 24 height 11
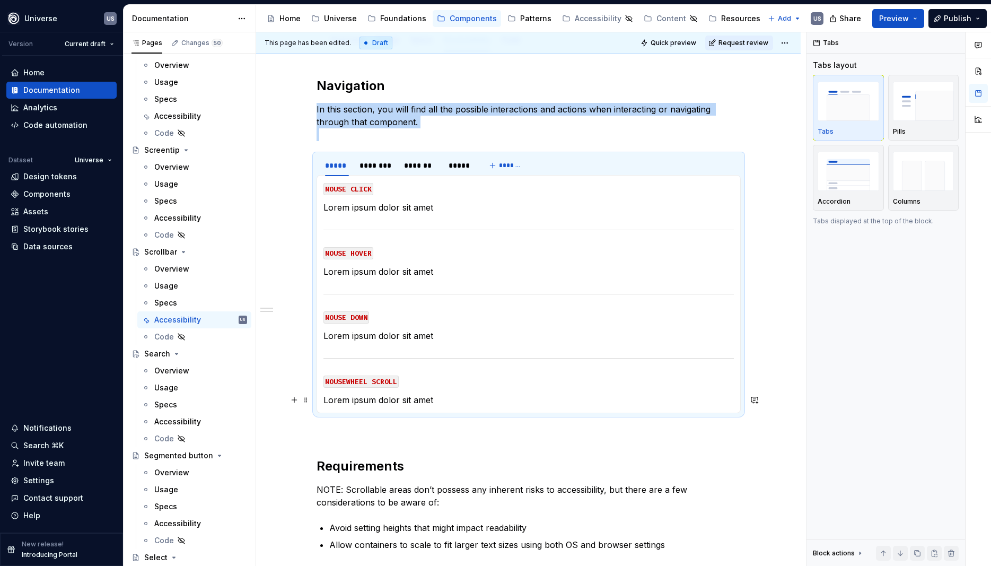
drag, startPoint x: 387, startPoint y: 400, endPoint x: 430, endPoint y: 399, distance: 43.5
click at [387, 400] on p "Lorem ipsum dolor sit amet" at bounding box center [529, 400] width 410 height 13
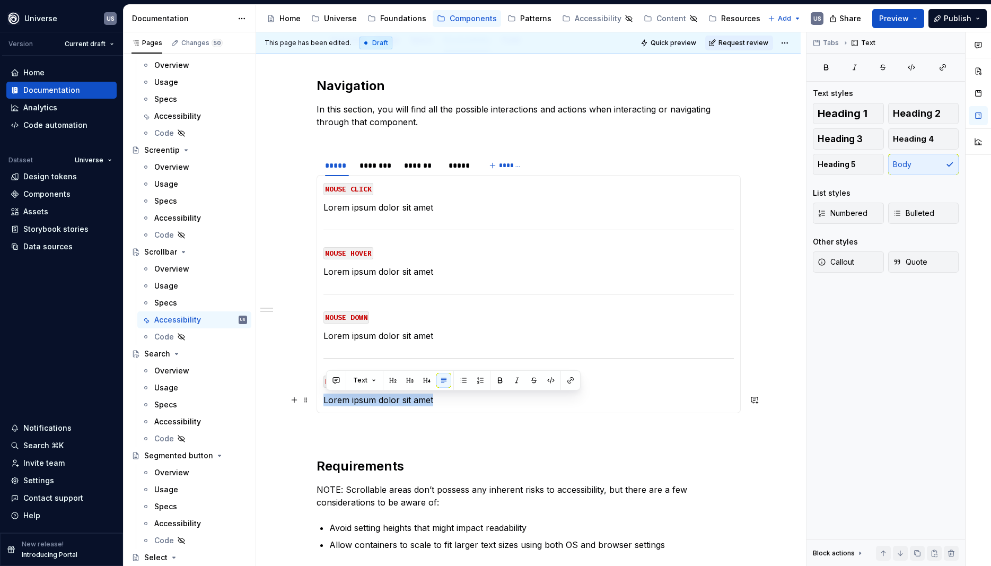
drag, startPoint x: 437, startPoint y: 399, endPoint x: 333, endPoint y: 402, distance: 104.5
click at [324, 397] on div "MOUSE CLICK Lorem ipsum dolor sit amet MOUSE HOVER Lorem ipsum dolor sit amet M…" at bounding box center [529, 294] width 424 height 238
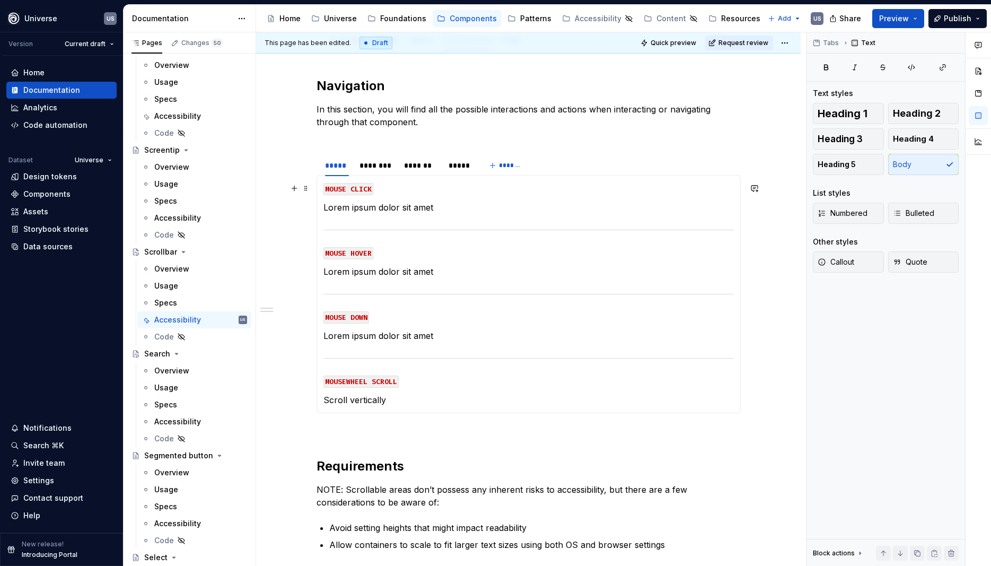
click at [373, 187] on code "MOUSE CLICK" at bounding box center [349, 189] width 50 height 12
click at [395, 206] on p "Lorem ipsum dolor sit amet" at bounding box center [529, 207] width 410 height 13
drag, startPoint x: 455, startPoint y: 206, endPoint x: 328, endPoint y: 205, distance: 126.8
click at [328, 205] on p "Lorem ipsum dolor sit amet" at bounding box center [529, 207] width 410 height 13
click at [429, 269] on p "Lorem ipsum dolor sit amet" at bounding box center [529, 271] width 410 height 13
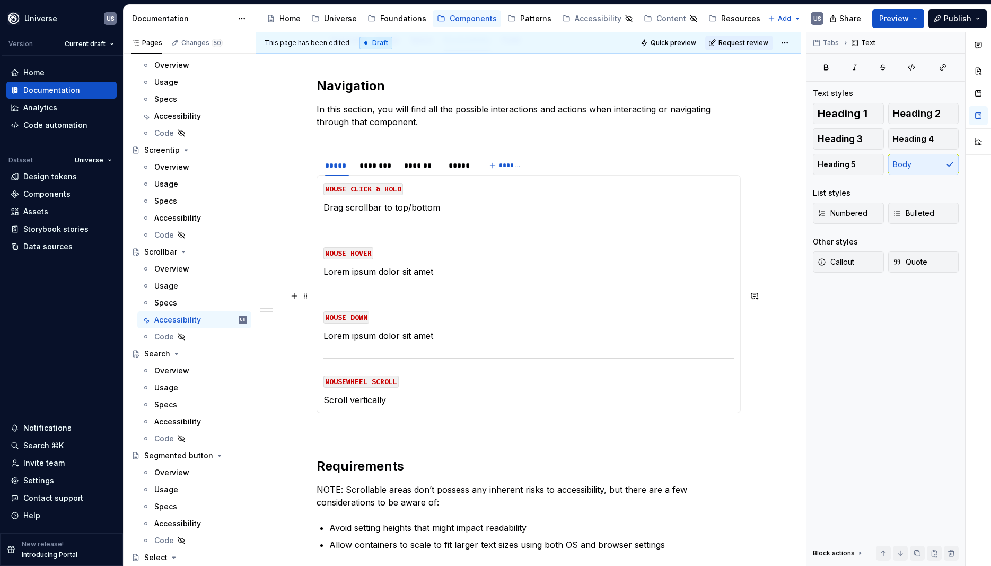
click at [380, 270] on p "Lorem ipsum dolor sit amet" at bounding box center [529, 271] width 410 height 13
drag, startPoint x: 457, startPoint y: 272, endPoint x: 324, endPoint y: 270, distance: 133.1
click at [324, 270] on div "MOUSE CLICK & HOLD Drag scrollbar to top/bottom MOUSE HOVER Lorem ipsum dolor s…" at bounding box center [529, 294] width 424 height 238
click at [421, 337] on p "Lorem ipsum dolor sit amet" at bounding box center [529, 335] width 410 height 13
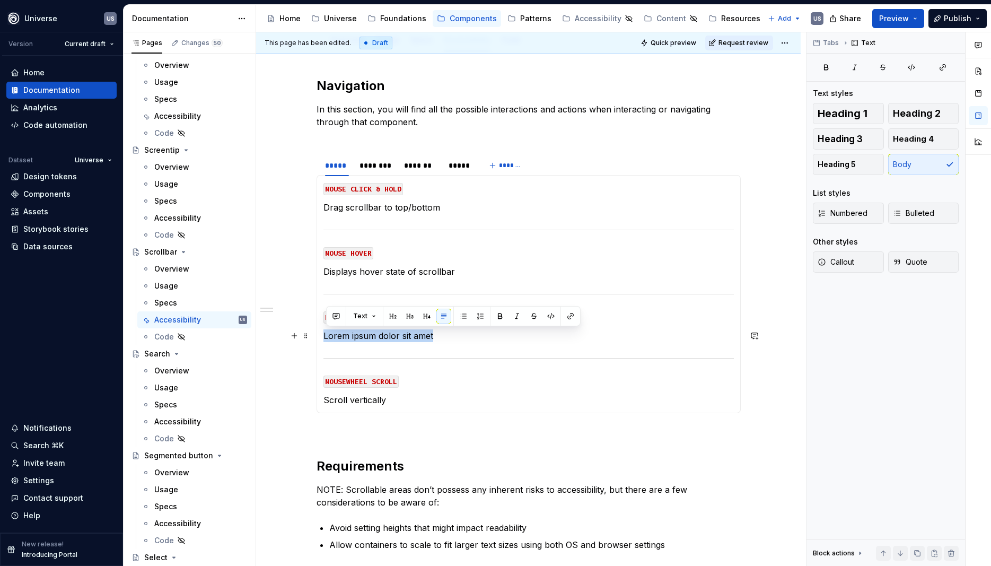
drag, startPoint x: 448, startPoint y: 336, endPoint x: 331, endPoint y: 338, distance: 117.2
click at [327, 337] on p "Lorem ipsum dolor sit amet" at bounding box center [529, 335] width 410 height 13
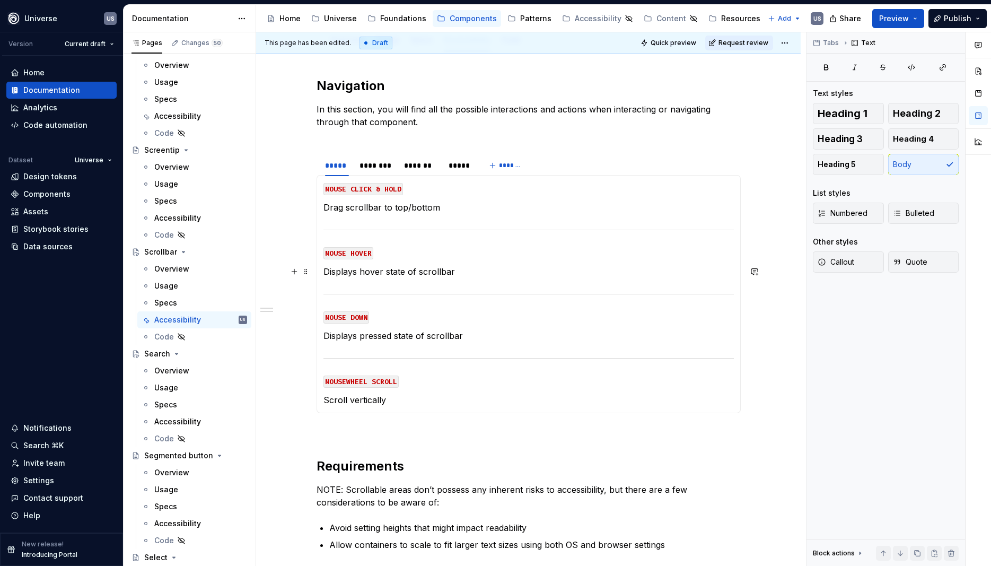
click at [453, 273] on p "Displays hover state of scrollbar" at bounding box center [529, 271] width 410 height 13
click at [450, 270] on p "Displays hover state of scrollbar" at bounding box center [529, 271] width 410 height 13
click at [467, 209] on p "Drag scrollbar to top/bottom" at bounding box center [529, 207] width 410 height 13
click at [439, 208] on p "Drag scrollbar to top/bottom, scroll vertically or horizontally" at bounding box center [529, 207] width 410 height 13
click at [438, 207] on p "Drag scrollbar to top/bottom left/right, scroll vertically or horizontally" at bounding box center [529, 207] width 410 height 13
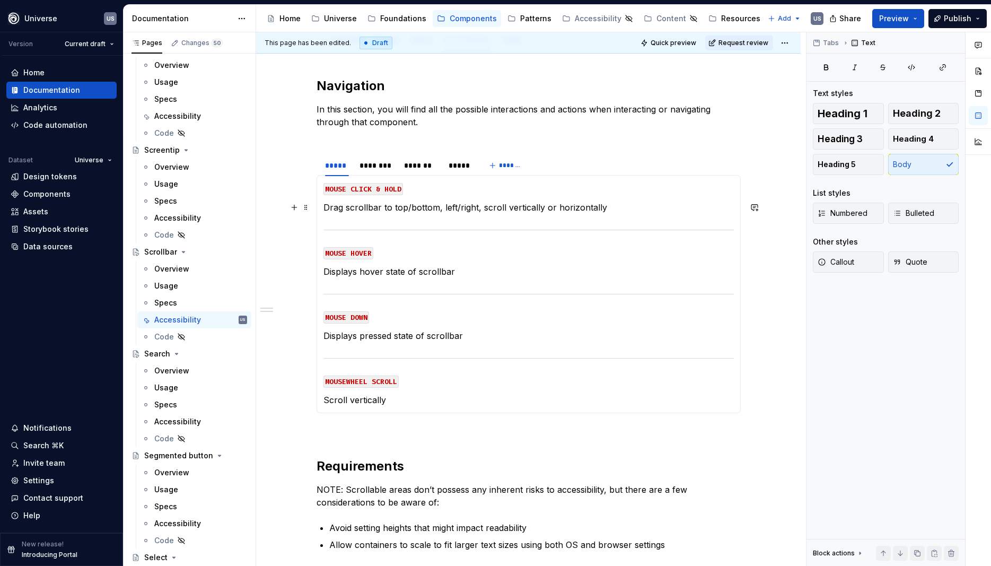
click at [482, 208] on p "Drag scrollbar to top/bottom, left/right, scroll vertically or horizontally" at bounding box center [529, 207] width 410 height 13
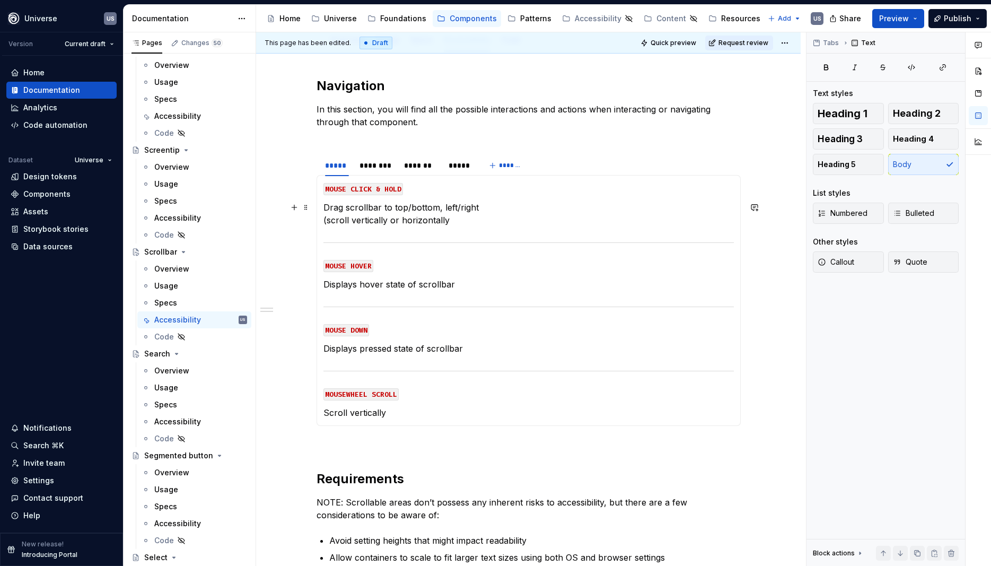
click at [455, 218] on p "Drag scrollbar to top/bottom, left/right (scroll vertically or horizontally" at bounding box center [529, 213] width 410 height 25
click at [458, 328] on p "MOUSE DOWN" at bounding box center [529, 329] width 410 height 13
click at [414, 415] on p "Scroll vertically" at bounding box center [529, 412] width 410 height 13
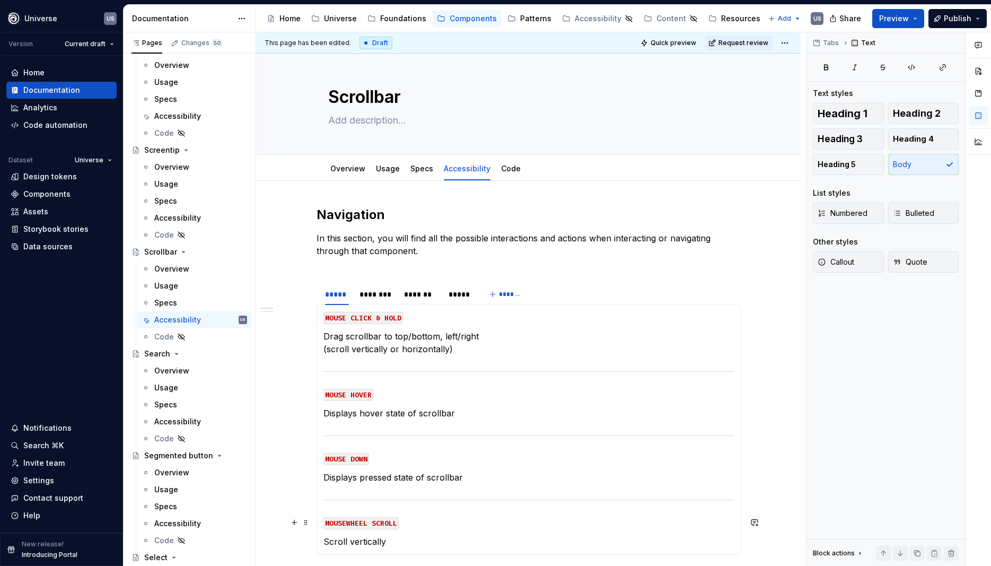
scroll to position [0, 0]
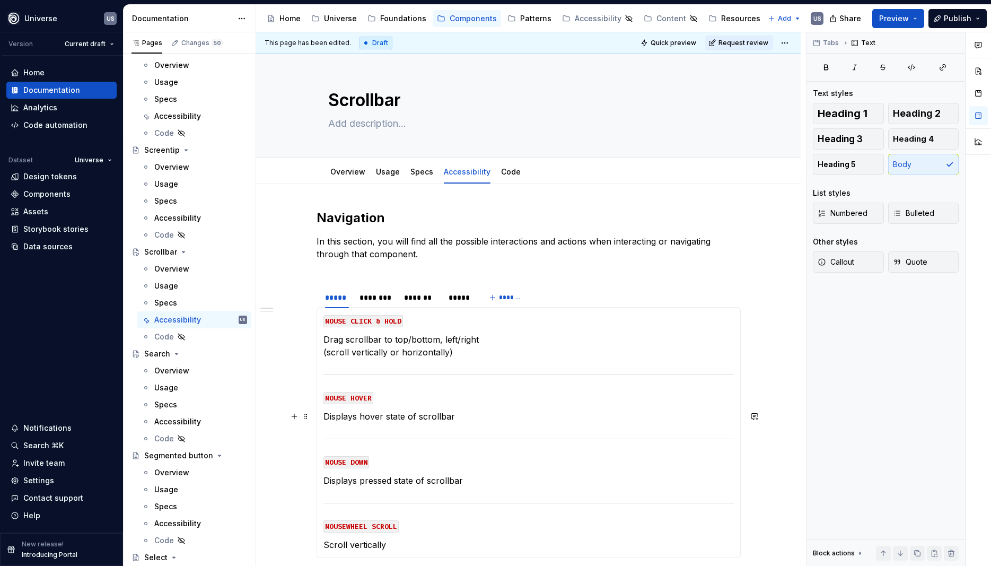
click at [462, 406] on section-item-column "MOUSE CLICK & HOLD Drag scrollbar to top/bottom, left/right (scroll vertically …" at bounding box center [529, 432] width 410 height 237
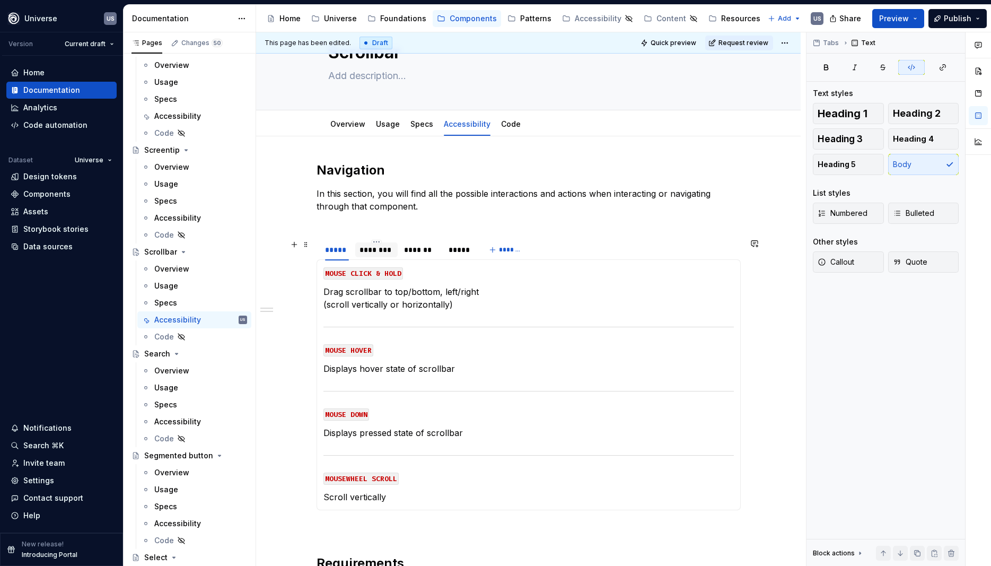
click at [372, 252] on div "********" at bounding box center [377, 249] width 34 height 11
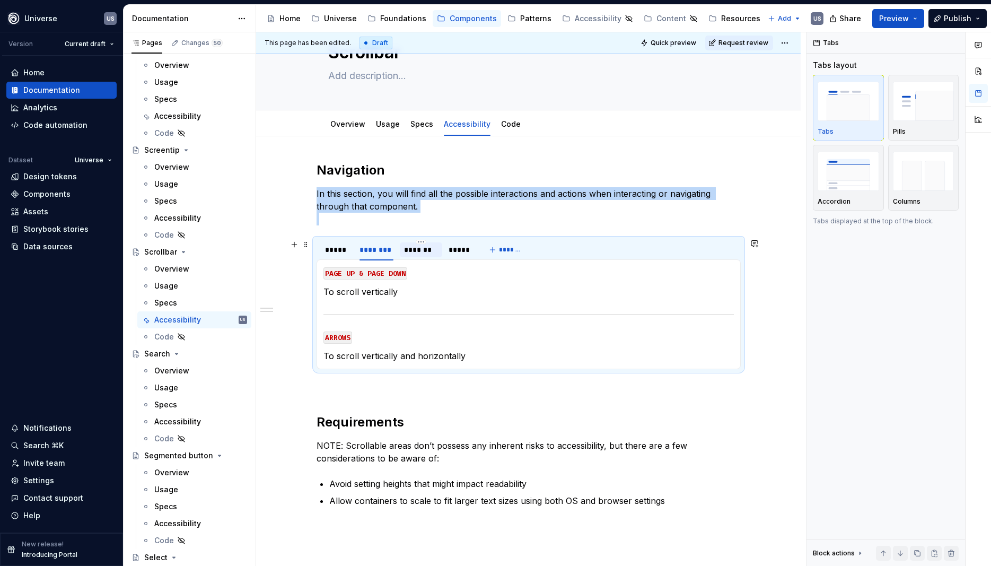
click at [434, 255] on div "*******" at bounding box center [421, 249] width 42 height 15
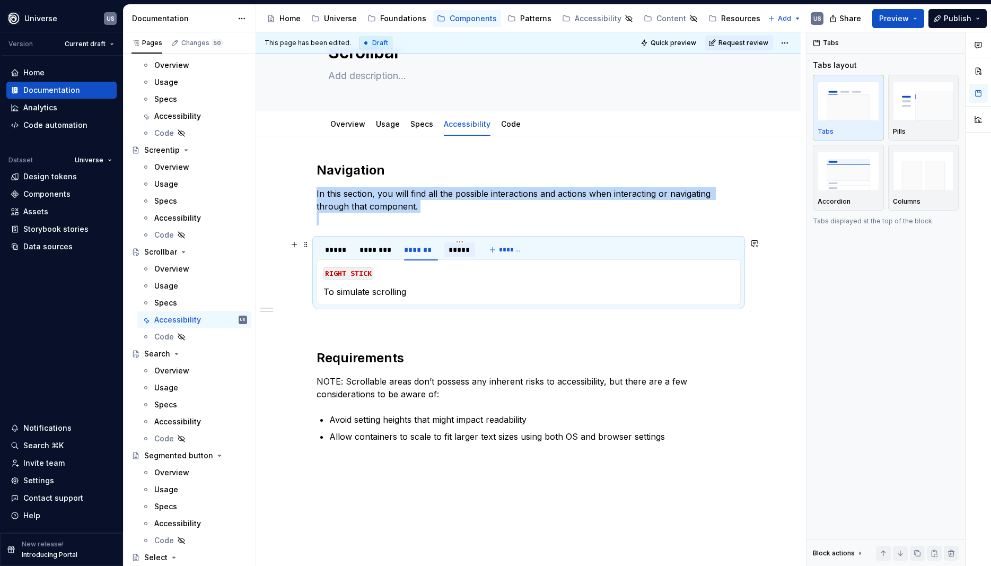
click at [462, 254] on div "*****" at bounding box center [460, 249] width 22 height 11
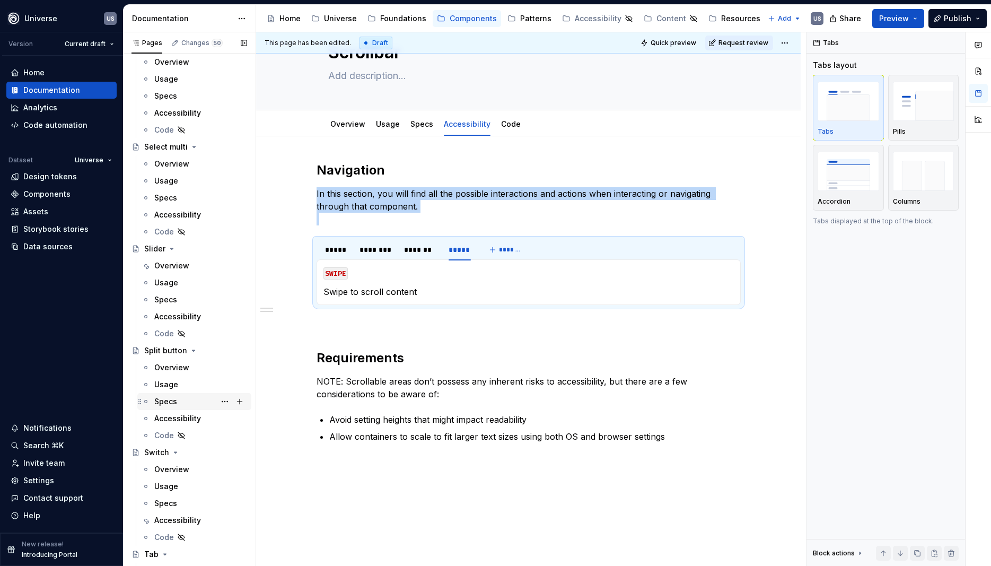
scroll to position [3532, 0]
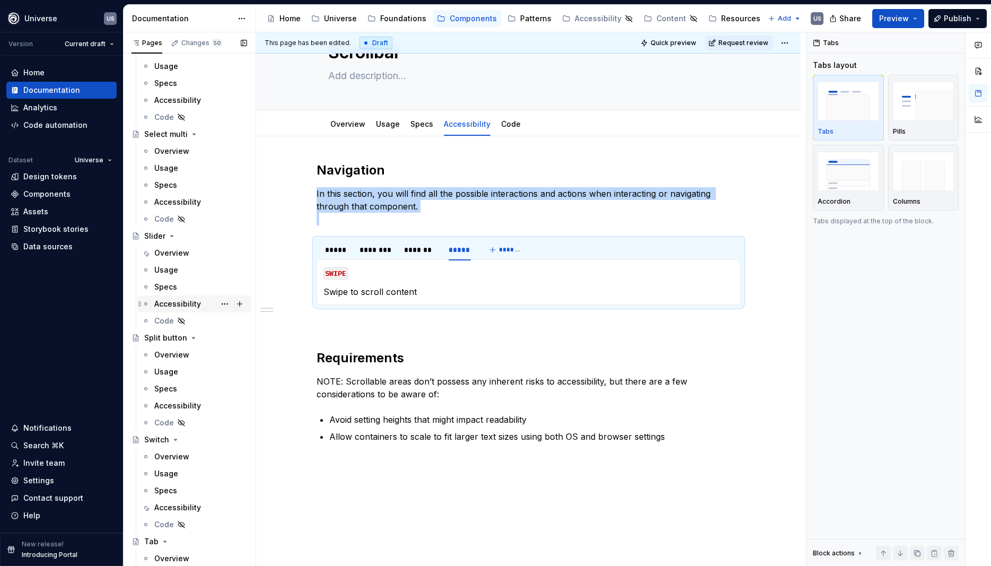
click at [187, 305] on div "Accessibility" at bounding box center [177, 304] width 47 height 11
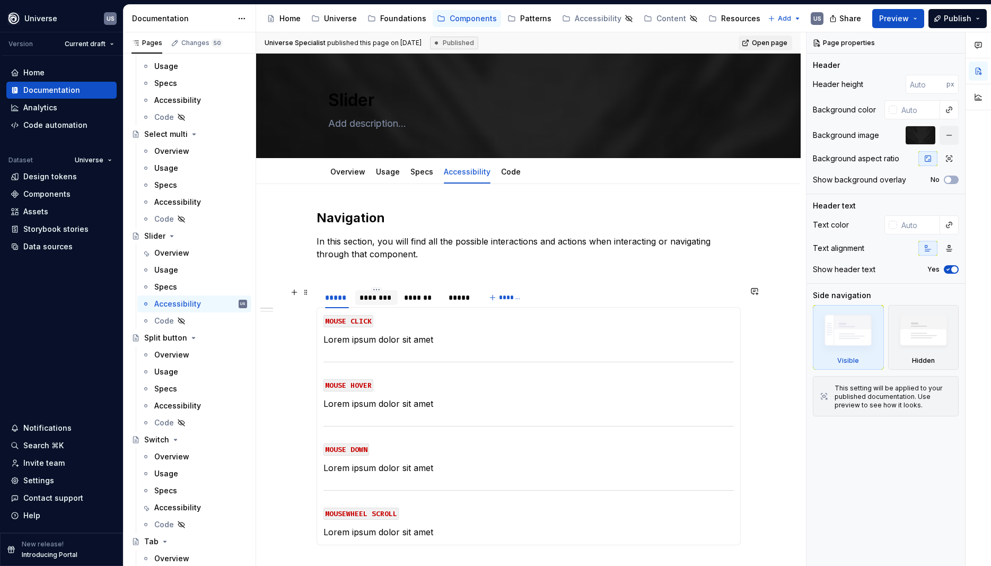
click at [385, 303] on div "********" at bounding box center [376, 297] width 42 height 15
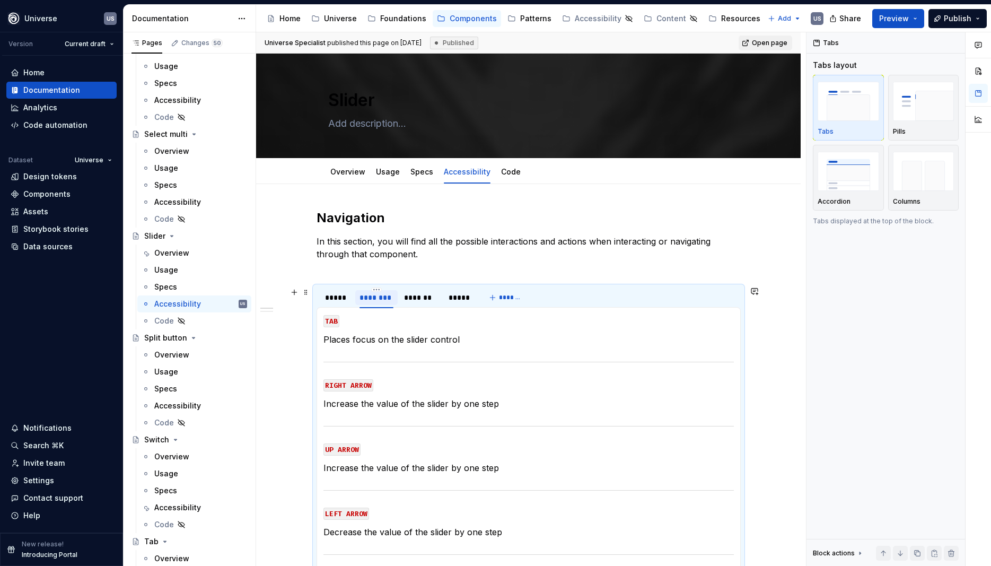
type textarea "*"
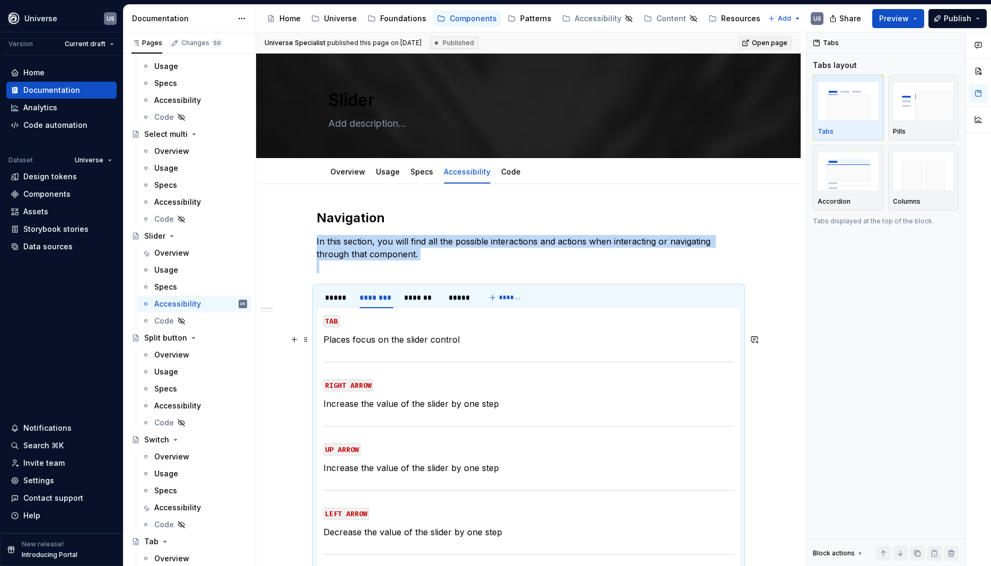
click at [420, 340] on p "Places focus on the slider control" at bounding box center [529, 339] width 410 height 13
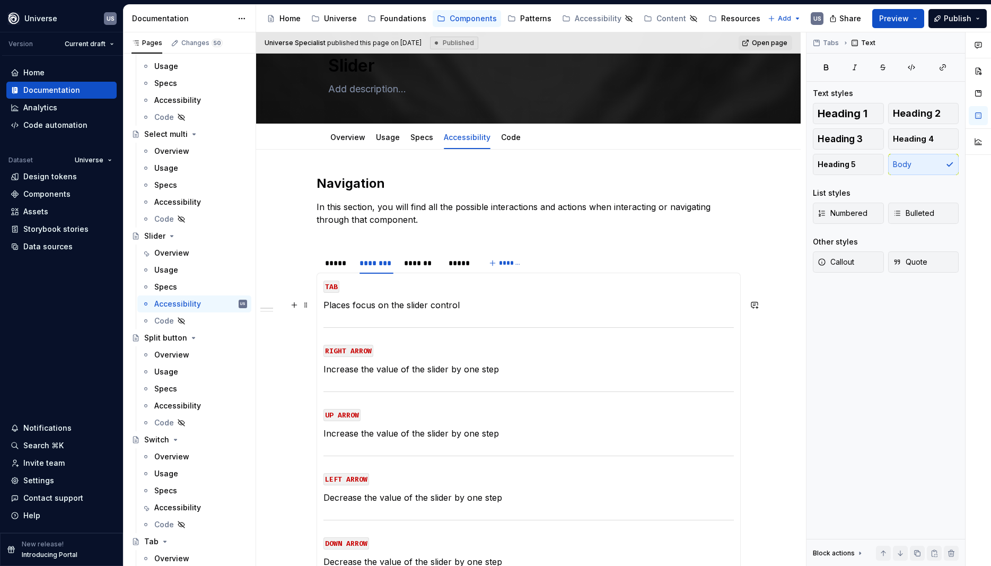
scroll to position [48, 0]
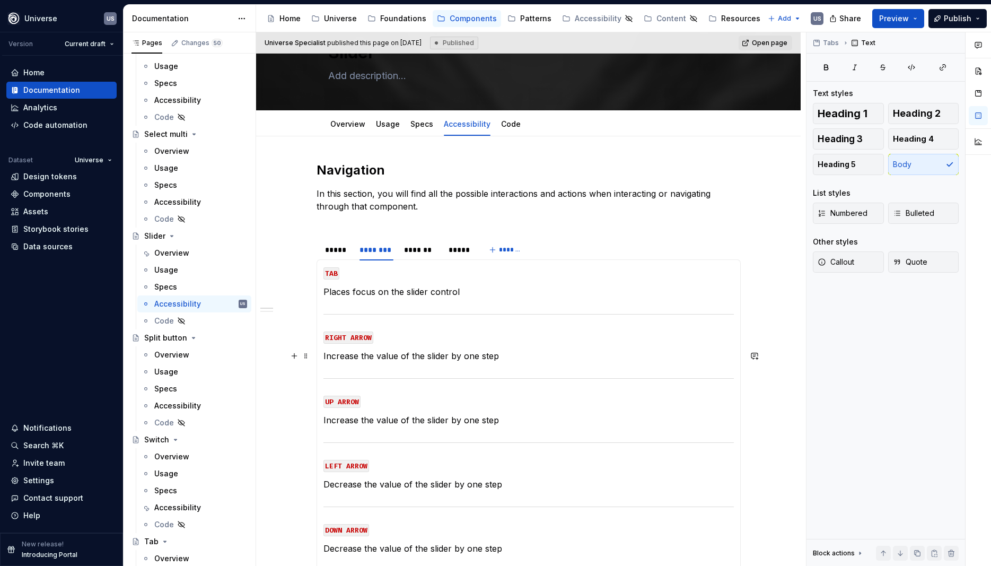
click at [439, 360] on p "Increase the value of the slider by one step" at bounding box center [529, 356] width 410 height 13
click at [518, 357] on p "Increase the value of the slider by one step" at bounding box center [529, 356] width 410 height 13
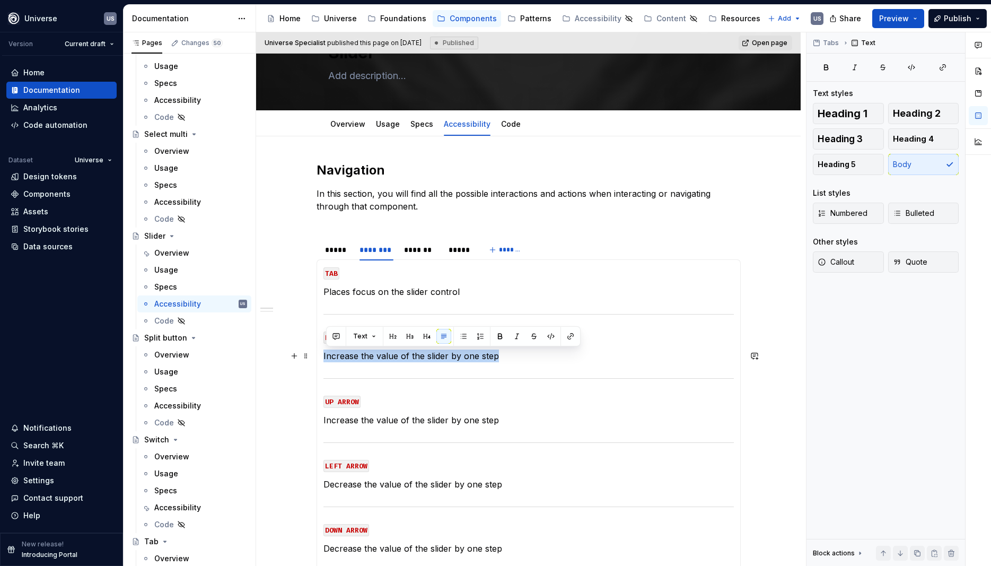
drag, startPoint x: 518, startPoint y: 357, endPoint x: 326, endPoint y: 358, distance: 192.0
click at [326, 358] on p "Increase the value of the slider by one step" at bounding box center [529, 356] width 410 height 13
click at [340, 254] on div "*****" at bounding box center [337, 249] width 24 height 11
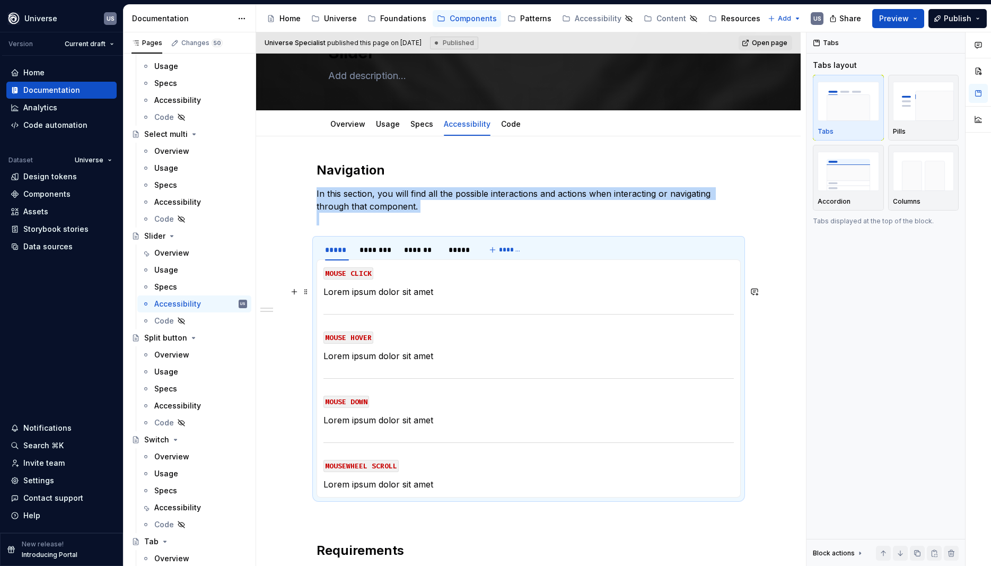
click at [370, 293] on p "Lorem ipsum dolor sit amet" at bounding box center [529, 291] width 410 height 13
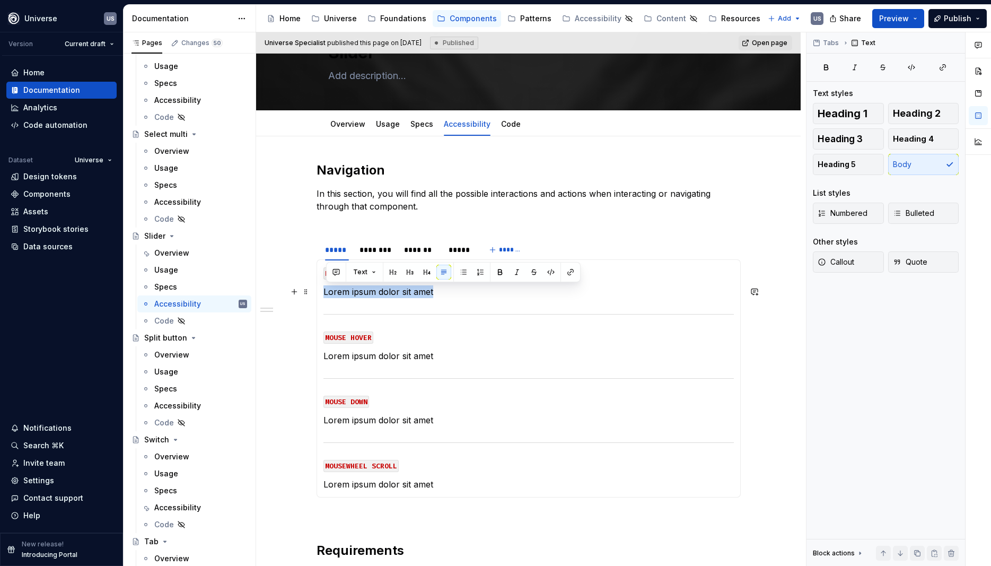
drag, startPoint x: 449, startPoint y: 294, endPoint x: 324, endPoint y: 289, distance: 124.8
click at [324, 289] on div "MOUSE CLICK Lorem ipsum dolor sit amet MOUSE HOVER Lorem ipsum dolor sit amet M…" at bounding box center [529, 378] width 424 height 238
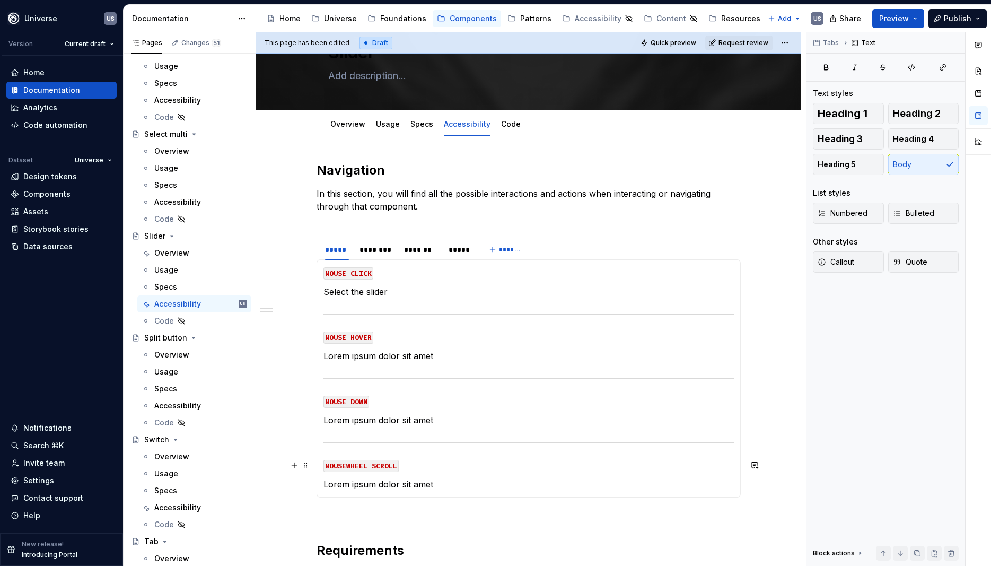
click at [371, 466] on code "MOUSEWHEEL SCROLL" at bounding box center [361, 466] width 75 height 12
drag, startPoint x: 400, startPoint y: 468, endPoint x: 298, endPoint y: 446, distance: 104.2
click at [317, 466] on div "Navigation In this section, you will find all the possible interactions and act…" at bounding box center [529, 483] width 424 height 643
click at [371, 486] on p "Lorem ipsum dolor sit amet" at bounding box center [529, 484] width 410 height 13
drag, startPoint x: 449, startPoint y: 483, endPoint x: 323, endPoint y: 488, distance: 126.3
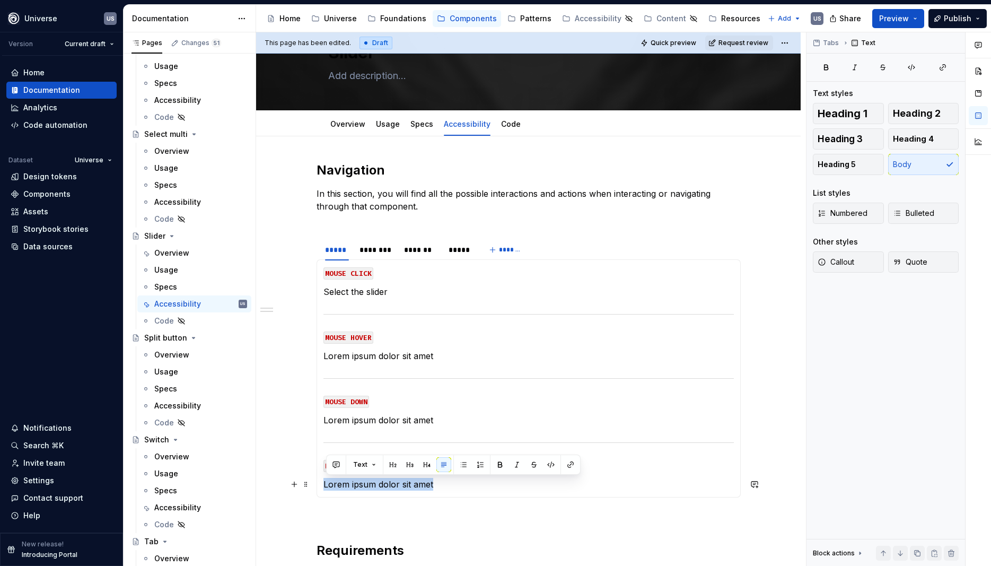
click at [323, 488] on div "MOUSE CLICK Select the slider MOUSE HOVER Lorem ipsum dolor sit amet MOUSE DOWN…" at bounding box center [529, 378] width 424 height 238
click at [361, 485] on p "Increase the value of the slider by one step" at bounding box center [529, 484] width 410 height 13
click at [509, 483] on p "Increase/Decrease the value of the slider by one step" at bounding box center [529, 484] width 410 height 13
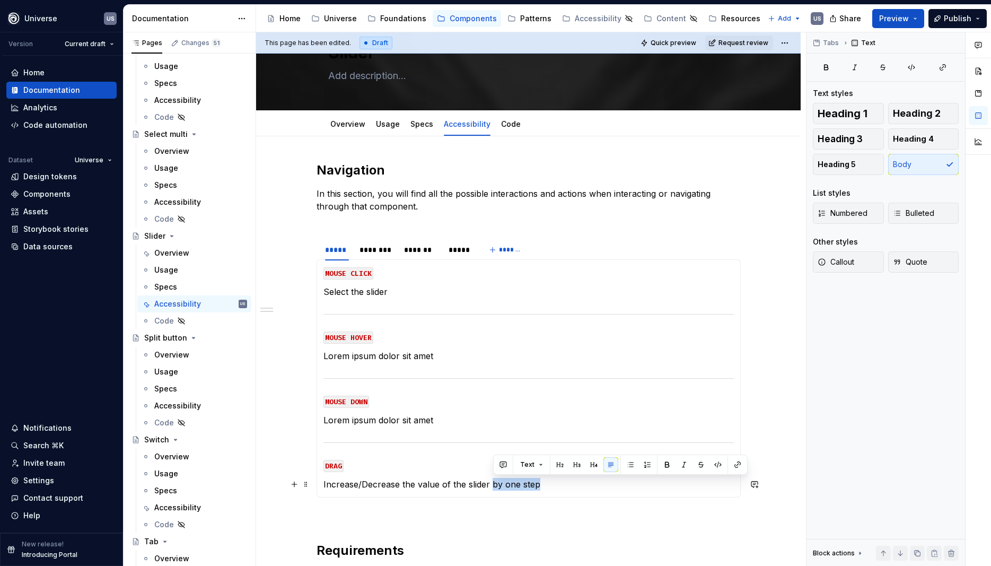
drag, startPoint x: 555, startPoint y: 482, endPoint x: 493, endPoint y: 481, distance: 62.6
click at [493, 481] on p "Increase/Decrease the value of the slider by one step" at bounding box center [529, 484] width 410 height 13
click at [438, 418] on p "Lorem ipsum dolor sit amet" at bounding box center [529, 420] width 410 height 13
click at [389, 356] on p "Lorem ipsum dolor sit amet" at bounding box center [529, 356] width 410 height 13
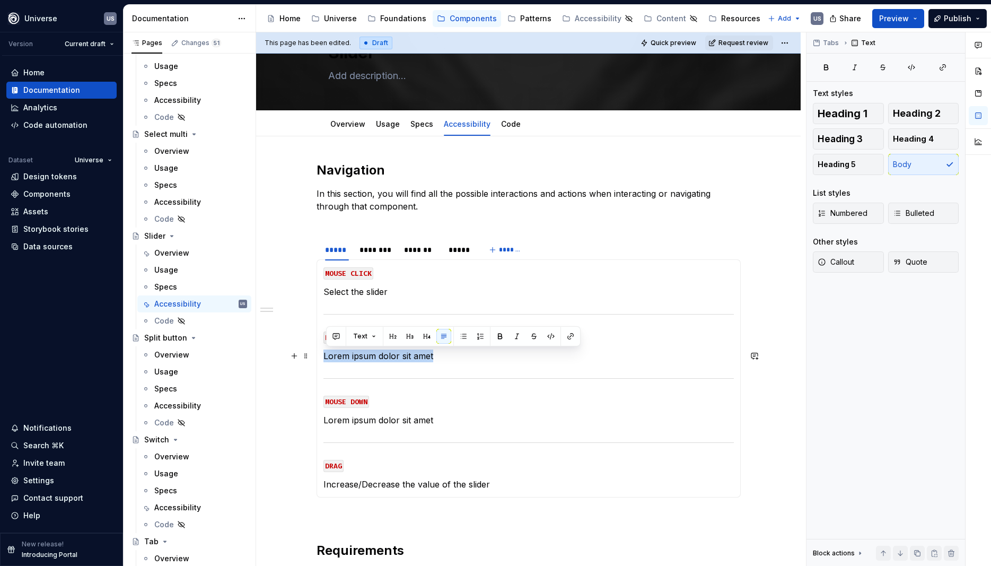
drag, startPoint x: 469, startPoint y: 361, endPoint x: 329, endPoint y: 357, distance: 140.1
click at [326, 356] on p "Lorem ipsum dolor sit amet" at bounding box center [529, 356] width 410 height 13
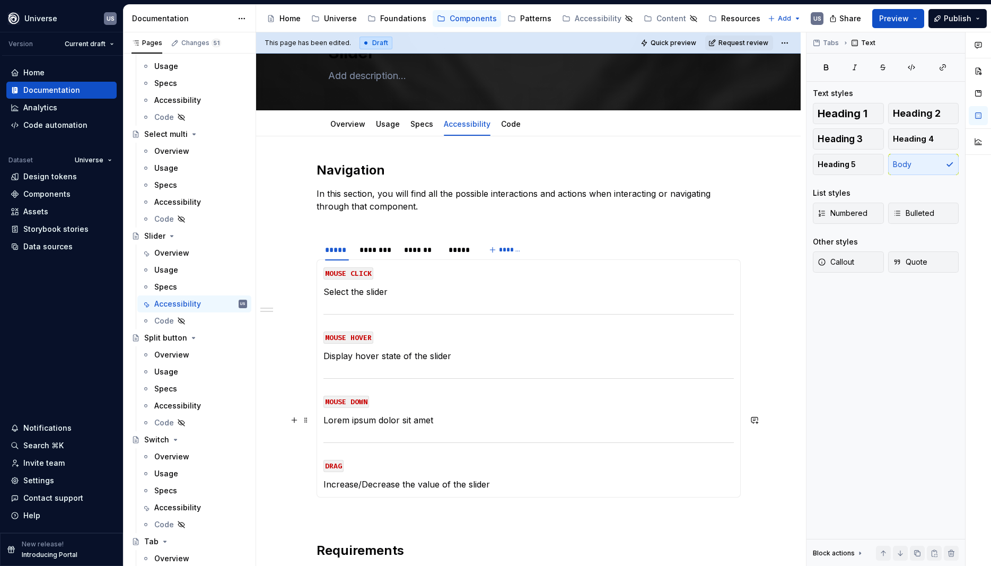
click at [398, 422] on p "Lorem ipsum dolor sit amet" at bounding box center [529, 420] width 410 height 13
drag, startPoint x: 453, startPoint y: 421, endPoint x: 327, endPoint y: 418, distance: 126.3
click at [327, 418] on p "Lorem ipsum dolor sit amet" at bounding box center [529, 420] width 410 height 13
click at [385, 251] on div "********" at bounding box center [377, 249] width 34 height 11
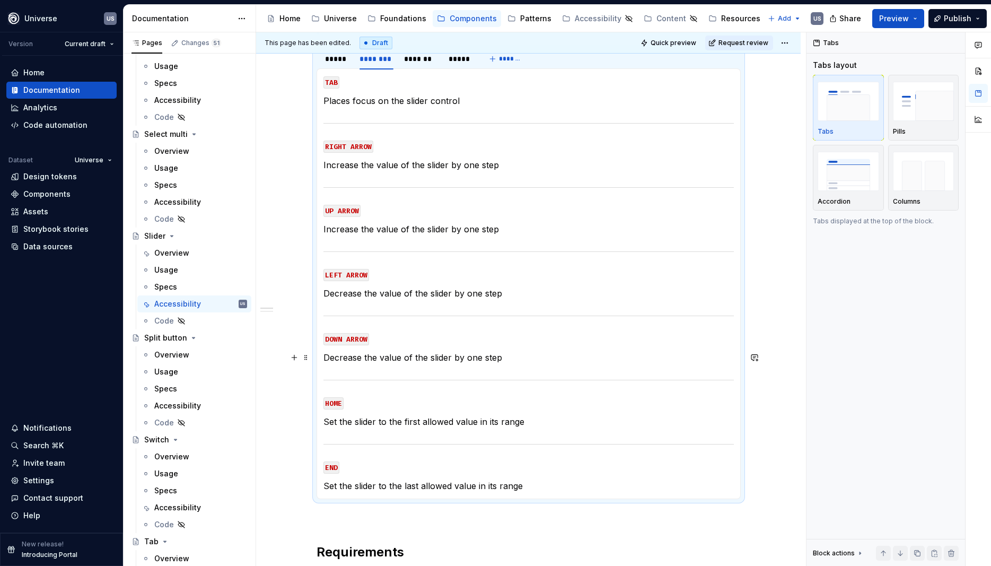
scroll to position [95, 0]
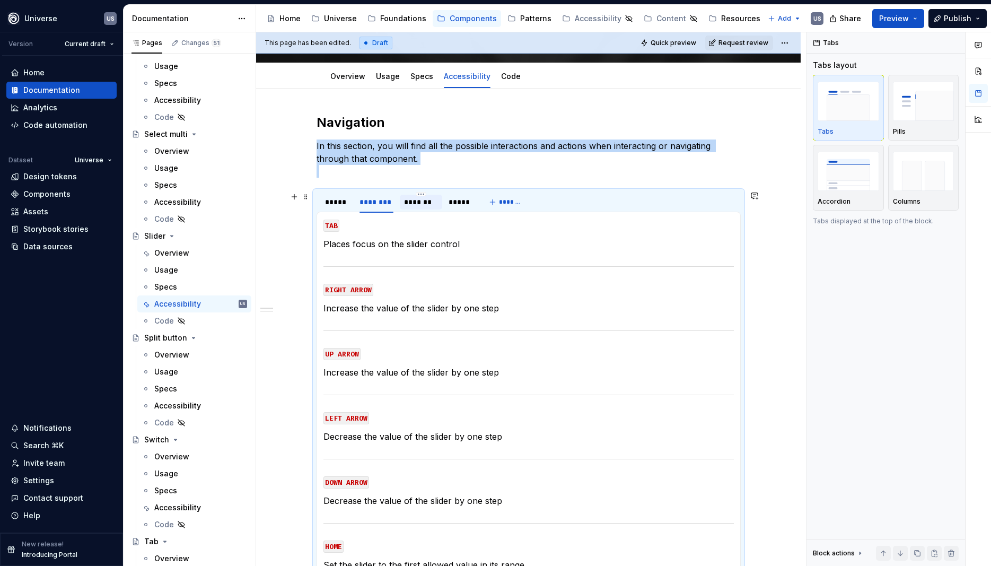
click at [430, 202] on div "*******" at bounding box center [421, 202] width 34 height 11
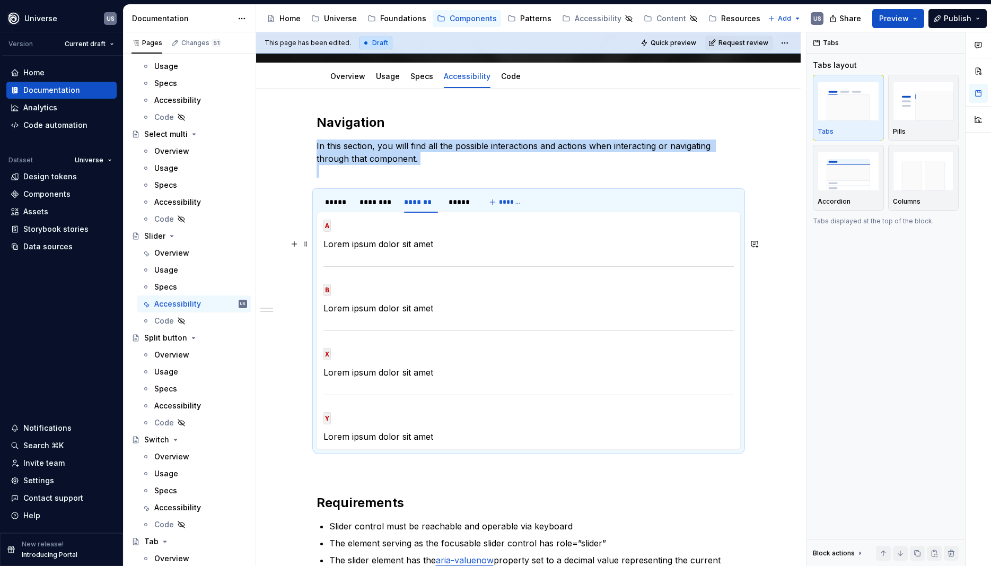
click at [429, 247] on p "Lorem ipsum dolor sit amet" at bounding box center [529, 244] width 410 height 13
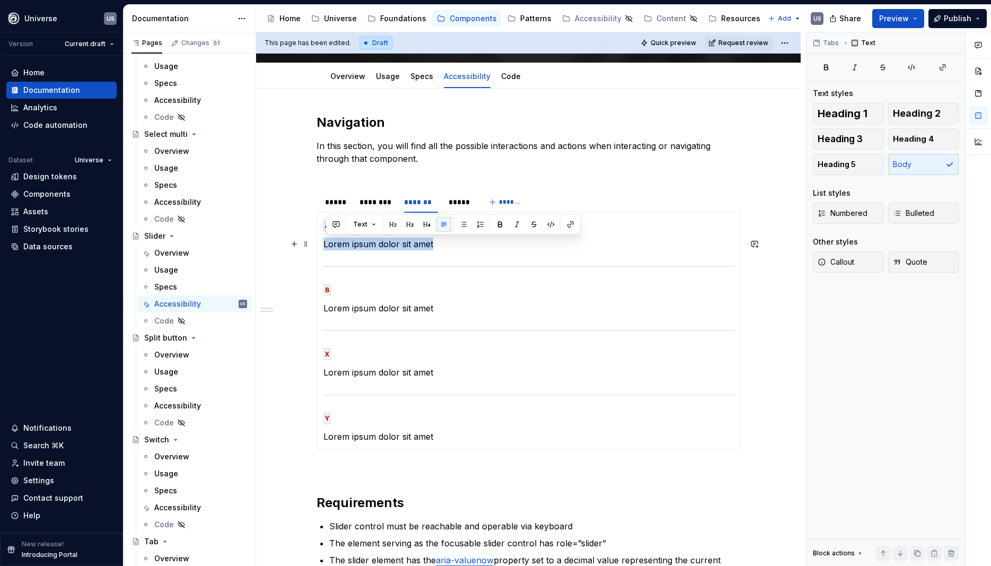
drag, startPoint x: 451, startPoint y: 248, endPoint x: 325, endPoint y: 248, distance: 126.8
click at [325, 248] on div "MOUSE CLICK Select the slider MOUSE HOVER Display hover state of the slider MOU…" at bounding box center [529, 331] width 424 height 238
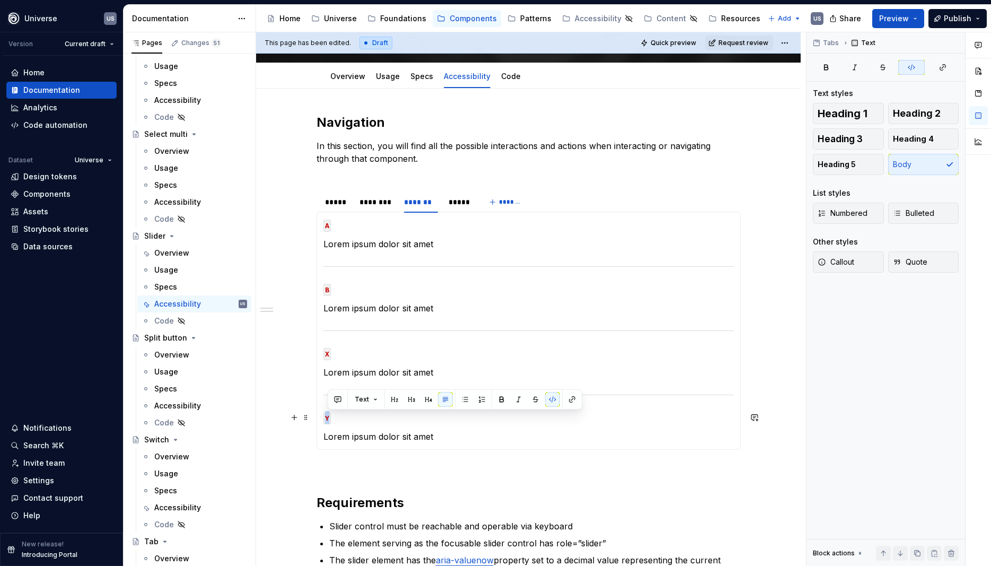
drag, startPoint x: 327, startPoint y: 415, endPoint x: 334, endPoint y: 417, distance: 6.7
click at [334, 417] on p "Y" at bounding box center [529, 417] width 410 height 13
click at [402, 450] on section "***** ******** ******* ***** ******* MOUSE CLICK Select the slider MOUSE HOVER …" at bounding box center [529, 319] width 424 height 259
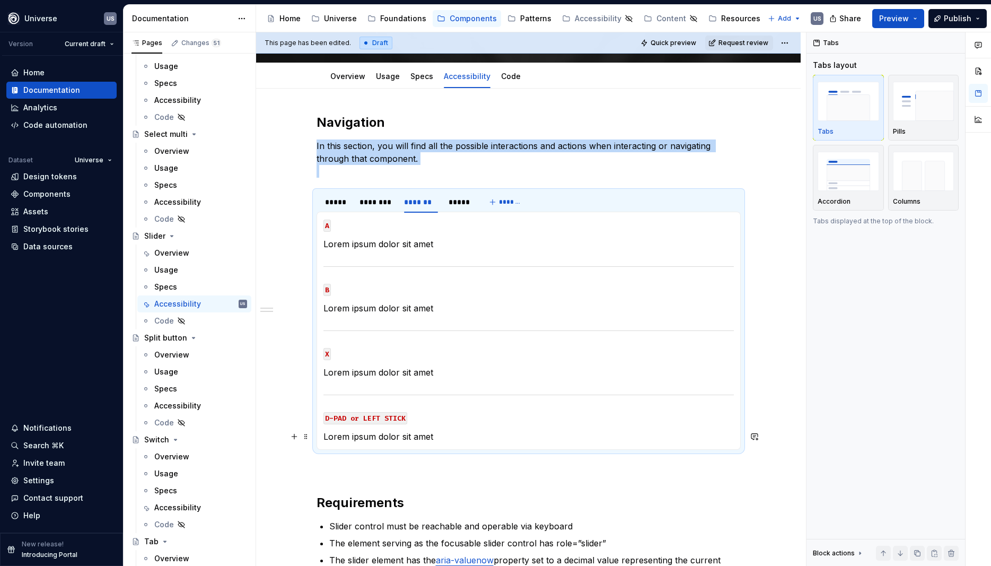
click at [424, 438] on p "Lorem ipsum dolor sit amet" at bounding box center [529, 436] width 410 height 13
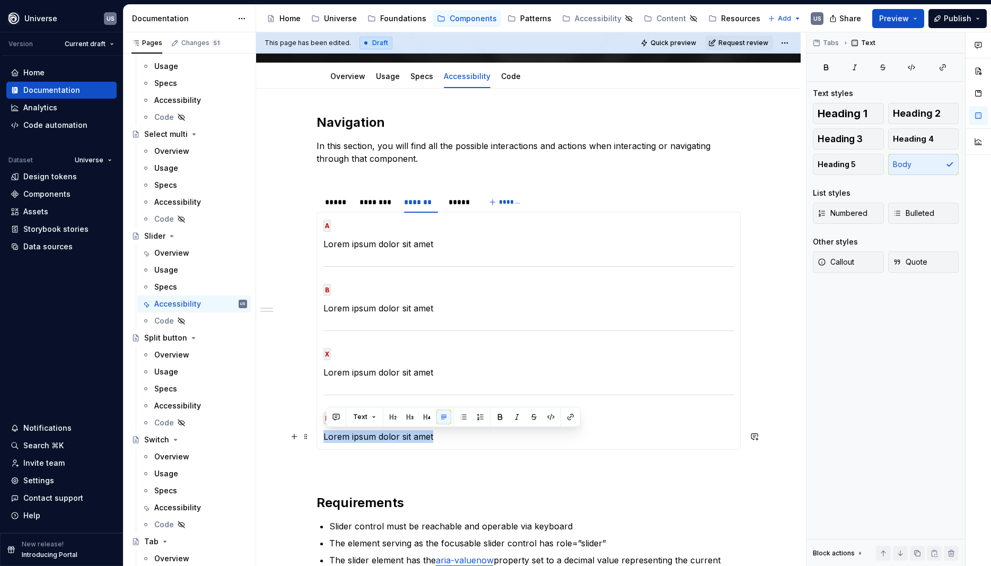
drag, startPoint x: 445, startPoint y: 438, endPoint x: 328, endPoint y: 438, distance: 117.2
click at [328, 438] on p "Lorem ipsum dolor sit amet" at bounding box center [529, 436] width 410 height 13
click at [435, 312] on p "Lorem ipsum dolor sit amet" at bounding box center [529, 308] width 410 height 13
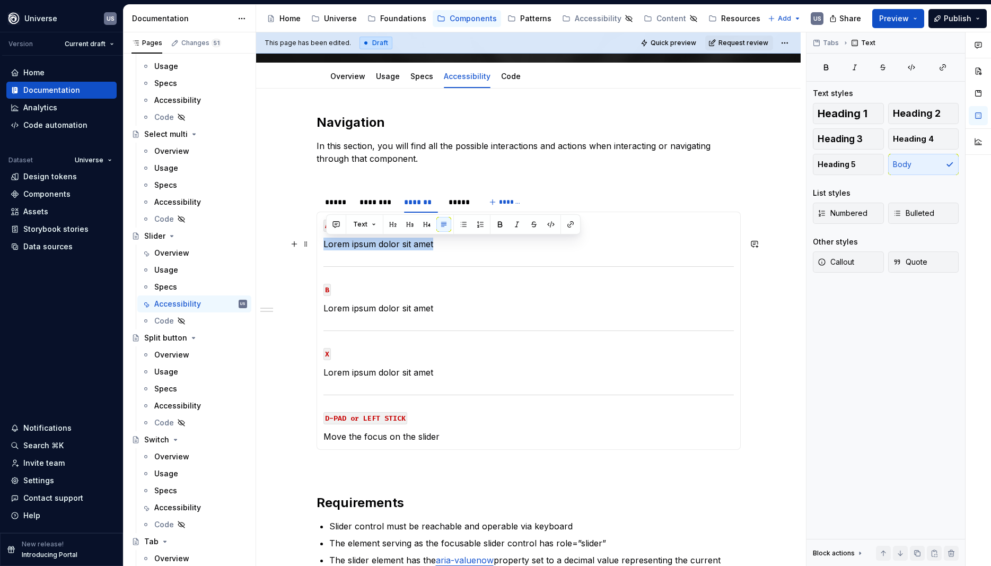
drag, startPoint x: 440, startPoint y: 248, endPoint x: 323, endPoint y: 244, distance: 117.3
click at [323, 244] on div "MOUSE CLICK Select the slider MOUSE HOVER Display hover state of the slider MOU…" at bounding box center [529, 331] width 424 height 238
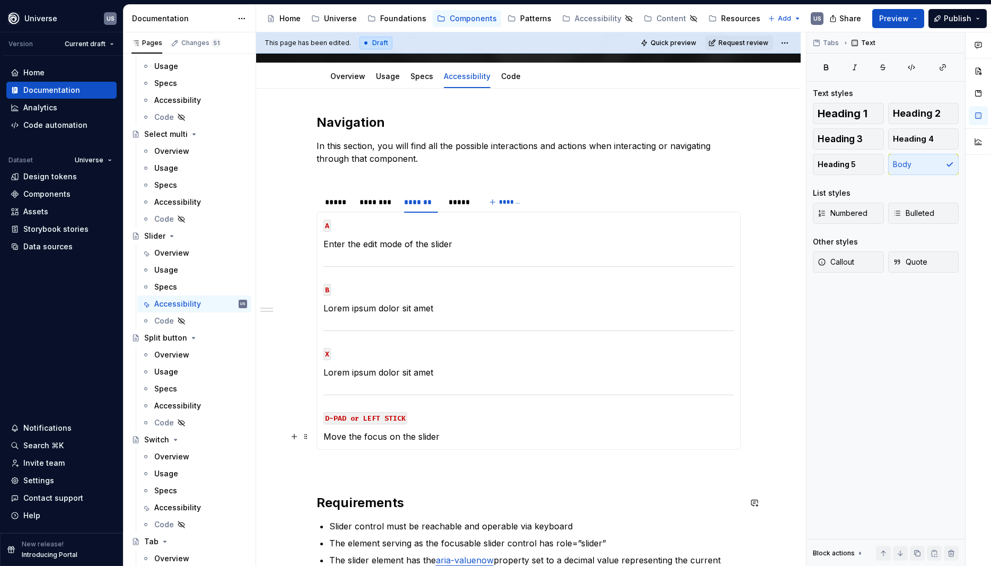
click at [409, 435] on p "Move the focus on the slider" at bounding box center [529, 436] width 410 height 13
click at [326, 436] on div "MOUSE CLICK Select the slider MOUSE HOVER Display hover state of the slider MOU…" at bounding box center [529, 331] width 424 height 238
click at [571, 433] on p "When slider idle: Move the focus on the slider" at bounding box center [529, 436] width 410 height 13
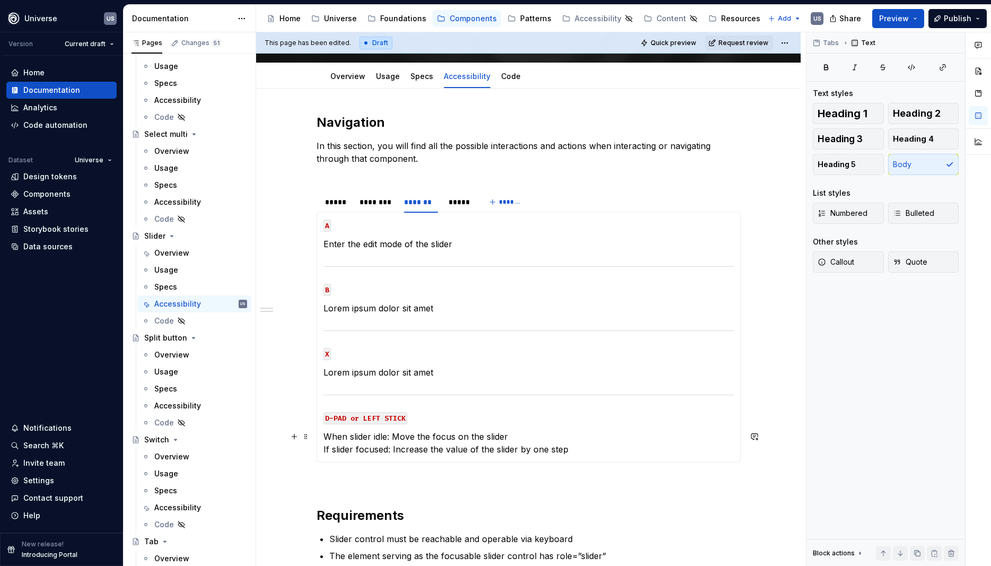
click at [428, 452] on p "When slider idle: Move the focus on the slider If slider focused: Increase the …" at bounding box center [529, 442] width 410 height 25
click at [416, 371] on p "Lorem ipsum dolor sit amet" at bounding box center [529, 372] width 410 height 13
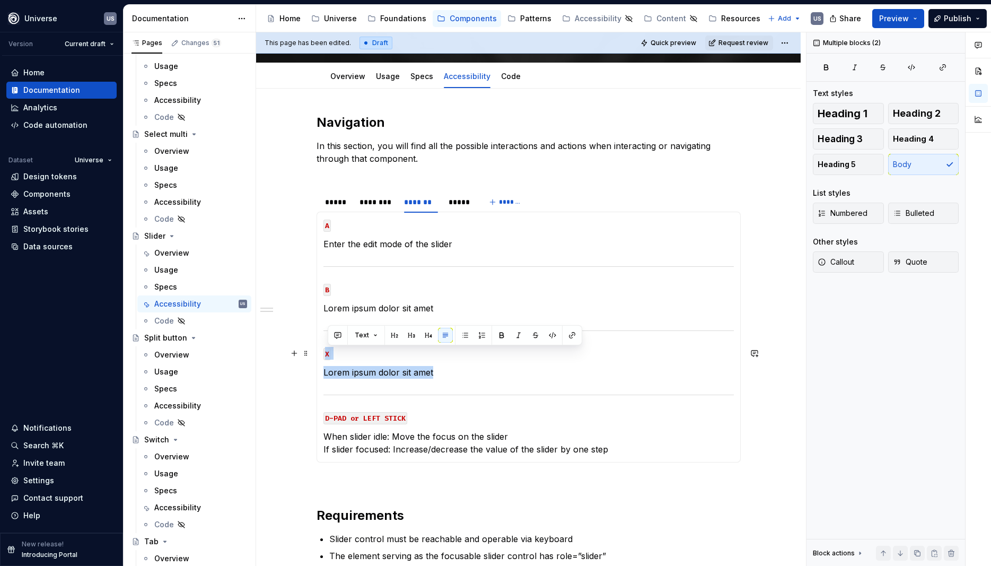
drag, startPoint x: 457, startPoint y: 377, endPoint x: 327, endPoint y: 354, distance: 132.4
click at [327, 354] on section-item-column "A Enter the edit mode of the slider B Lorem ipsum dolor sit amet X Lorem ipsum …" at bounding box center [529, 337] width 410 height 237
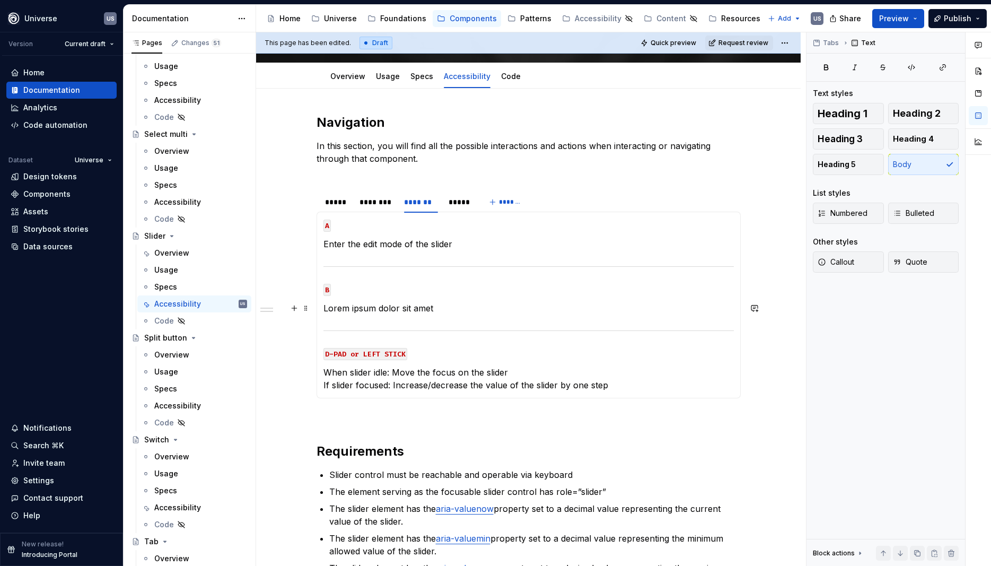
click at [419, 309] on p "Lorem ipsum dolor sit amet" at bounding box center [529, 308] width 410 height 13
click at [445, 307] on p "Lorem ipsum dolor sit amet" at bounding box center [529, 308] width 410 height 13
drag, startPoint x: 445, startPoint y: 309, endPoint x: 328, endPoint y: 305, distance: 116.7
click at [328, 305] on p "Lorem ipsum dolor sit amet" at bounding box center [529, 308] width 410 height 13
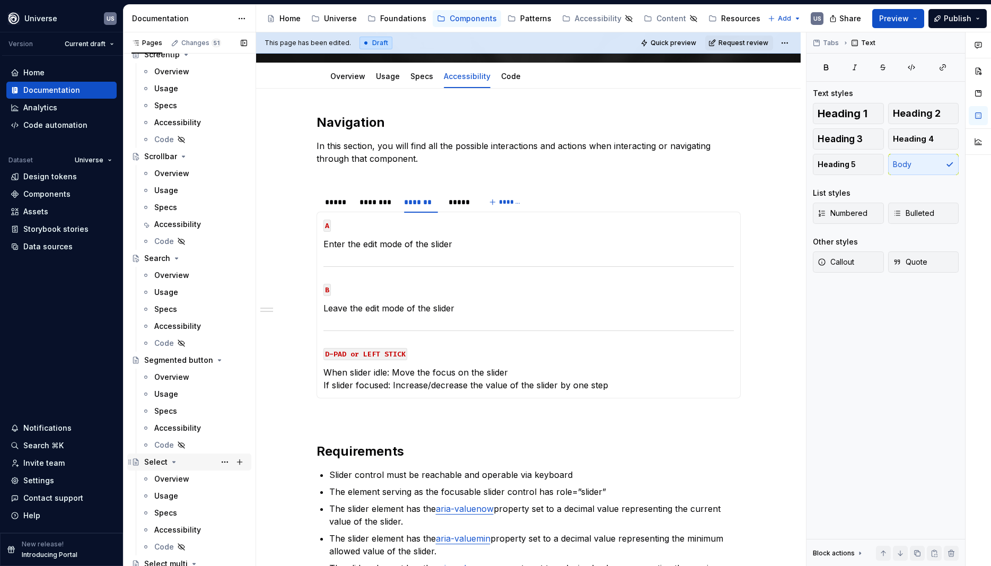
scroll to position [3007, 0]
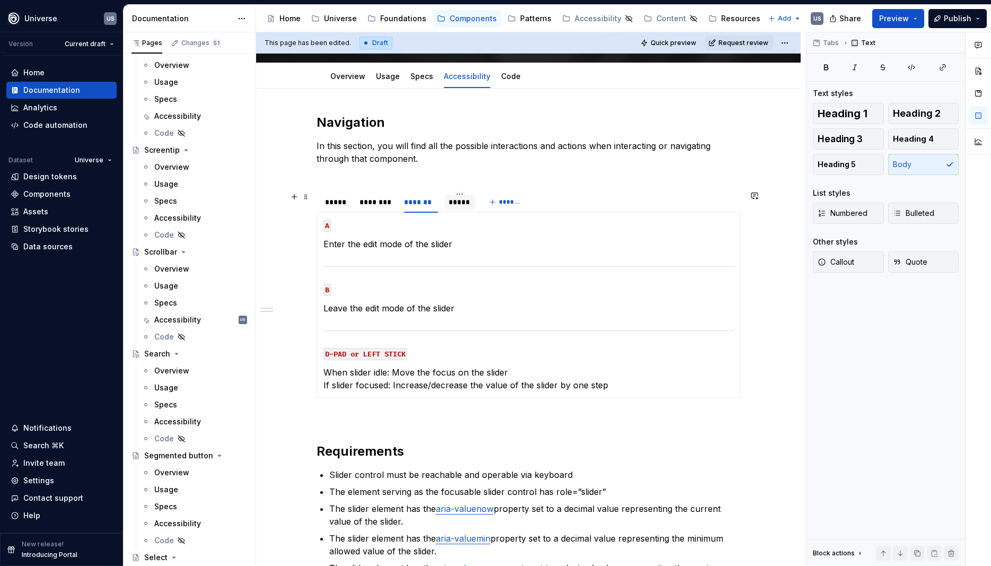
click at [462, 201] on div "*****" at bounding box center [460, 202] width 22 height 11
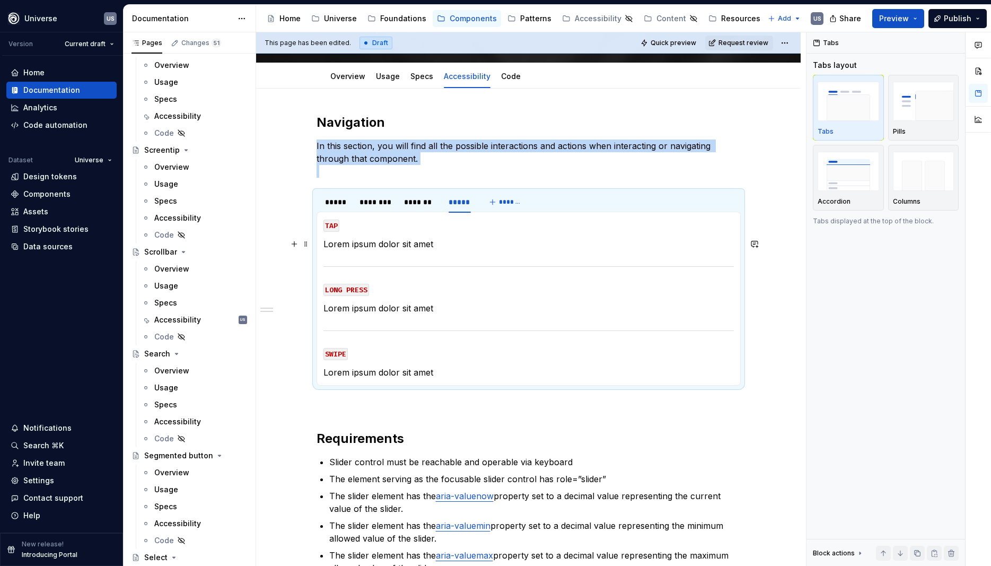
click at [387, 247] on p "Lorem ipsum dolor sit amet" at bounding box center [529, 244] width 410 height 13
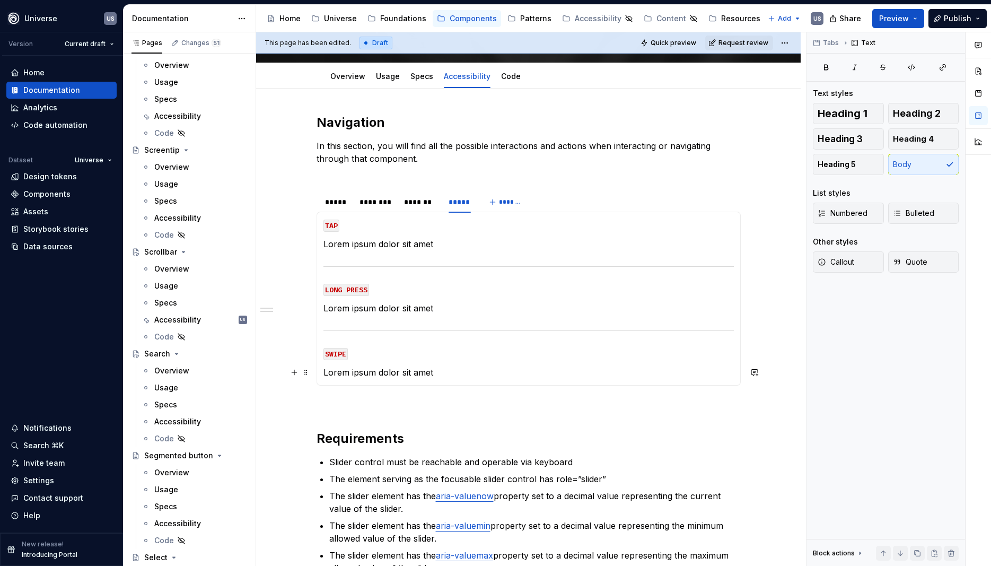
click at [460, 379] on div "MOUSE CLICK Select the slider MOUSE HOVER Display hover state of the slider MOU…" at bounding box center [529, 299] width 424 height 174
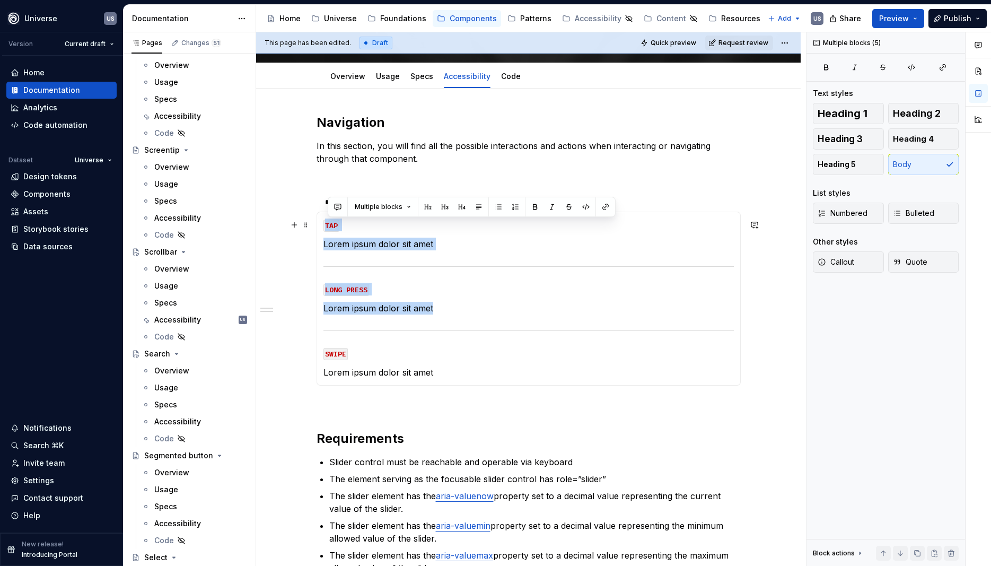
drag, startPoint x: 479, startPoint y: 315, endPoint x: 325, endPoint y: 227, distance: 177.4
click at [325, 227] on div "MOUSE CLICK Select the slider MOUSE HOVER Display hover state of the slider MOU…" at bounding box center [529, 299] width 424 height 174
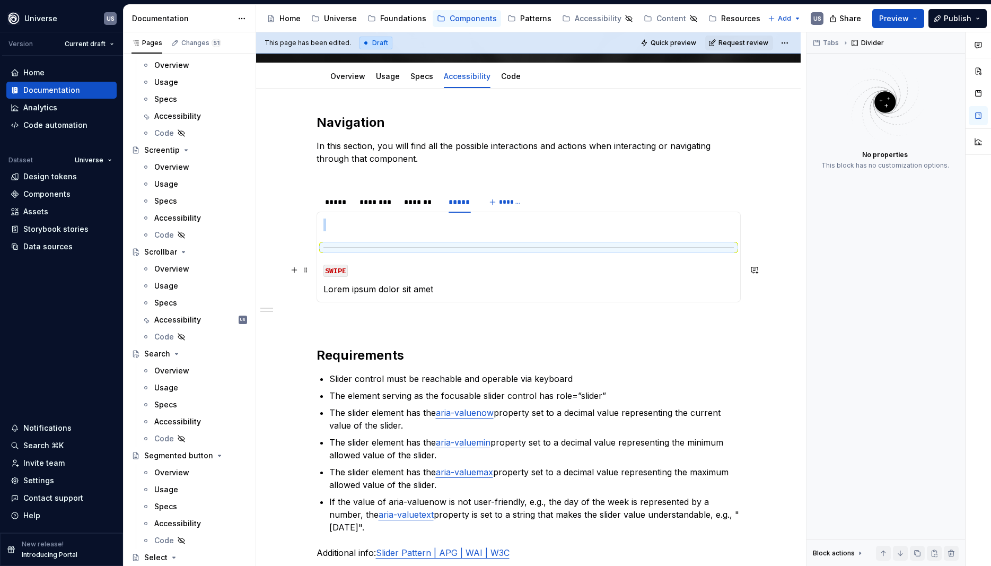
click at [359, 253] on section-item-column "SWIPE Lorem ipsum dolor sit amet" at bounding box center [529, 257] width 410 height 77
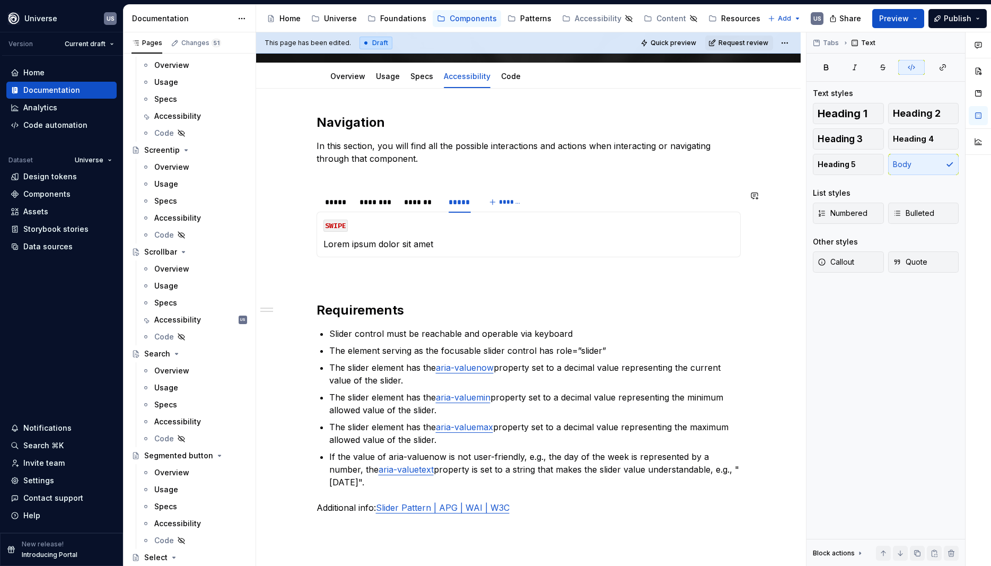
click at [375, 246] on p "Lorem ipsum dolor sit amet" at bounding box center [529, 244] width 410 height 13
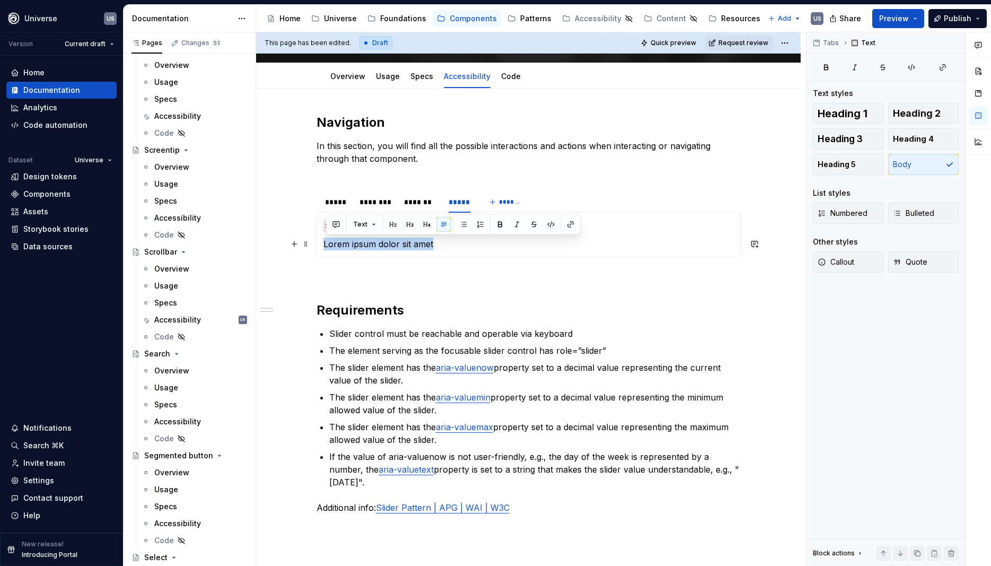
drag, startPoint x: 458, startPoint y: 244, endPoint x: 320, endPoint y: 244, distance: 137.4
click at [320, 244] on div "MOUSE CLICK Select the slider MOUSE HOVER Display hover state of the slider MOU…" at bounding box center [529, 235] width 424 height 46
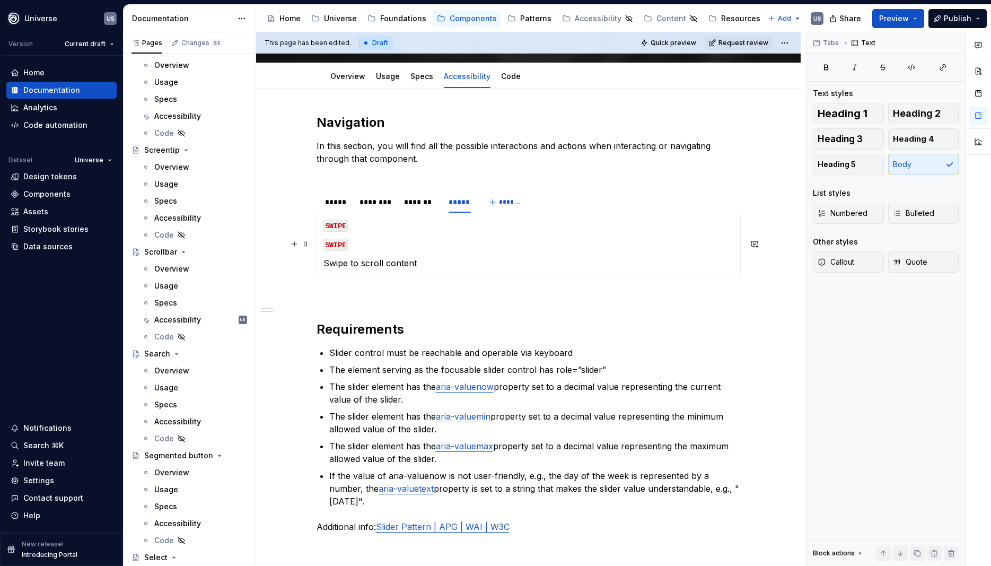
click at [365, 249] on p "SWIPE" at bounding box center [529, 244] width 410 height 13
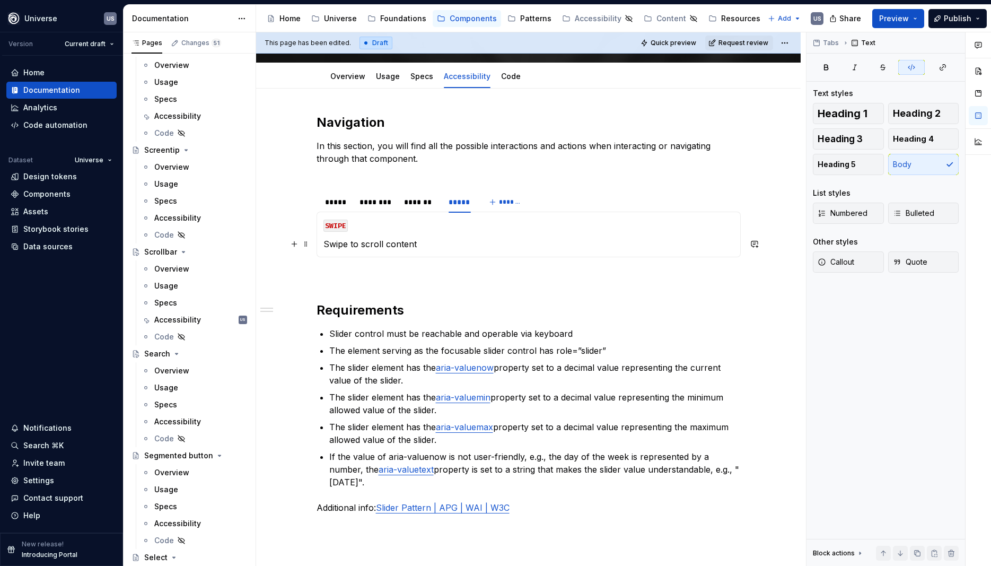
click at [378, 239] on p "Swipe to scroll content" at bounding box center [529, 244] width 410 height 13
drag, startPoint x: 364, startPoint y: 244, endPoint x: 429, endPoint y: 245, distance: 64.7
click at [429, 245] on p "Swipe to scroll content" at bounding box center [529, 244] width 410 height 13
click at [350, 244] on p "Swipe to scroll content" at bounding box center [529, 244] width 410 height 13
click at [365, 243] on p "Swipe to scroll content" at bounding box center [529, 244] width 410 height 13
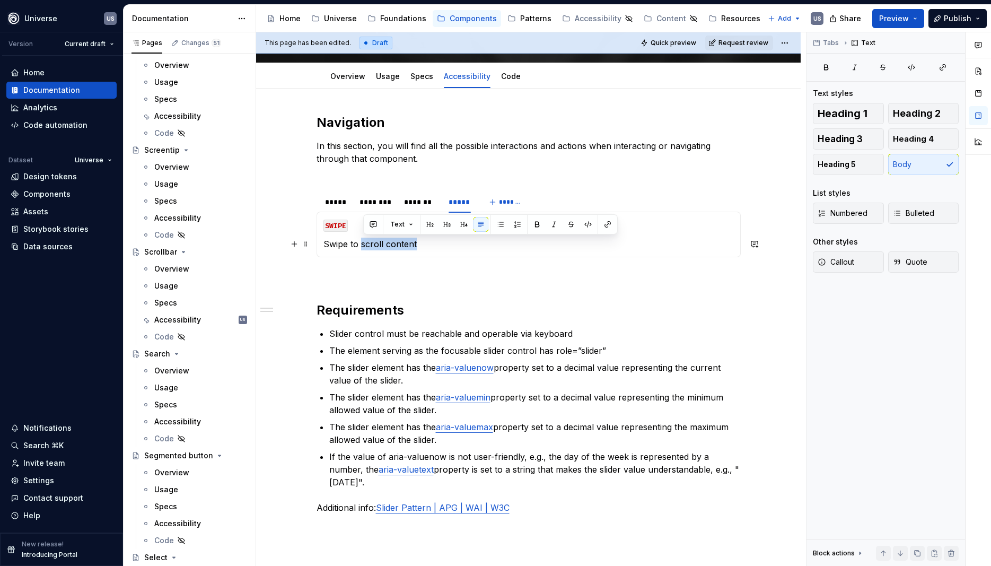
drag, startPoint x: 363, startPoint y: 243, endPoint x: 431, endPoint y: 244, distance: 67.9
click at [431, 244] on p "Swipe to scroll content" at bounding box center [529, 244] width 410 height 13
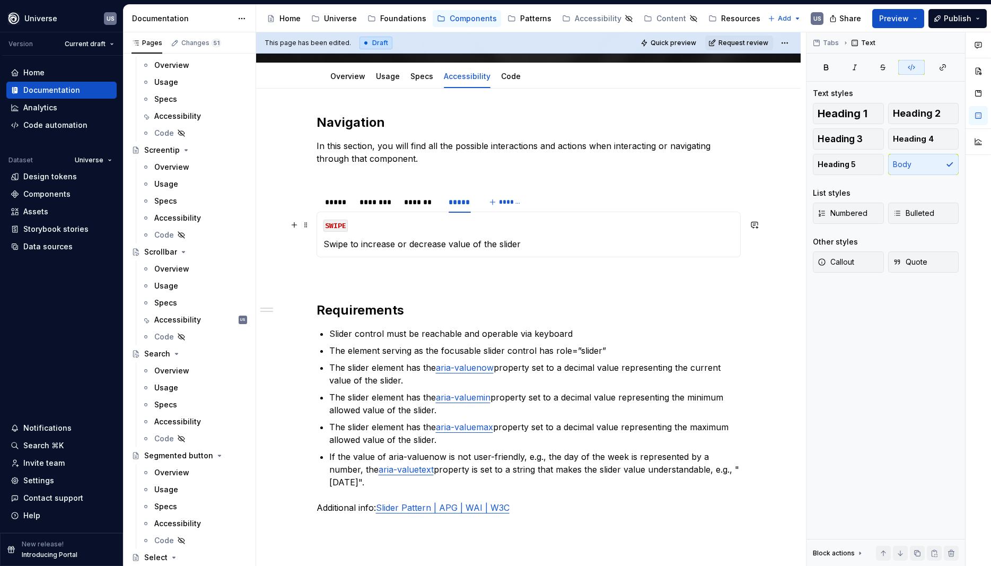
click at [544, 231] on p "SWIPE" at bounding box center [529, 225] width 410 height 13
click at [532, 285] on div "Navigation In this section, you will find all the possible interactions and act…" at bounding box center [529, 333] width 424 height 438
click at [338, 206] on div "*****" at bounding box center [337, 202] width 24 height 11
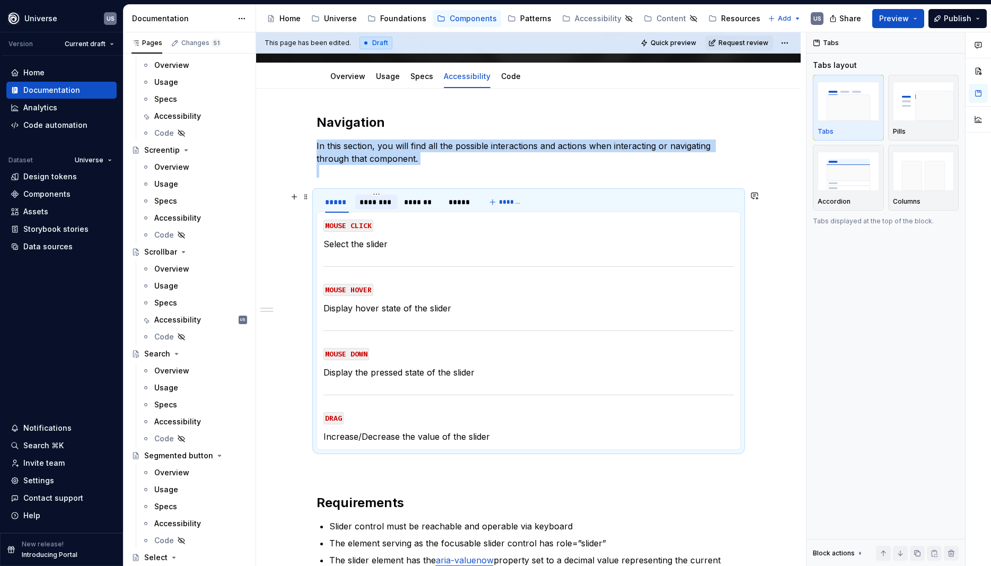
click at [384, 200] on div "********" at bounding box center [377, 202] width 34 height 11
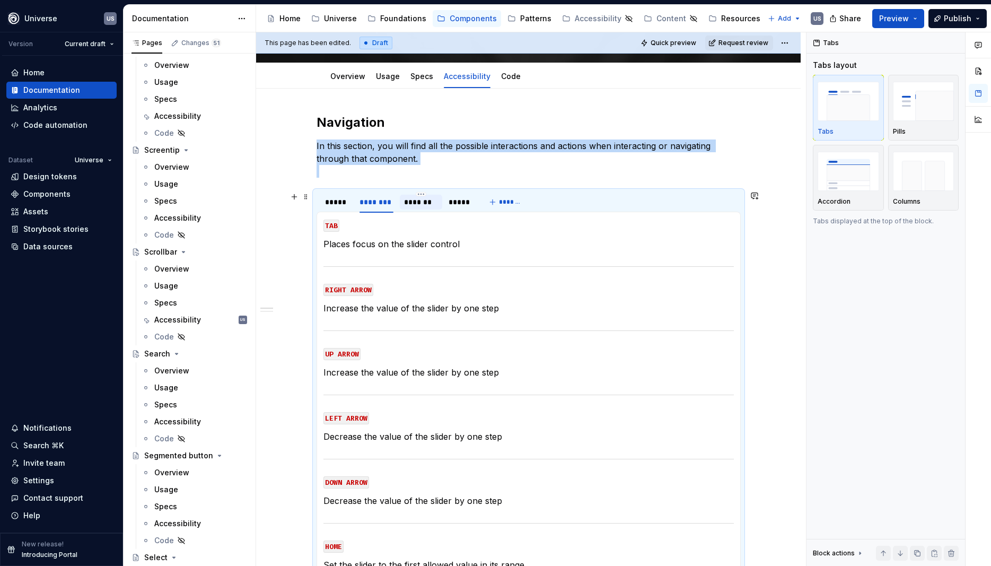
click at [431, 206] on div "*******" at bounding box center [421, 202] width 34 height 11
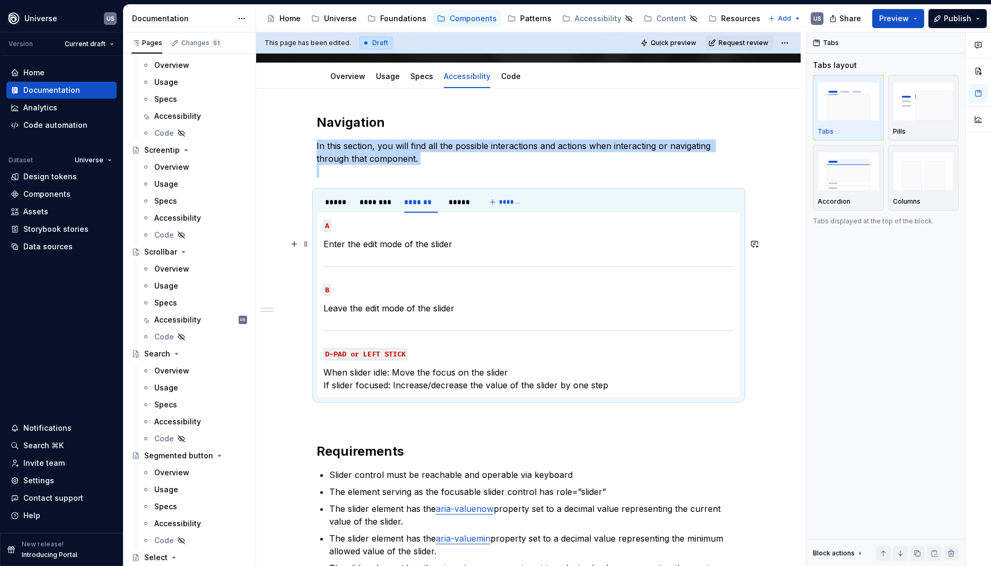
click at [475, 244] on p "Enter the edit mode of the slider" at bounding box center [529, 244] width 410 height 13
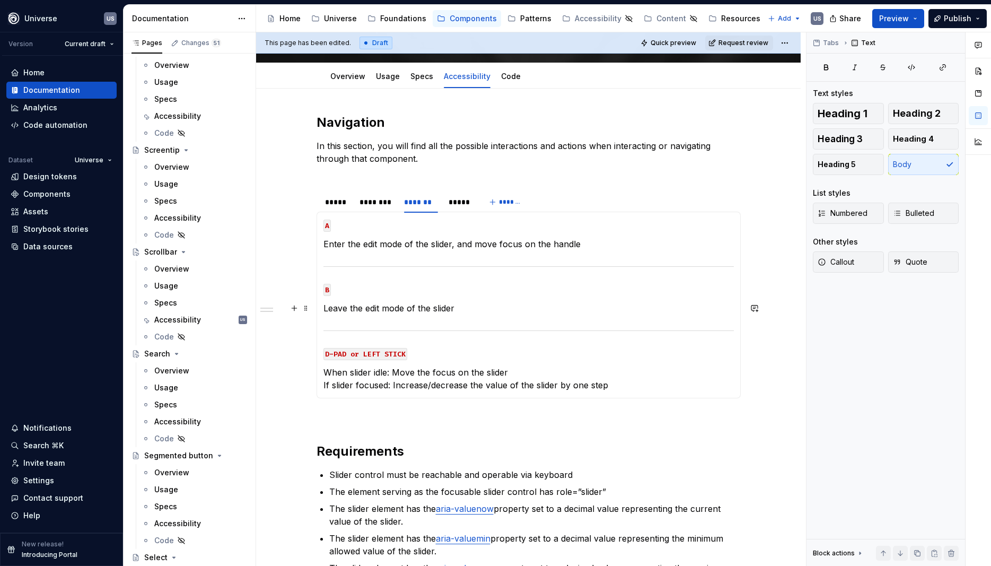
click at [408, 309] on p "Leave the edit mode of the slider" at bounding box center [529, 308] width 410 height 13
click at [465, 309] on p "Leave the edit mode of the slider" at bounding box center [529, 308] width 410 height 13
click at [448, 374] on p "When slider idle: Move the focus on the slider If slider focused: Increase/decr…" at bounding box center [529, 378] width 410 height 25
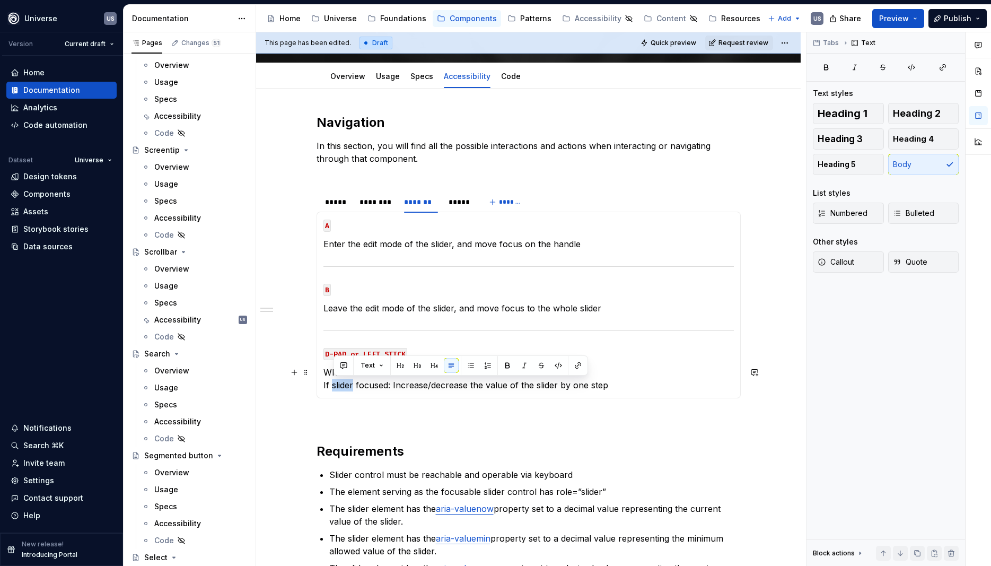
drag, startPoint x: 334, startPoint y: 388, endPoint x: 354, endPoint y: 387, distance: 20.2
click at [354, 387] on p "When slider idle: Move the focus on the slider If slider focused: Increase/decr…" at bounding box center [529, 378] width 410 height 25
drag, startPoint x: 548, startPoint y: 387, endPoint x: 439, endPoint y: 298, distance: 140.9
click at [547, 387] on p "When slider idle: Move the focus on the slider If handle is focused: Increase/d…" at bounding box center [529, 378] width 410 height 25
click at [456, 205] on div "*****" at bounding box center [460, 202] width 22 height 11
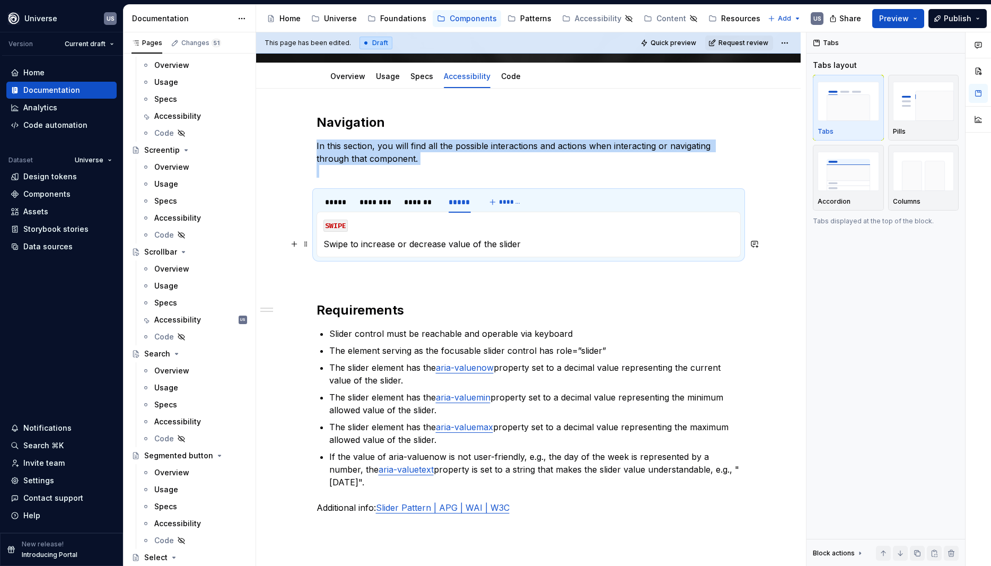
click at [351, 244] on p "Swipe to increase or decrease value of the slider" at bounding box center [529, 244] width 410 height 13
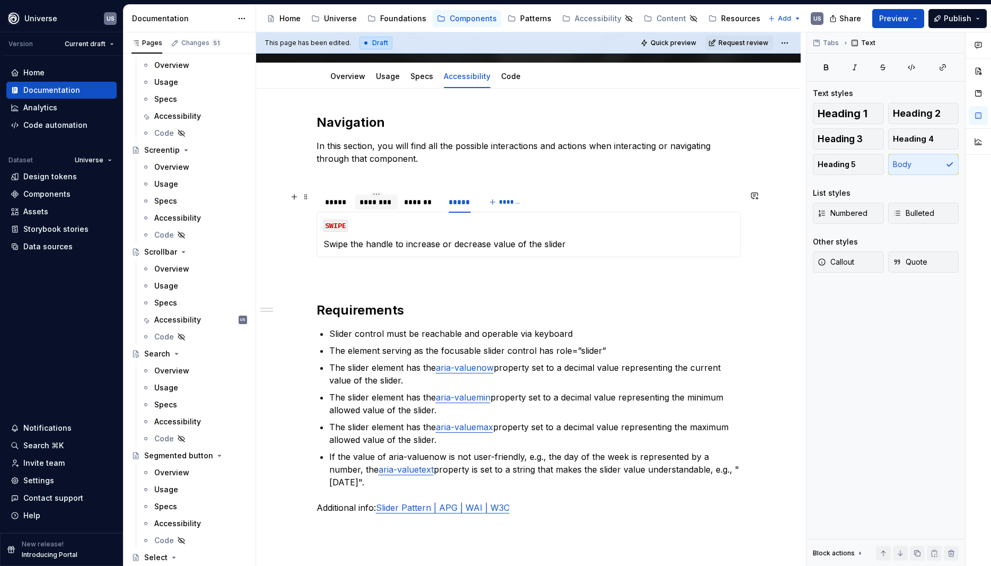
click at [386, 207] on div "********" at bounding box center [377, 202] width 34 height 11
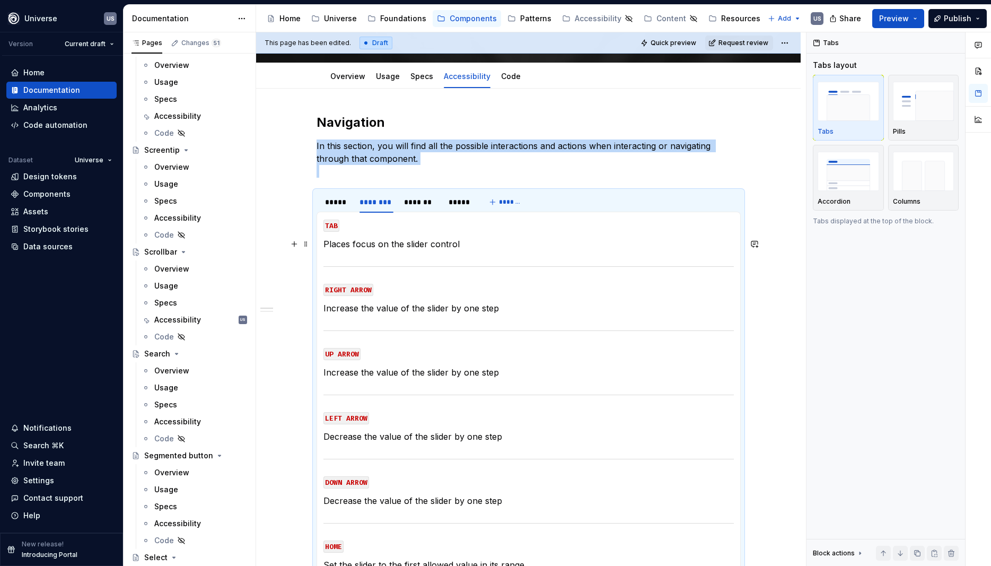
click at [471, 242] on p "Places focus on the slider control" at bounding box center [529, 244] width 410 height 13
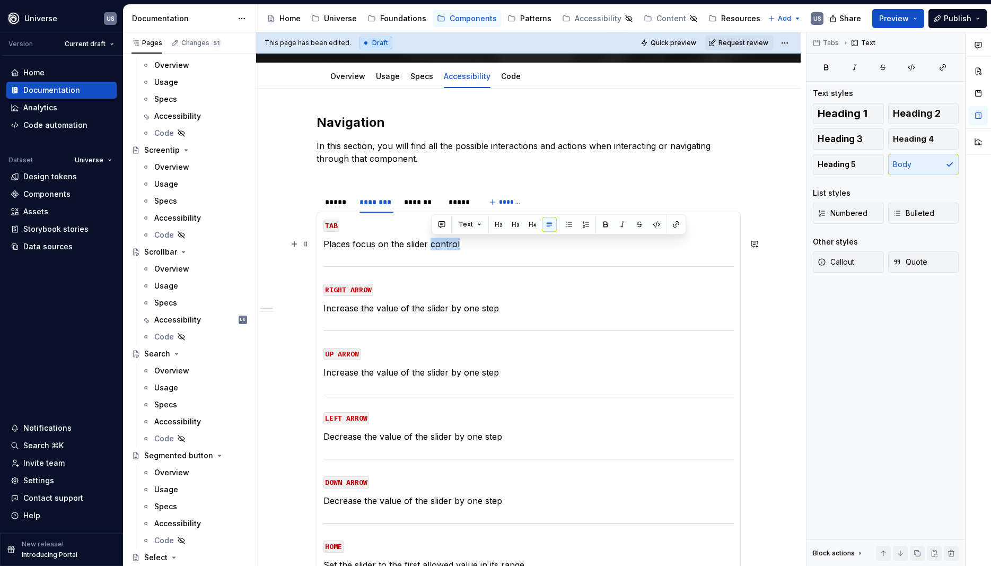
drag, startPoint x: 431, startPoint y: 245, endPoint x: 480, endPoint y: 247, distance: 49.3
click at [480, 247] on p "Places focus on the slider control" at bounding box center [529, 244] width 410 height 13
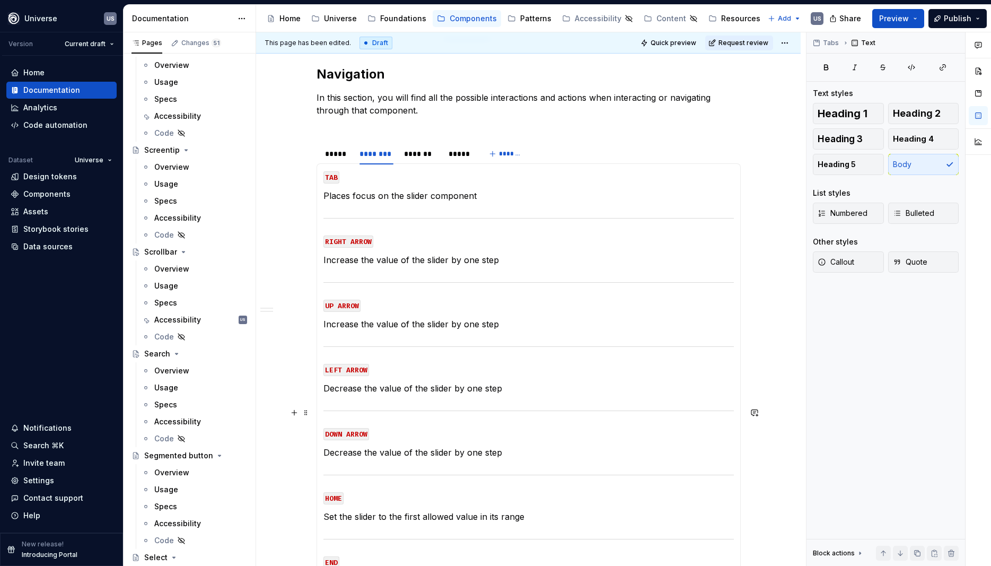
scroll to position [143, 0]
drag, startPoint x: 432, startPoint y: 196, endPoint x: 480, endPoint y: 196, distance: 47.7
click at [480, 196] on p "Places focus on the slider component" at bounding box center [529, 196] width 410 height 13
click at [439, 272] on section-item-column "TAB Places focus on the slider handle RIGHT ARROW Increase the value of the sli…" at bounding box center [529, 379] width 410 height 417
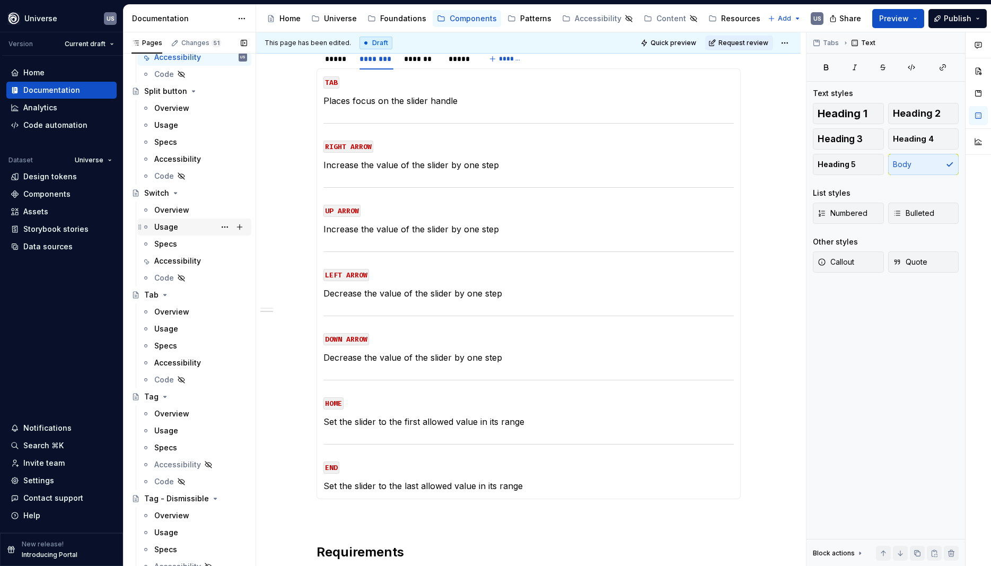
scroll to position [3819, 0]
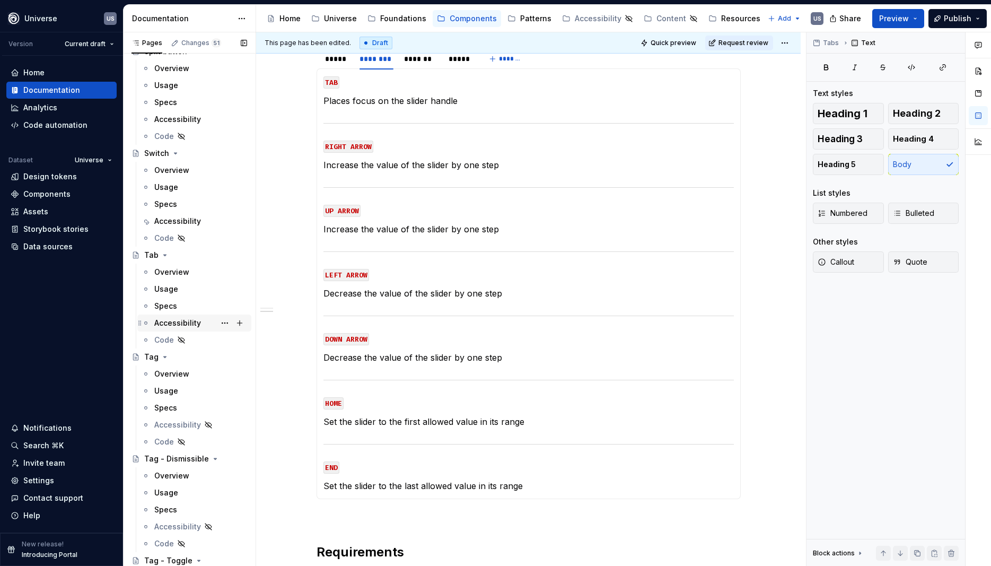
click at [173, 321] on div "Accessibility" at bounding box center [177, 323] width 47 height 11
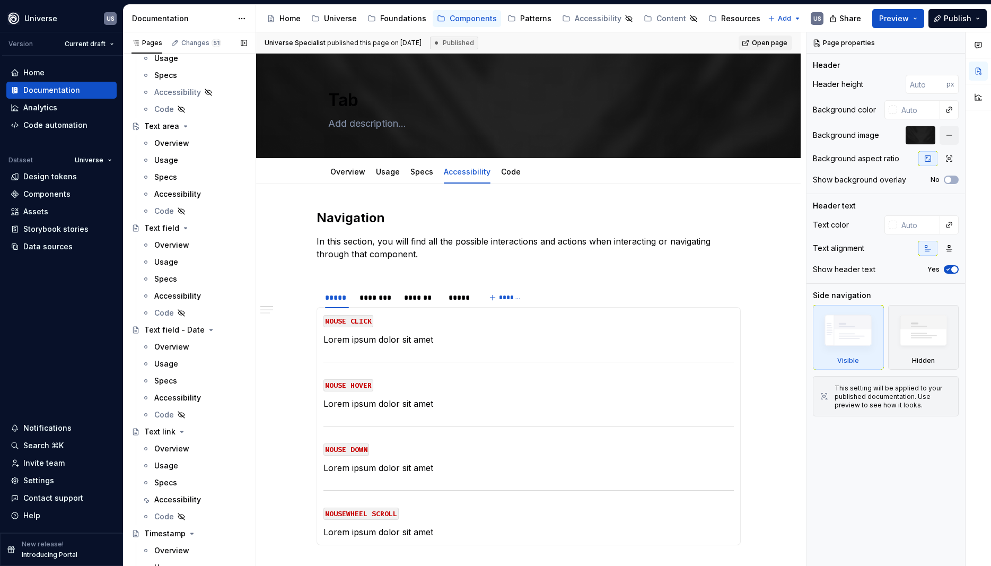
scroll to position [4344, 0]
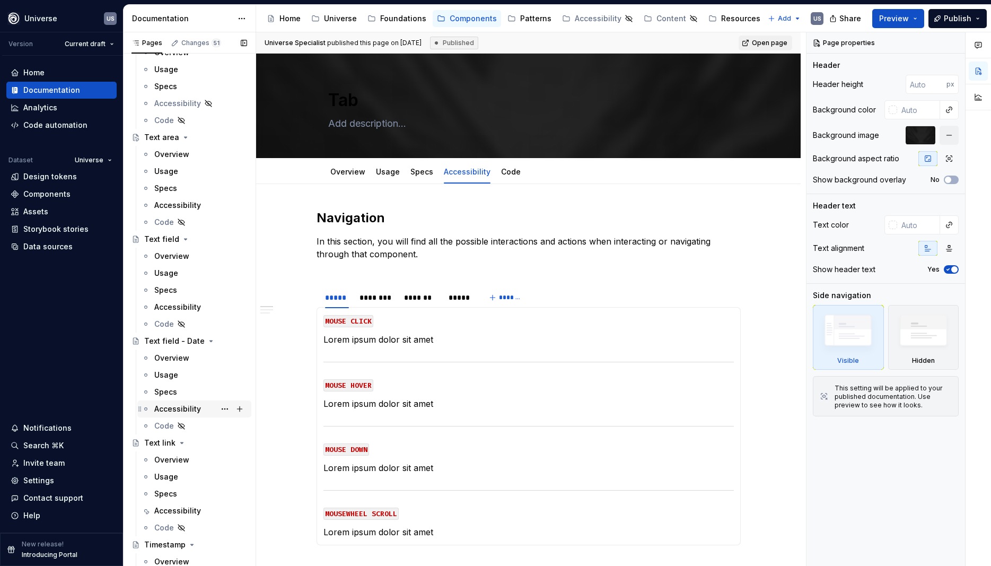
click at [191, 404] on div "Accessibility" at bounding box center [177, 409] width 47 height 11
drag, startPoint x: 200, startPoint y: 307, endPoint x: 219, endPoint y: 310, distance: 18.2
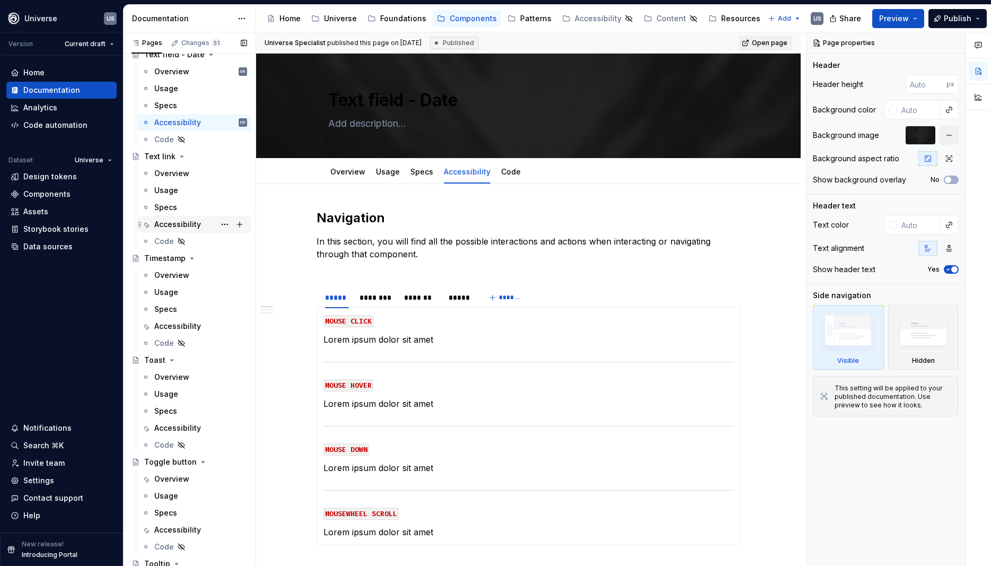
click at [165, 223] on div "Accessibility" at bounding box center [177, 224] width 47 height 11
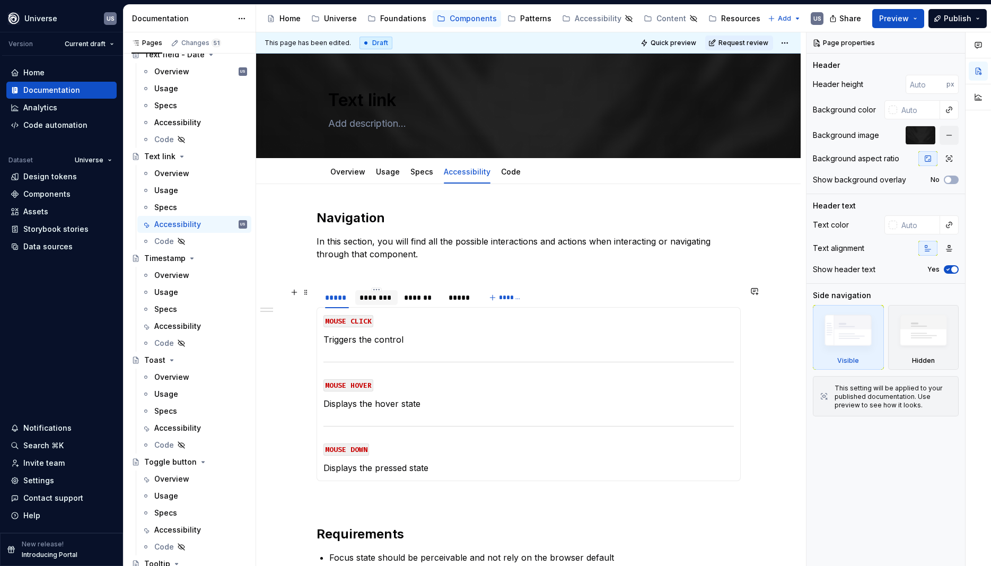
click at [378, 304] on div "********" at bounding box center [376, 297] width 42 height 15
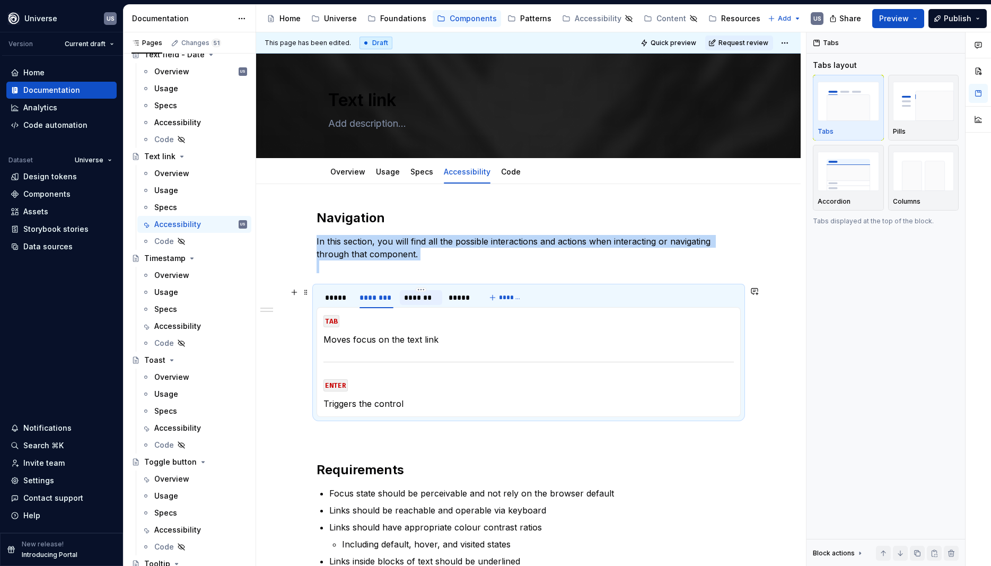
click at [420, 300] on div "*******" at bounding box center [421, 297] width 34 height 11
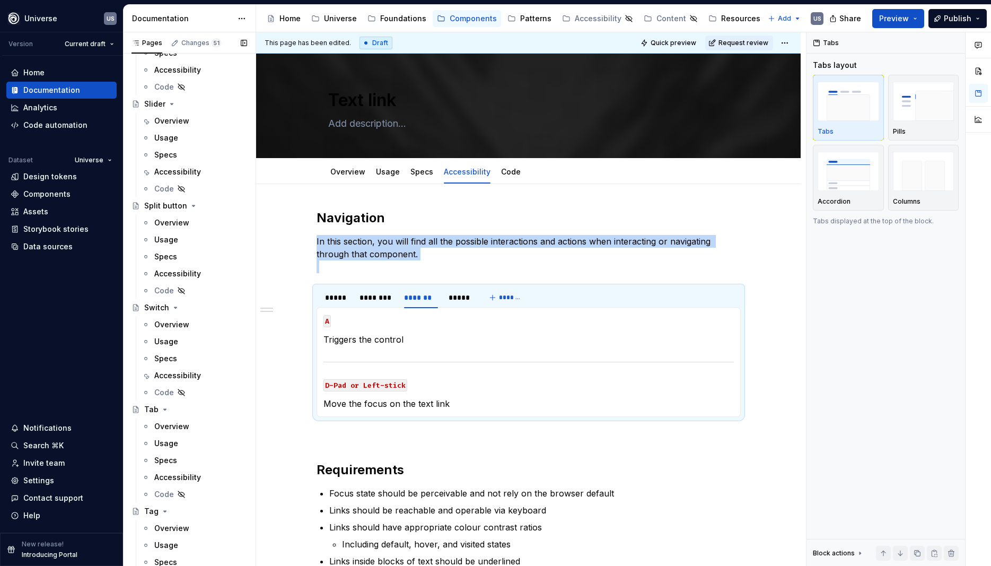
scroll to position [3617, 0]
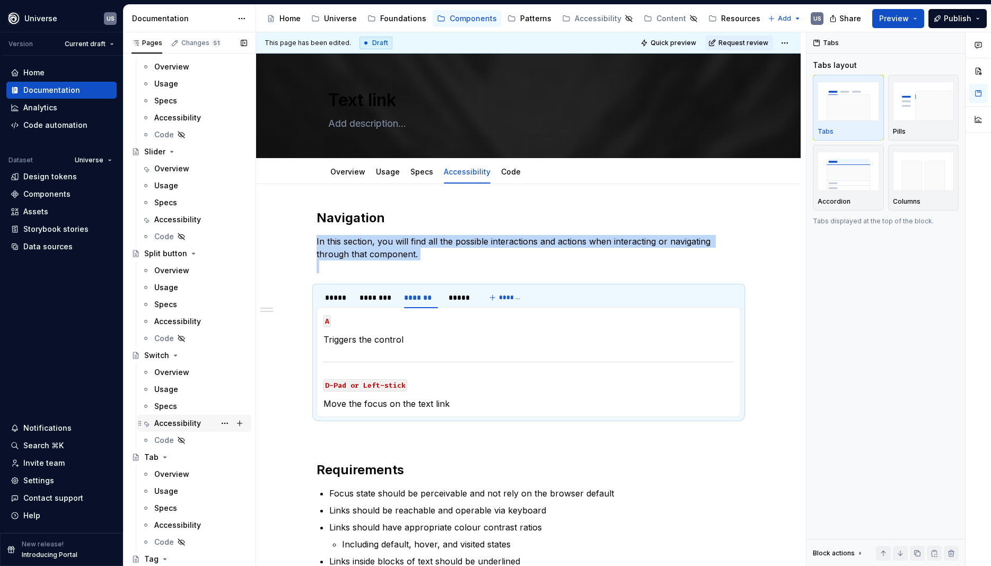
click at [195, 418] on div "Accessibility" at bounding box center [177, 423] width 47 height 11
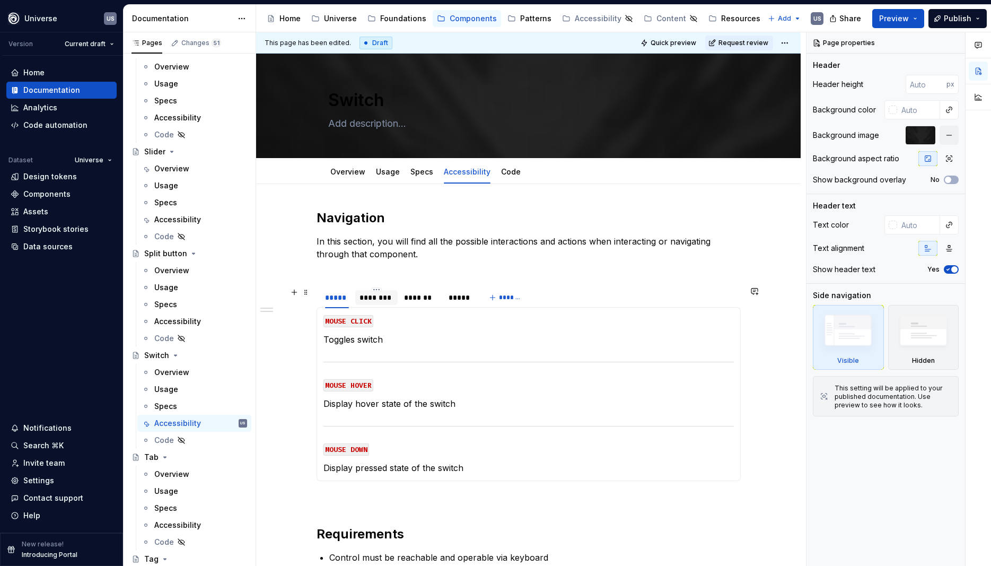
click at [390, 300] on div "********" at bounding box center [377, 297] width 34 height 11
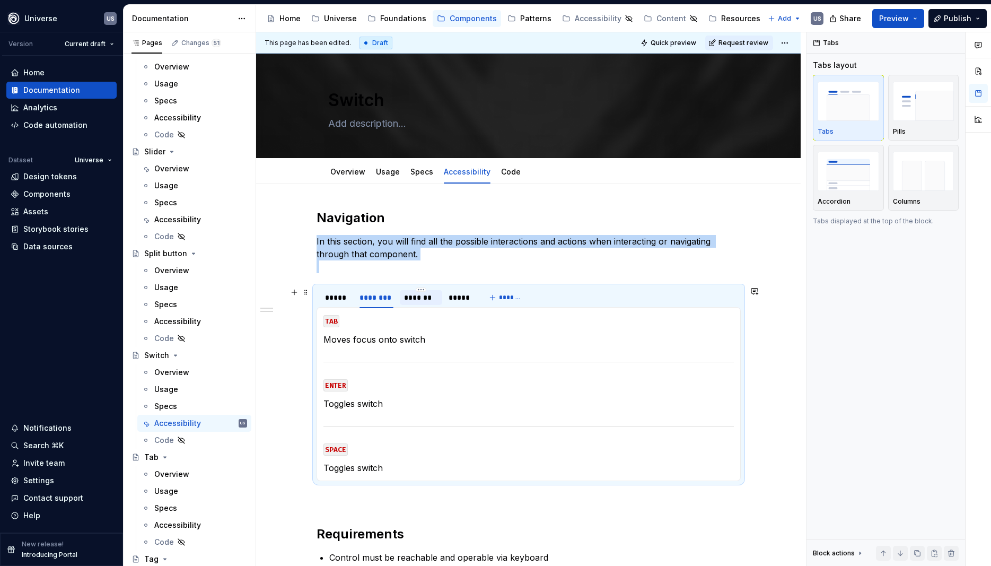
click at [414, 299] on div "*******" at bounding box center [421, 297] width 34 height 11
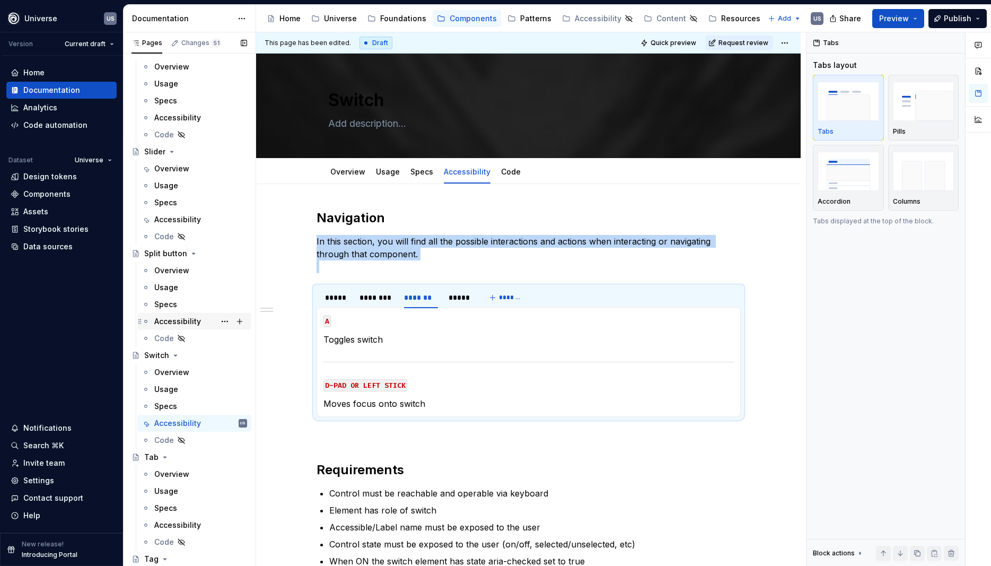
click at [189, 318] on div "Accessibility" at bounding box center [177, 321] width 47 height 11
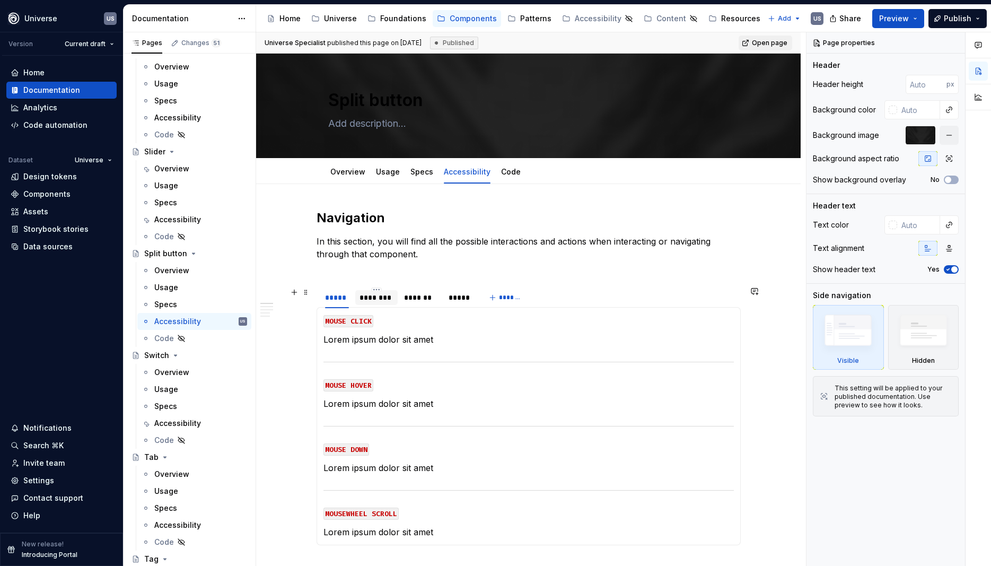
click at [385, 301] on div "********" at bounding box center [377, 297] width 34 height 11
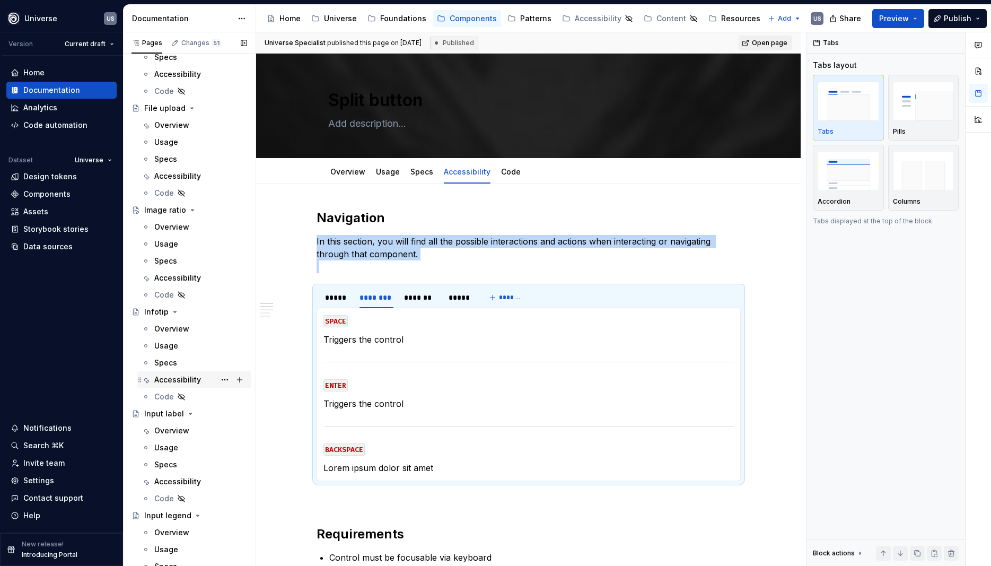
scroll to position [1659, 0]
click at [185, 376] on div "Accessibility" at bounding box center [177, 377] width 47 height 11
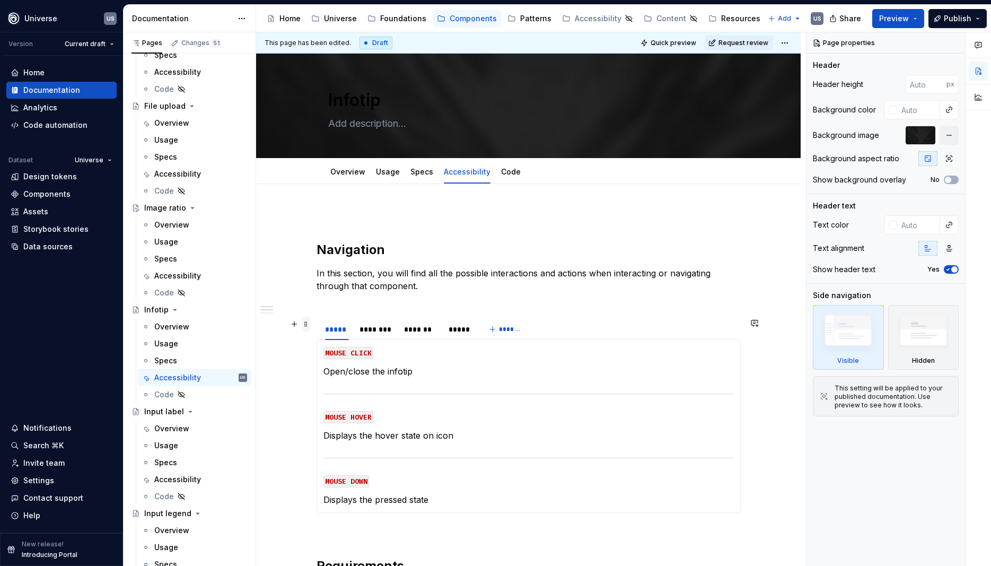
click at [310, 329] on span at bounding box center [306, 324] width 8 height 15
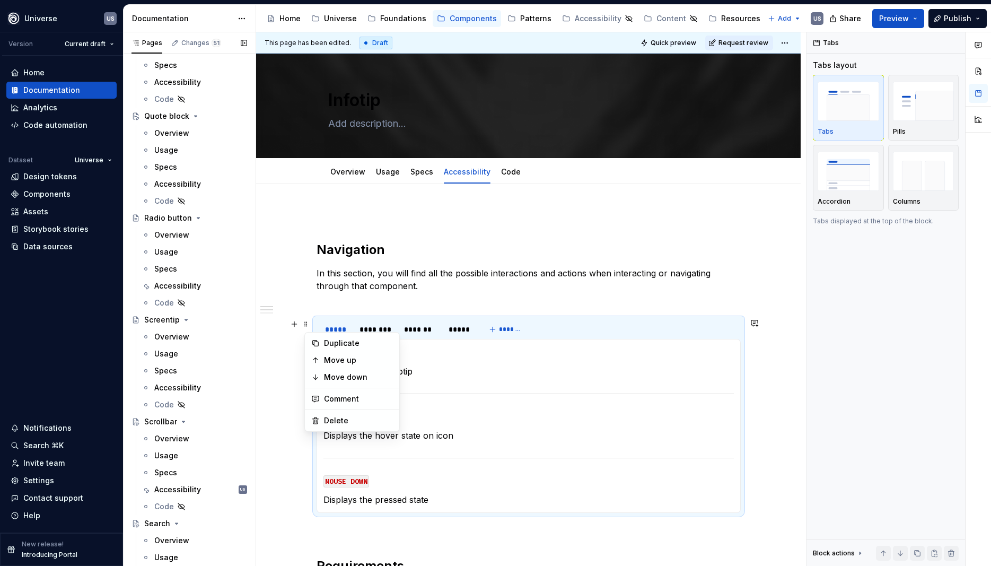
scroll to position [2805, 0]
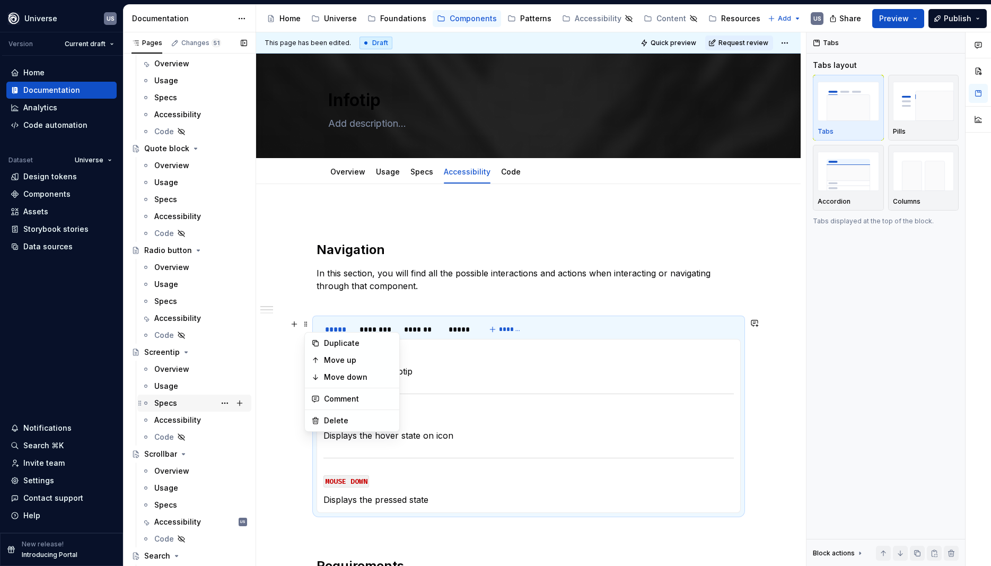
click at [189, 423] on div "Accessibility" at bounding box center [177, 420] width 47 height 11
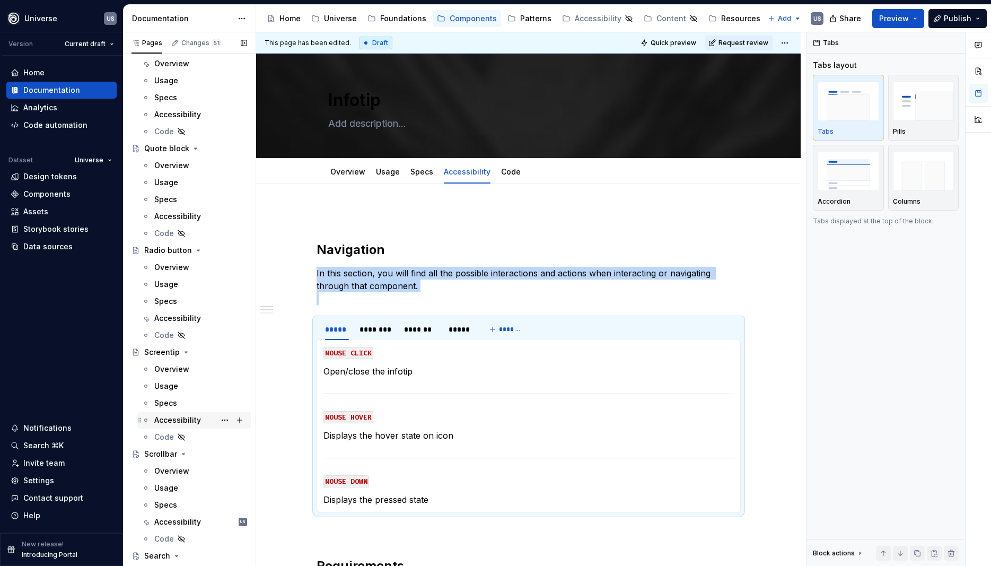
click at [188, 420] on div "Accessibility" at bounding box center [177, 420] width 47 height 11
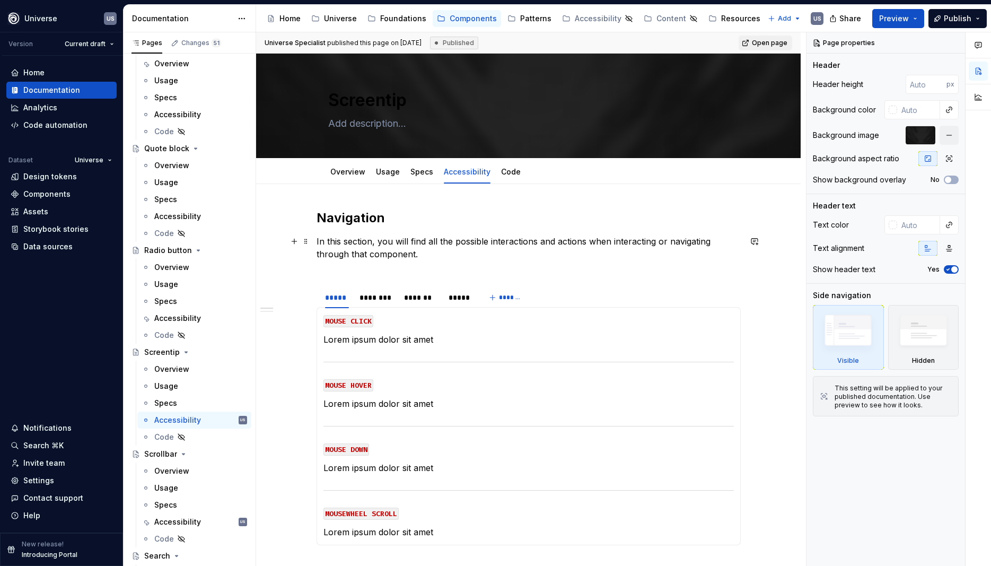
click at [366, 275] on div "Navigation In this section, you will find all the possible interactions and act…" at bounding box center [529, 453] width 424 height 488
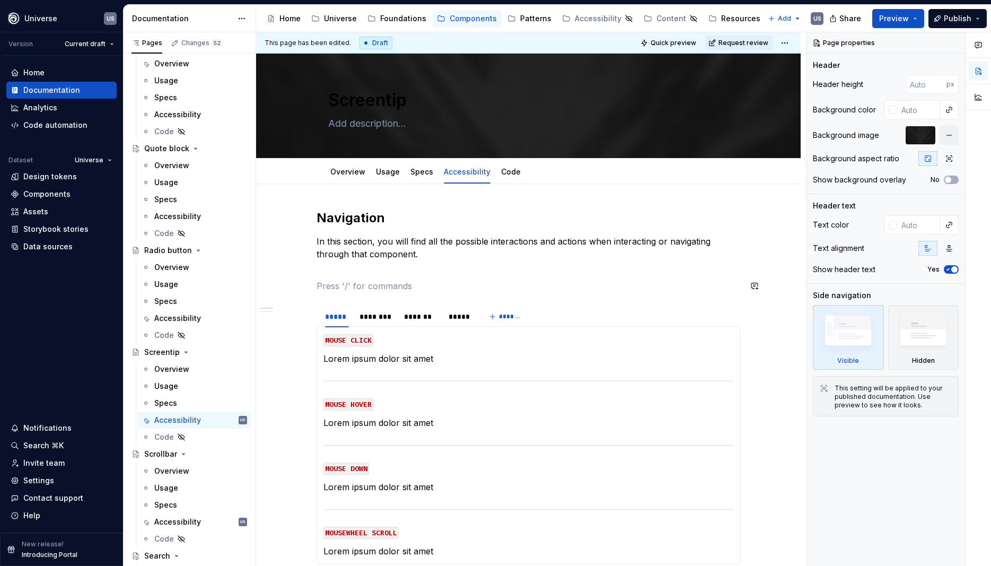
click at [381, 276] on div "Navigation In this section, you will find all the possible interactions and act…" at bounding box center [529, 463] width 424 height 508
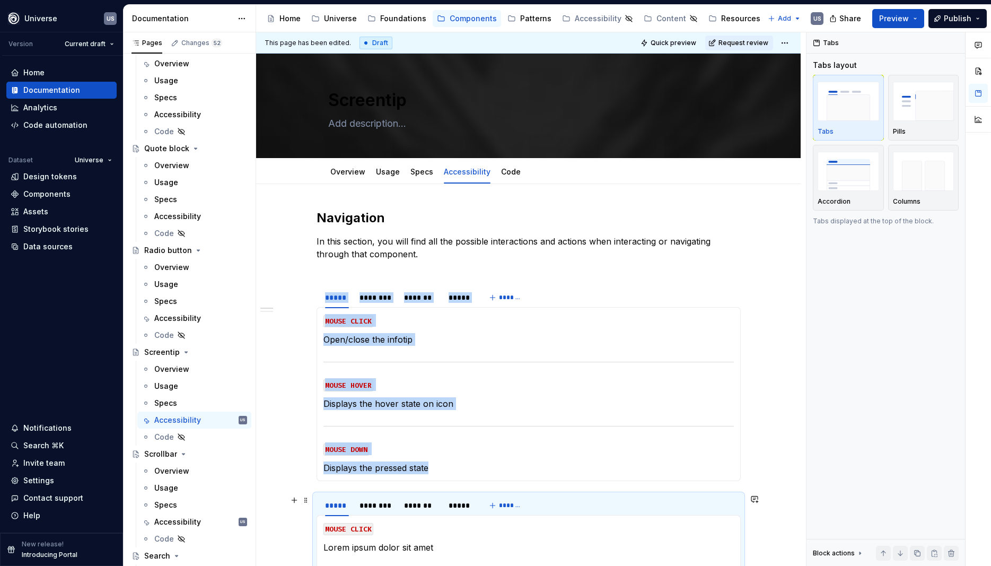
scroll to position [191, 0]
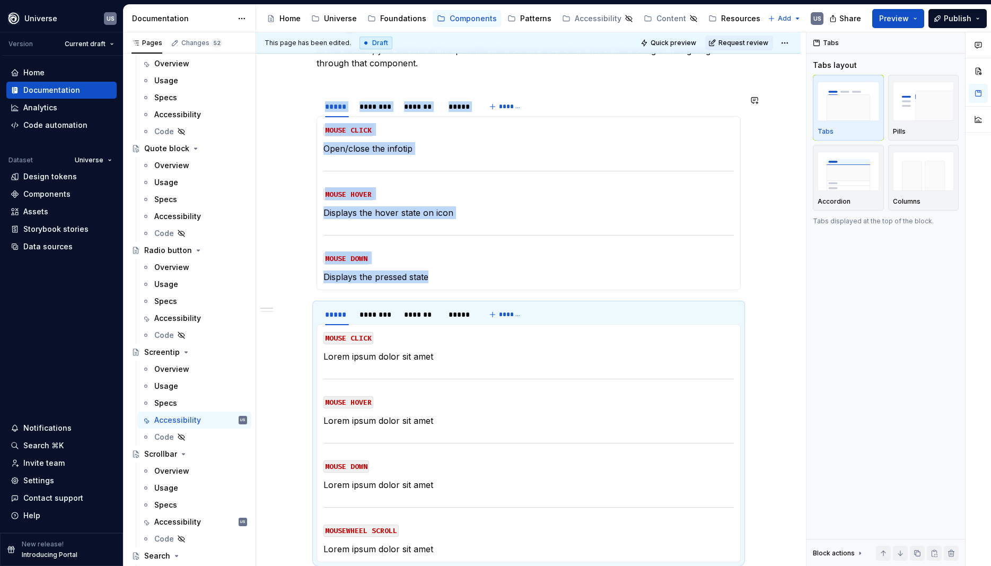
click at [749, 286] on div "Navigation In this section, you will find all the possible interactions and act…" at bounding box center [528, 445] width 545 height 904
click at [388, 315] on div "********" at bounding box center [377, 314] width 34 height 11
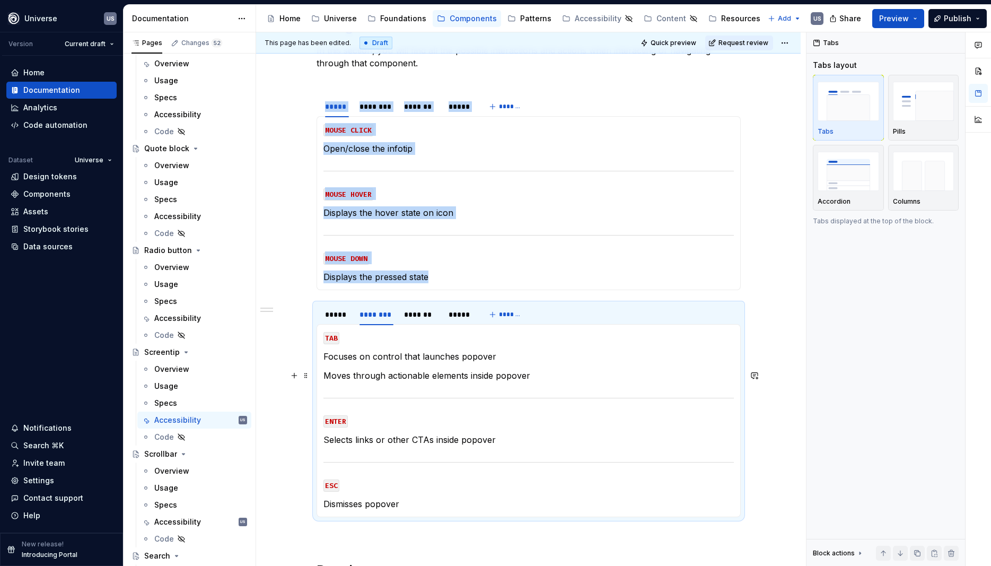
click at [380, 372] on p "Moves through actionable elements inside popover" at bounding box center [529, 375] width 410 height 13
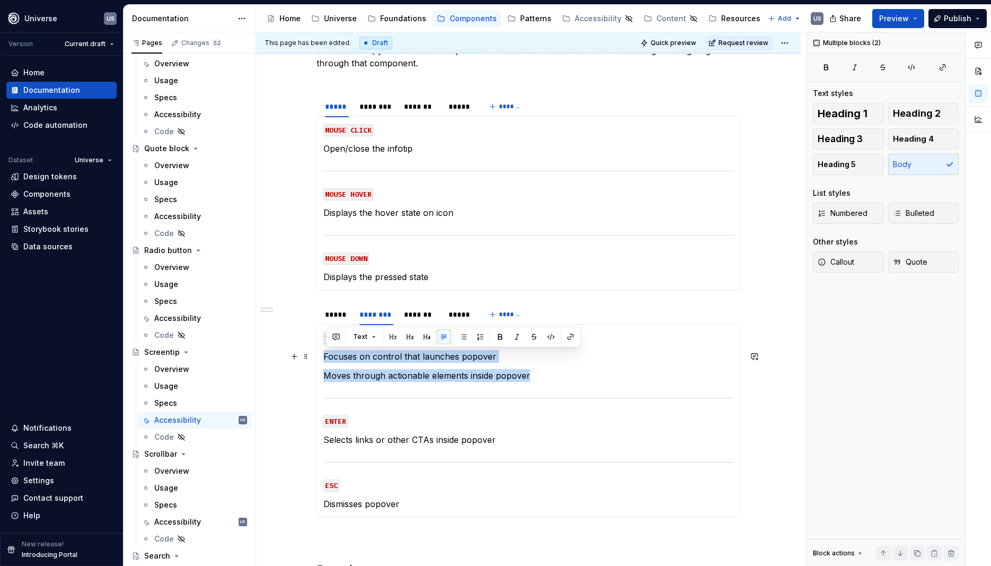
drag, startPoint x: 555, startPoint y: 375, endPoint x: 321, endPoint y: 351, distance: 235.7
click at [321, 351] on div "MOUSE CLICK Lorem ipsum dolor sit amet MOUSE HOVER Lorem ipsum dolor sit amet M…" at bounding box center [529, 420] width 424 height 193
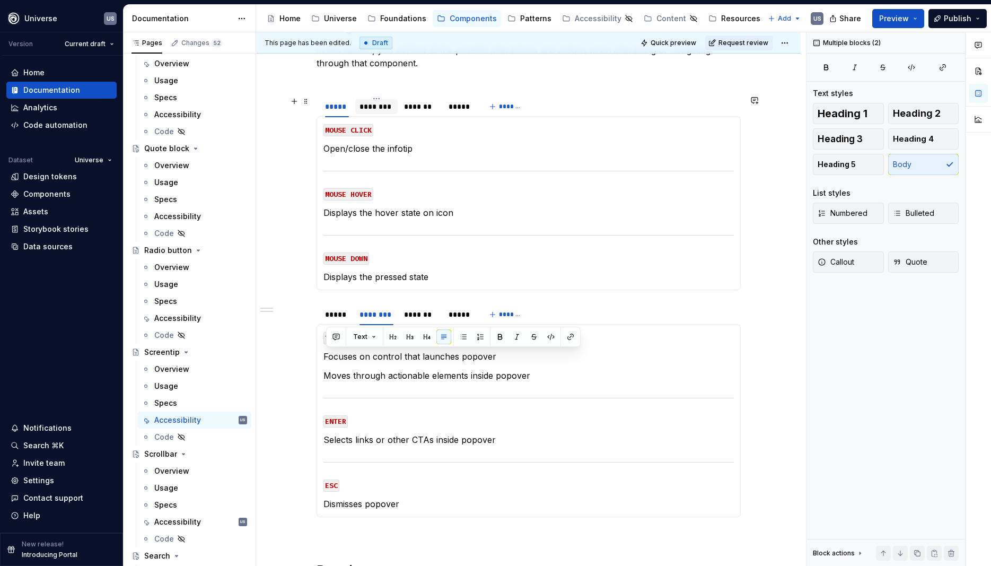
click at [383, 107] on div "********" at bounding box center [377, 106] width 34 height 11
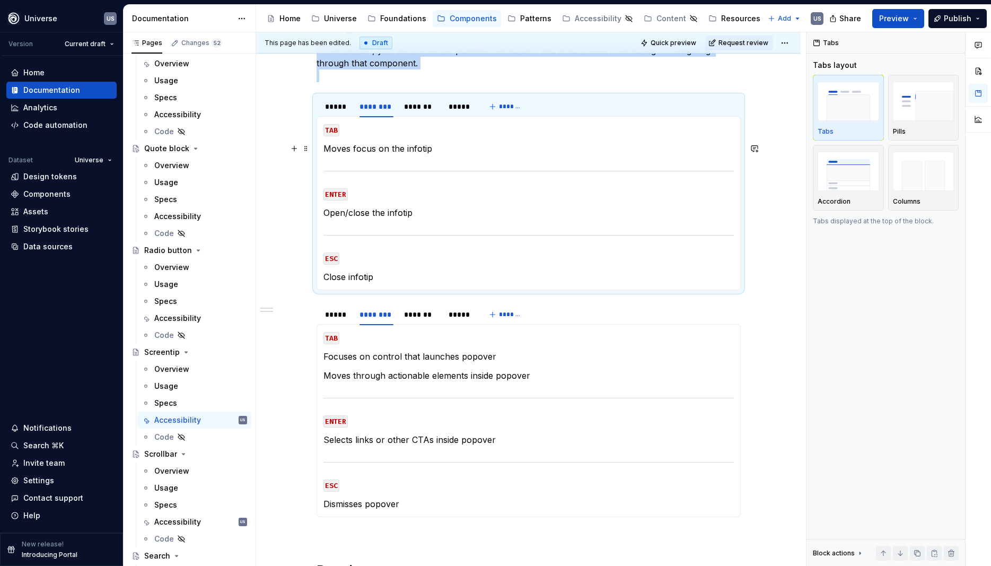
click at [399, 151] on p "Moves focus on the infotip" at bounding box center [529, 148] width 410 height 13
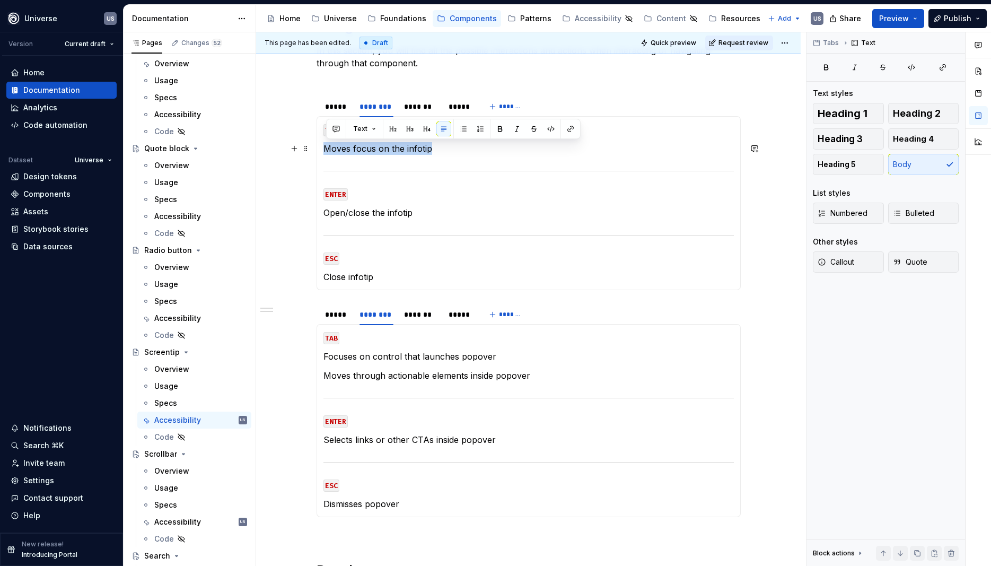
drag, startPoint x: 450, startPoint y: 147, endPoint x: 328, endPoint y: 148, distance: 121.5
click at [328, 148] on p "Moves focus on the infotip" at bounding box center [529, 148] width 410 height 13
click at [396, 146] on p "Moves focus on the infotip" at bounding box center [529, 148] width 410 height 13
type textarea "*"
click at [406, 150] on p "Moves focus on the infotip" at bounding box center [529, 148] width 410 height 13
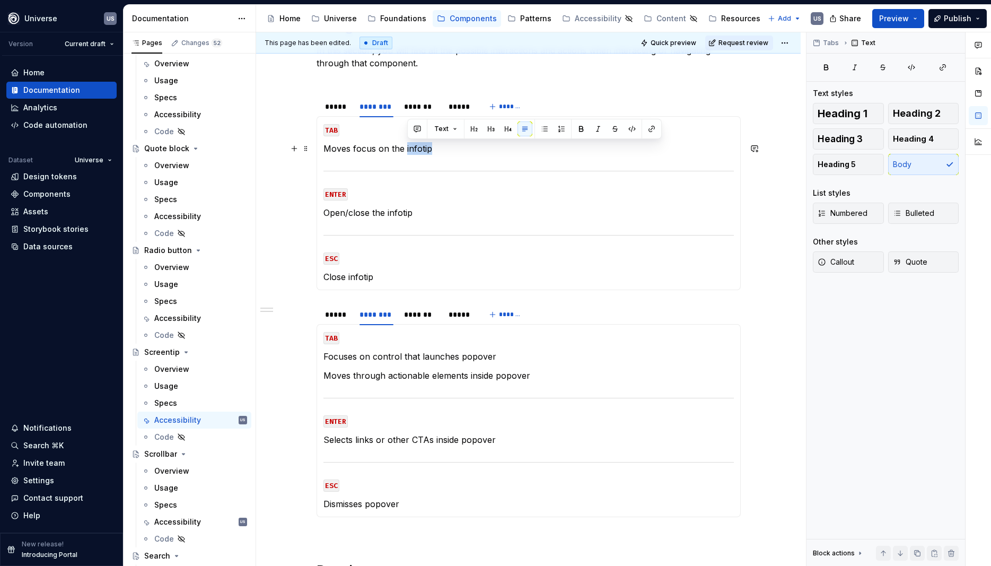
drag, startPoint x: 406, startPoint y: 150, endPoint x: 442, endPoint y: 151, distance: 35.6
click at [442, 151] on p "Moves focus on the infotip" at bounding box center [529, 148] width 410 height 13
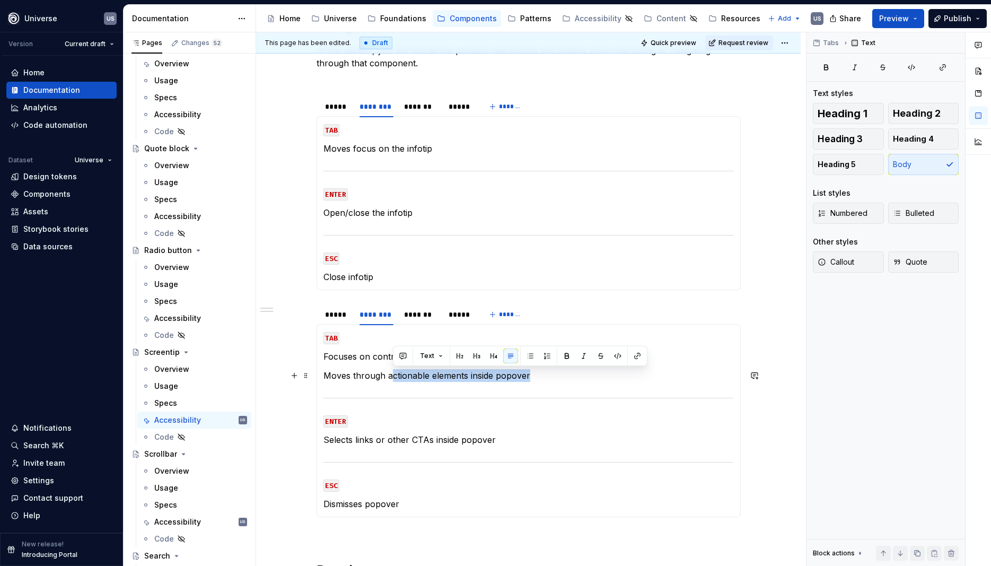
drag, startPoint x: 391, startPoint y: 377, endPoint x: 536, endPoint y: 376, distance: 144.3
click at [536, 376] on p "Moves through actionable elements inside popover" at bounding box center [529, 375] width 410 height 13
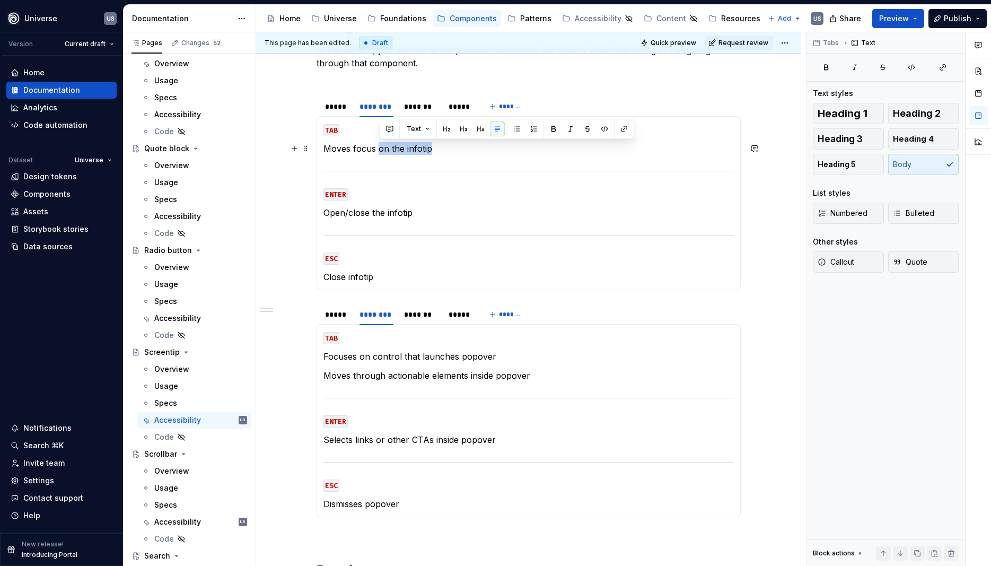
drag, startPoint x: 380, startPoint y: 145, endPoint x: 443, endPoint y: 146, distance: 62.6
click at [443, 146] on p "Moves focus on the infotip" at bounding box center [529, 148] width 410 height 13
paste div
click at [380, 147] on p "Moves focus ctionable elements inside popover" at bounding box center [529, 148] width 410 height 13
drag, startPoint x: 503, startPoint y: 147, endPoint x: 587, endPoint y: 154, distance: 84.6
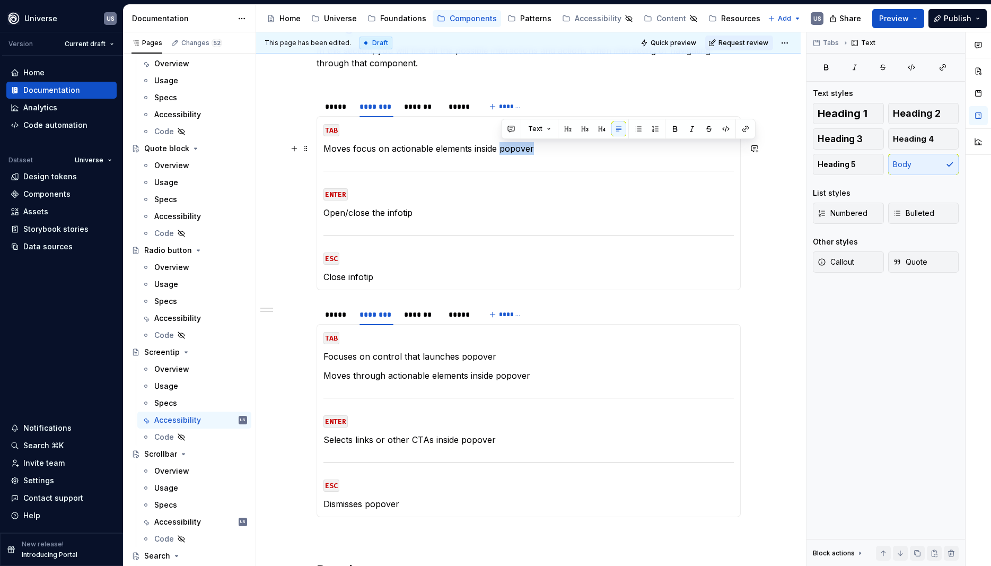
click at [587, 154] on p "Moves focus on actionable elements inside popover" at bounding box center [529, 148] width 410 height 13
click at [421, 438] on p "Selects links or other CTAs inside popover" at bounding box center [529, 439] width 410 height 13
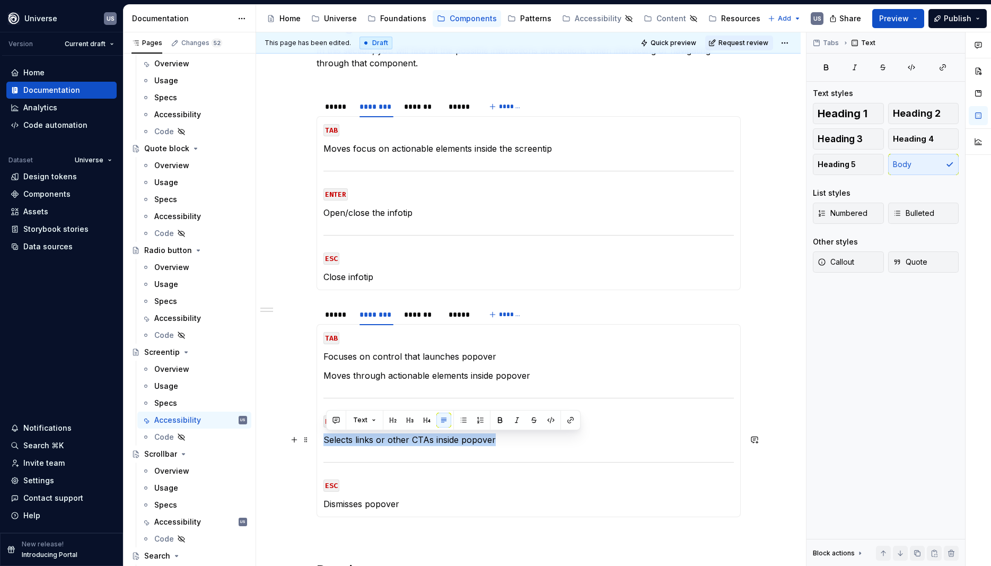
drag, startPoint x: 521, startPoint y: 443, endPoint x: 327, endPoint y: 433, distance: 194.3
click at [327, 433] on section-item-column "TAB Focuses on control that launches popover Moves through actionable elements …" at bounding box center [529, 420] width 410 height 179
click at [359, 215] on p "Open/close the infotip" at bounding box center [529, 212] width 410 height 13
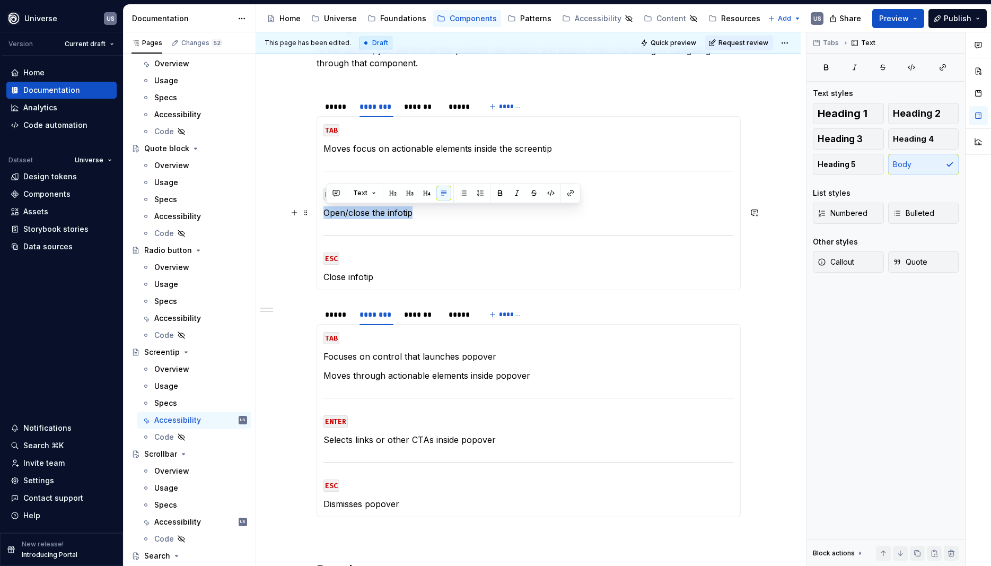
drag, startPoint x: 427, startPoint y: 209, endPoint x: 327, endPoint y: 214, distance: 100.9
click at [327, 214] on p "Open/close the infotip" at bounding box center [529, 212] width 410 height 13
click at [451, 217] on p "Selects links or other CTAs inside popover" at bounding box center [529, 212] width 410 height 13
drag, startPoint x: 414, startPoint y: 214, endPoint x: 432, endPoint y: 214, distance: 17.5
click at [432, 214] on p "Selects links or other CTAs inside popover" at bounding box center [529, 212] width 410 height 13
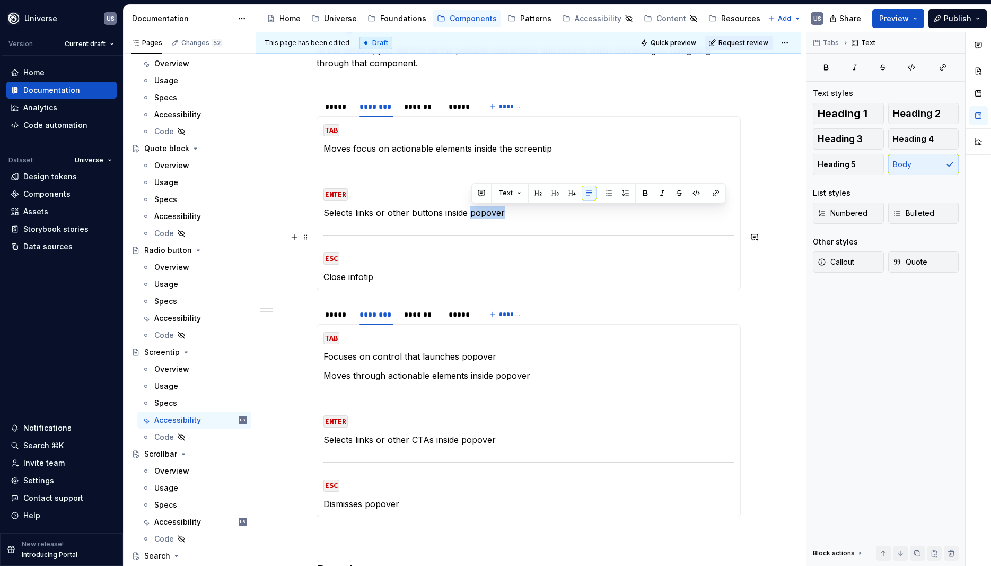
drag, startPoint x: 473, startPoint y: 208, endPoint x: 549, endPoint y: 222, distance: 78.1
click at [549, 222] on section-item-column "TAB Moves focus on actionable elements inside the screentip ENTER Selects links…" at bounding box center [529, 203] width 410 height 160
click at [387, 269] on section-item-column "TAB Moves focus on actionable elements inside the screentip ENTER Selects links…" at bounding box center [529, 203] width 410 height 160
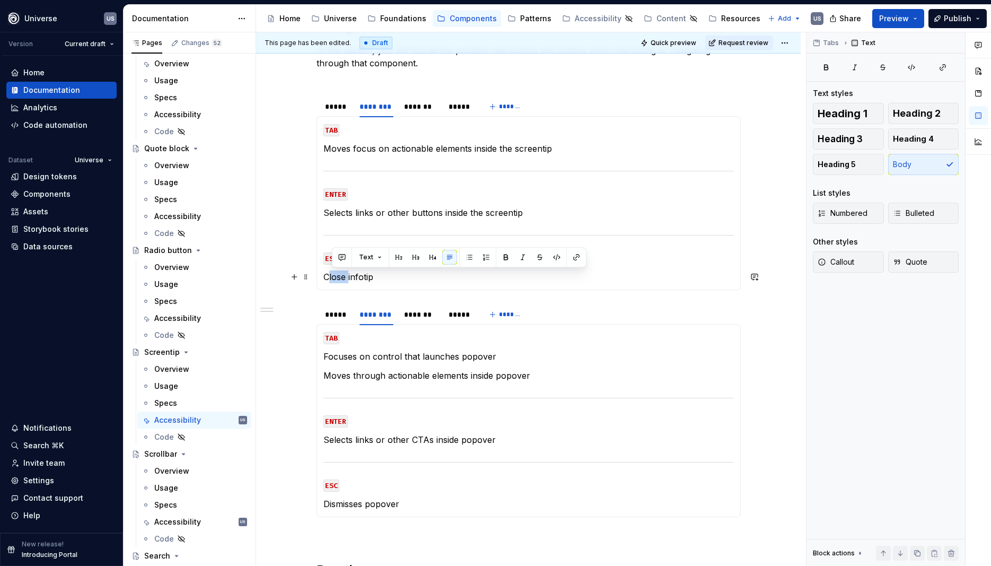
drag, startPoint x: 330, startPoint y: 277, endPoint x: 351, endPoint y: 279, distance: 20.8
click at [351, 279] on p "Close infotip" at bounding box center [529, 276] width 410 height 13
click at [473, 278] on p "Dismisses the screentipinfotip" at bounding box center [529, 276] width 410 height 13
click at [433, 321] on div "*******" at bounding box center [421, 314] width 42 height 15
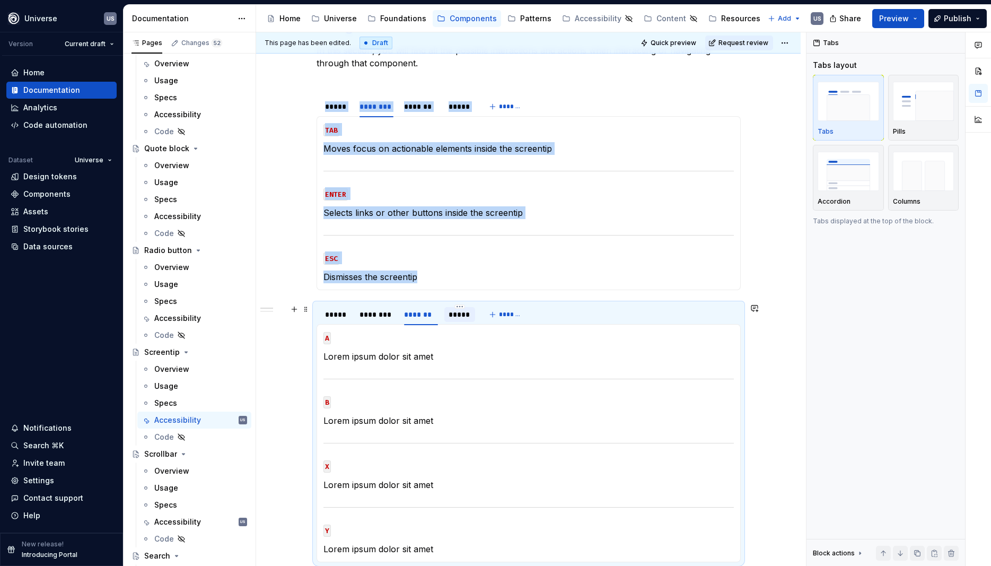
click at [454, 318] on div "*****" at bounding box center [460, 314] width 22 height 11
click at [340, 319] on div "*****" at bounding box center [337, 314] width 24 height 11
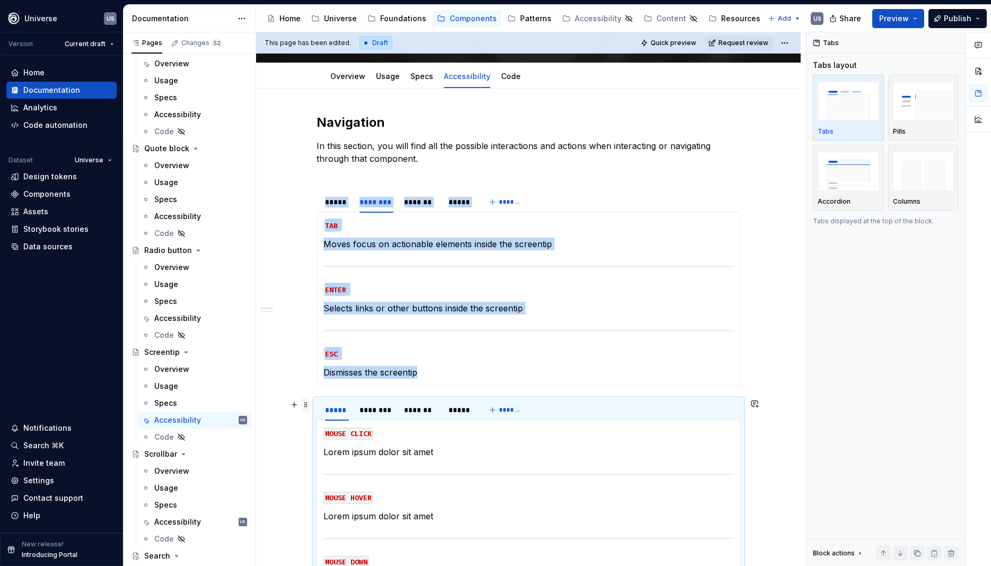
click at [310, 406] on span at bounding box center [306, 404] width 8 height 15
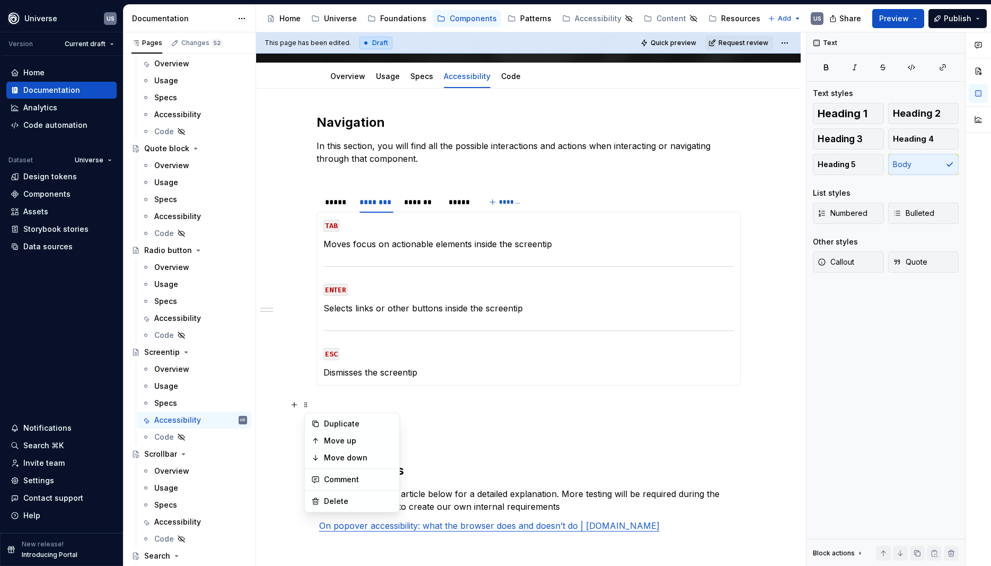
click at [454, 434] on p at bounding box center [529, 436] width 424 height 13
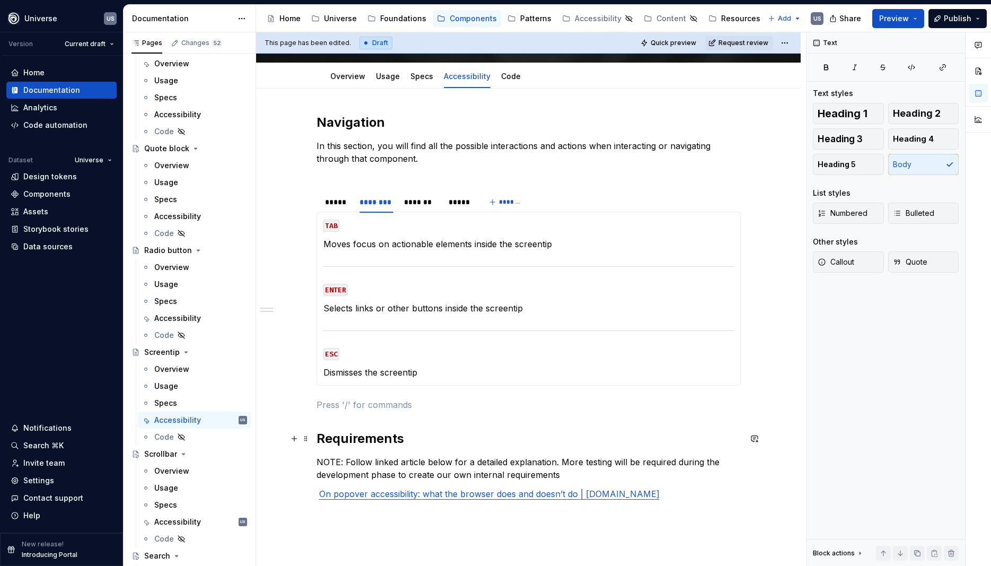
click at [429, 429] on div "Navigation In this section, you will find all the possible interactions and act…" at bounding box center [529, 326] width 424 height 424
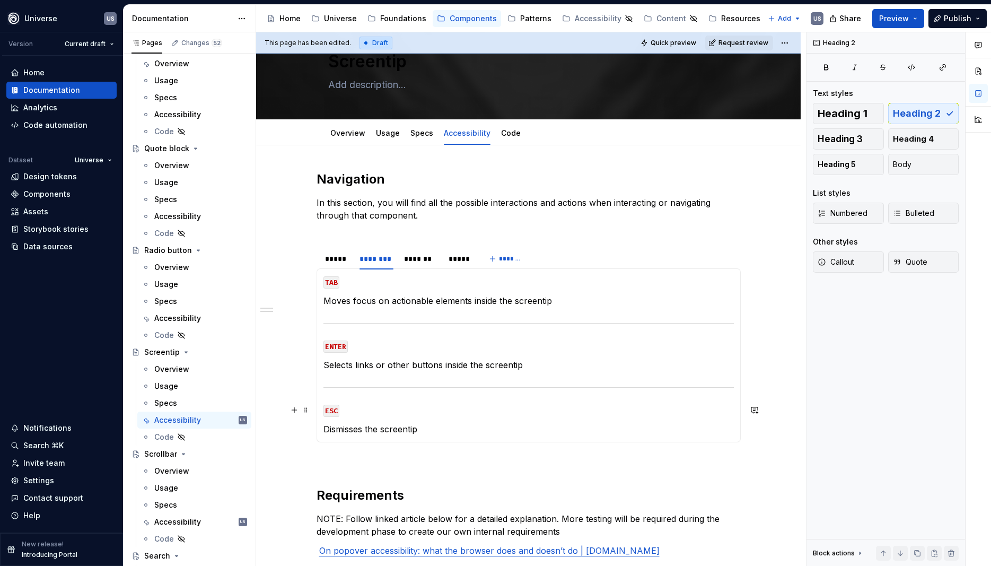
scroll to position [0, 0]
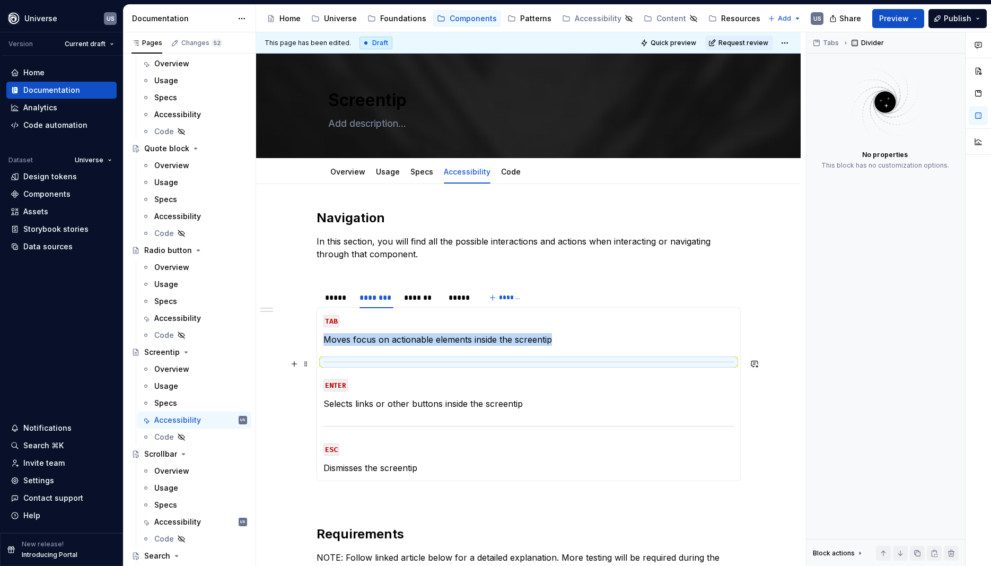
click at [515, 358] on section-item-column "TAB Moves focus on actionable elements inside the screentip ENTER Selects links…" at bounding box center [529, 394] width 410 height 160
type textarea "*"
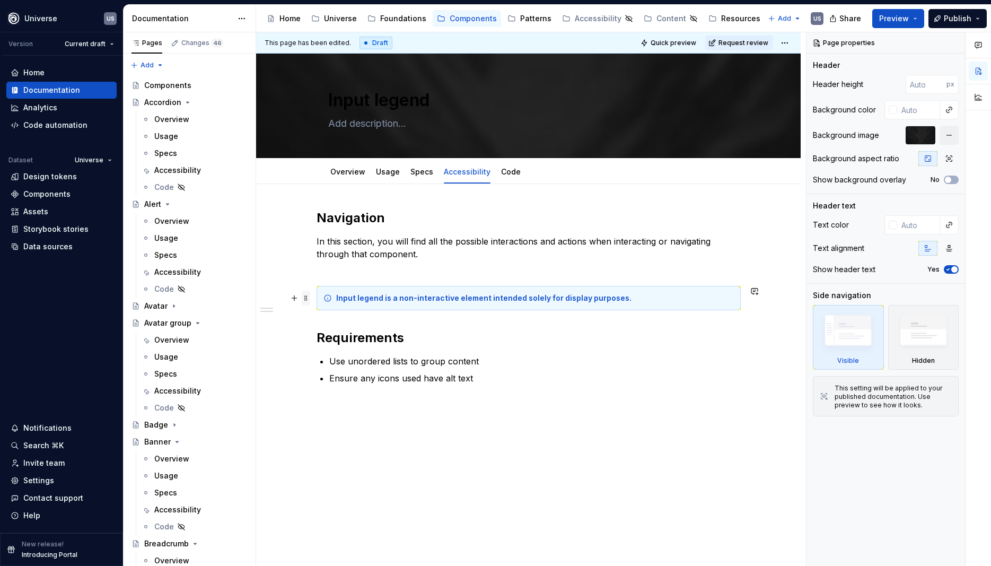
click at [307, 298] on span at bounding box center [306, 298] width 8 height 15
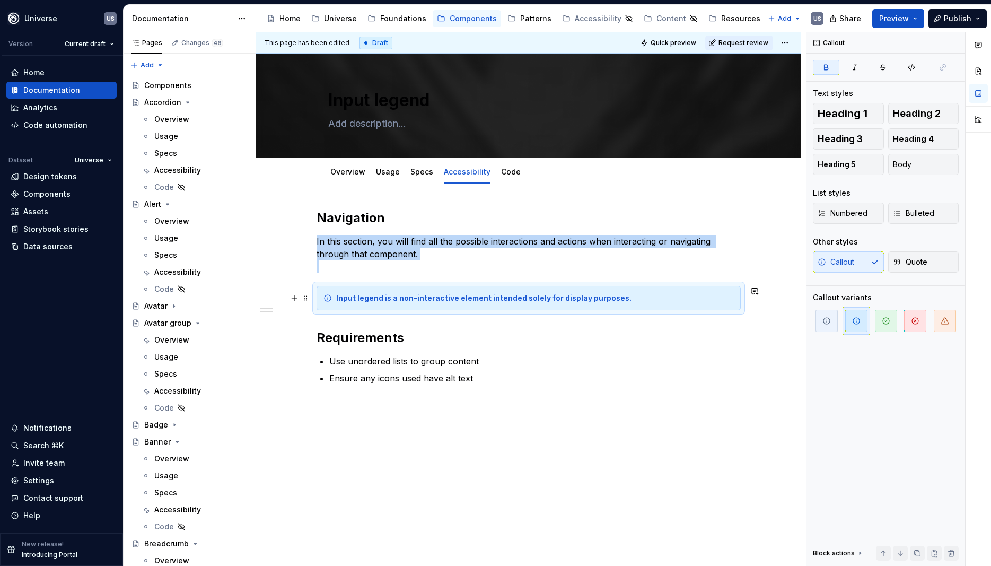
click at [319, 292] on div "Input legend is a non-interactive element intended solely for display purposes." at bounding box center [529, 298] width 424 height 24
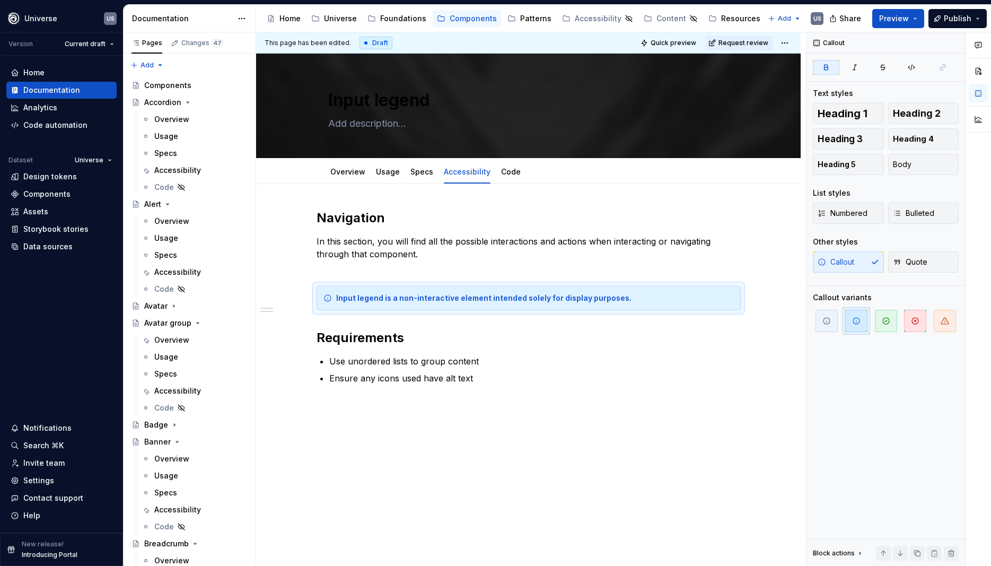
type textarea "*"
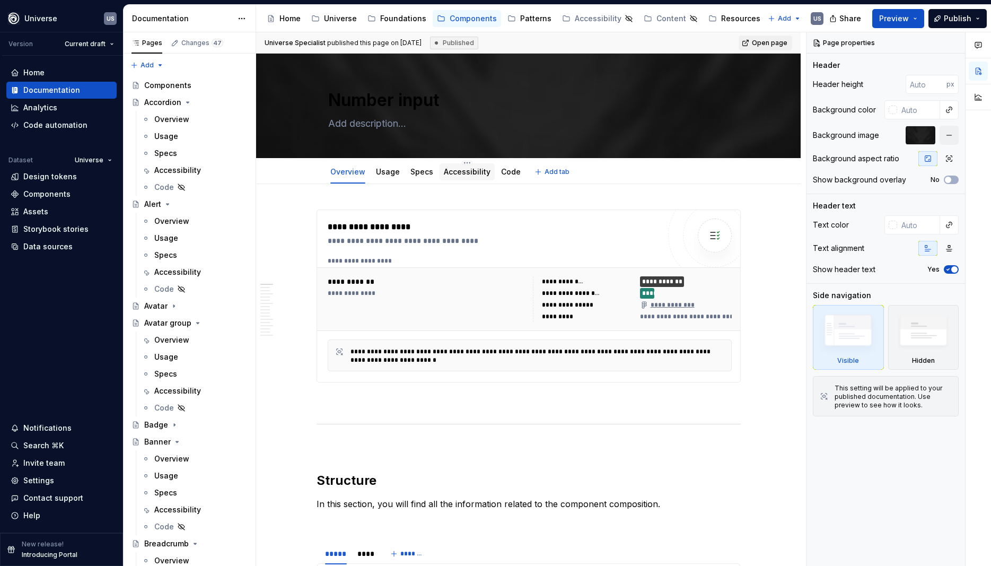
click at [484, 176] on link "Accessibility" at bounding box center [467, 171] width 47 height 9
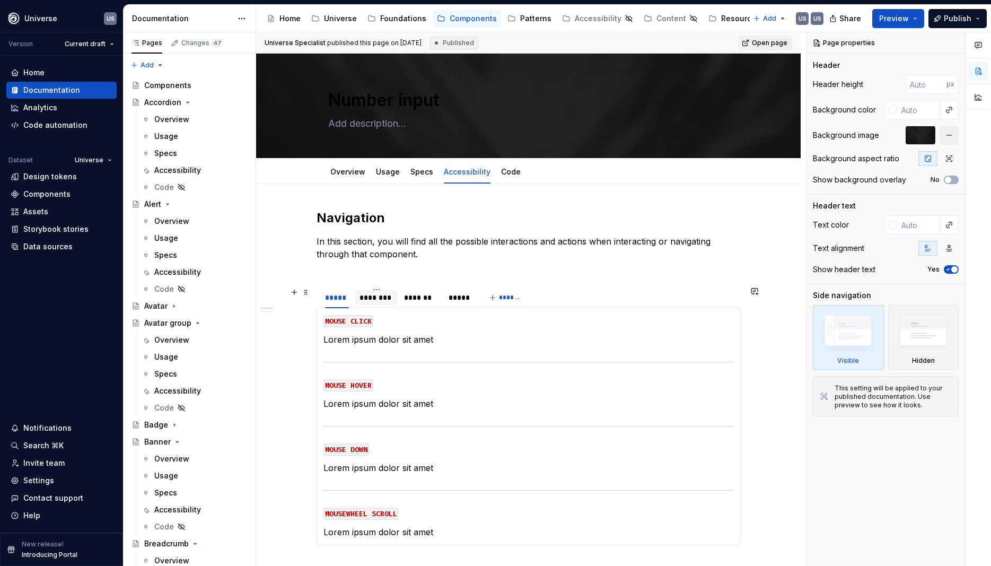
click at [377, 300] on div "********" at bounding box center [377, 297] width 34 height 11
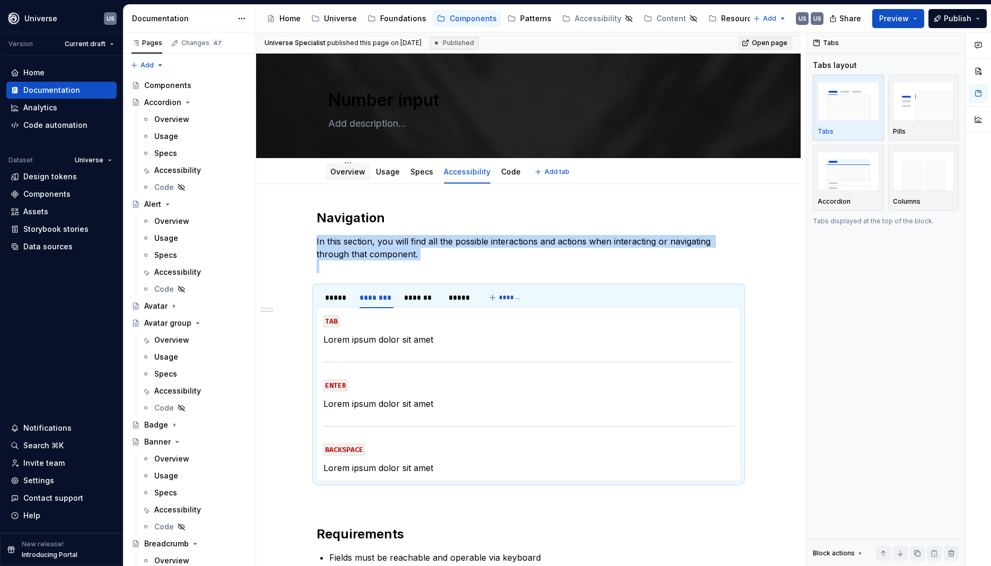
click at [359, 172] on link "Overview" at bounding box center [347, 171] width 35 height 9
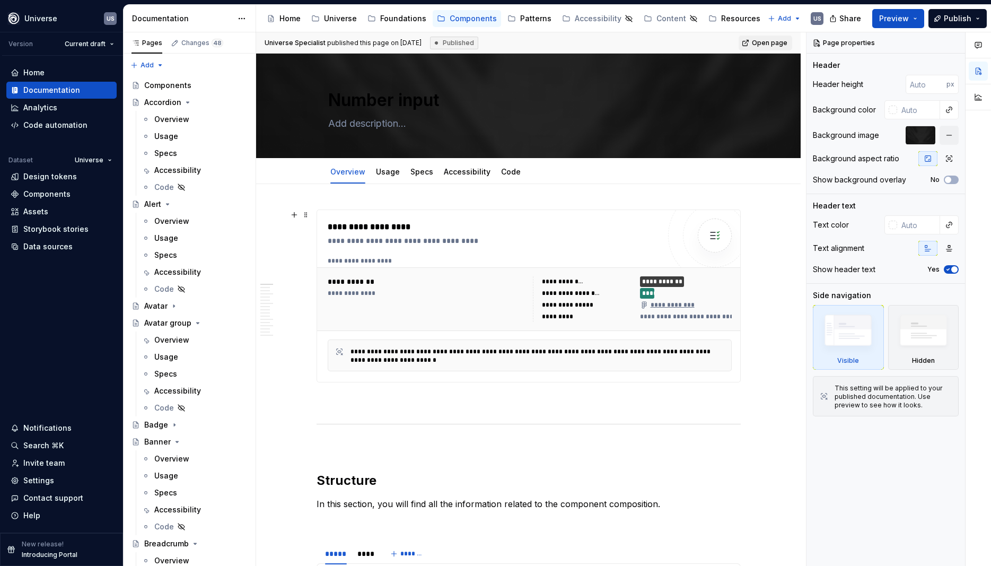
type textarea "*"
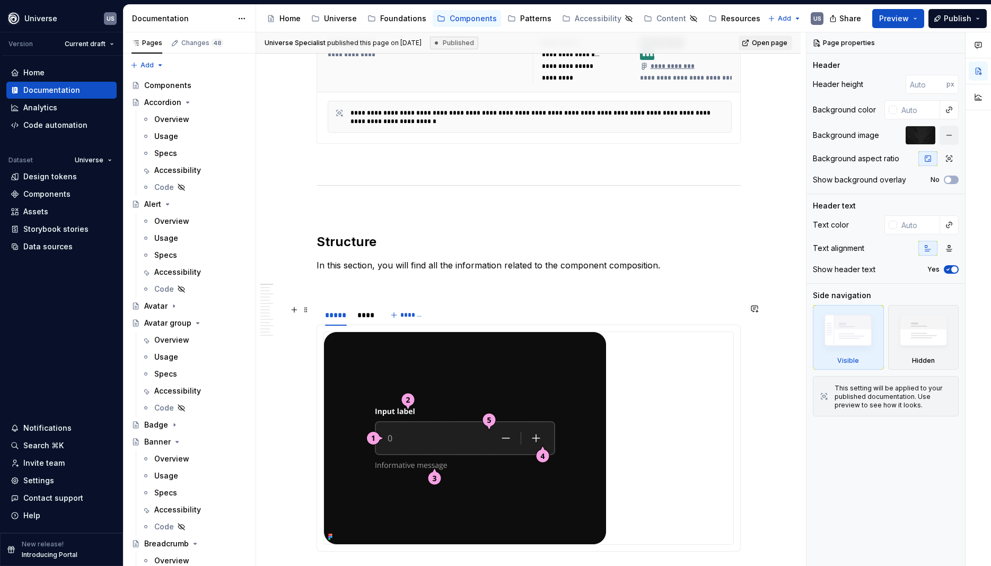
scroll to position [430, 0]
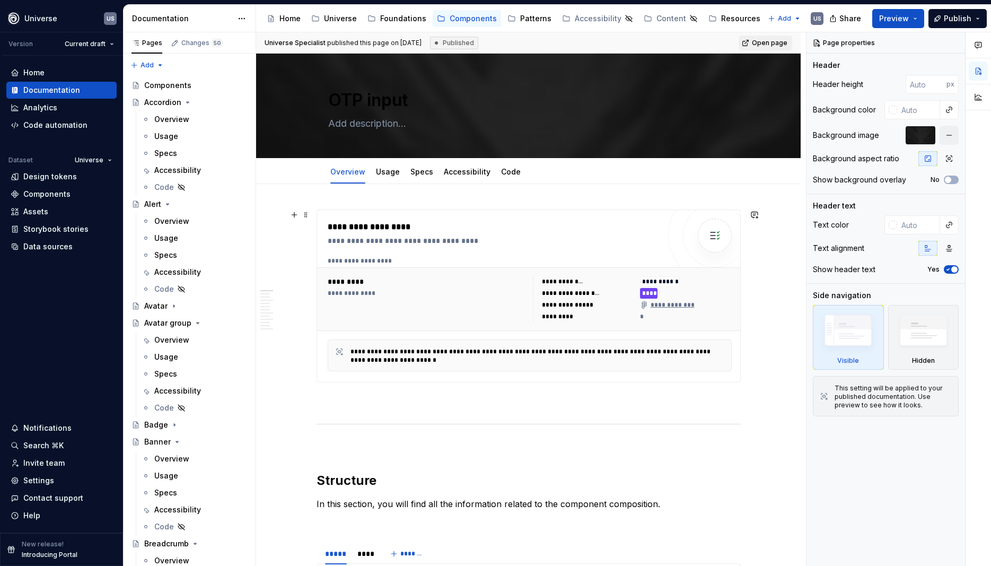
type textarea "*"
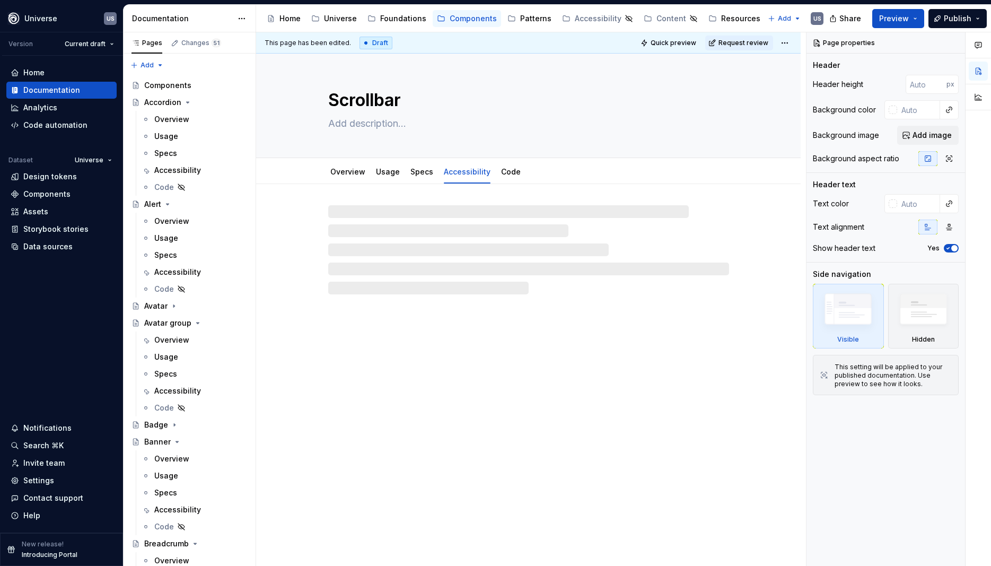
type textarea "*"
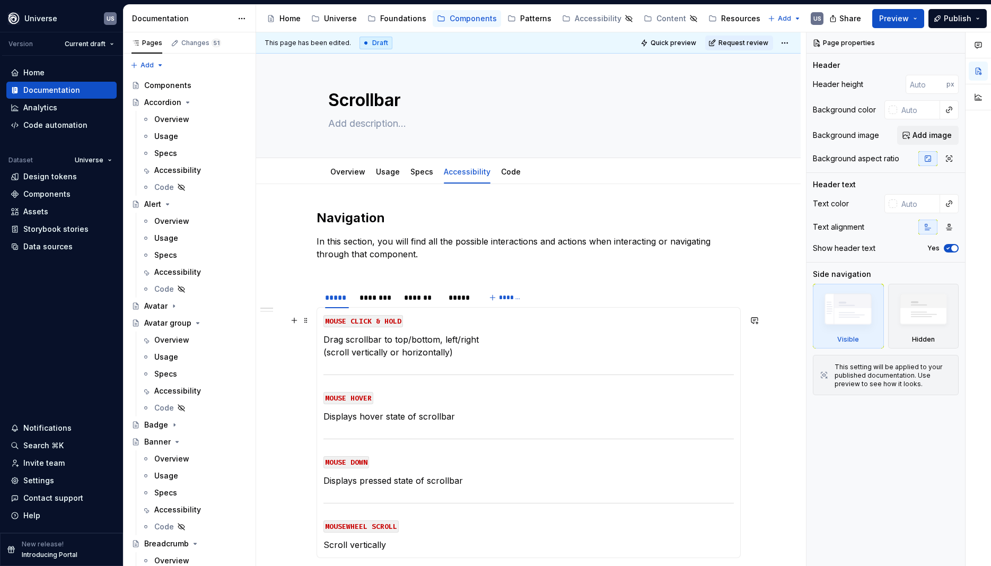
click at [371, 322] on code "MOUSE CLICK & HOLD" at bounding box center [364, 321] width 80 height 12
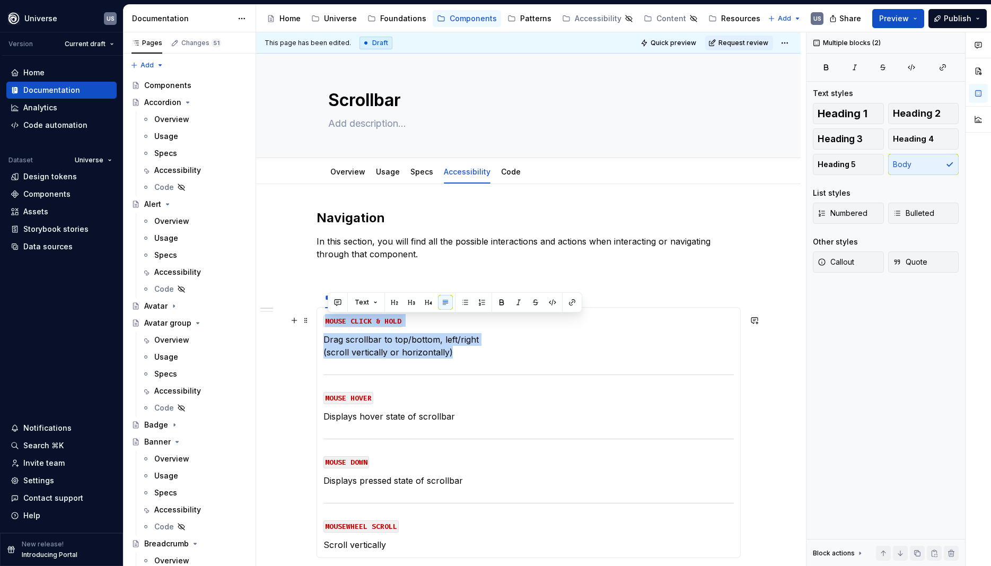
drag, startPoint x: 477, startPoint y: 352, endPoint x: 323, endPoint y: 320, distance: 157.0
click at [323, 320] on div "MOUSE CLICK & HOLD Drag scrollbar to top/bottom, left/right (scroll vertically …" at bounding box center [529, 432] width 424 height 251
copy section-item-column "MOUSE CLICK & HOLD Drag scrollbar to top/bottom, left/right (scroll vertically …"
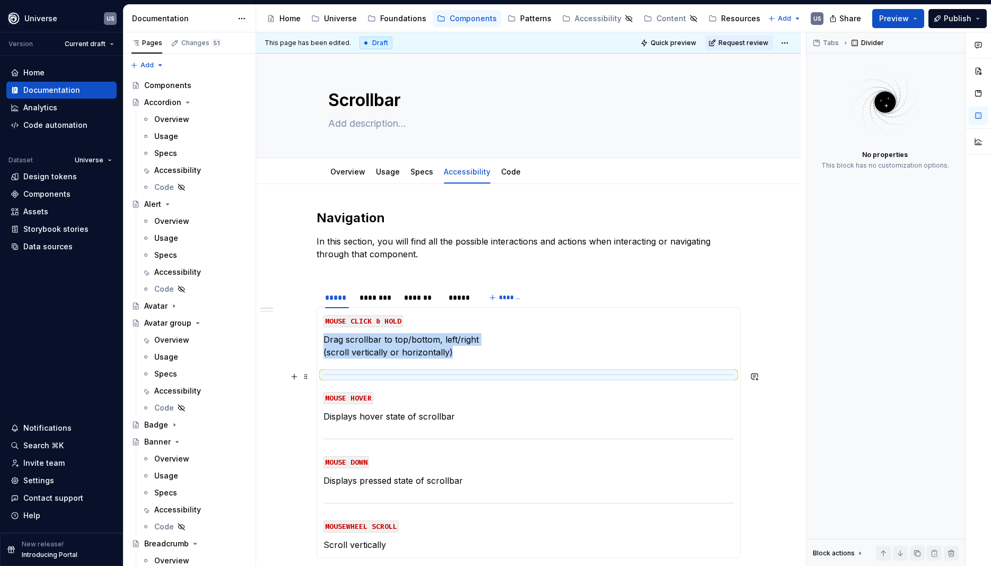
click at [413, 365] on section-item-column "MOUSE CLICK & HOLD Drag scrollbar to top/bottom, left/right (scroll vertically …" at bounding box center [529, 432] width 410 height 237
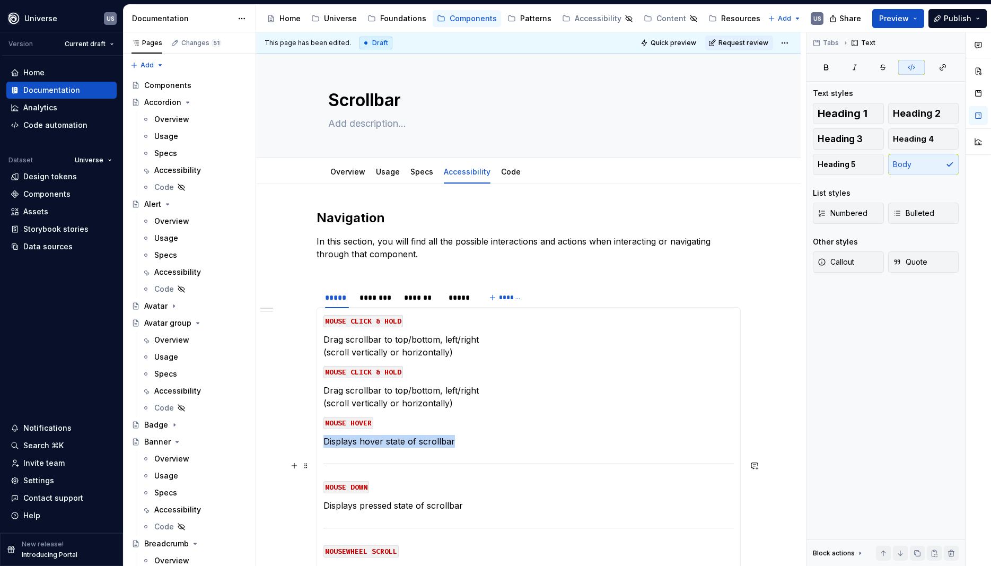
click at [418, 461] on div at bounding box center [529, 463] width 410 height 7
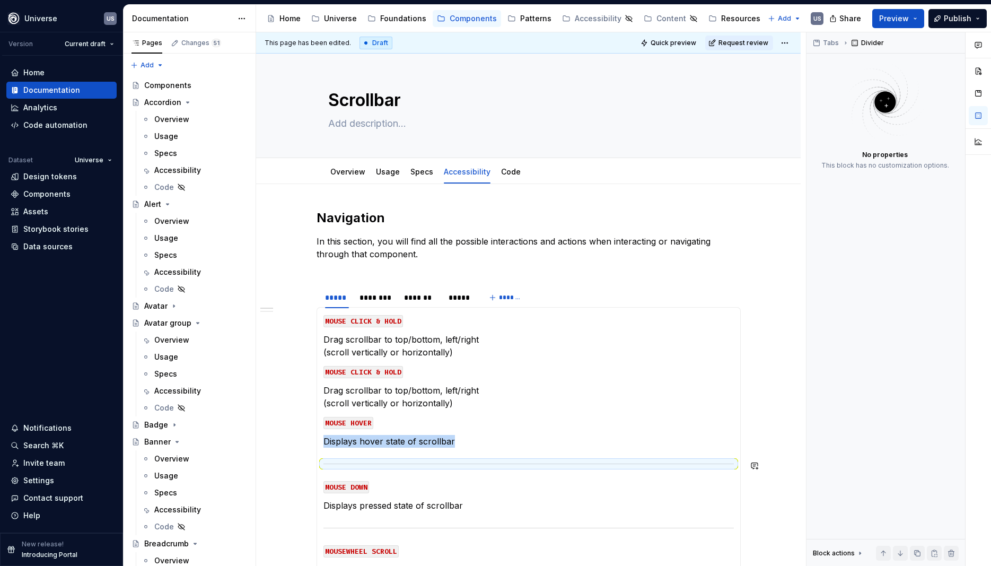
copy p "Displays hover state of scrollbar"
click at [456, 354] on p "Drag scrollbar to top/bottom, left/right (scroll vertically or horizontally)" at bounding box center [529, 345] width 410 height 25
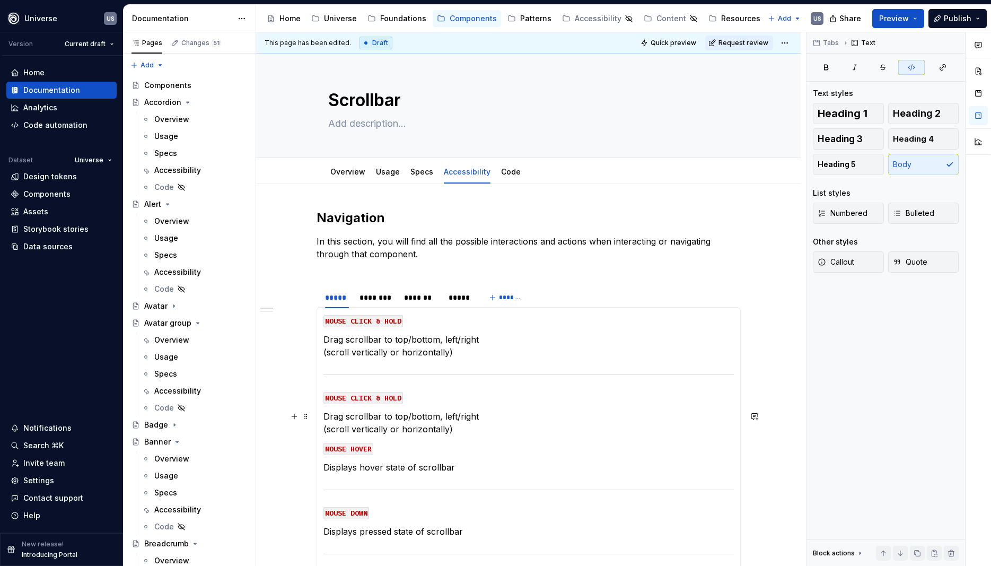
click at [466, 431] on p "Drag scrollbar to top/bottom, left/right (scroll vertically or horizontally)" at bounding box center [529, 422] width 410 height 25
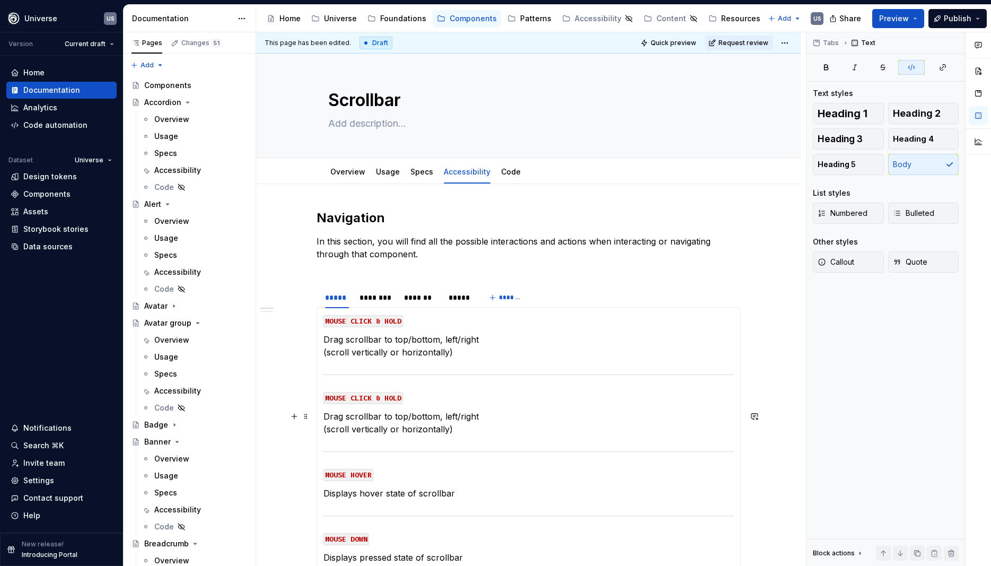
click at [360, 419] on p "Drag scrollbar to top/bottom, left/right (scroll vertically or horizontally)" at bounding box center [529, 422] width 410 height 25
drag, startPoint x: 329, startPoint y: 397, endPoint x: 403, endPoint y: 398, distance: 74.3
click at [403, 398] on code "MOUSE CLICK & HOLD" at bounding box center [364, 398] width 80 height 12
click at [473, 355] on p "Drag scrollbar to top/bottom, left/right (scroll vertically or horizontally)" at bounding box center [529, 345] width 410 height 25
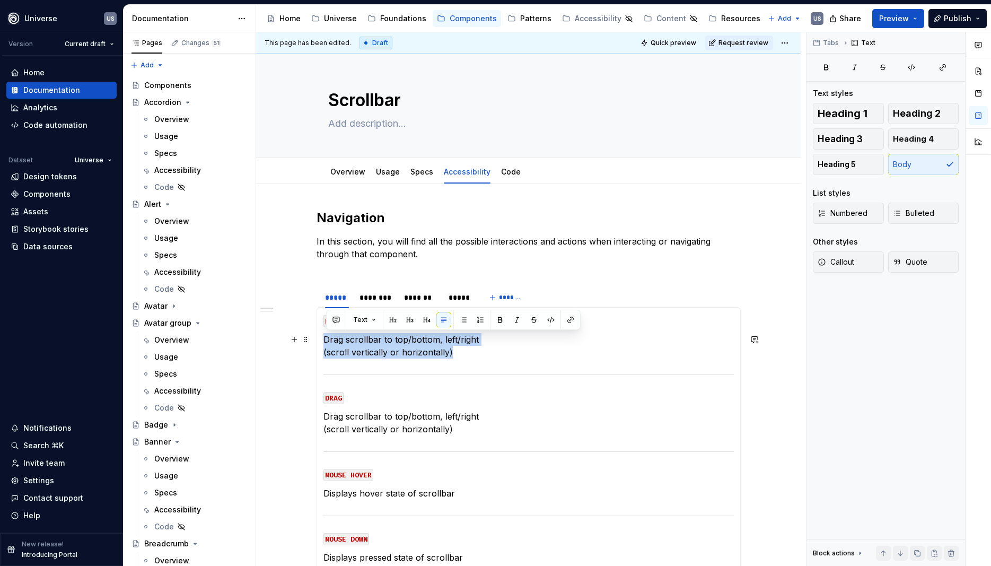
drag, startPoint x: 473, startPoint y: 355, endPoint x: 331, endPoint y: 340, distance: 141.9
click at [331, 340] on p "Drag scrollbar to top/bottom, left/right (scroll vertically or horizontally)" at bounding box center [529, 345] width 410 height 25
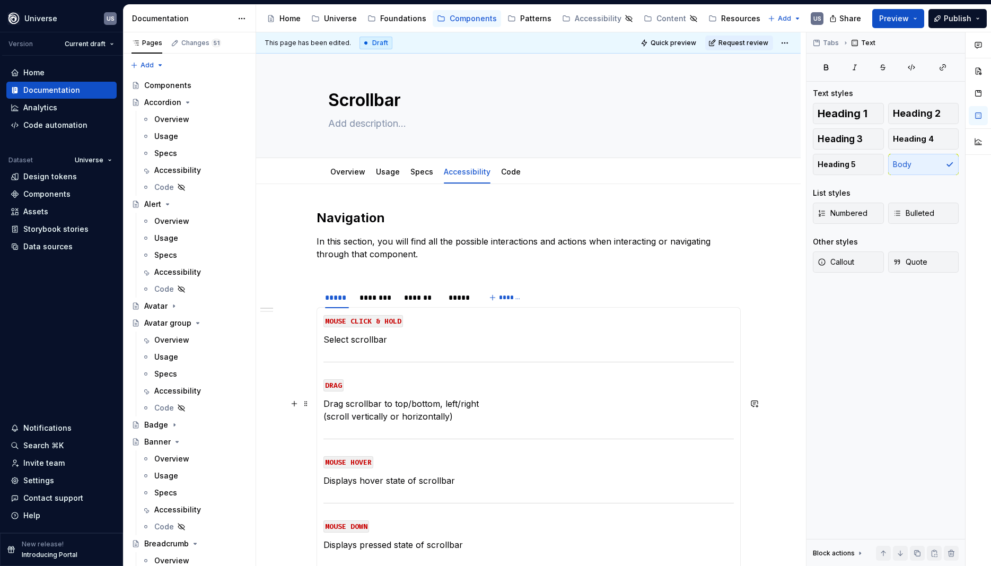
click at [390, 405] on p "Drag scrollbar to top/bottom, left/right (scroll vertically or horizontally)" at bounding box center [529, 409] width 410 height 25
click at [412, 410] on p "Drag scrollbar to top/bottom, left/right (scroll vertically or horizontally)" at bounding box center [529, 409] width 410 height 25
click at [375, 298] on div "********" at bounding box center [377, 297] width 34 height 11
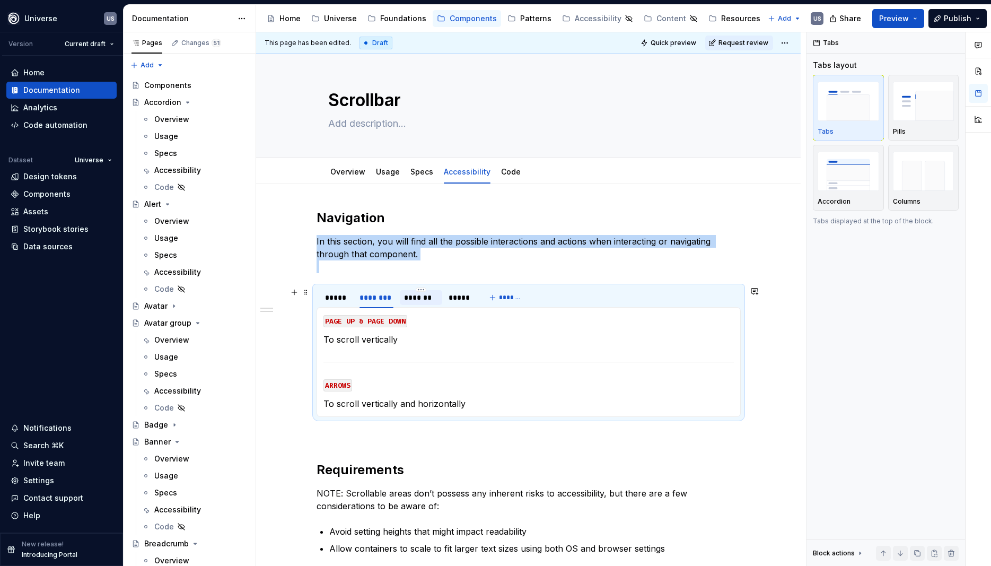
click at [411, 300] on div "*******" at bounding box center [421, 297] width 34 height 11
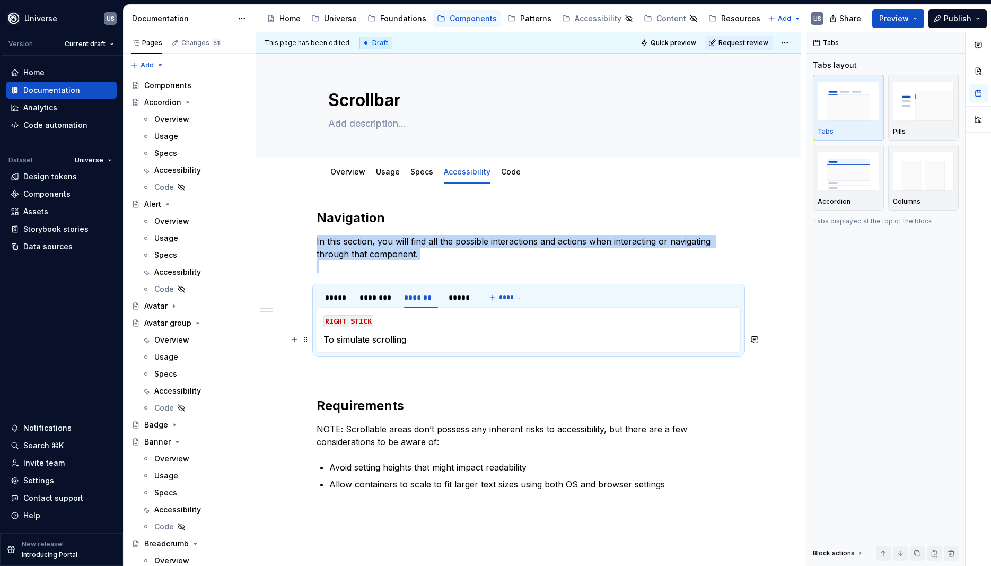
click at [378, 342] on p "To simulate scrolling" at bounding box center [529, 339] width 410 height 13
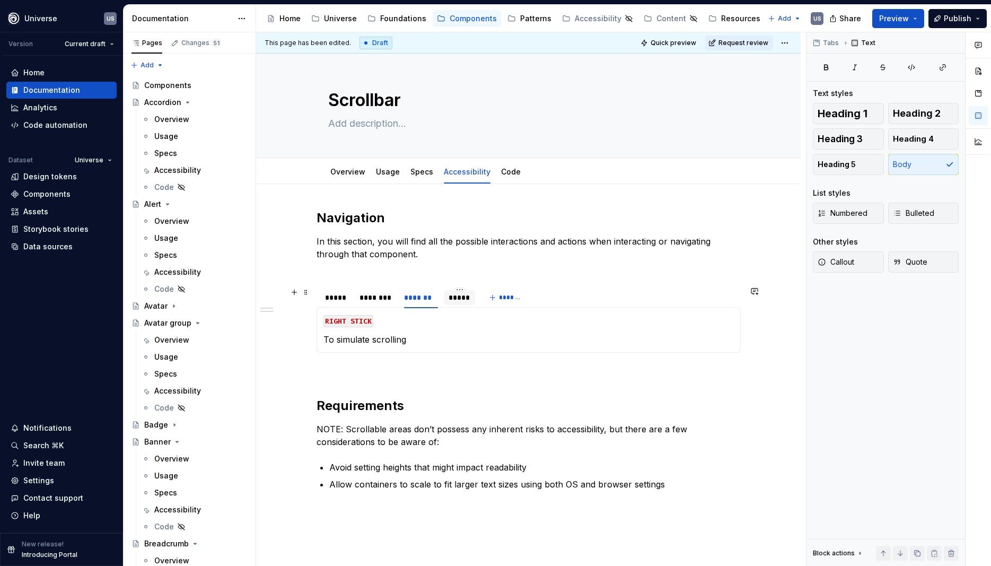
click at [467, 300] on div "*****" at bounding box center [460, 297] width 22 height 11
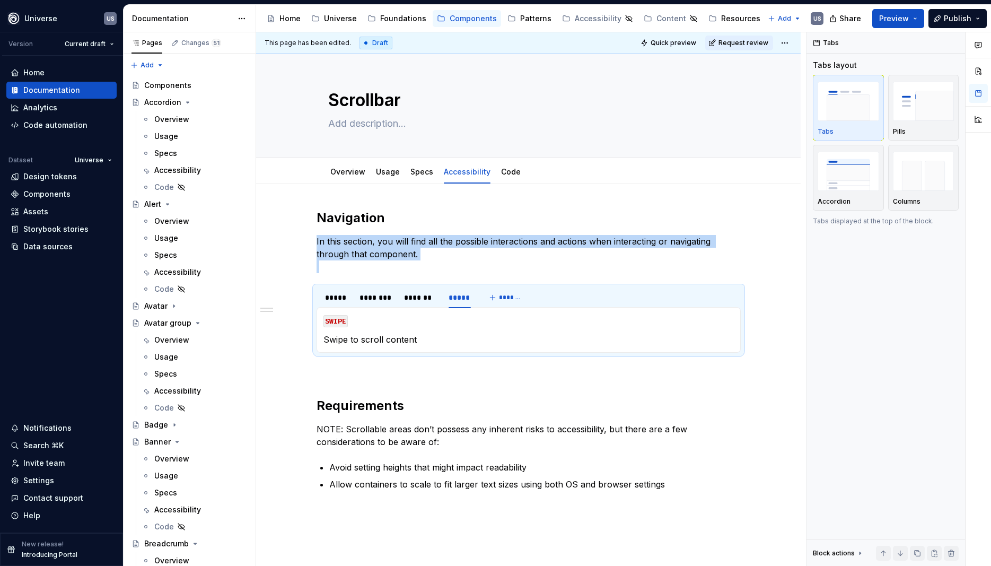
click at [404, 338] on p "Swipe to scroll content" at bounding box center [529, 339] width 410 height 13
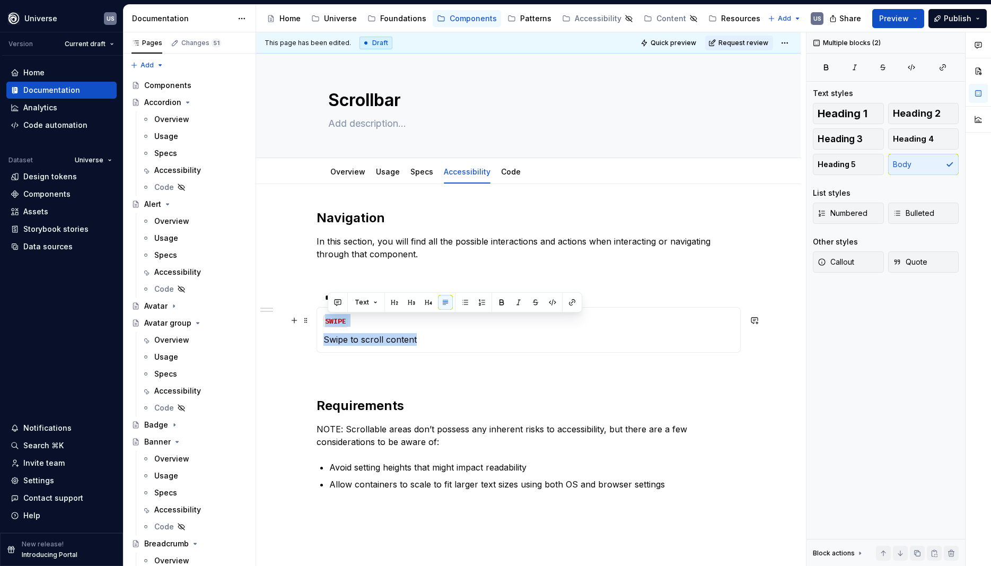
drag, startPoint x: 422, startPoint y: 339, endPoint x: 327, endPoint y: 314, distance: 98.8
click at [327, 314] on section-item-column "SWIPE Swipe to scroll content" at bounding box center [529, 330] width 410 height 32
copy section-item-column "SWIPE Swipe to scroll content"
type textarea "*"
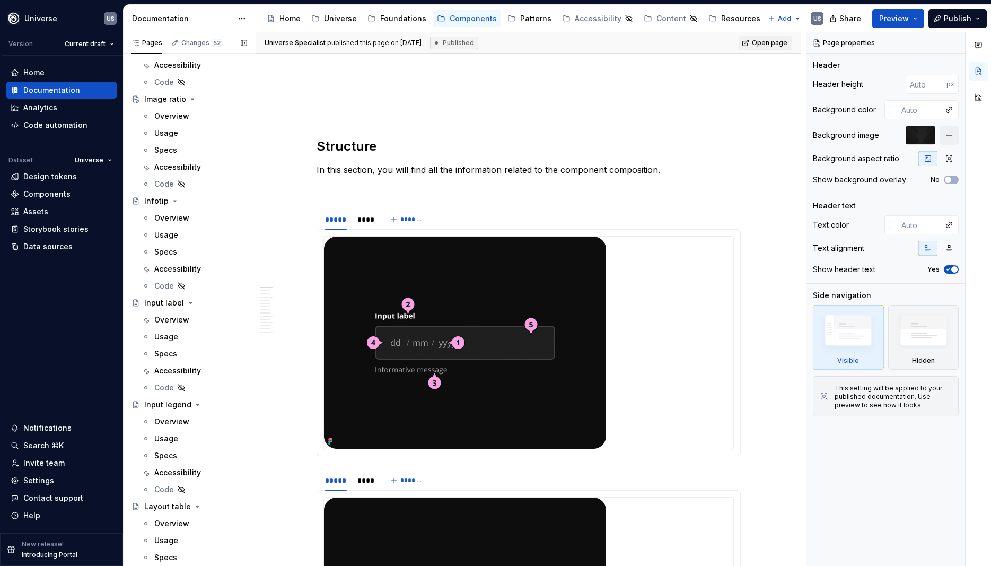
scroll to position [1720, 0]
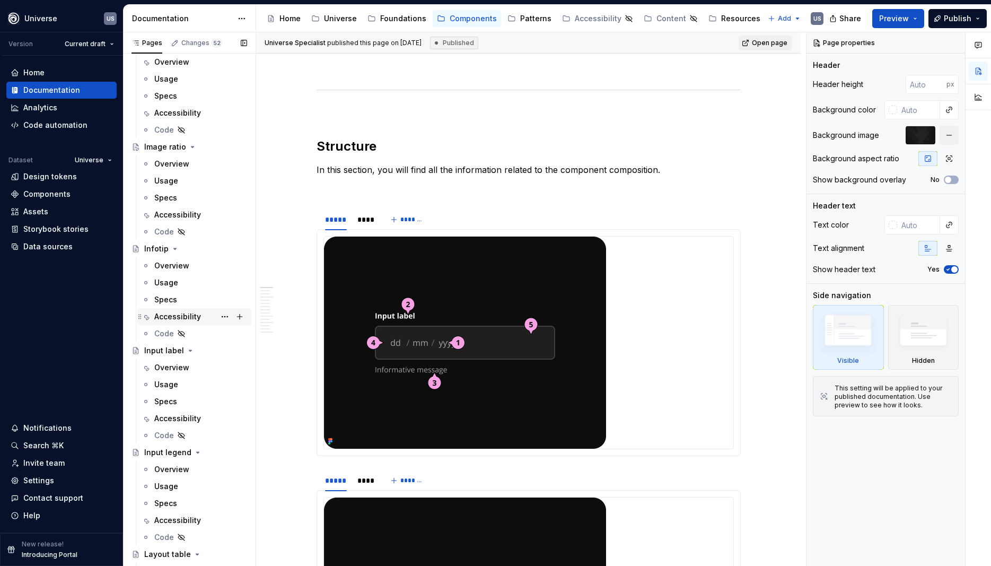
click at [183, 317] on div "Accessibility" at bounding box center [177, 316] width 47 height 11
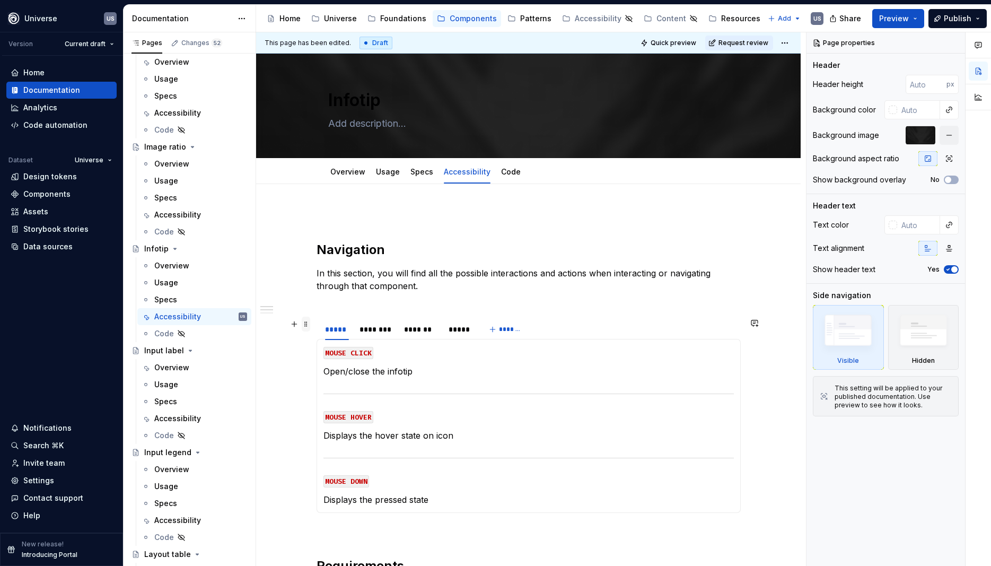
click at [310, 324] on span at bounding box center [306, 324] width 8 height 15
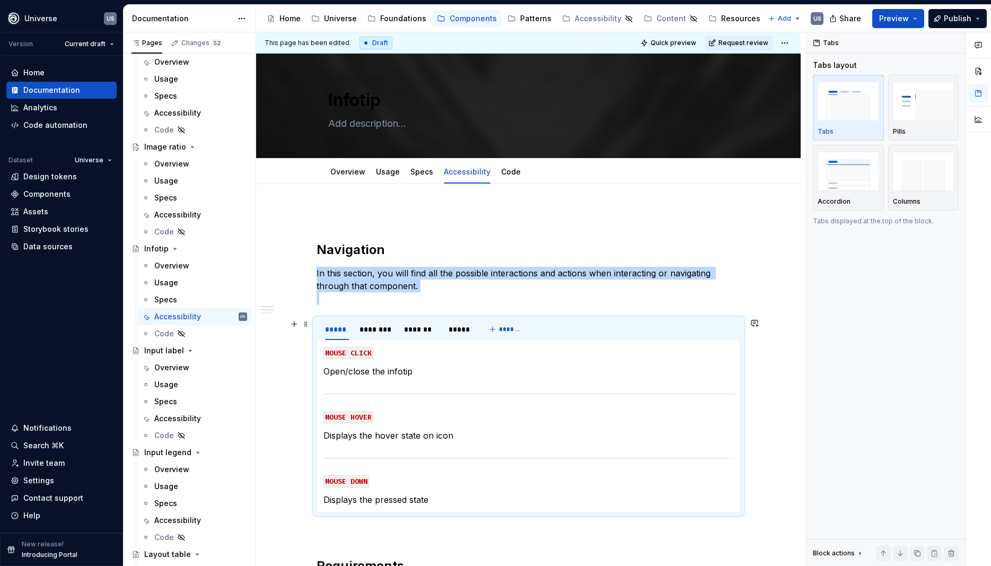
click at [339, 318] on section "***** ******** ******* ***** ******* MOUSE CLICK Open/close the infotip MOUSE H…" at bounding box center [529, 415] width 424 height 195
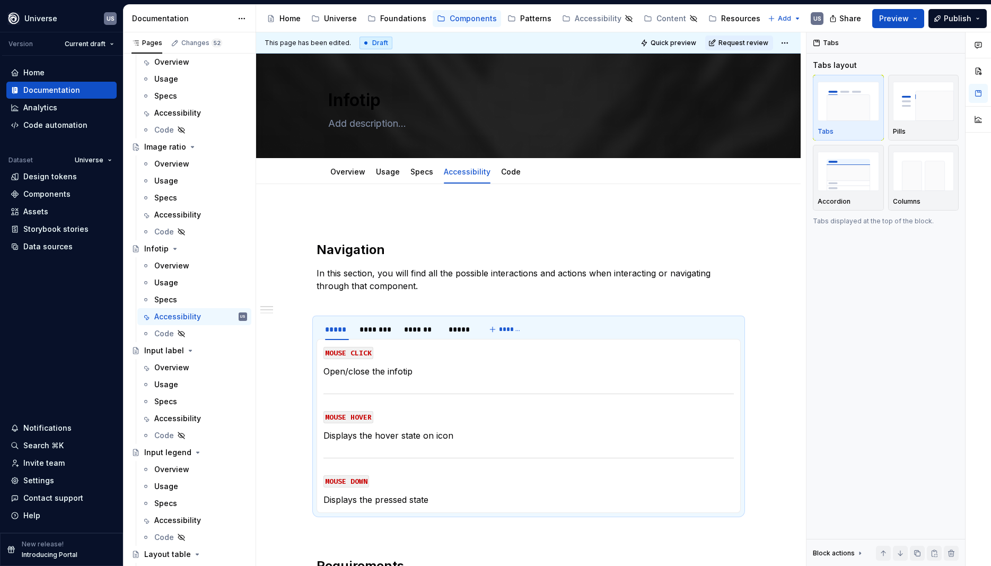
type textarea "*"
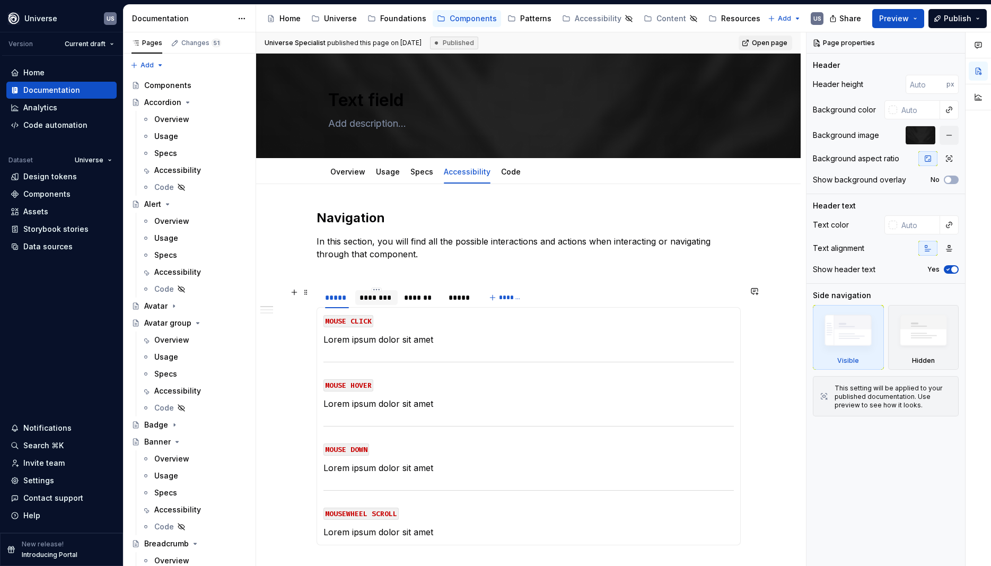
click at [389, 303] on div "********" at bounding box center [376, 297] width 42 height 15
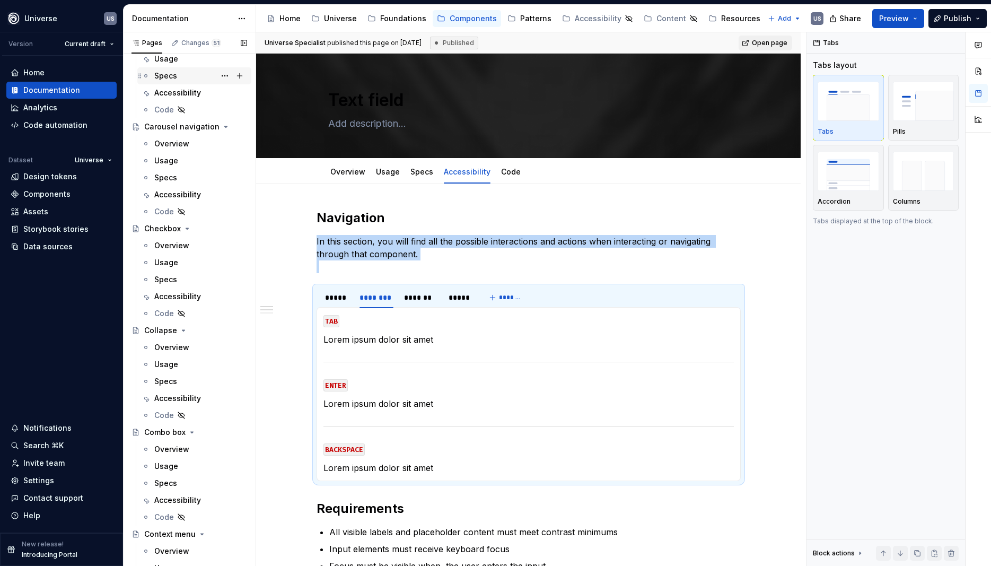
scroll to position [907, 0]
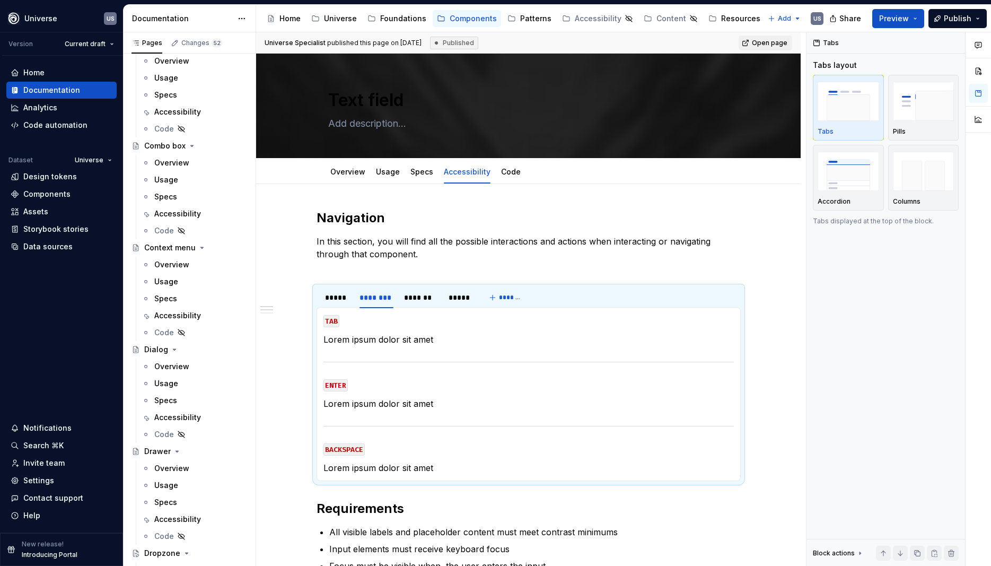
type textarea "*"
